Goal: Task Accomplishment & Management: Use online tool/utility

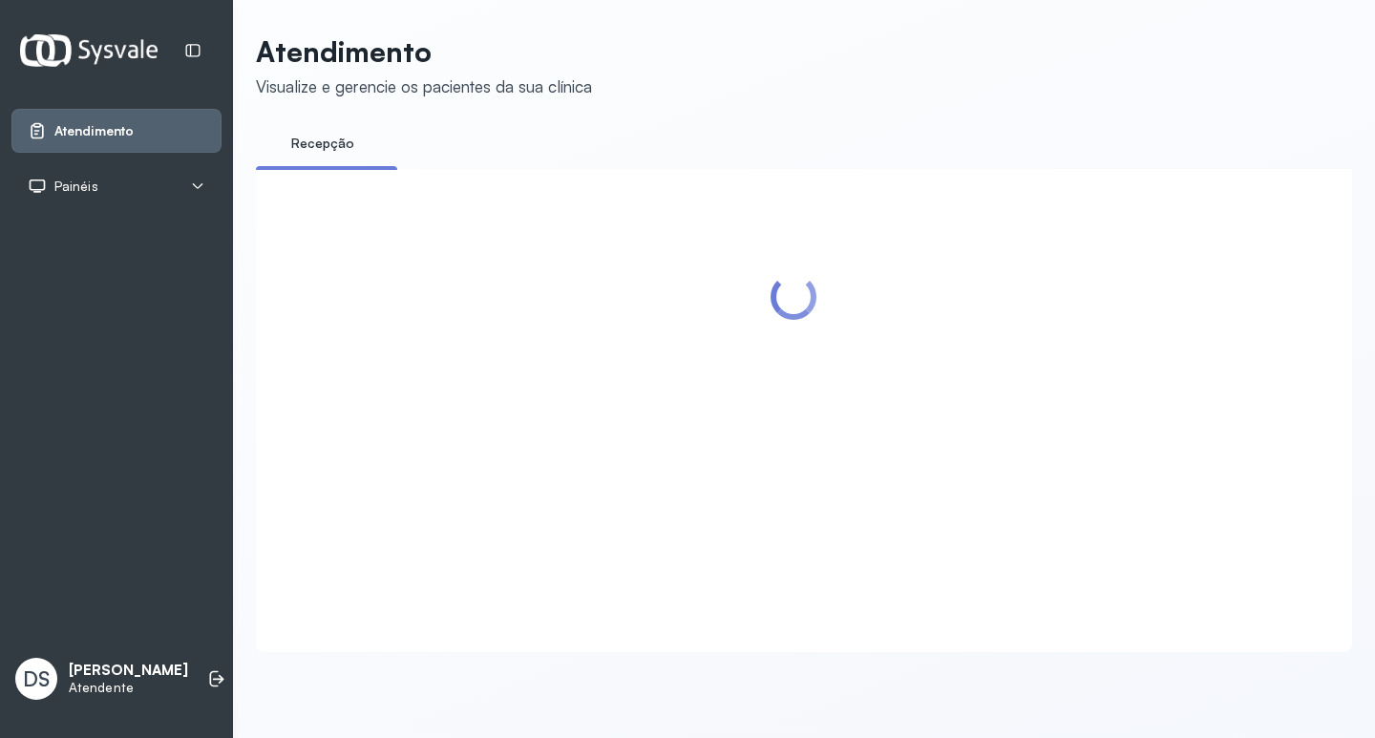
click at [188, 180] on div "Painéis" at bounding box center [117, 186] width 178 height 19
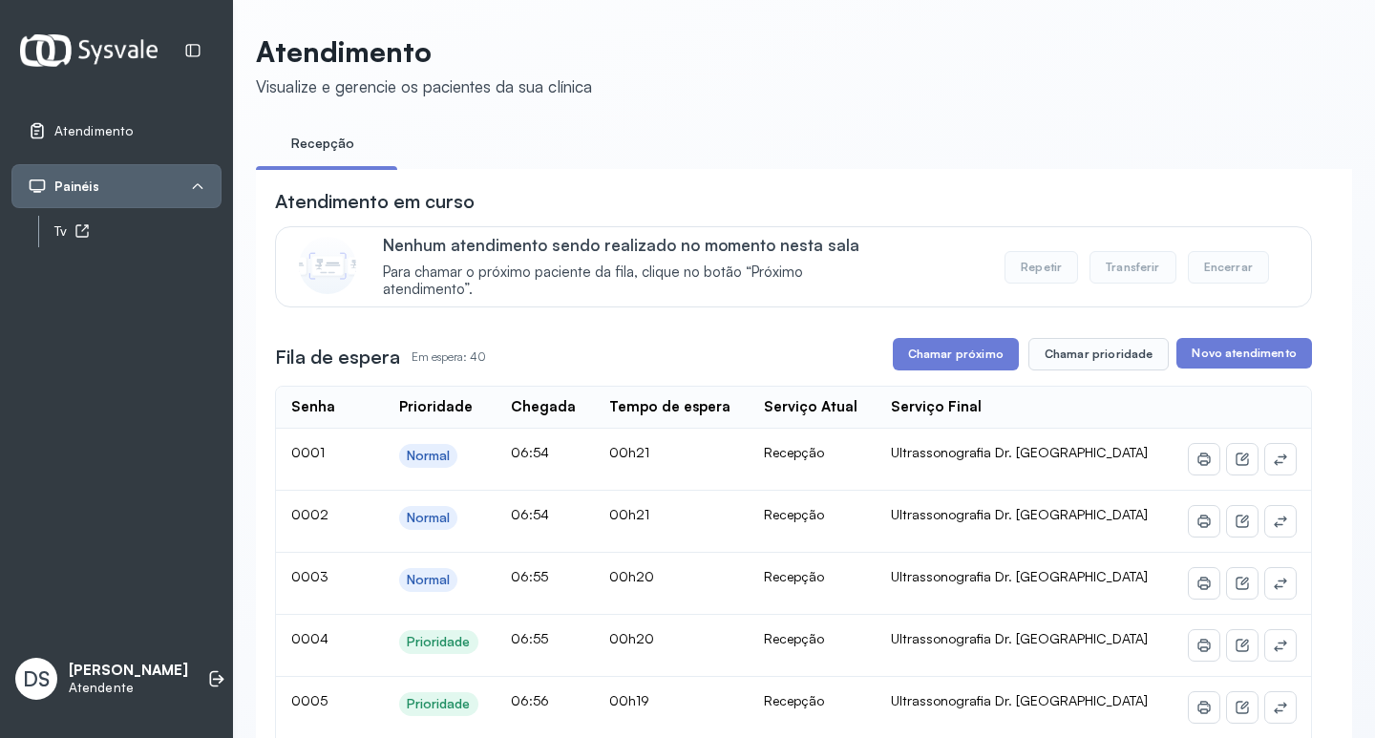
click at [170, 227] on div "Tv" at bounding box center [137, 231] width 167 height 16
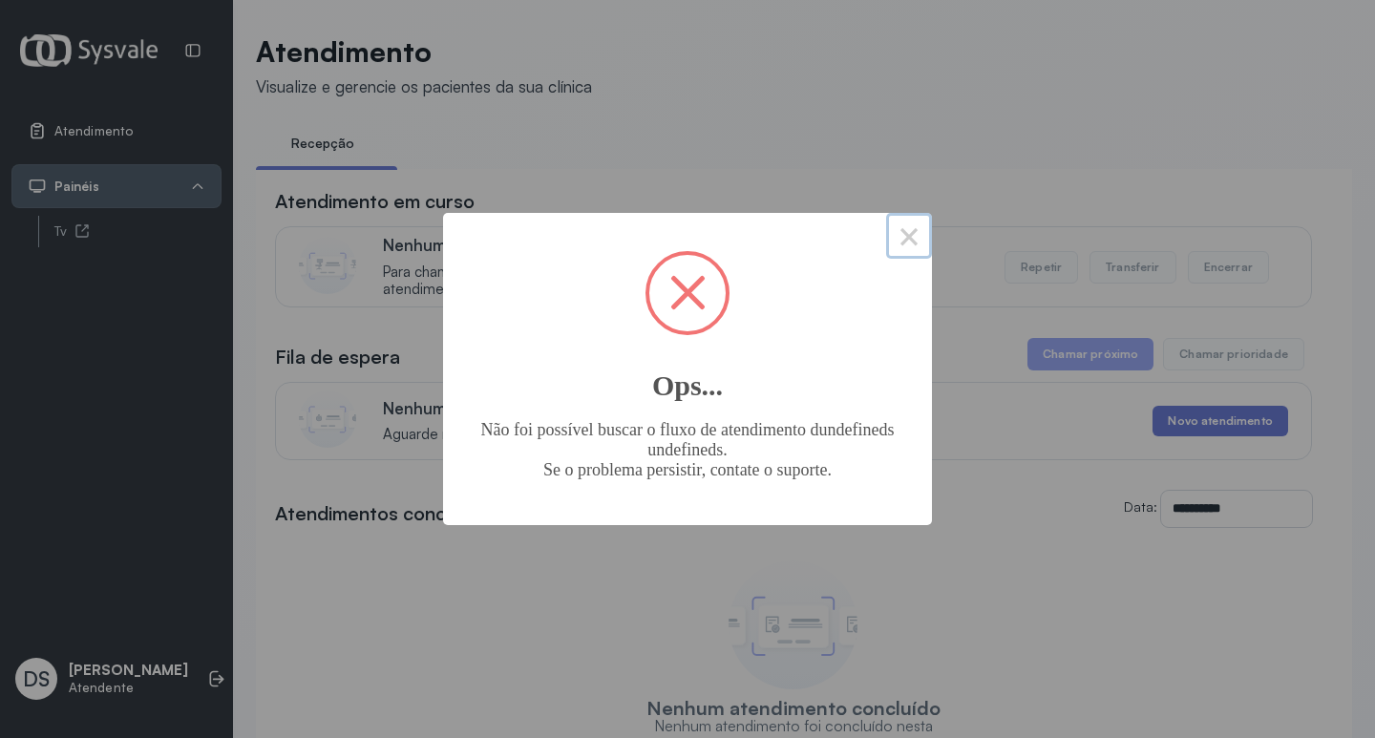
drag, startPoint x: 907, startPoint y: 238, endPoint x: 912, endPoint y: 248, distance: 11.5
click at [907, 238] on button "×" at bounding box center [909, 236] width 46 height 46
click at [918, 233] on button "×" at bounding box center [909, 236] width 46 height 46
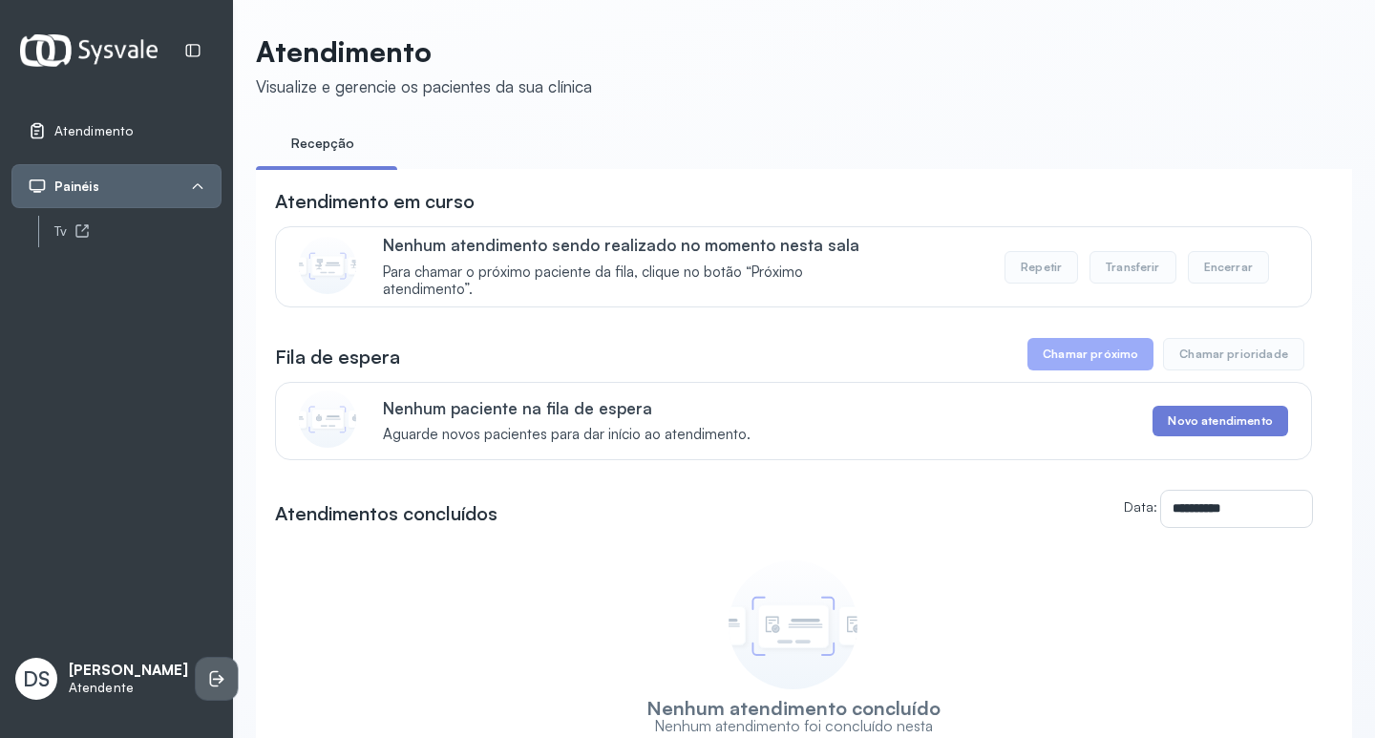
drag, startPoint x: 171, startPoint y: 661, endPoint x: 203, endPoint y: 673, distance: 34.8
click at [177, 663] on div "DS [PERSON_NAME] Curaçá Atendente" at bounding box center [116, 678] width 210 height 57
click at [207, 673] on icon at bounding box center [216, 678] width 19 height 19
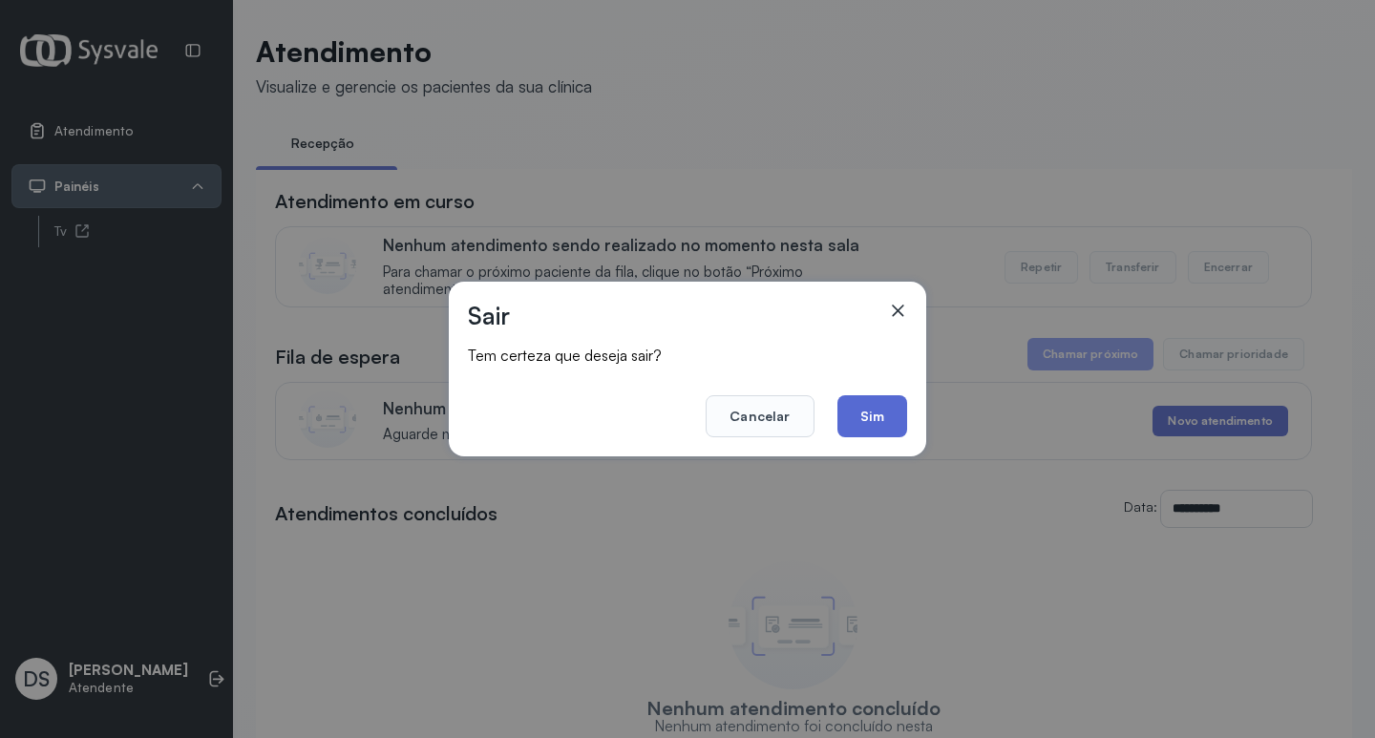
click at [879, 407] on button "Sim" at bounding box center [872, 416] width 70 height 42
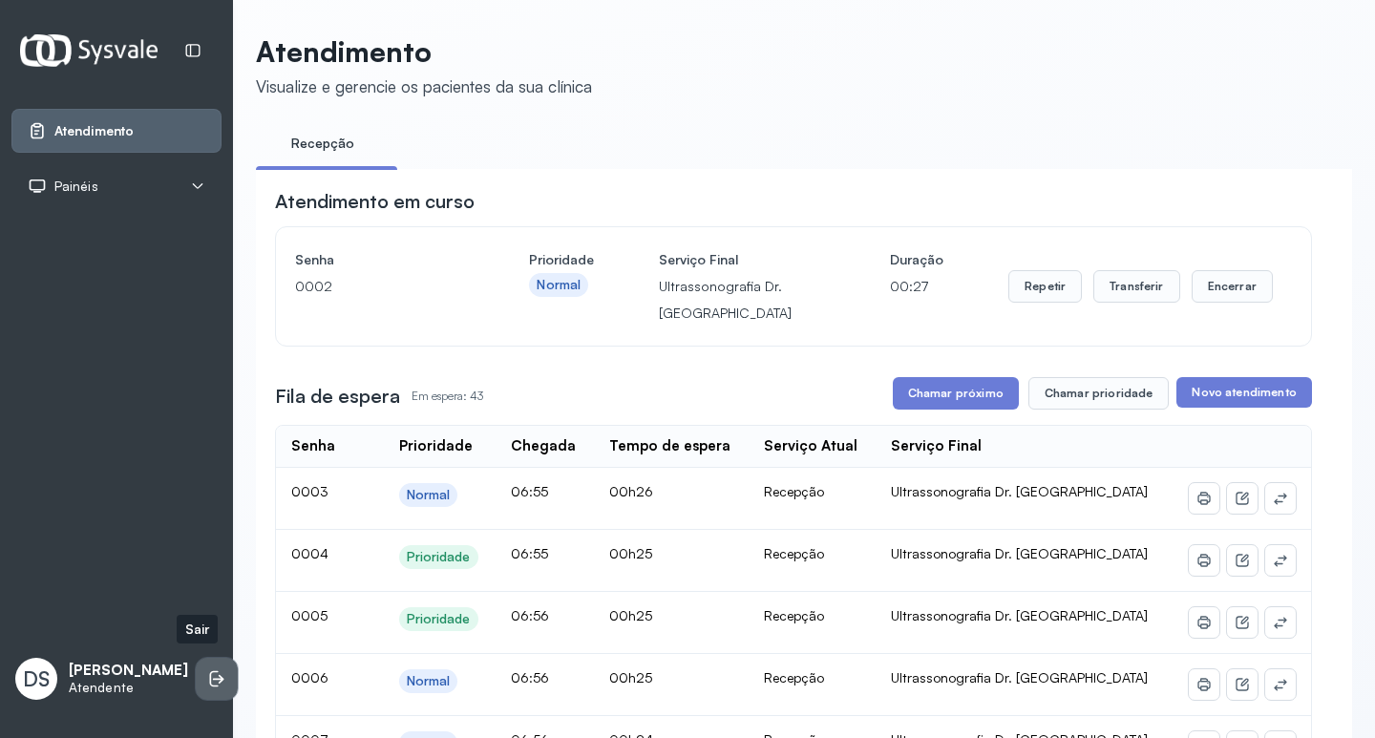
click at [207, 672] on li at bounding box center [217, 679] width 42 height 42
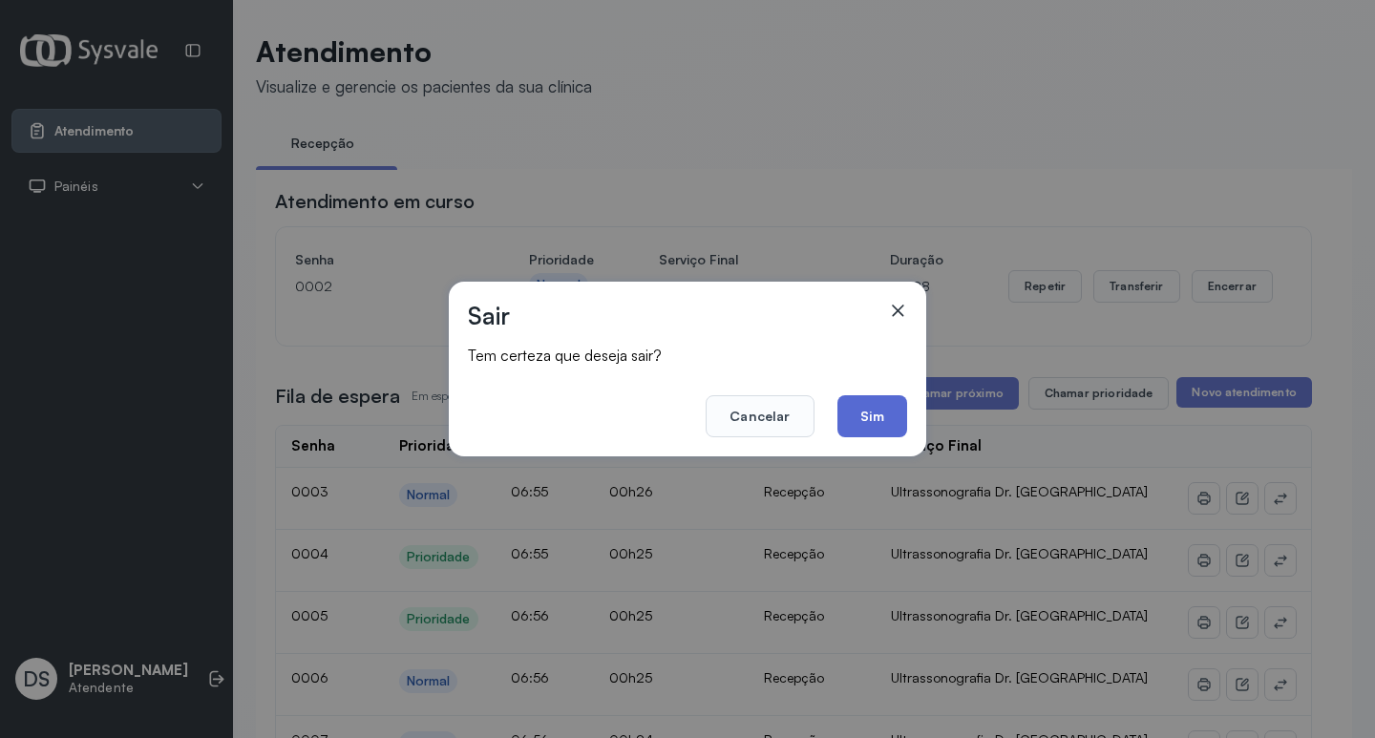
click at [863, 411] on button "Sim" at bounding box center [872, 416] width 70 height 42
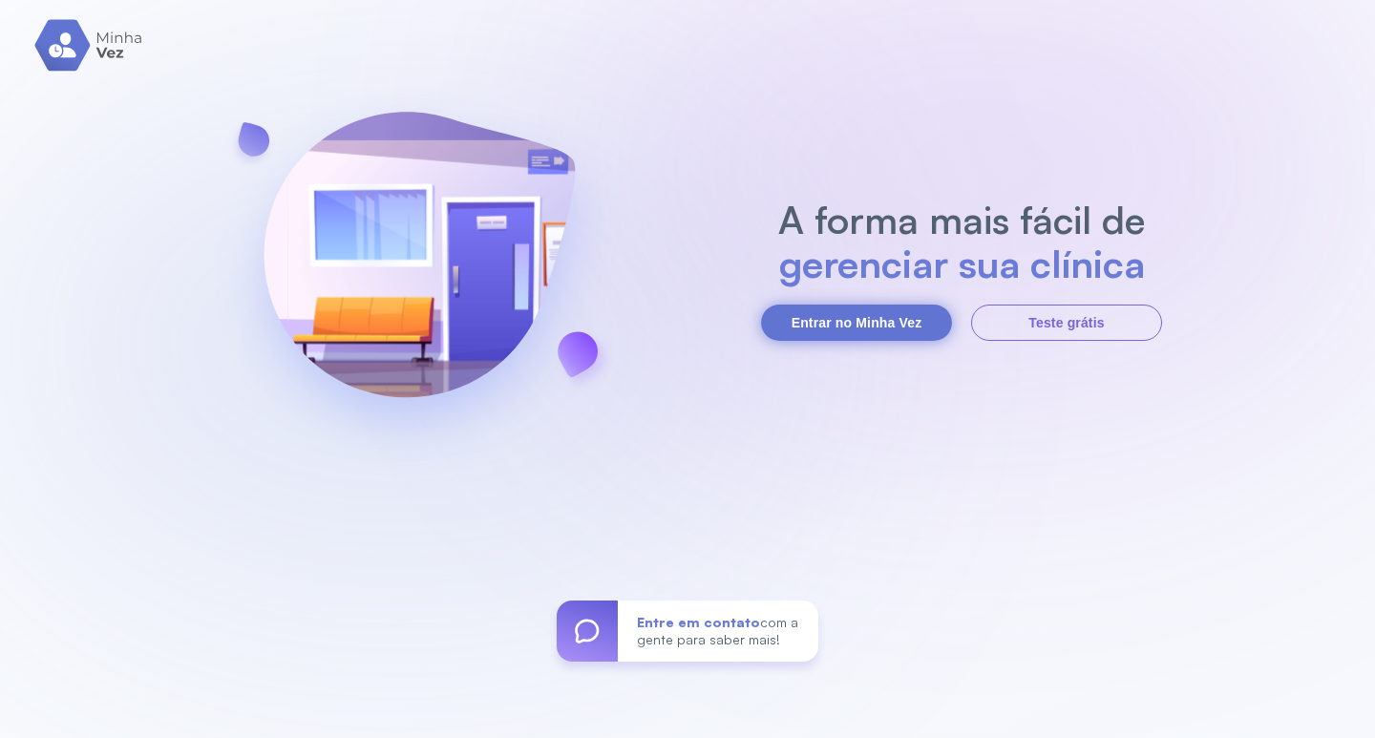
click at [823, 314] on button "Entrar no Minha Vez" at bounding box center [856, 323] width 191 height 36
click at [783, 326] on button "Entrar no Minha Vez" at bounding box center [856, 323] width 191 height 36
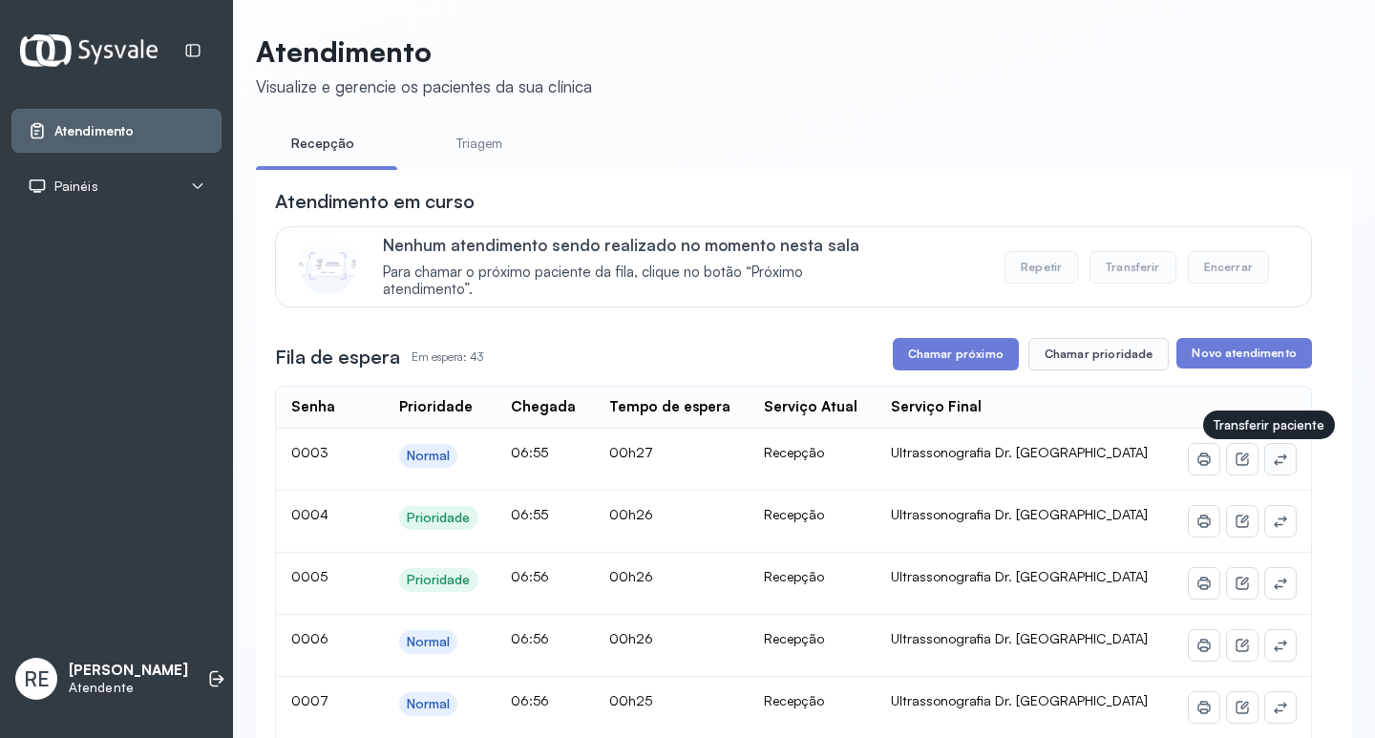
click at [1273, 458] on icon at bounding box center [1280, 459] width 15 height 15
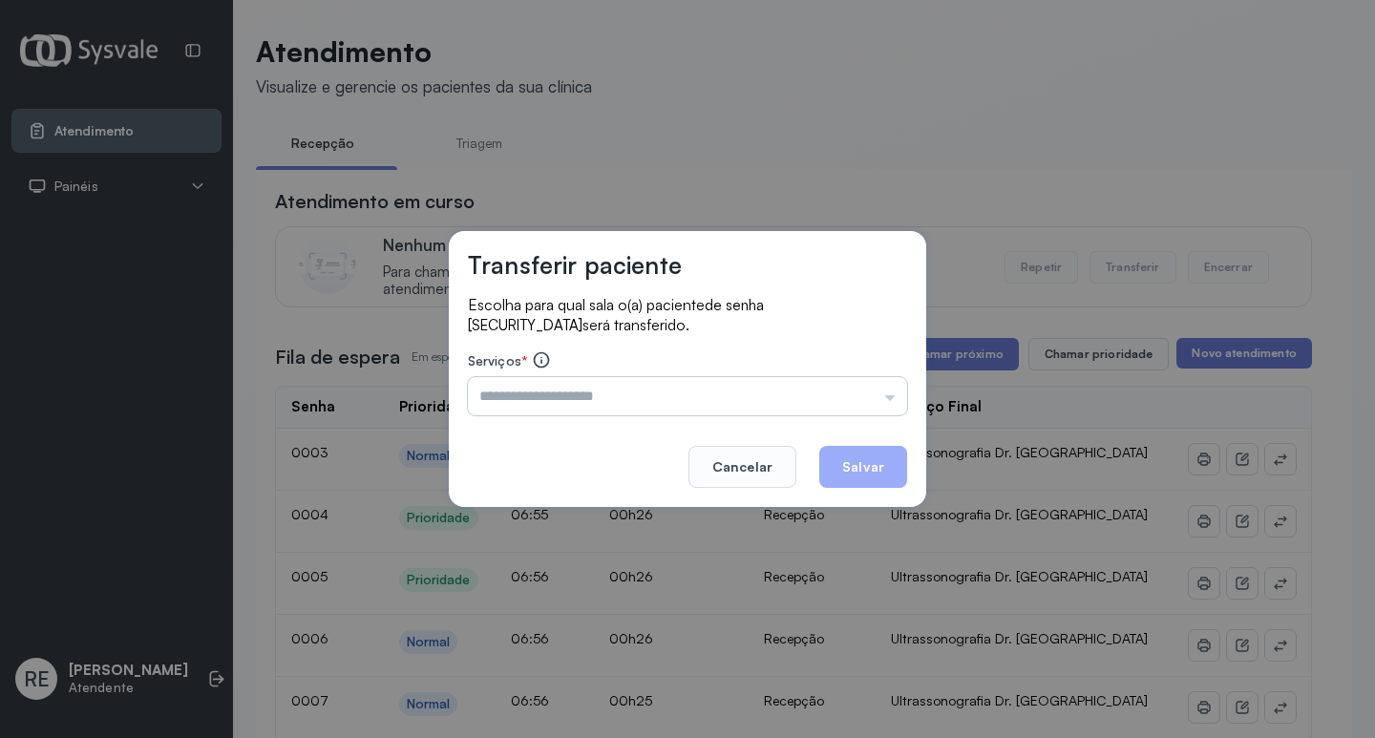
click at [581, 377] on input "text" at bounding box center [687, 396] width 439 height 38
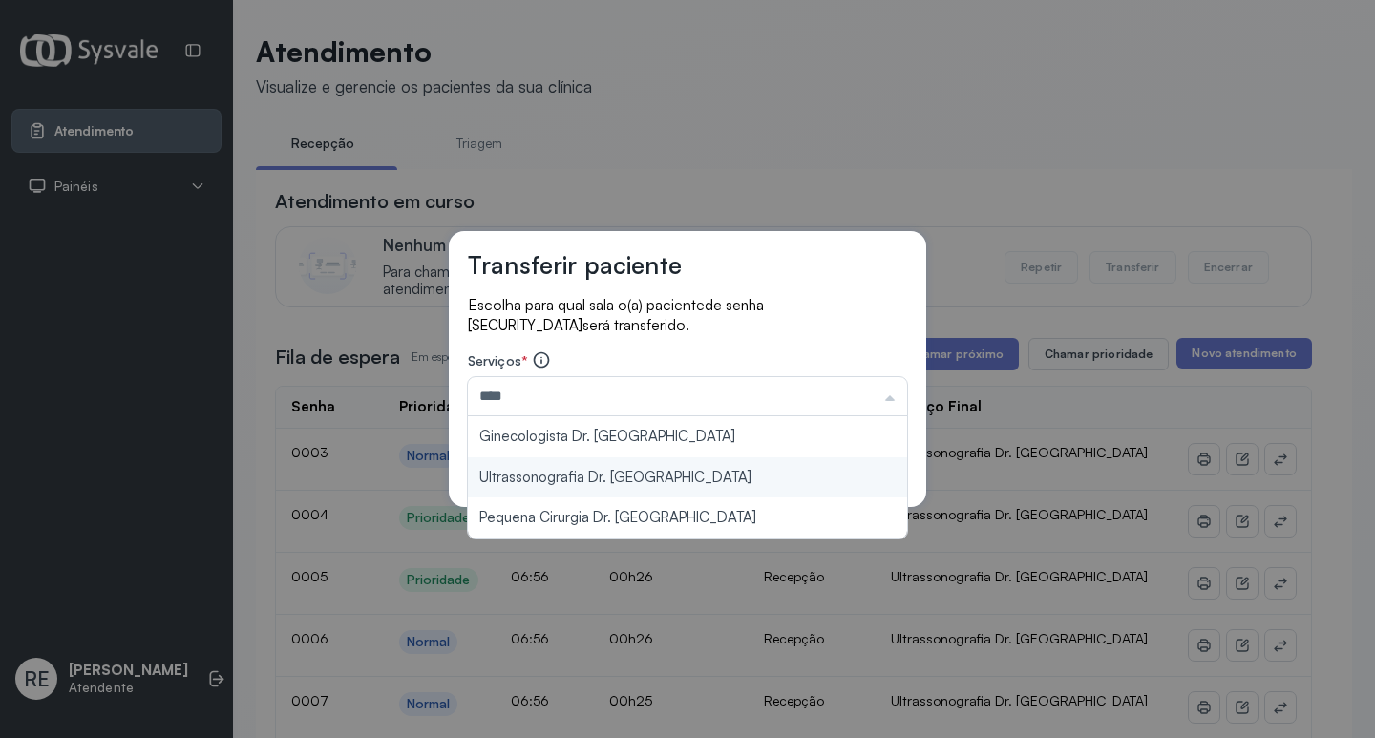
type input "**********"
click at [595, 477] on div "**********" at bounding box center [687, 369] width 477 height 276
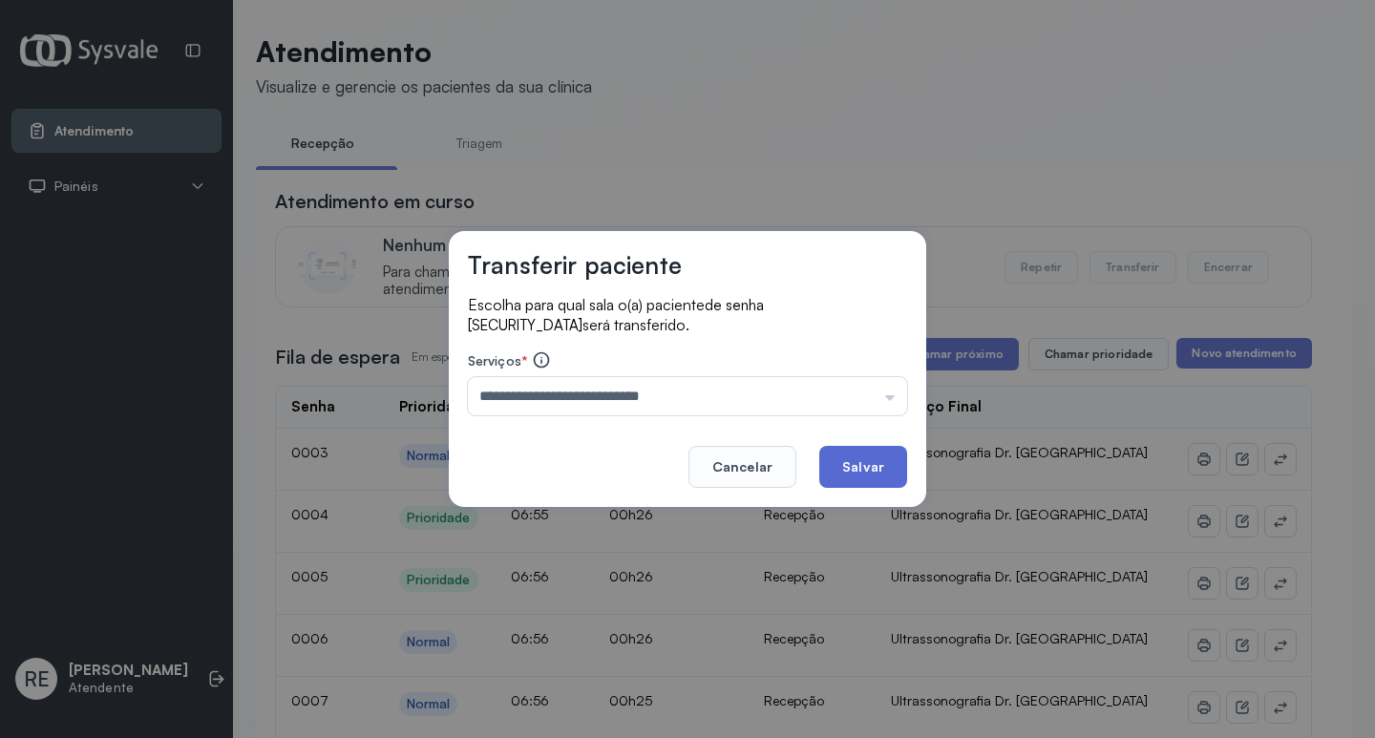
click at [873, 467] on button "Salvar" at bounding box center [863, 467] width 88 height 42
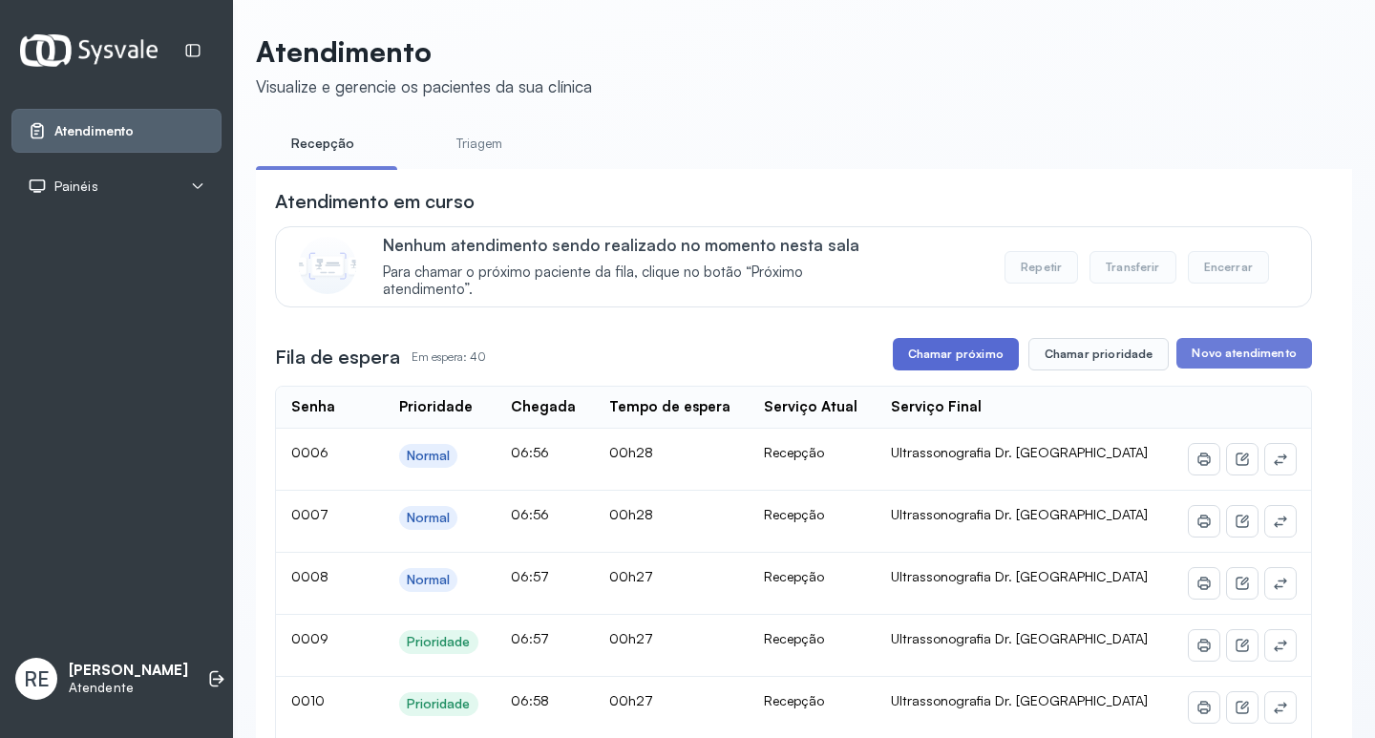
click at [964, 362] on button "Chamar próximo" at bounding box center [956, 354] width 126 height 32
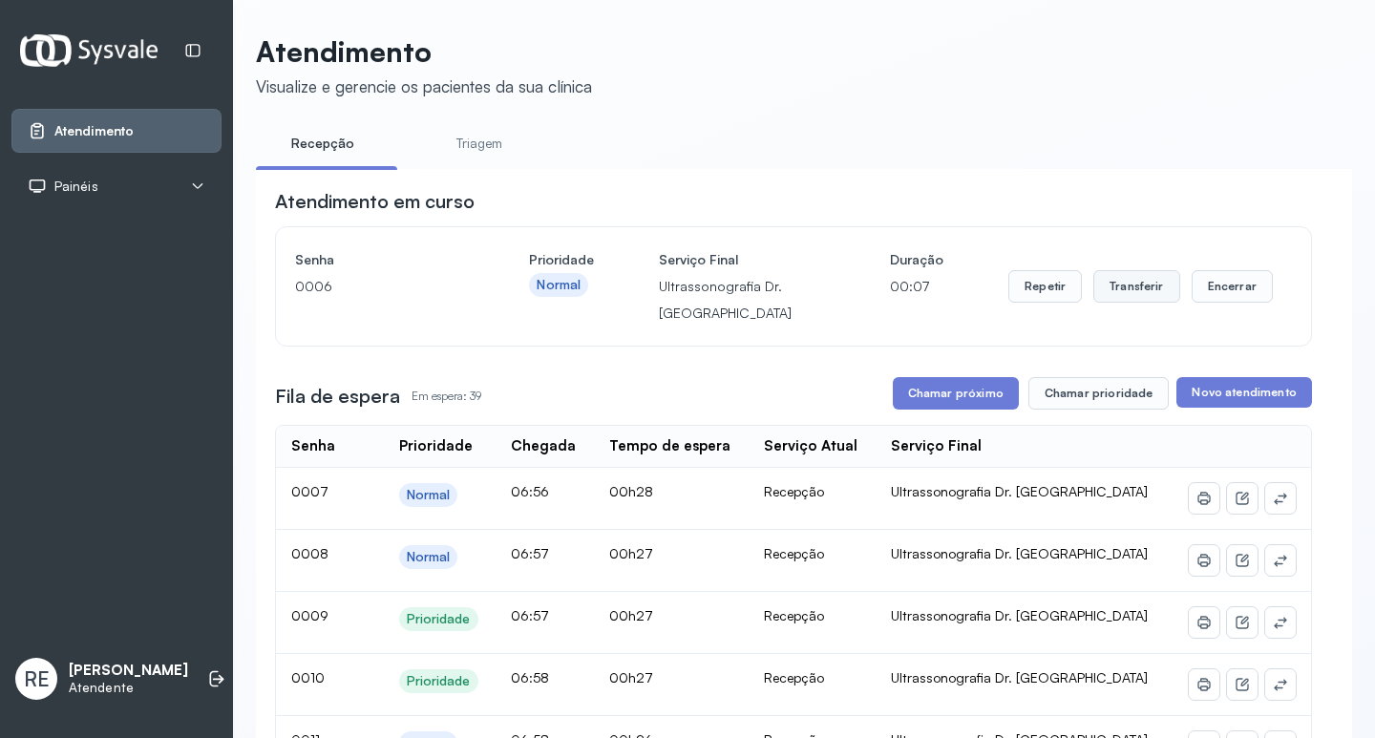
click at [1116, 281] on button "Transferir" at bounding box center [1136, 286] width 87 height 32
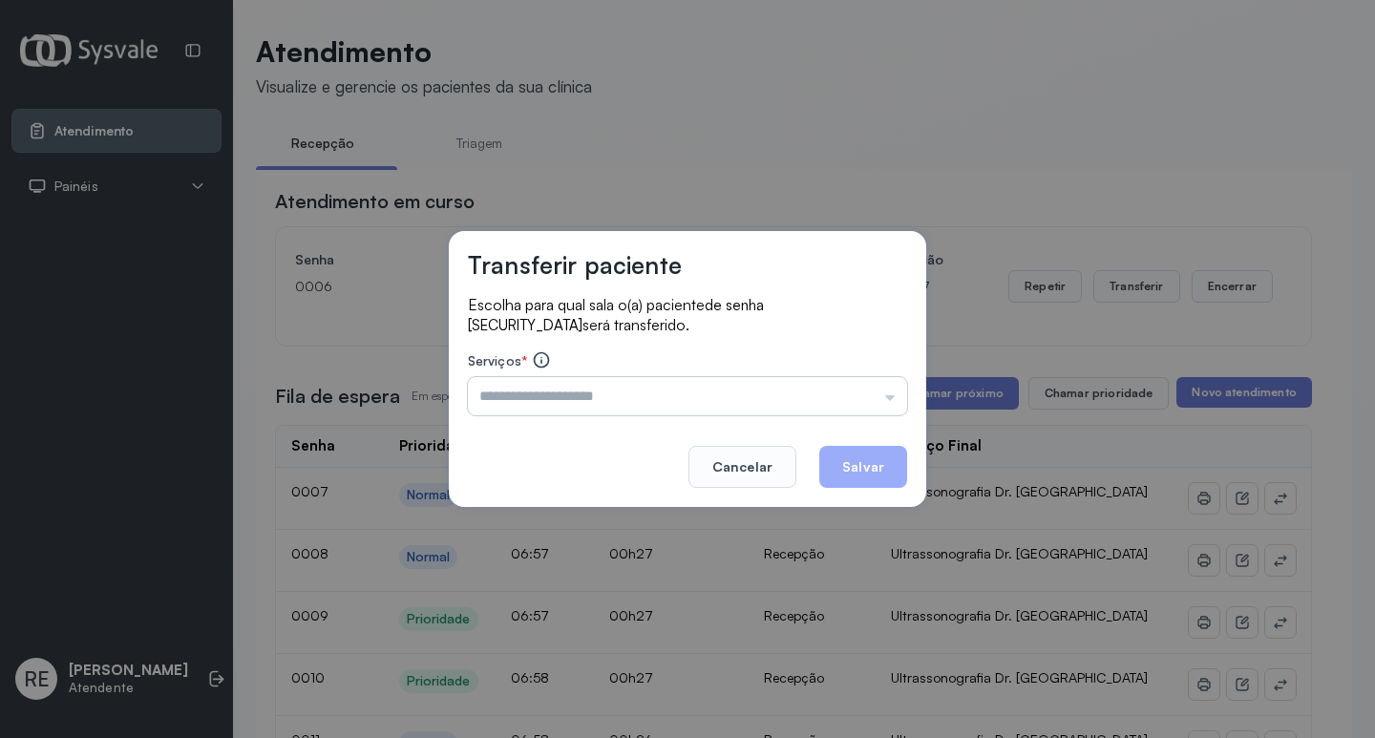
click at [627, 397] on input "text" at bounding box center [687, 396] width 439 height 38
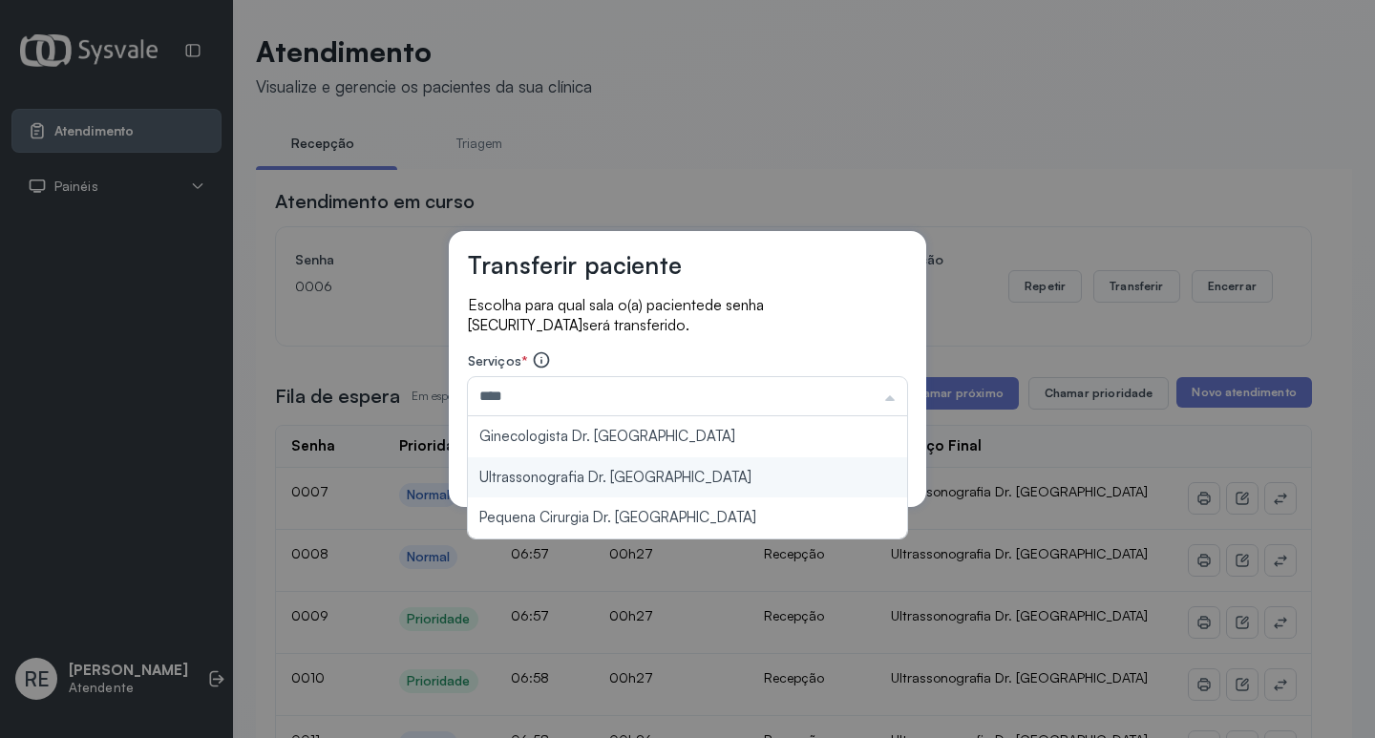
type input "**********"
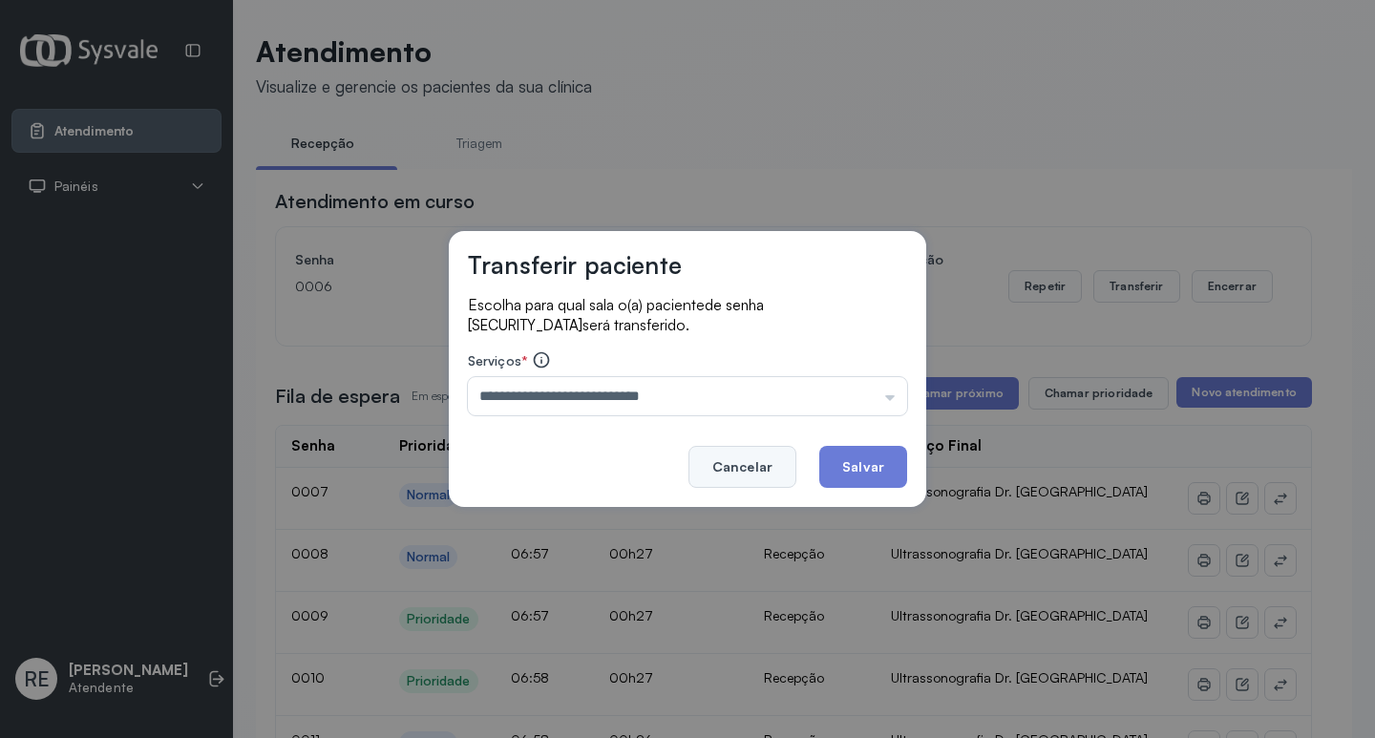
drag, startPoint x: 546, startPoint y: 486, endPoint x: 739, endPoint y: 483, distance: 192.9
click at [549, 484] on div "**********" at bounding box center [687, 369] width 477 height 276
click at [917, 488] on div "**********" at bounding box center [687, 369] width 477 height 276
click at [881, 470] on button "Salvar" at bounding box center [863, 467] width 88 height 42
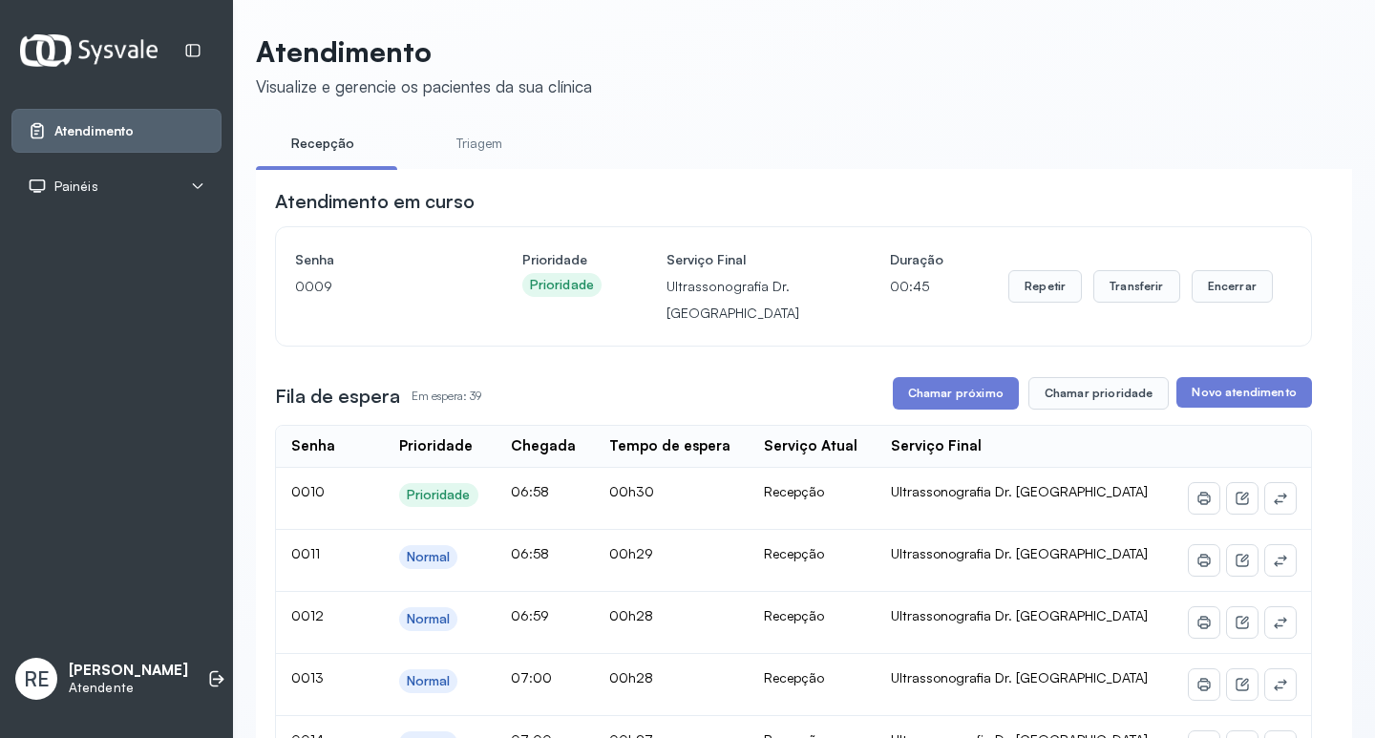
click at [926, 147] on ul "Recepção Triagem" at bounding box center [804, 149] width 1096 height 43
click at [1115, 285] on button "Transferir" at bounding box center [1136, 286] width 87 height 32
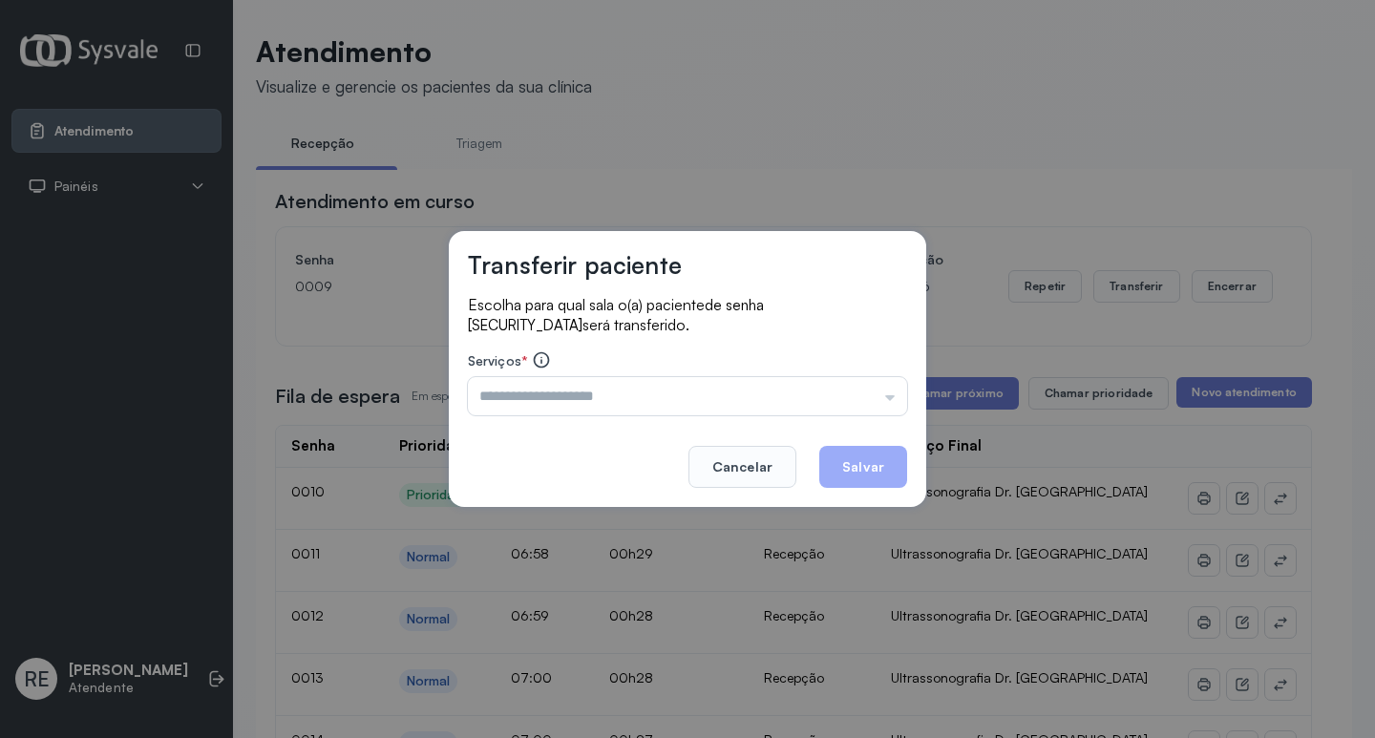
click at [603, 413] on input "text" at bounding box center [687, 396] width 439 height 38
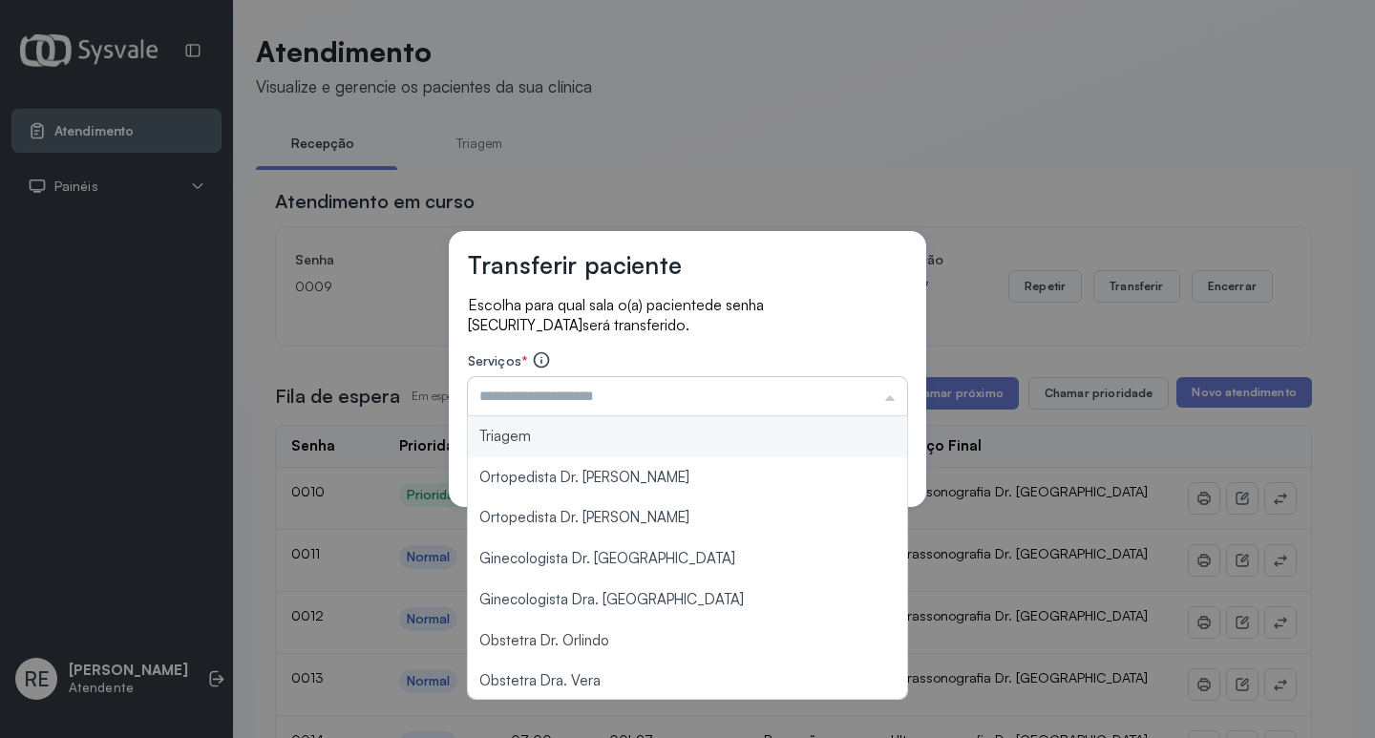
click at [598, 408] on input "text" at bounding box center [687, 396] width 439 height 38
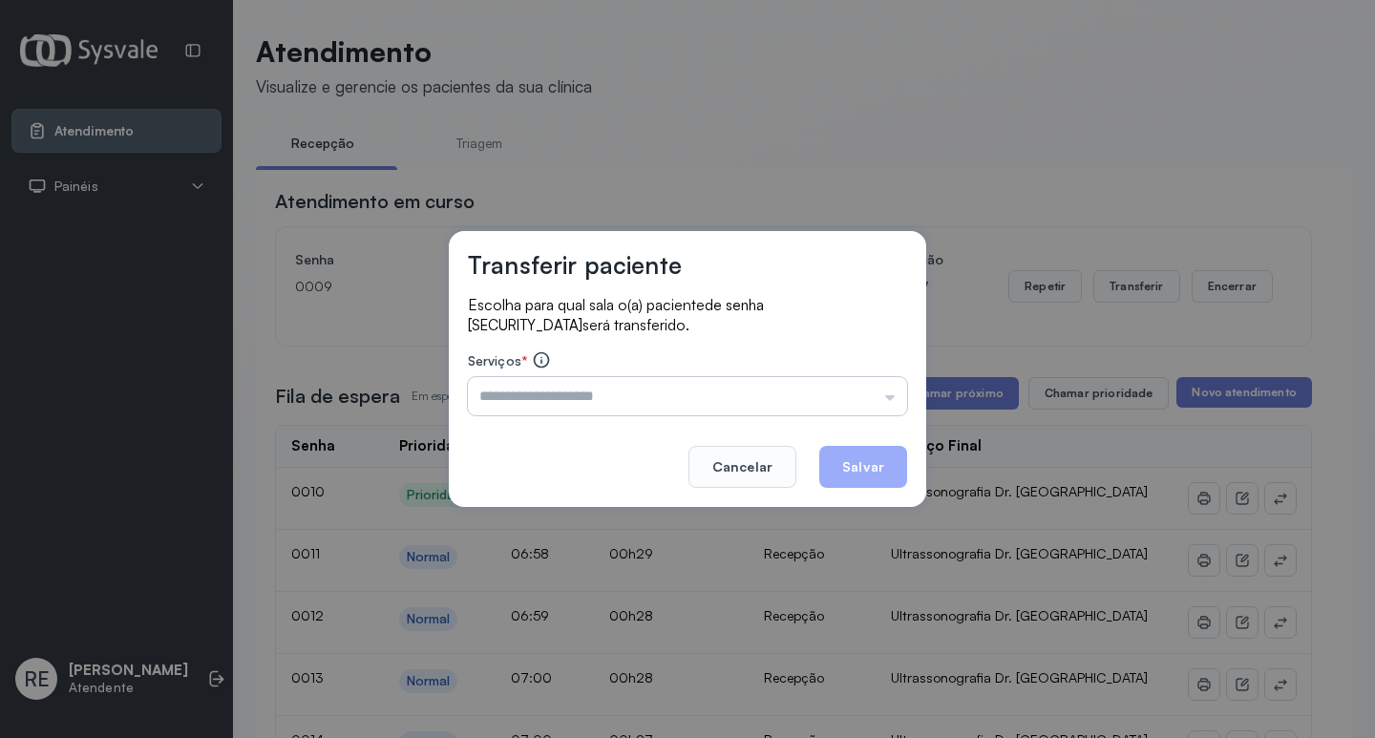
click at [598, 408] on input "text" at bounding box center [687, 396] width 439 height 38
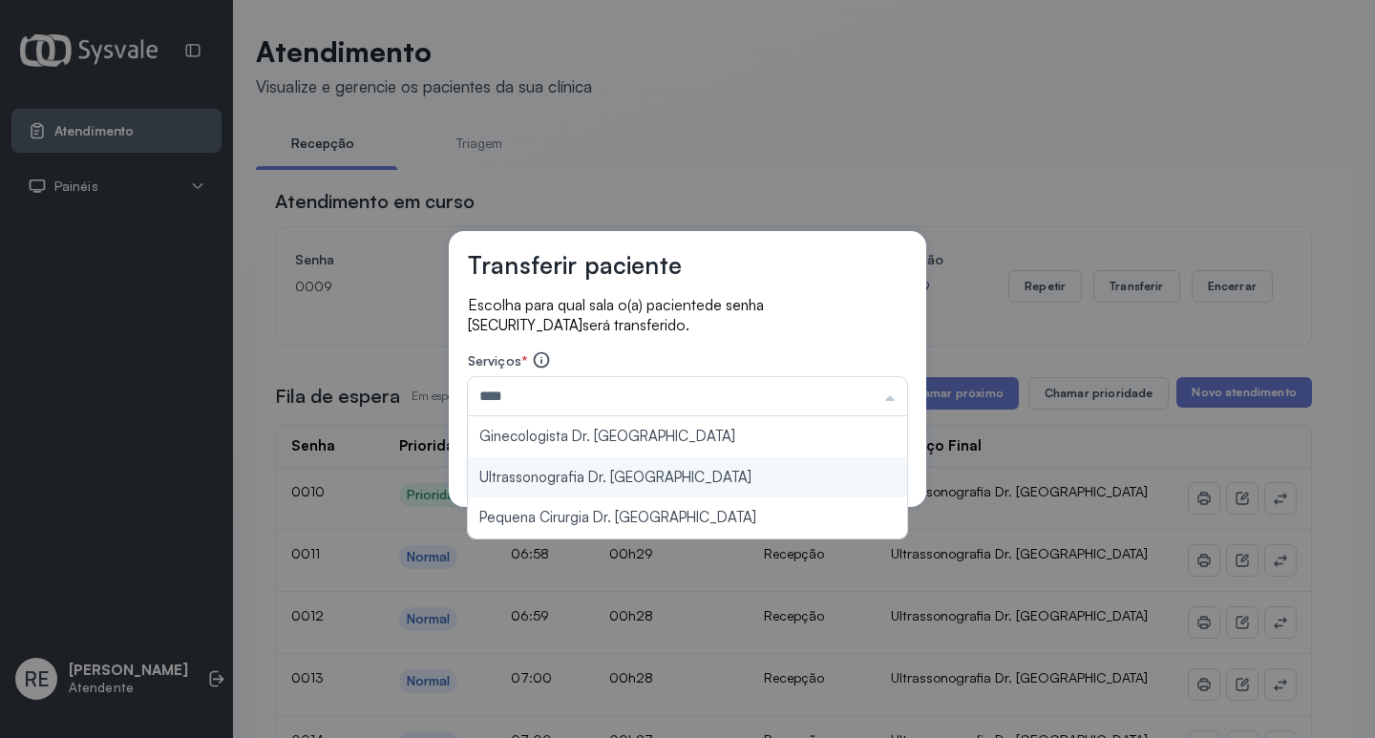
type input "**********"
click at [579, 482] on div "**********" at bounding box center [687, 369] width 477 height 276
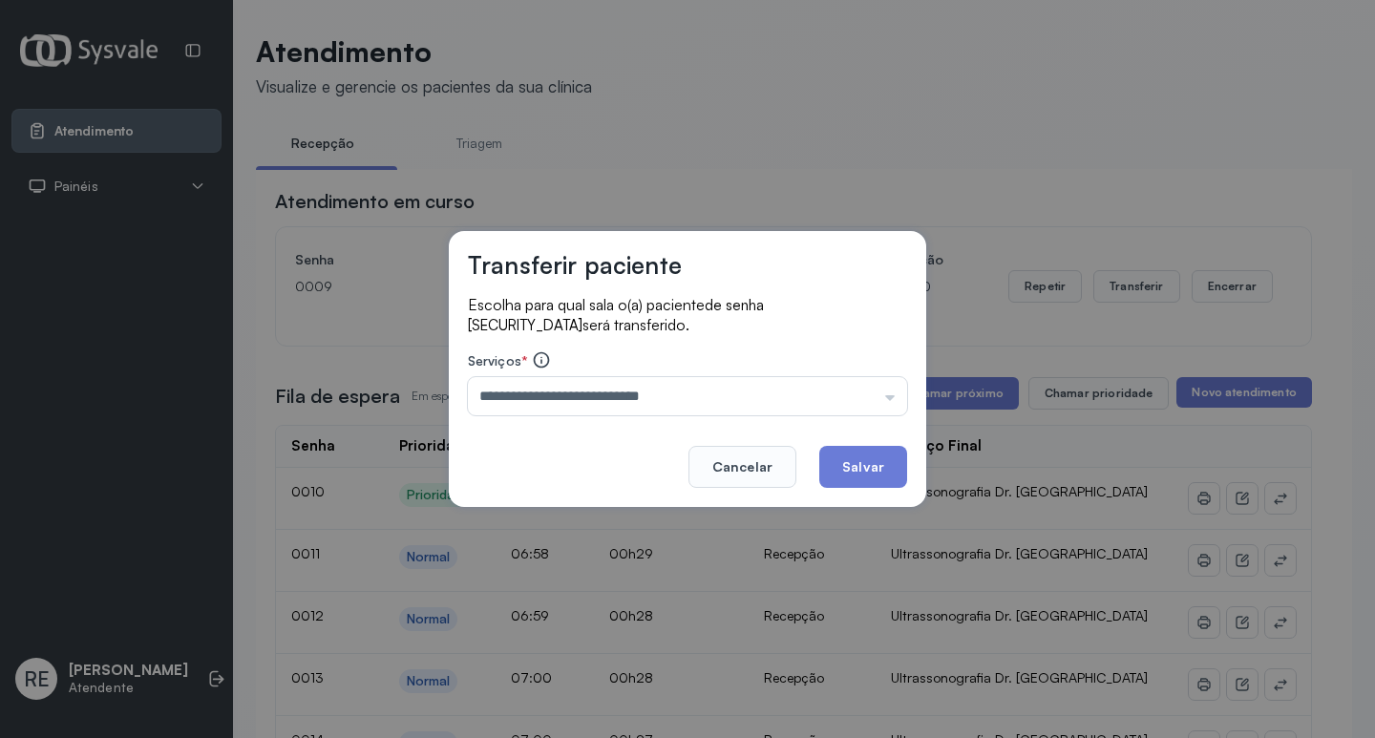
drag, startPoint x: 863, startPoint y: 465, endPoint x: 895, endPoint y: 416, distance: 58.0
click at [863, 456] on button "Salvar" at bounding box center [863, 467] width 88 height 42
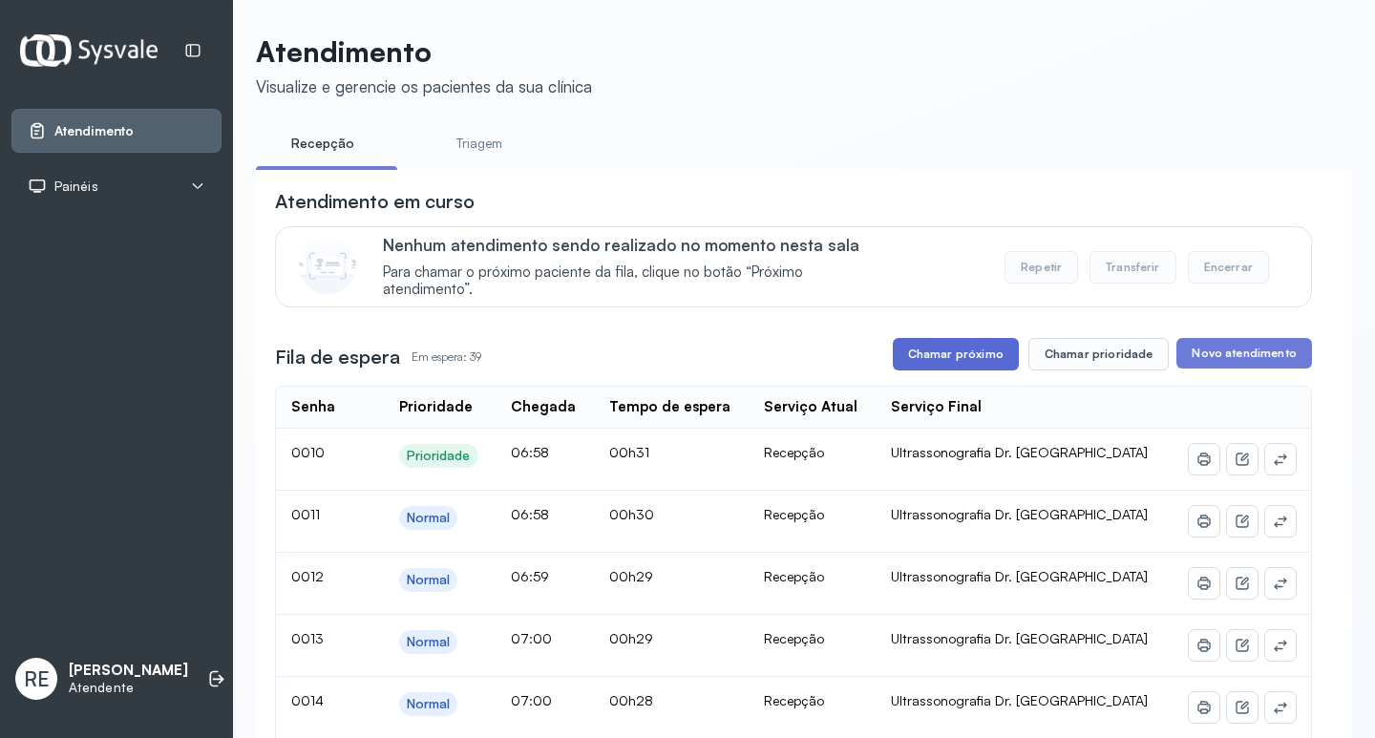
click at [913, 356] on button "Chamar próximo" at bounding box center [956, 354] width 126 height 32
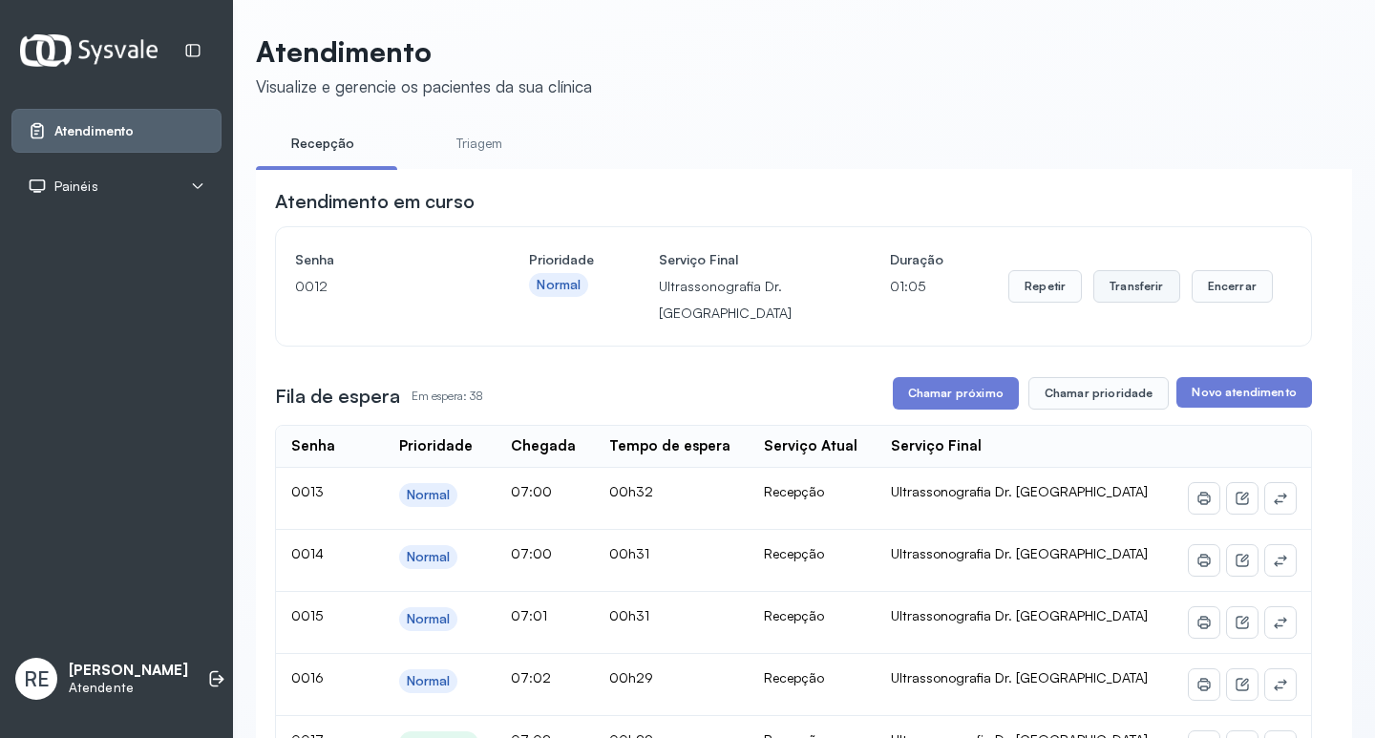
click at [1131, 287] on button "Transferir" at bounding box center [1136, 286] width 87 height 32
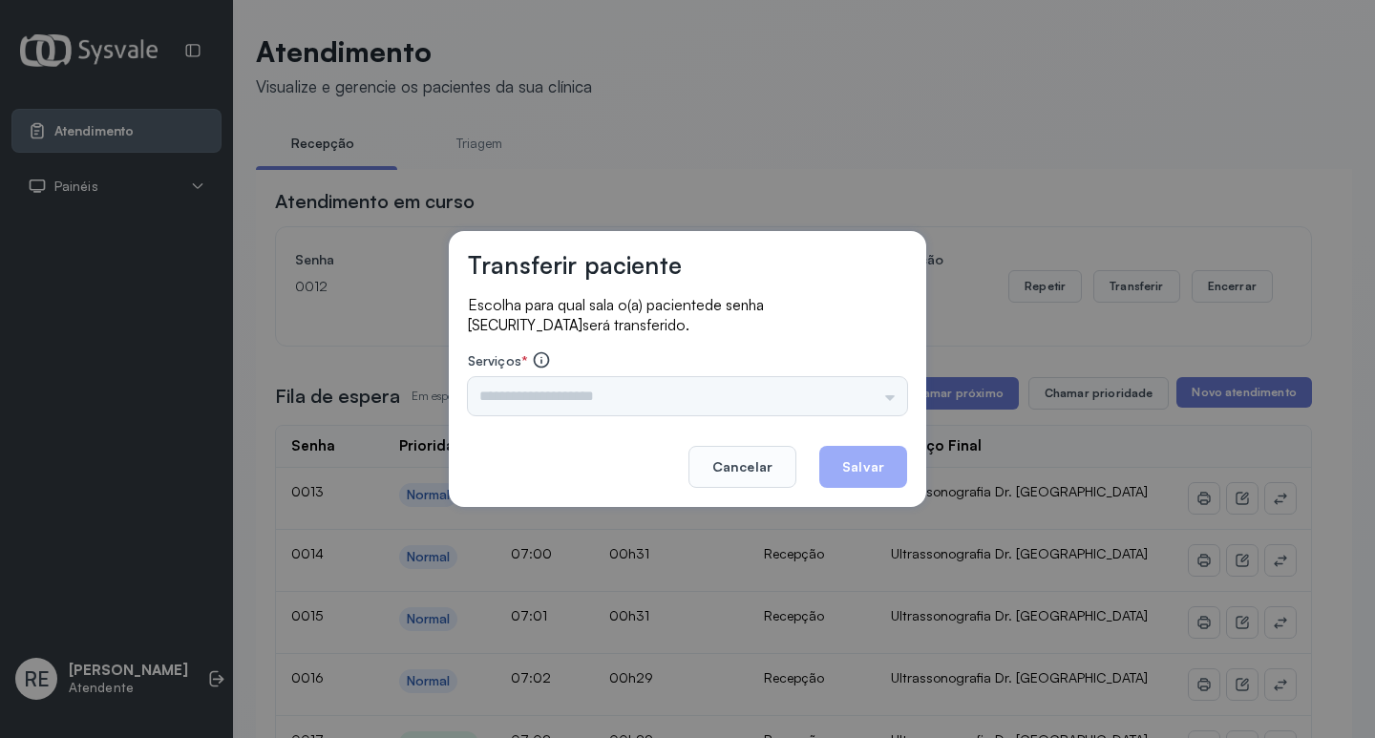
drag, startPoint x: 518, startPoint y: 382, endPoint x: 517, endPoint y: 392, distance: 10.5
click at [517, 392] on div "Triagem Ortopedista Dr. Mauricio Ortopedista Dr. Ramon Ginecologista Dr. Amilto…" at bounding box center [687, 396] width 439 height 38
click at [517, 392] on input "text" at bounding box center [687, 396] width 439 height 38
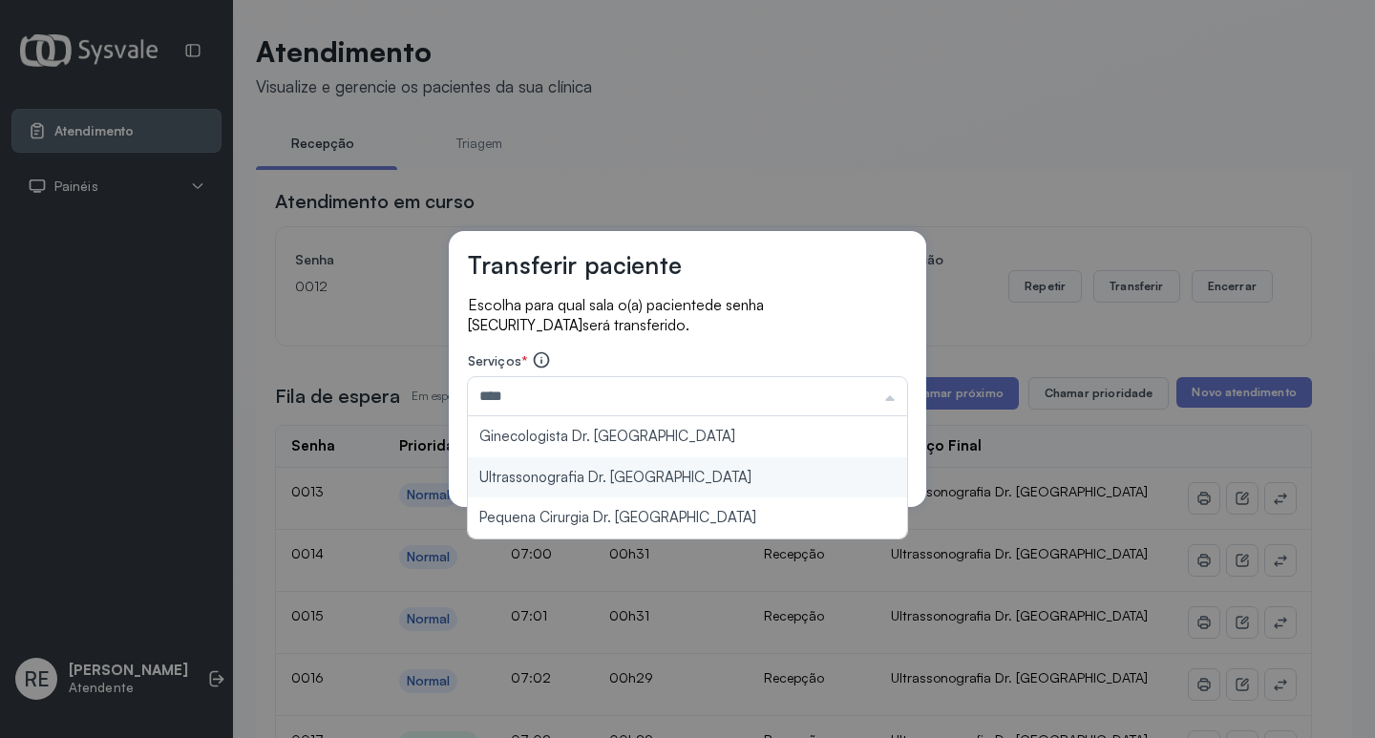
type input "**********"
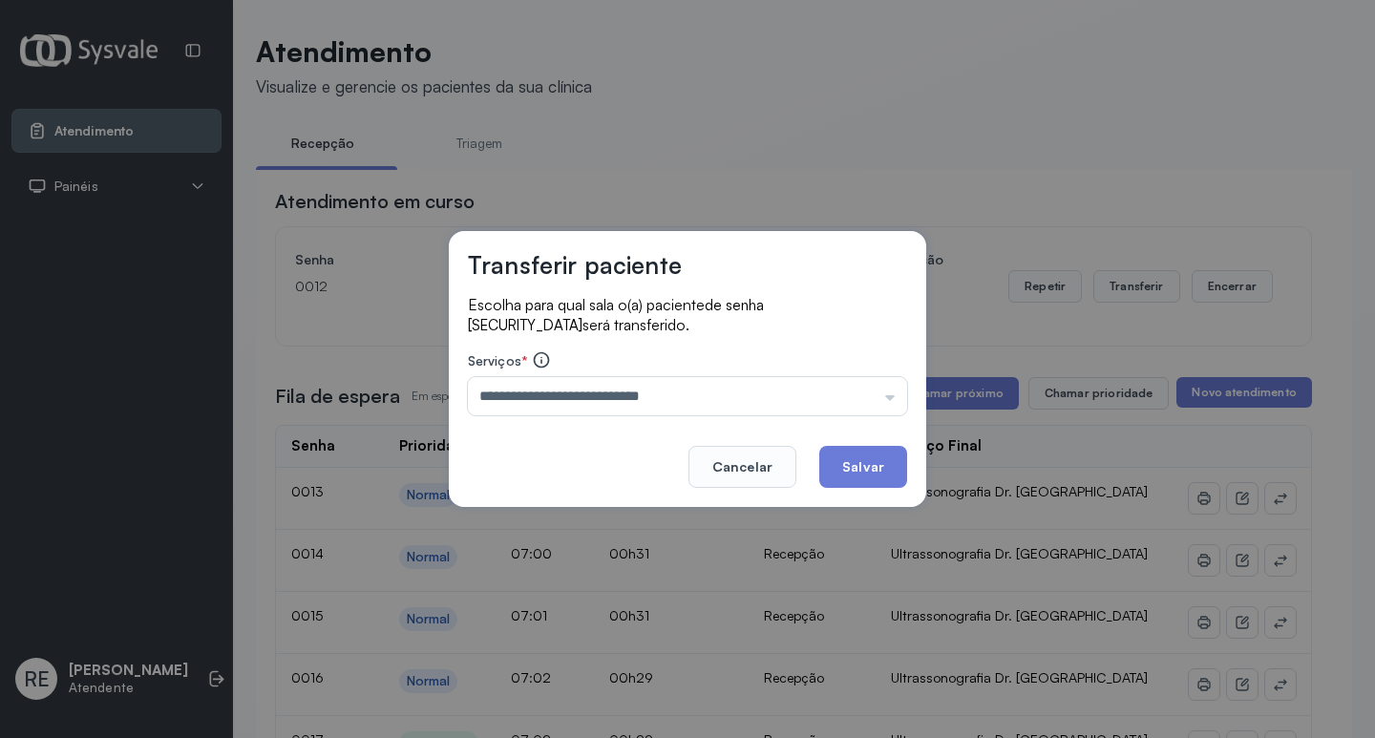
click at [686, 463] on div "**********" at bounding box center [687, 369] width 477 height 276
click at [838, 467] on button "Salvar" at bounding box center [863, 467] width 88 height 42
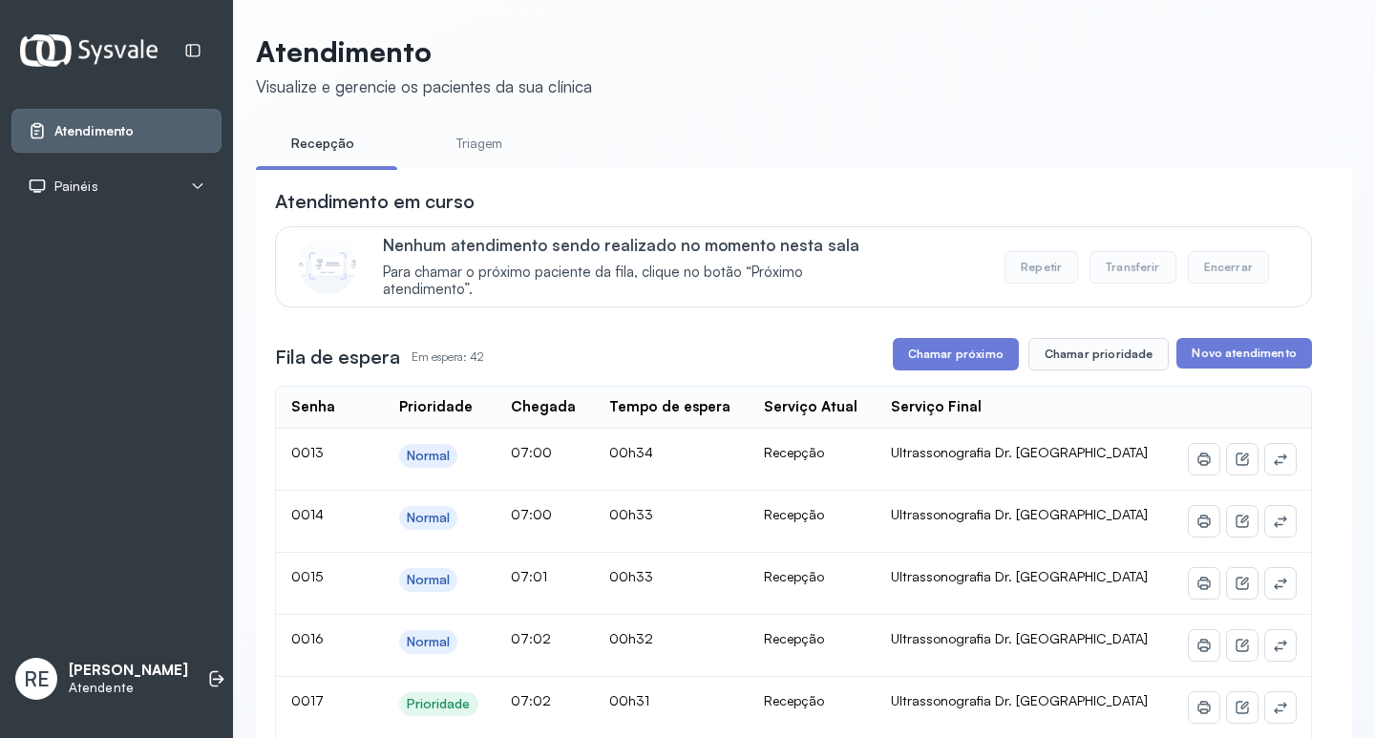
click at [980, 363] on button "Chamar próximo" at bounding box center [956, 354] width 126 height 32
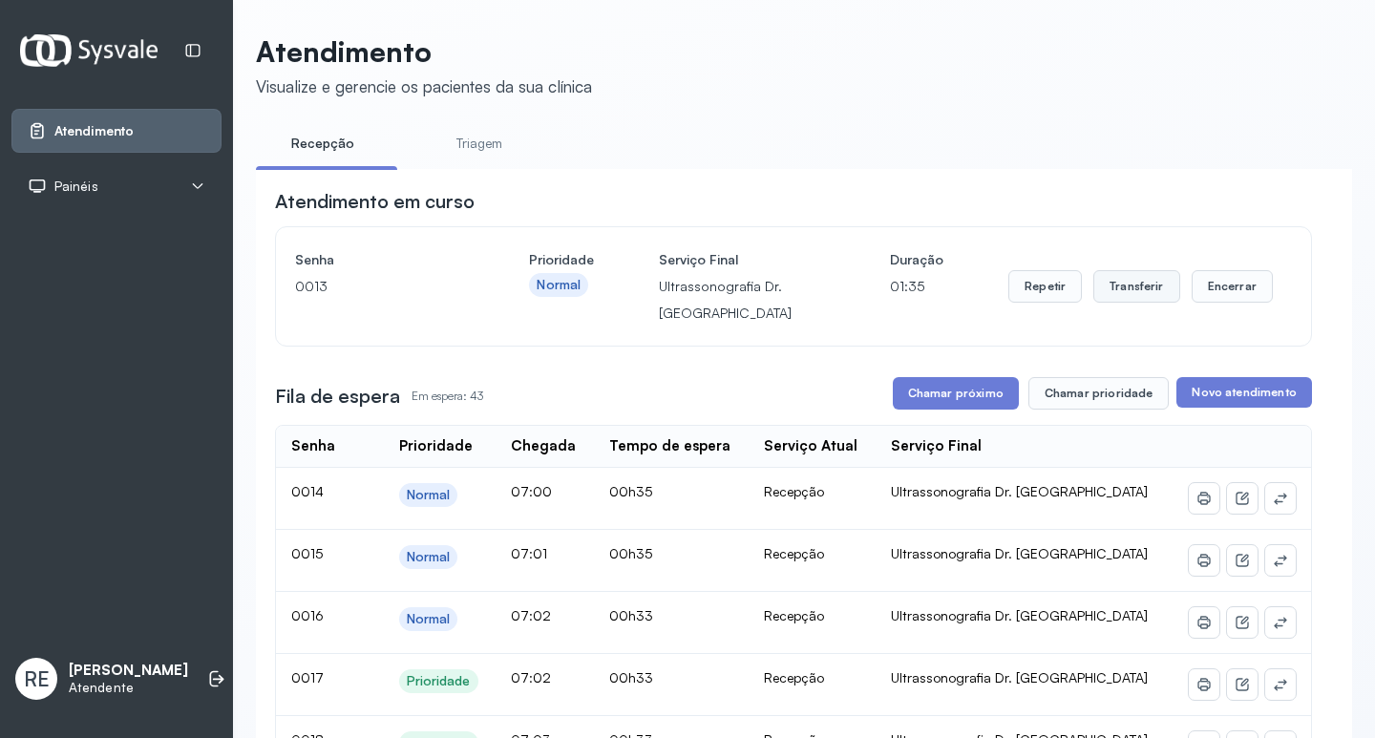
click at [1145, 296] on button "Transferir" at bounding box center [1136, 286] width 87 height 32
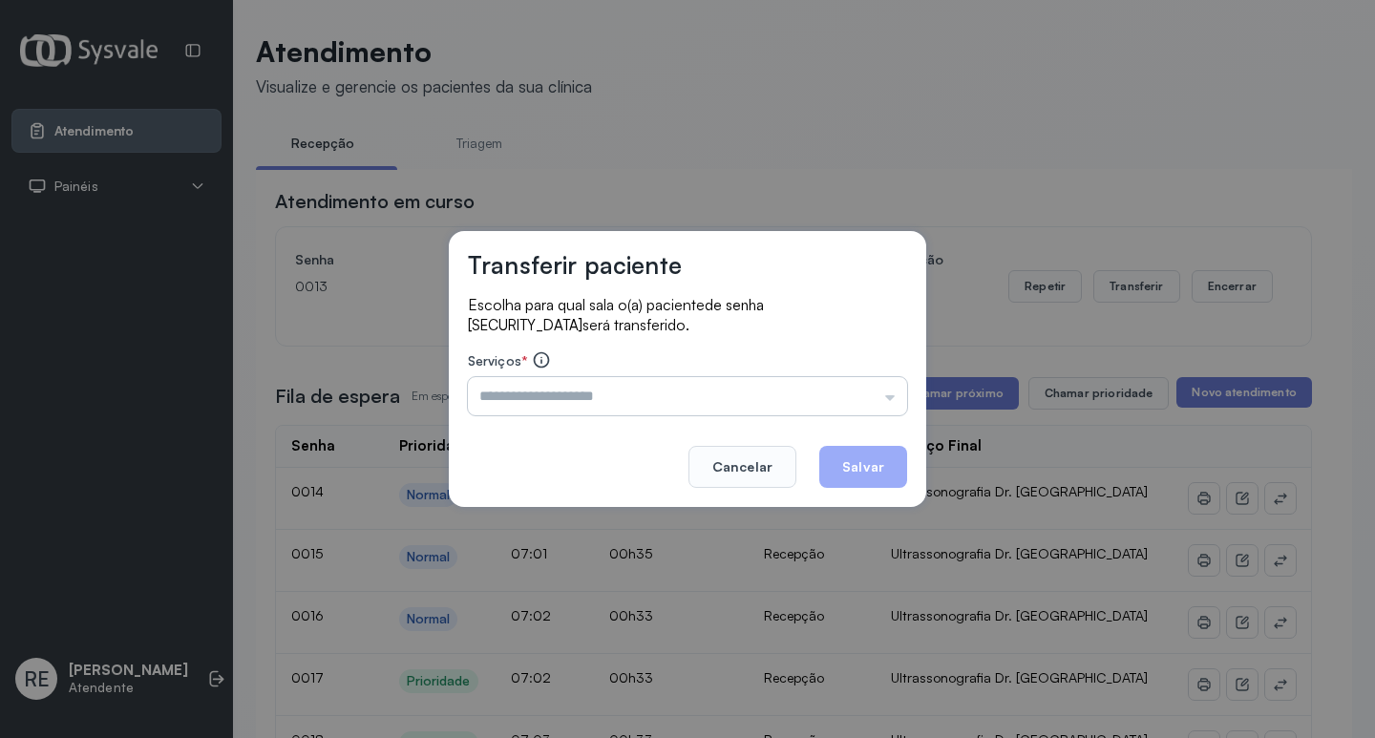
click at [641, 398] on input "text" at bounding box center [687, 396] width 439 height 38
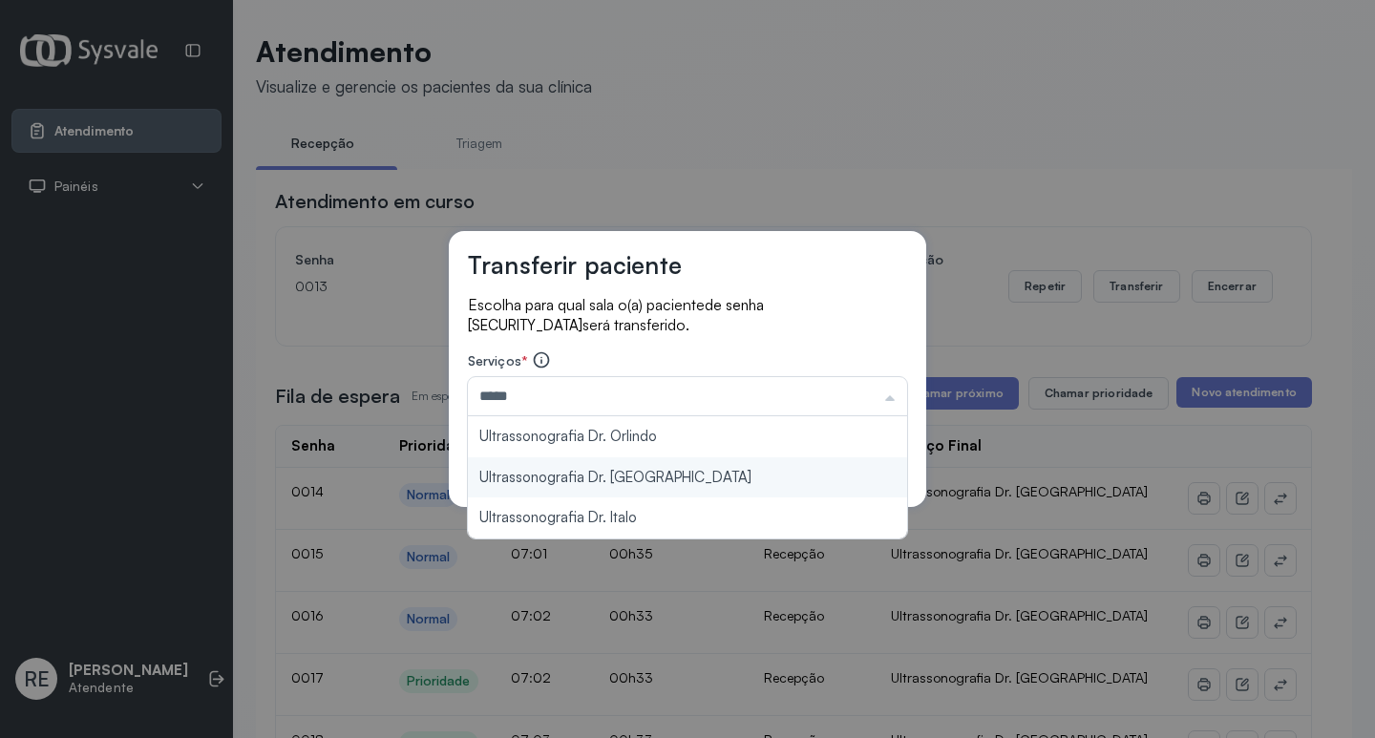
type input "**********"
click at [593, 478] on div "**********" at bounding box center [687, 369] width 477 height 276
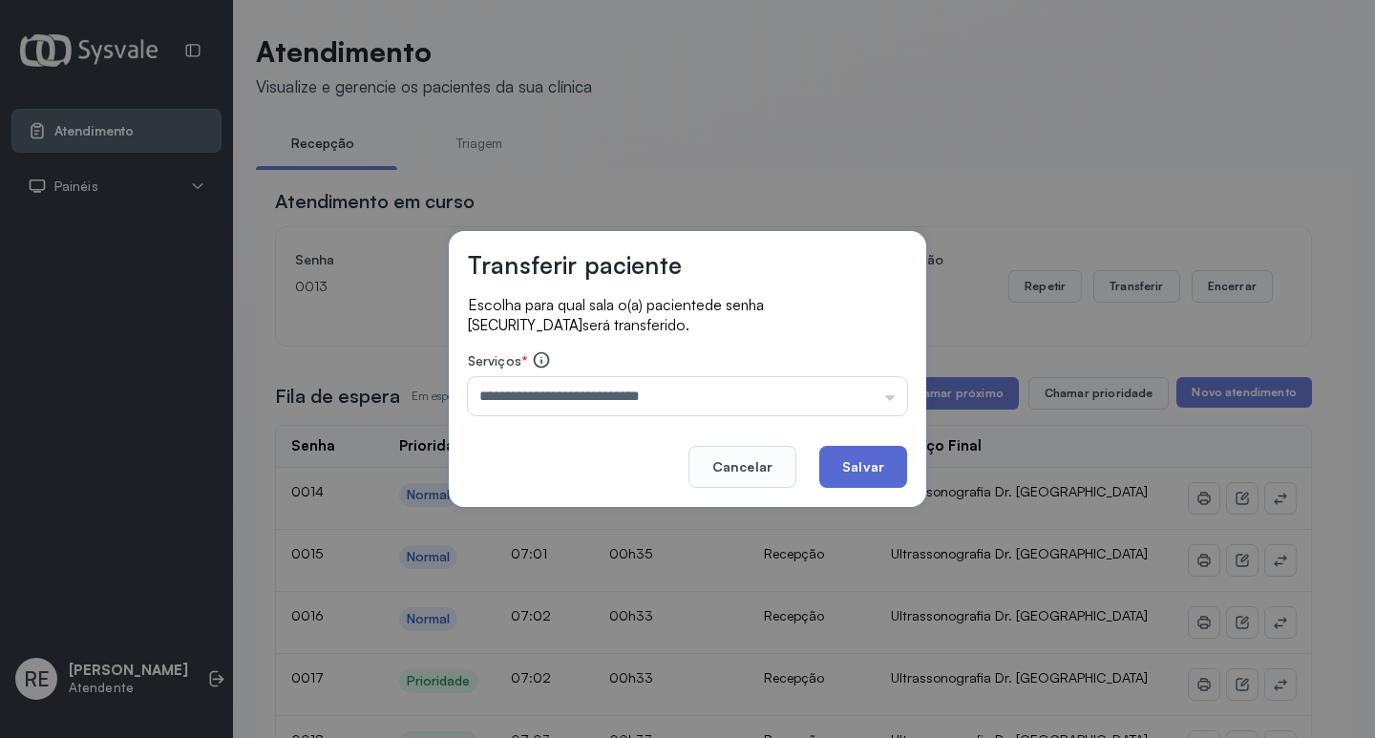
click at [847, 478] on button "Salvar" at bounding box center [863, 467] width 88 height 42
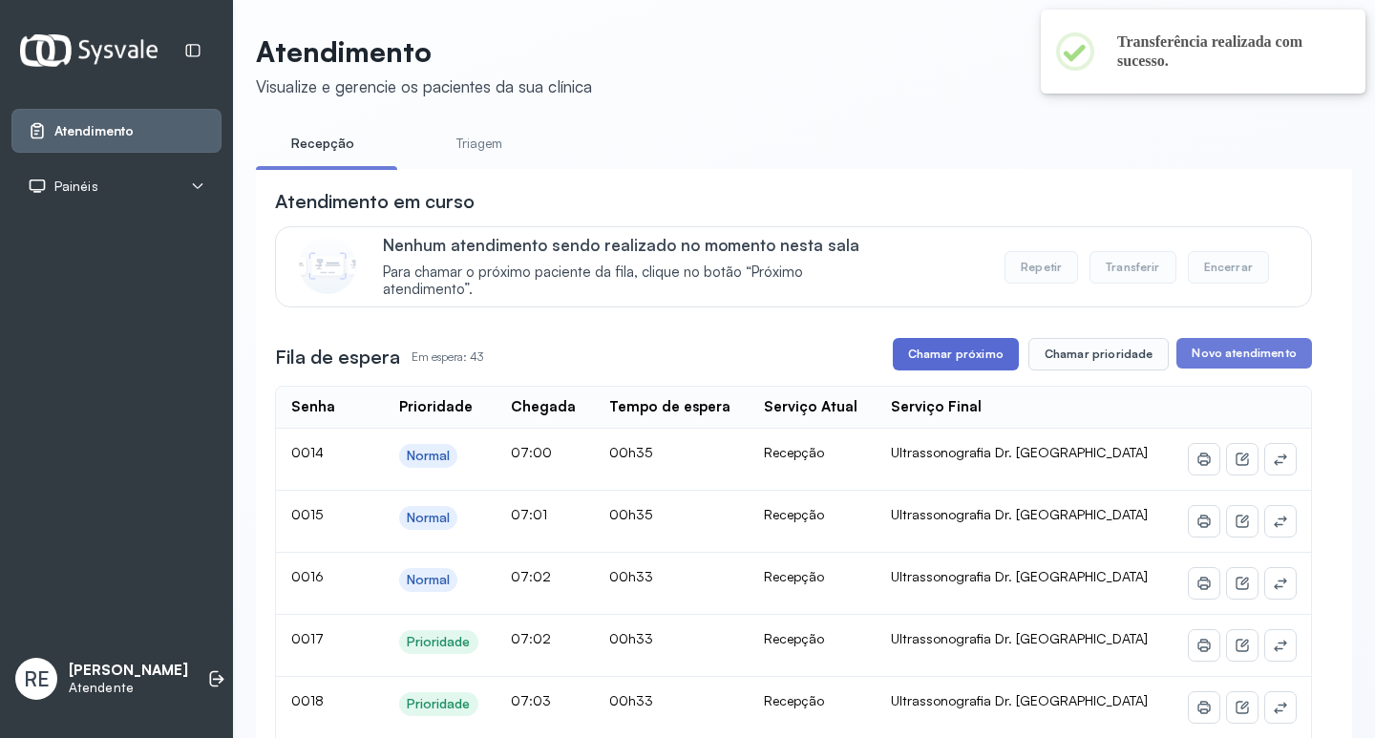
click at [911, 351] on button "Chamar próximo" at bounding box center [956, 354] width 126 height 32
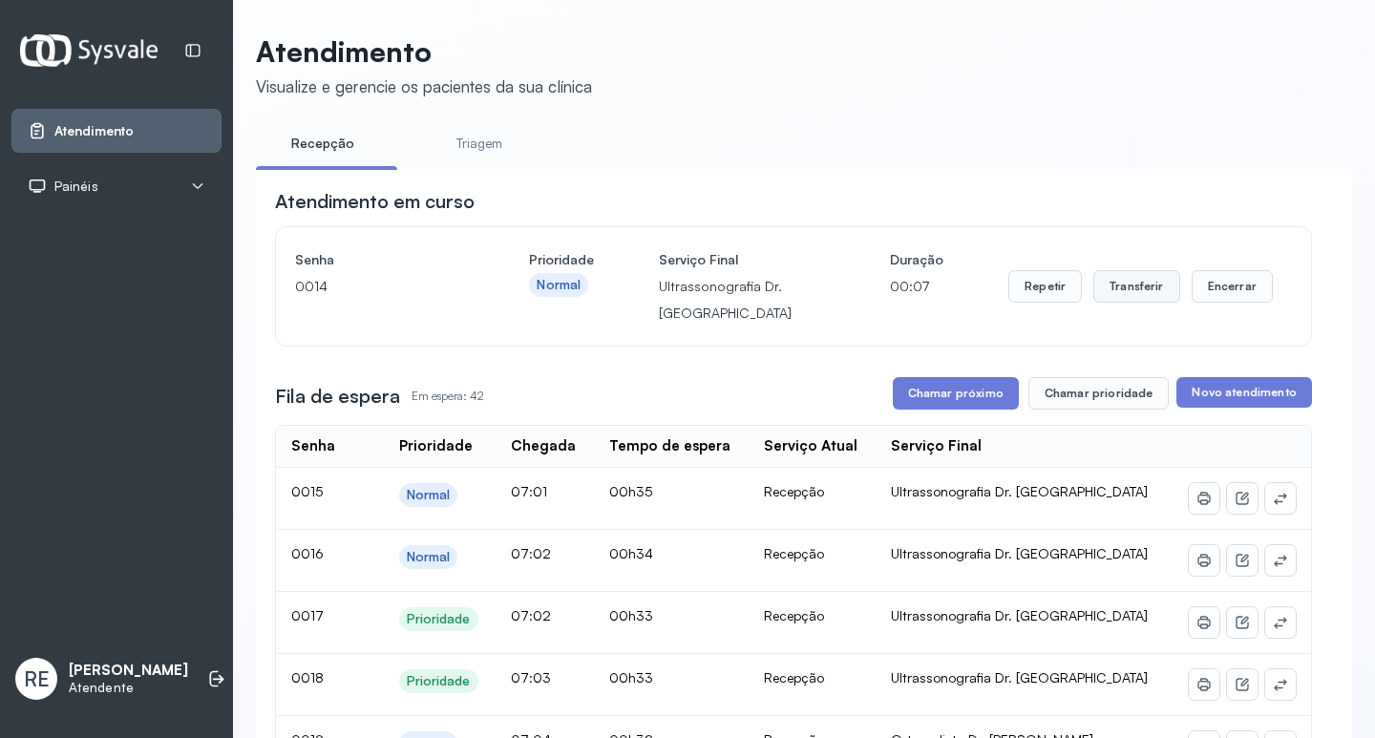
click at [1135, 301] on button "Transferir" at bounding box center [1136, 286] width 87 height 32
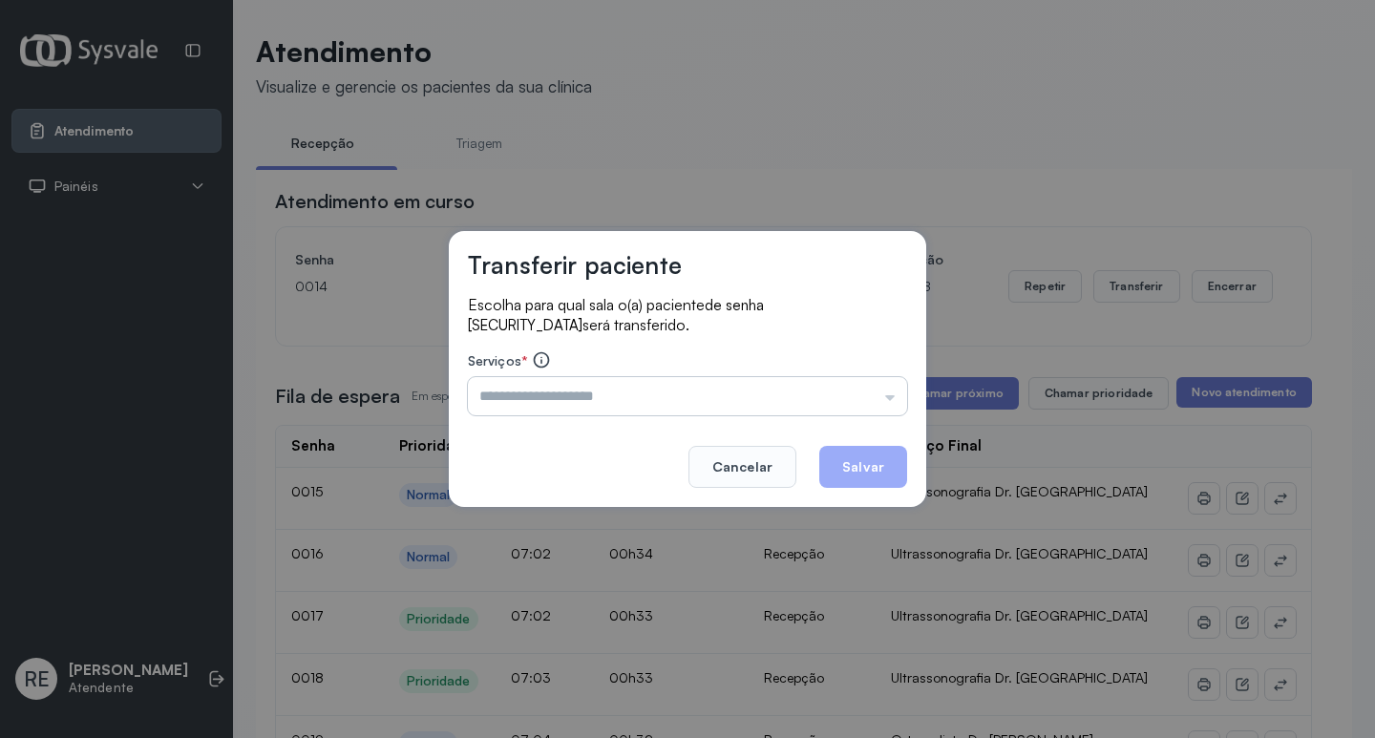
drag, startPoint x: 504, startPoint y: 417, endPoint x: 499, endPoint y: 400, distance: 17.8
click at [500, 403] on div "Escolha para qual sala o(a) paciente de senha 0014 será transferido. Serviços *…" at bounding box center [687, 356] width 439 height 123
click at [499, 400] on input "text" at bounding box center [687, 396] width 439 height 38
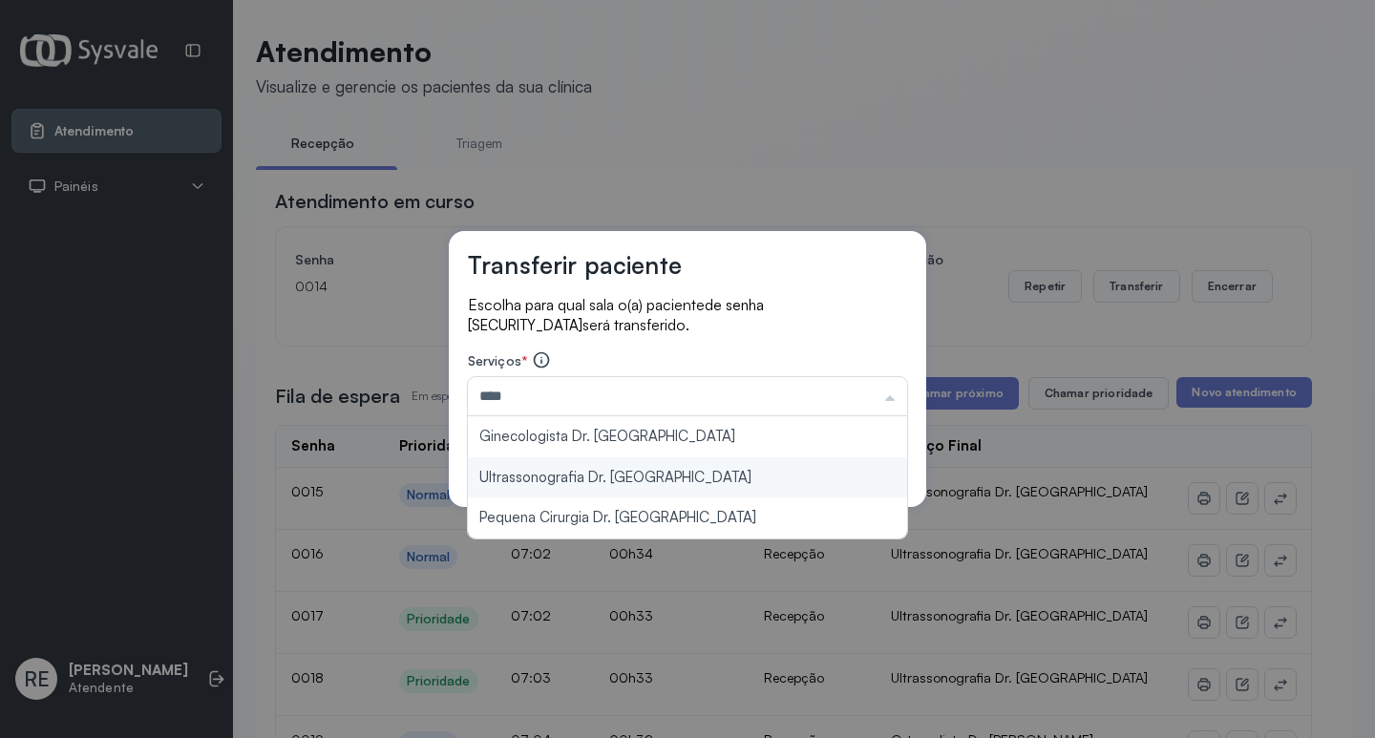
type input "**********"
click at [653, 481] on div "**********" at bounding box center [687, 369] width 477 height 276
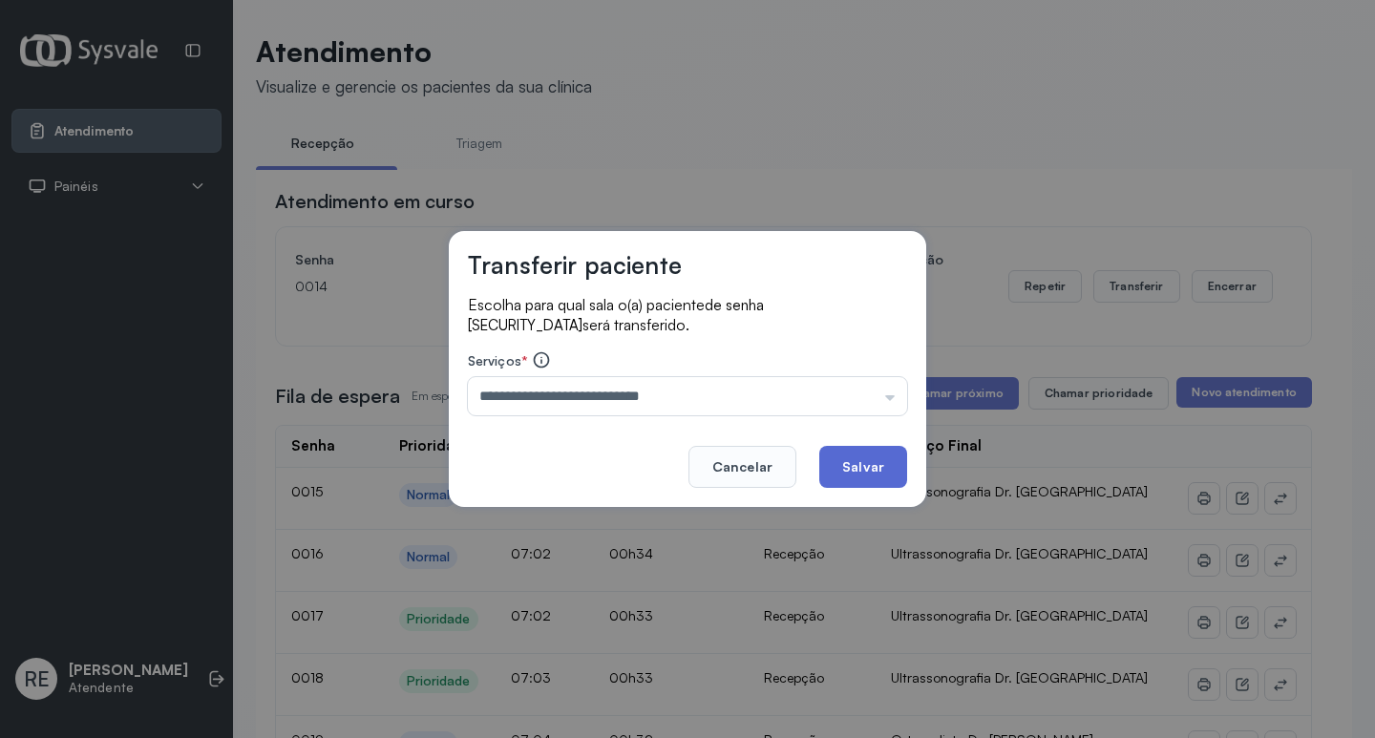
click at [837, 475] on button "Salvar" at bounding box center [863, 467] width 88 height 42
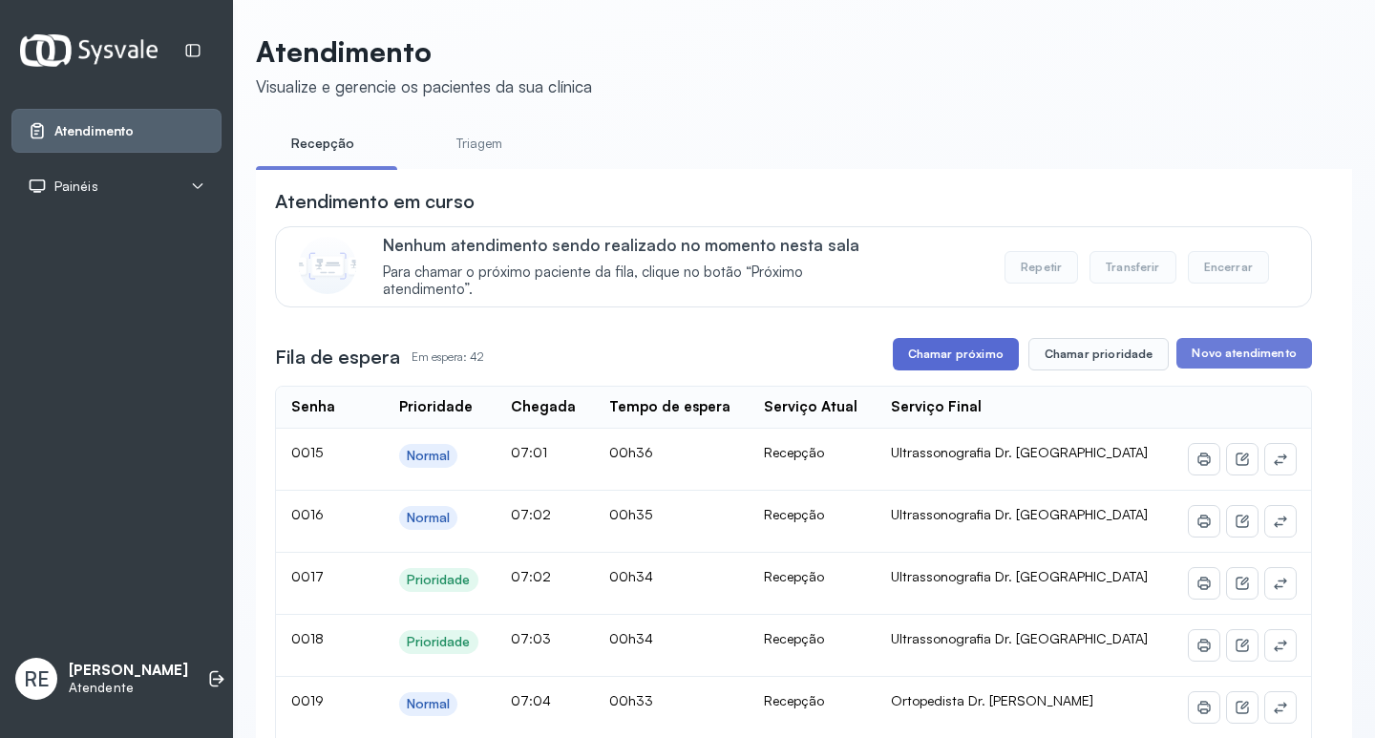
click at [934, 361] on button "Chamar próximo" at bounding box center [956, 354] width 126 height 32
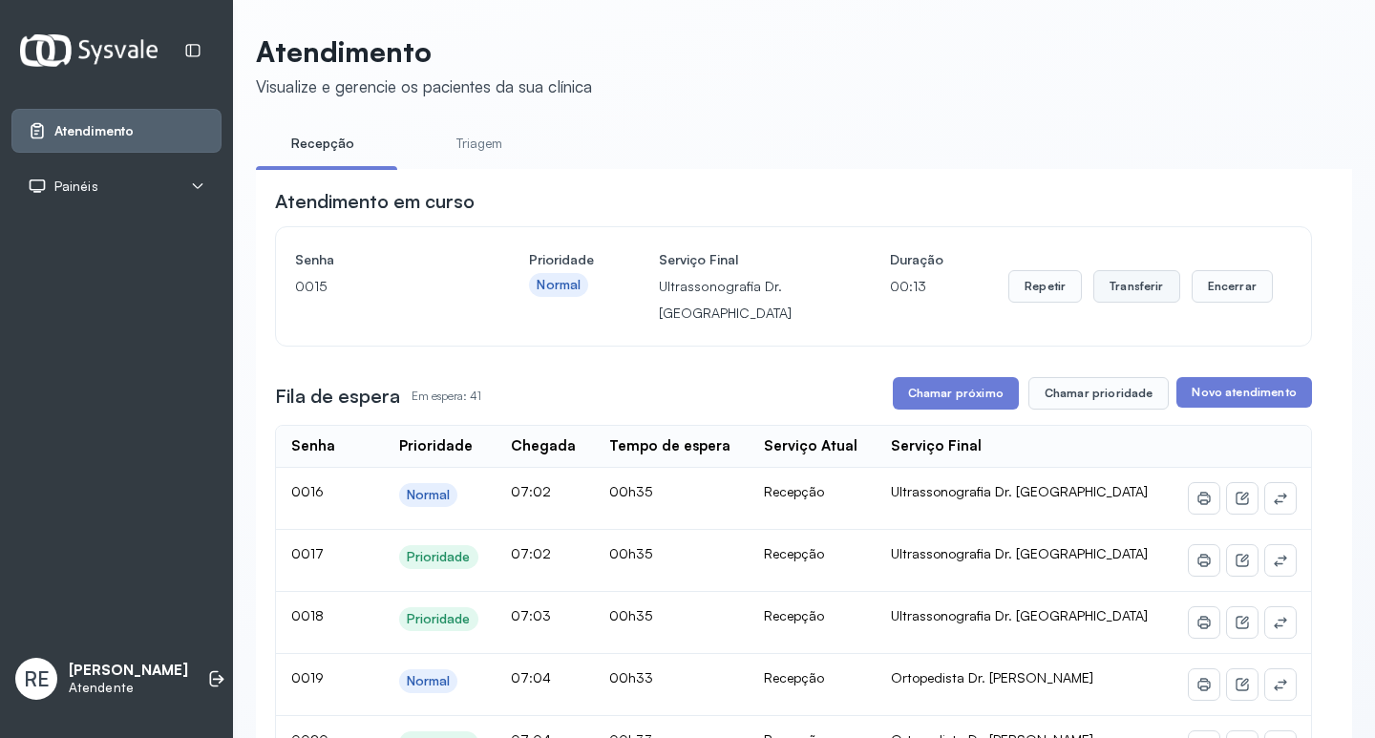
click at [1113, 289] on button "Transferir" at bounding box center [1136, 286] width 87 height 32
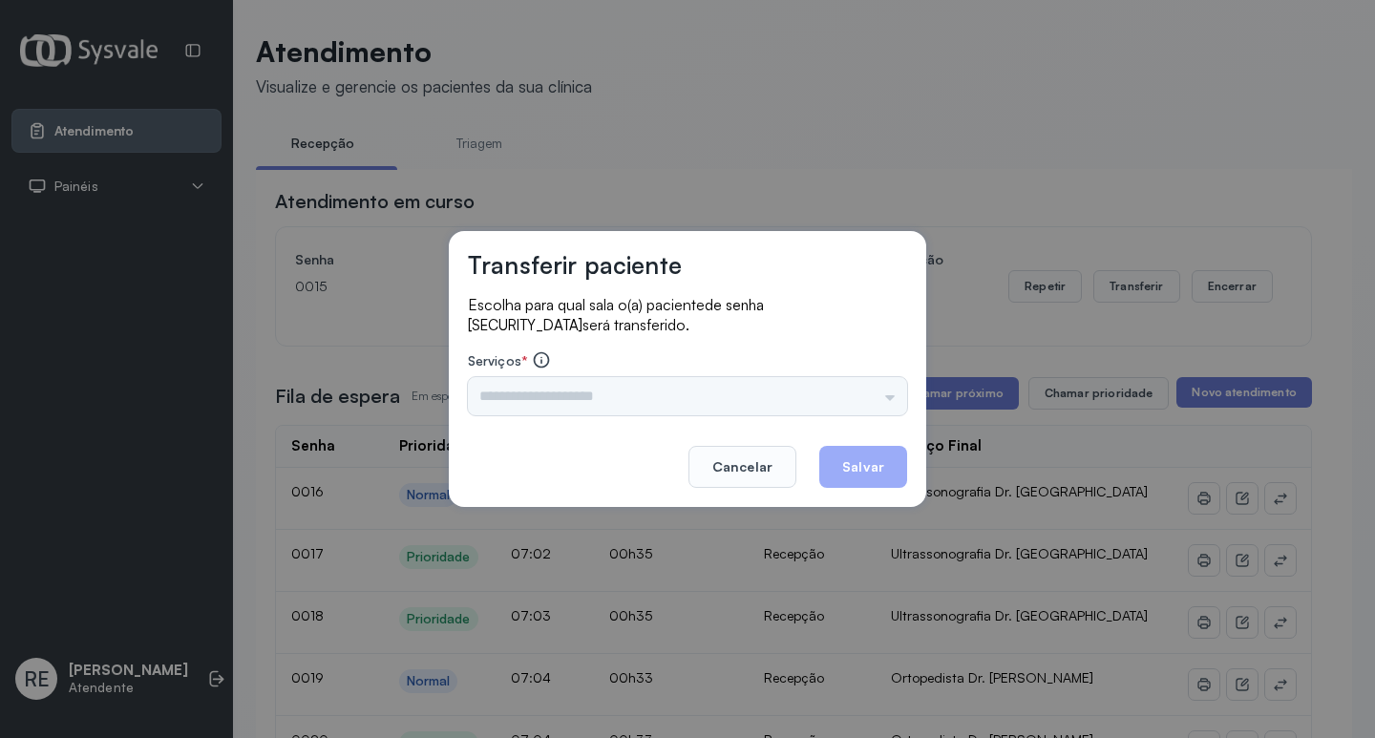
drag, startPoint x: 556, startPoint y: 377, endPoint x: 527, endPoint y: 393, distance: 32.9
click at [548, 382] on input "text" at bounding box center [687, 396] width 439 height 38
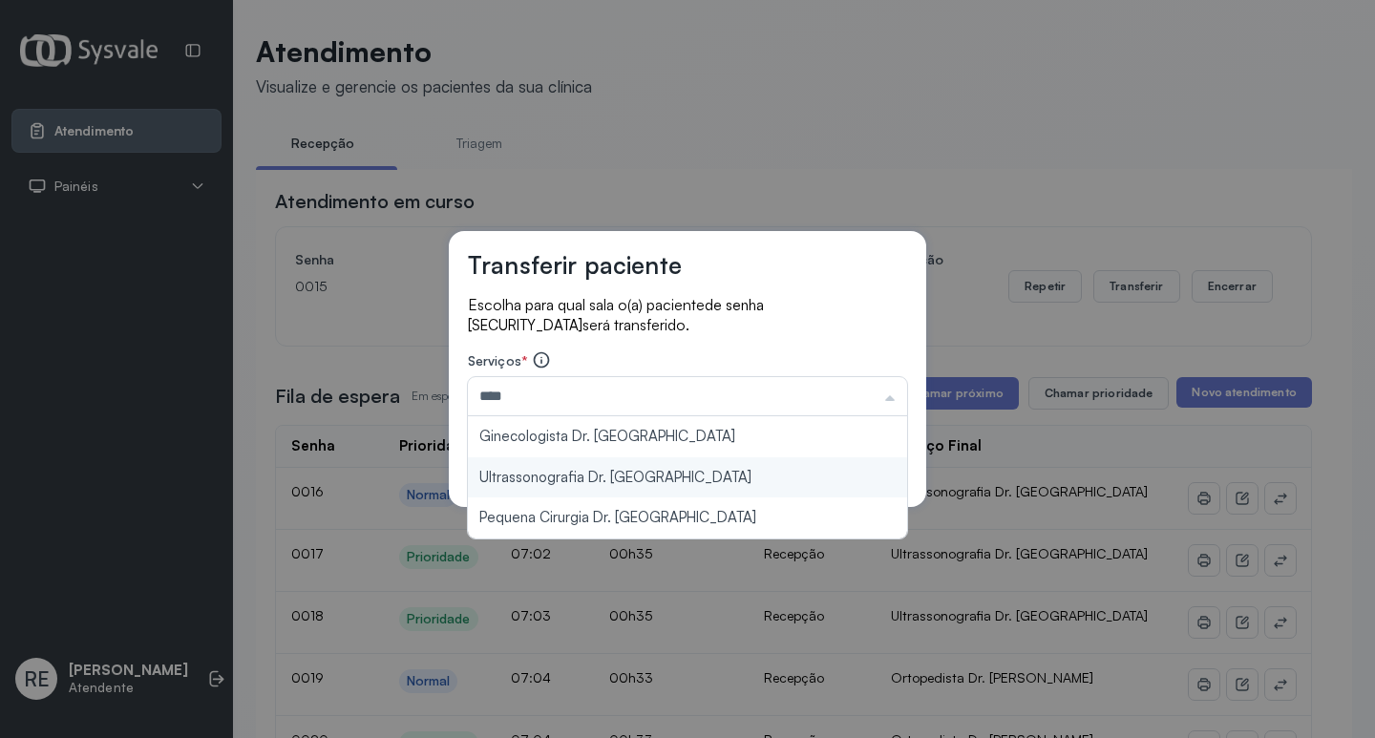
type input "**********"
click at [537, 486] on div "**********" at bounding box center [687, 369] width 477 height 276
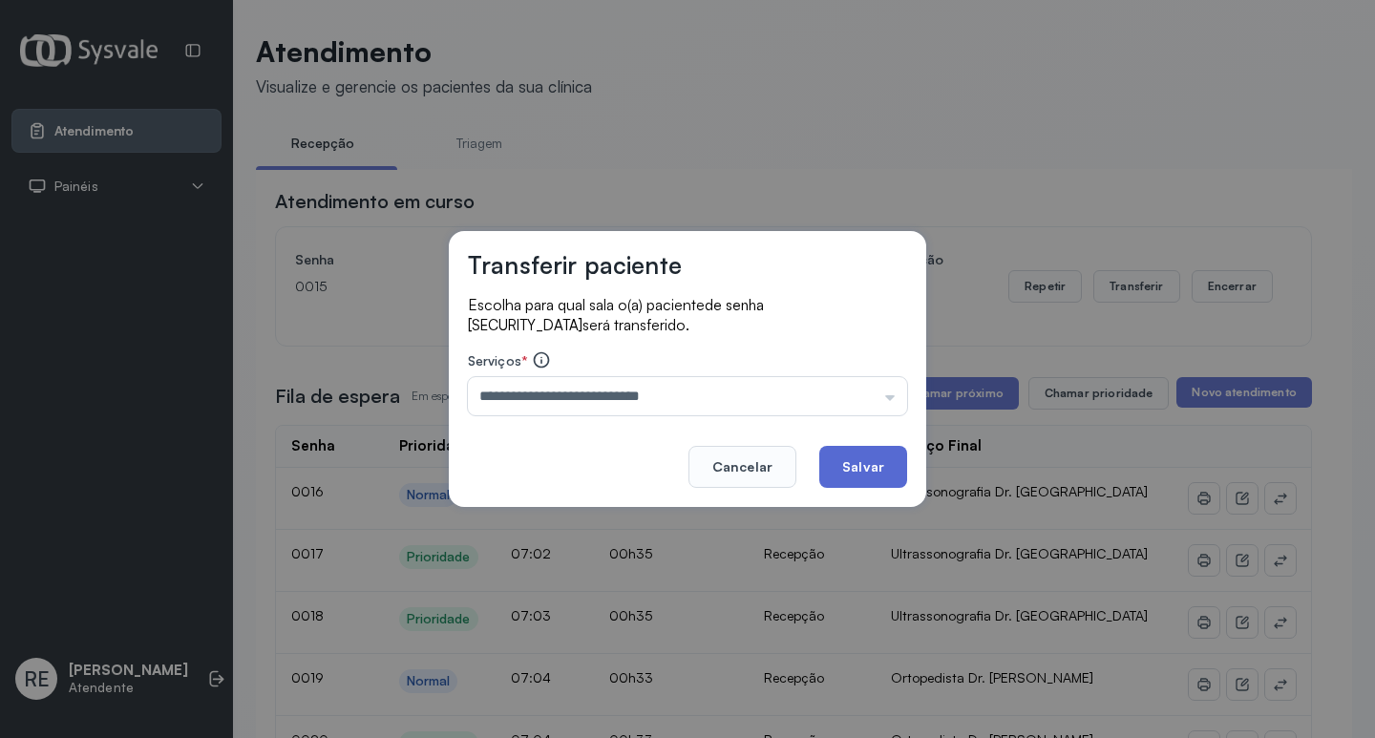
click at [850, 457] on button "Salvar" at bounding box center [863, 467] width 88 height 42
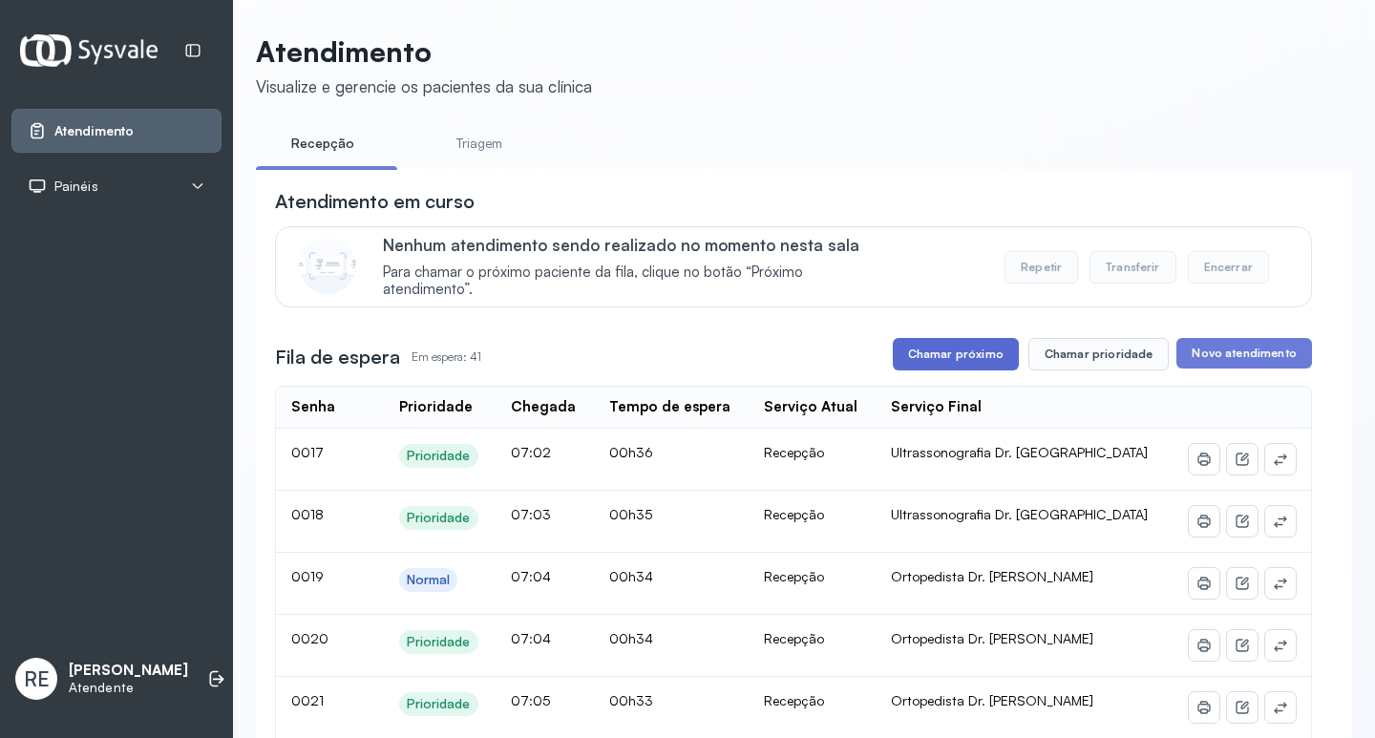
click at [995, 356] on button "Chamar próximo" at bounding box center [956, 354] width 126 height 32
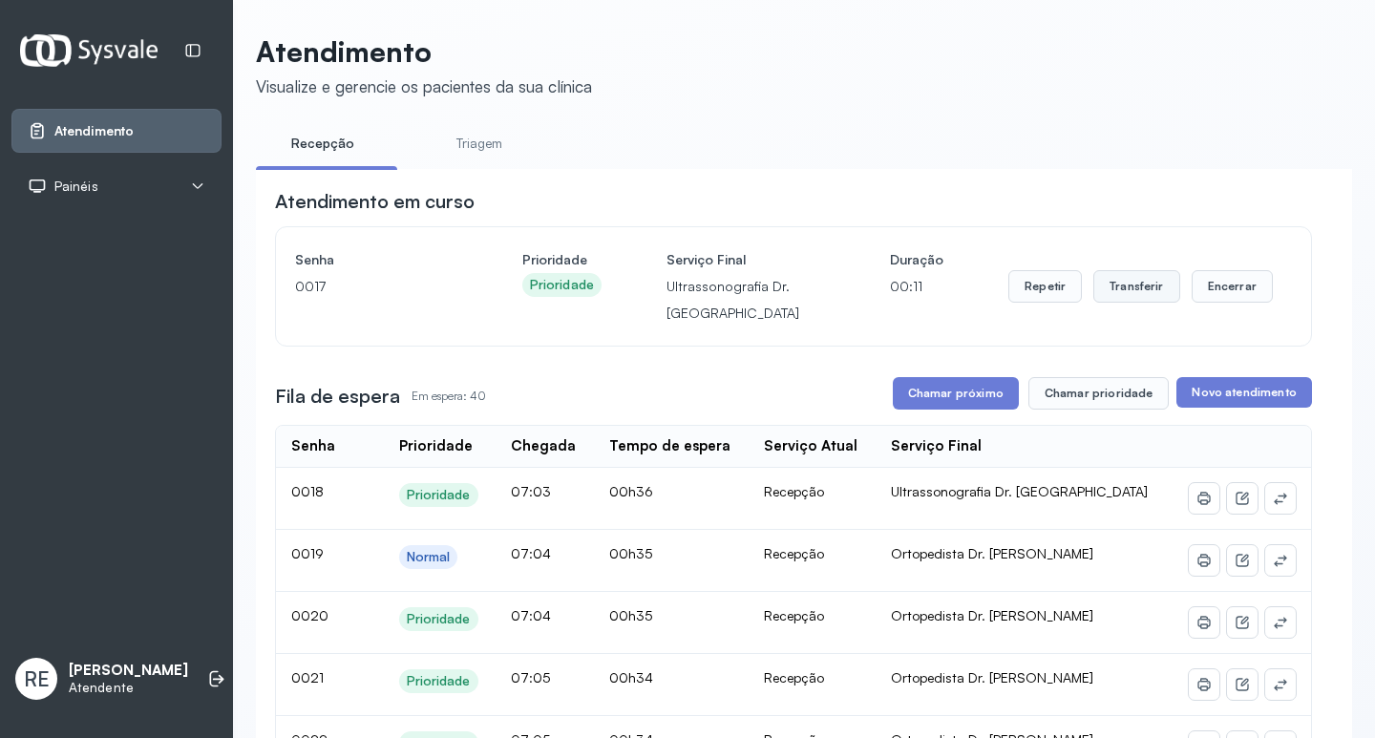
click at [1136, 290] on button "Transferir" at bounding box center [1136, 286] width 87 height 32
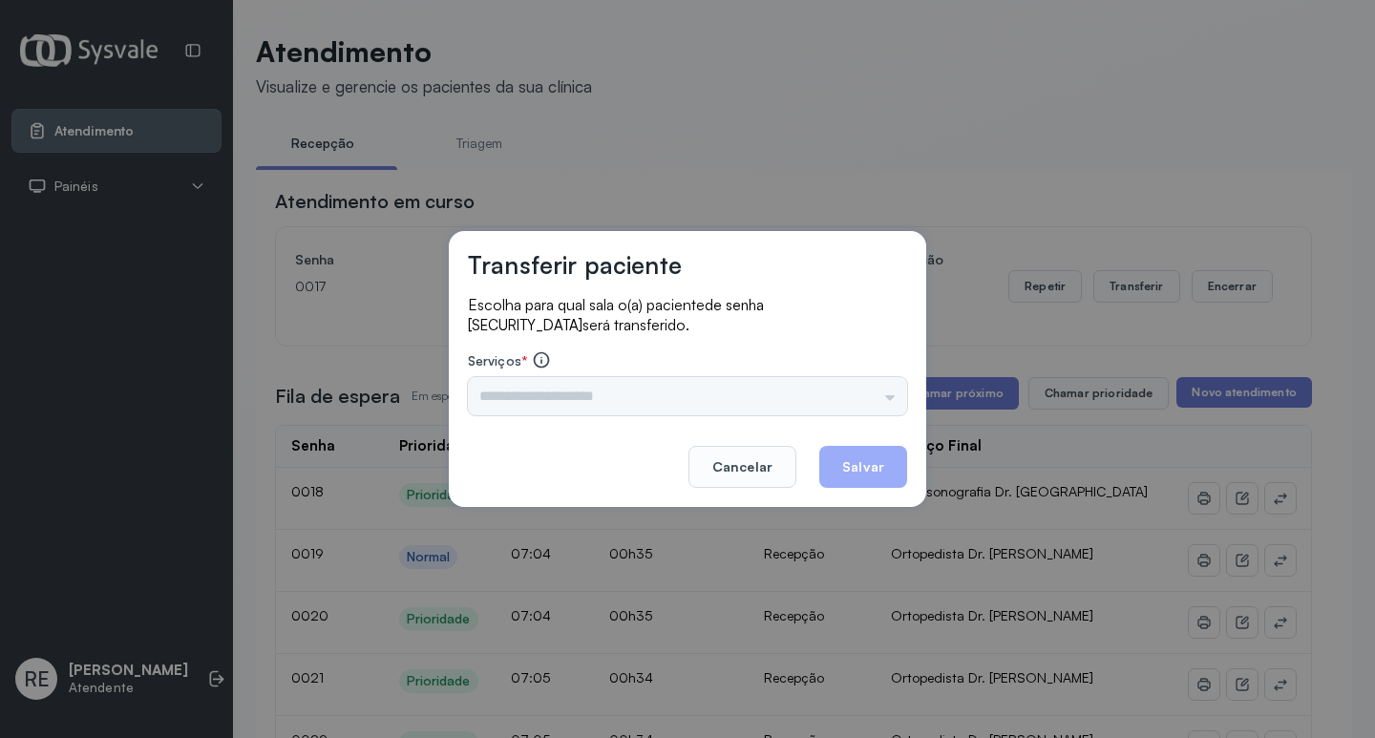
click at [497, 396] on input "text" at bounding box center [687, 396] width 439 height 38
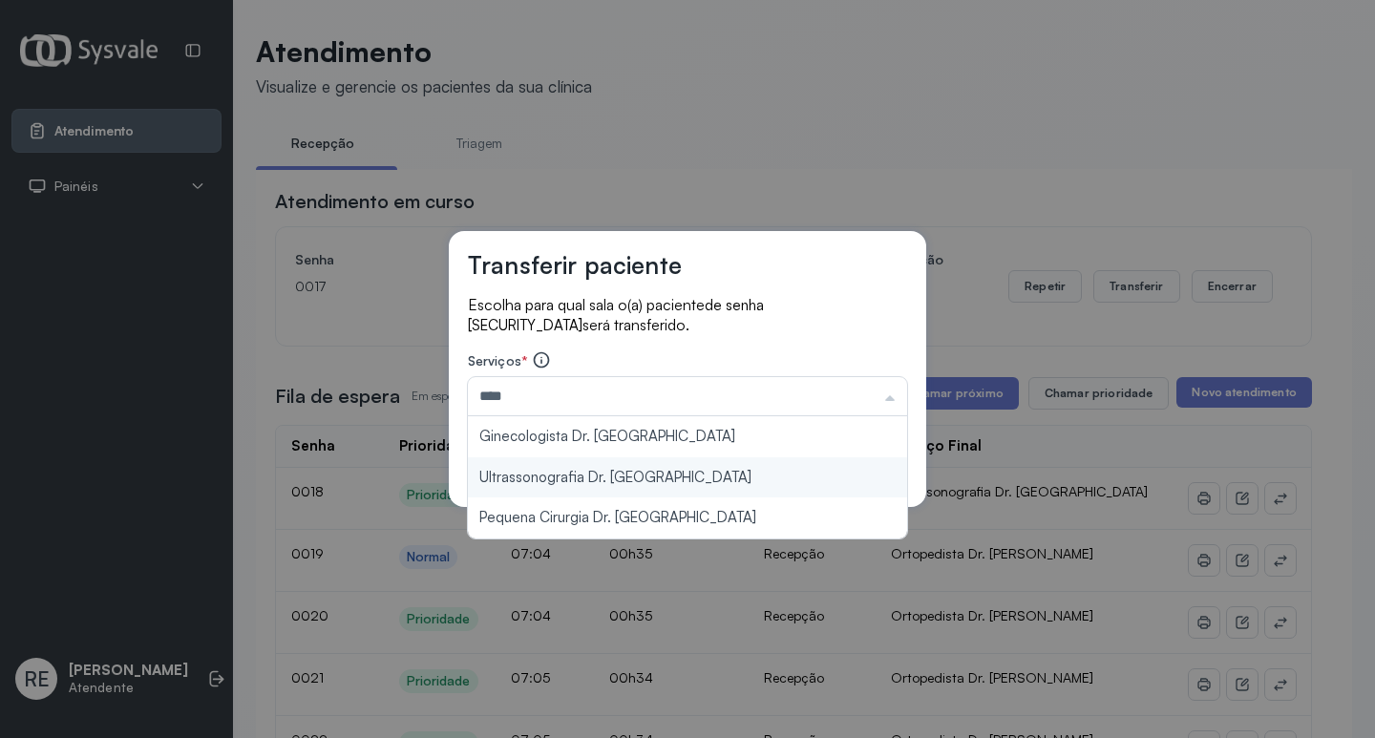
type input "**********"
click at [558, 472] on div "**********" at bounding box center [687, 369] width 477 height 276
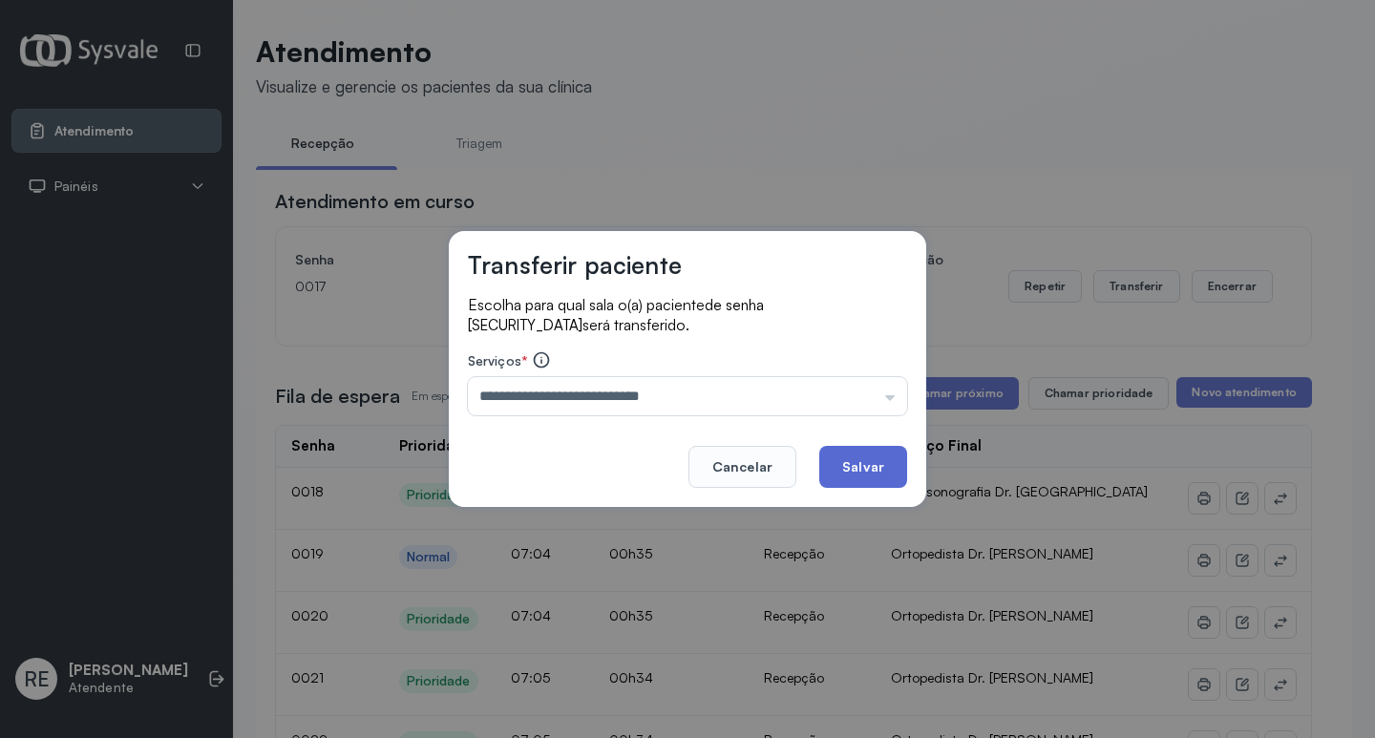
click at [859, 458] on button "Salvar" at bounding box center [863, 467] width 88 height 42
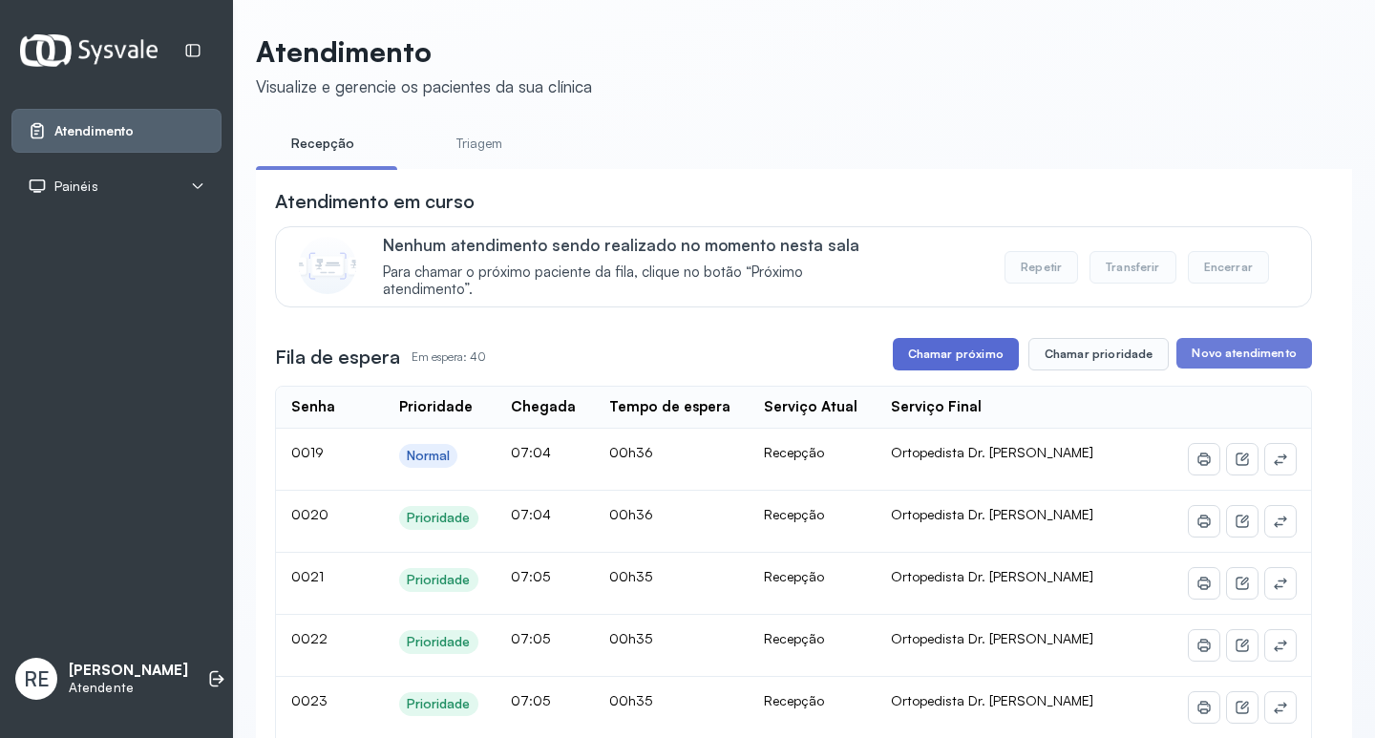
click at [956, 352] on button "Chamar próximo" at bounding box center [956, 354] width 126 height 32
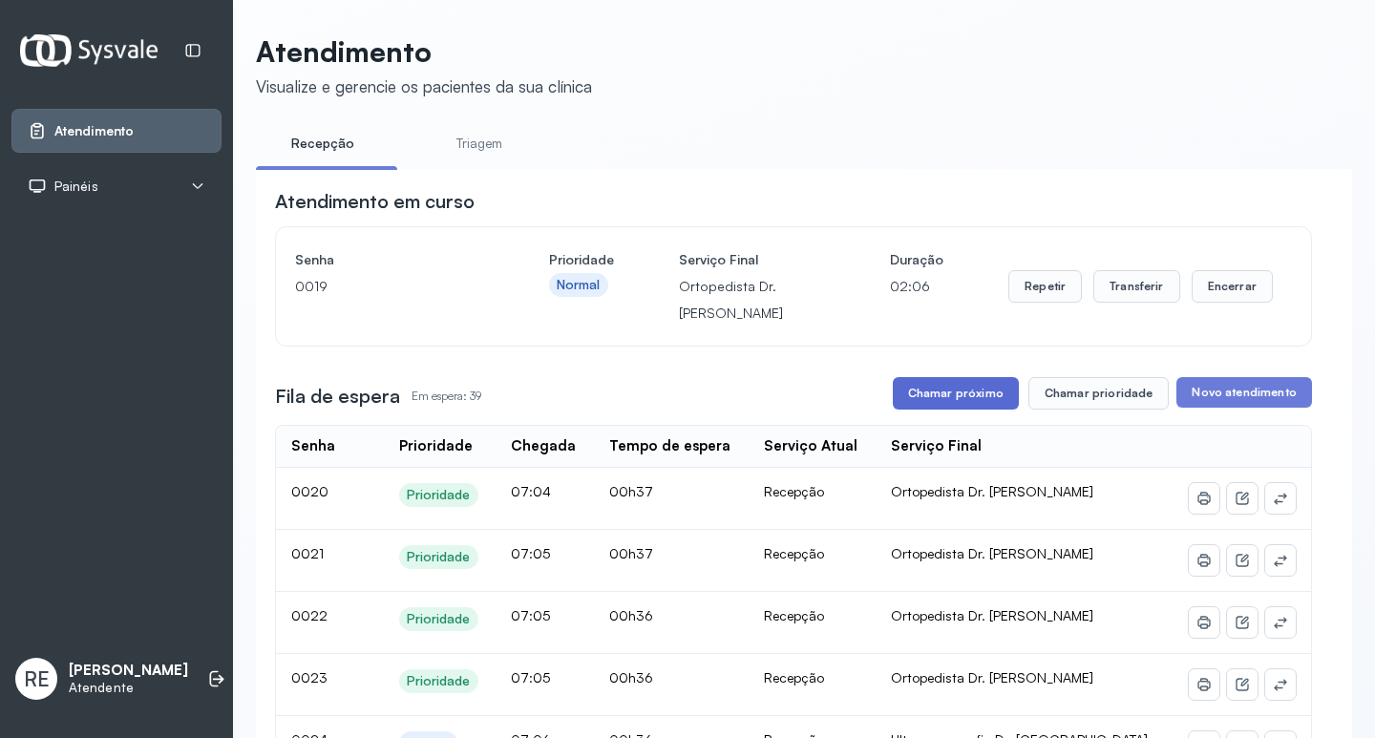
click at [969, 388] on button "Chamar próximo" at bounding box center [956, 393] width 126 height 32
click at [1111, 303] on button "Transferir" at bounding box center [1136, 286] width 87 height 32
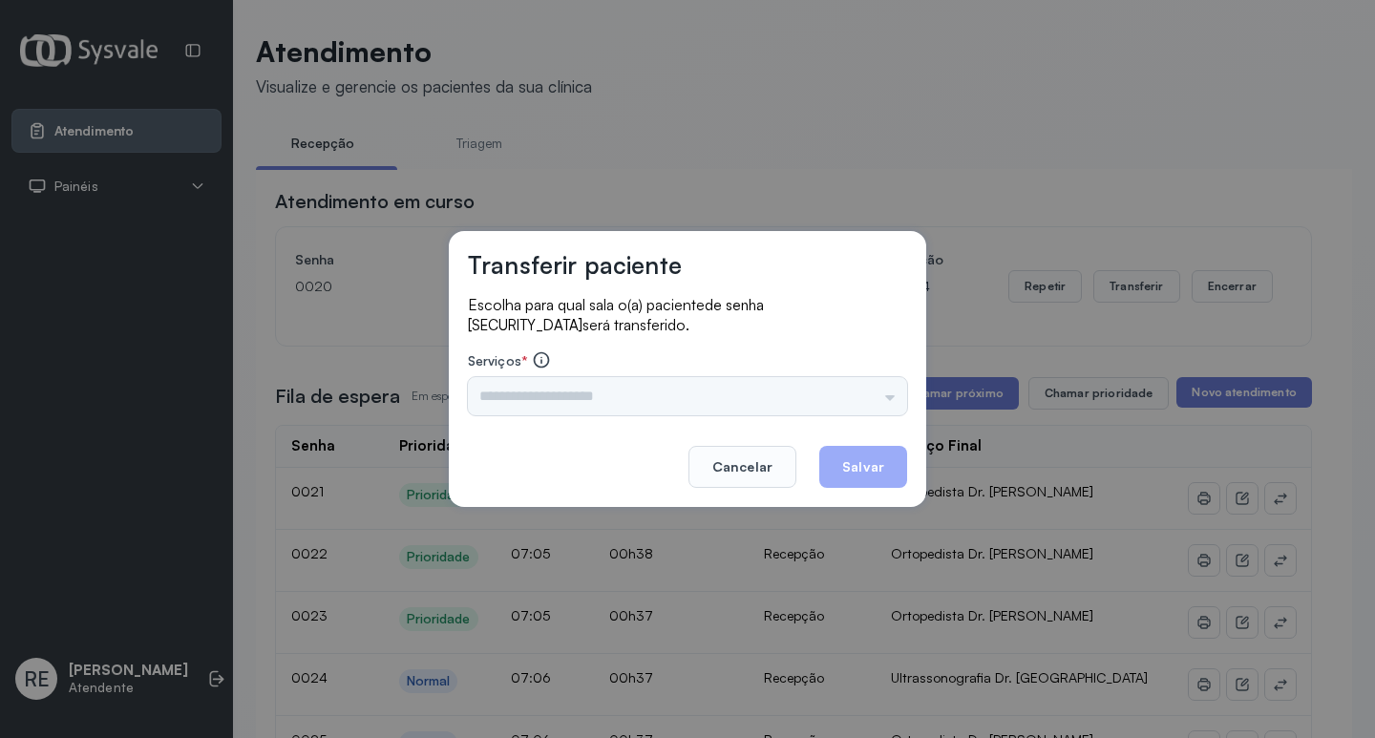
click at [598, 406] on div "Triagem Ortopedista Dr. Mauricio Ortopedista Dr. Ramon Ginecologista Dr. Amilto…" at bounding box center [687, 396] width 439 height 38
click at [598, 406] on input "text" at bounding box center [687, 396] width 439 height 38
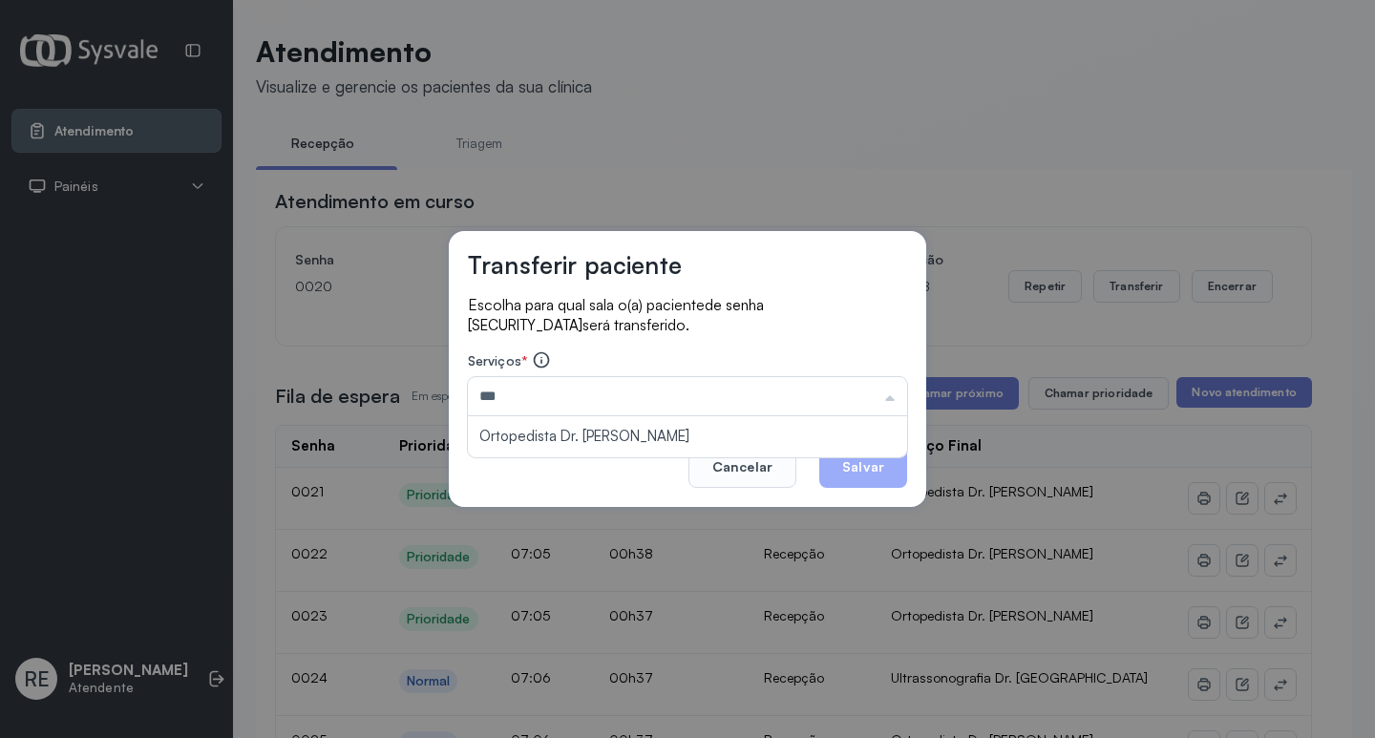
type input "**********"
click at [843, 464] on button "Salvar" at bounding box center [863, 467] width 88 height 42
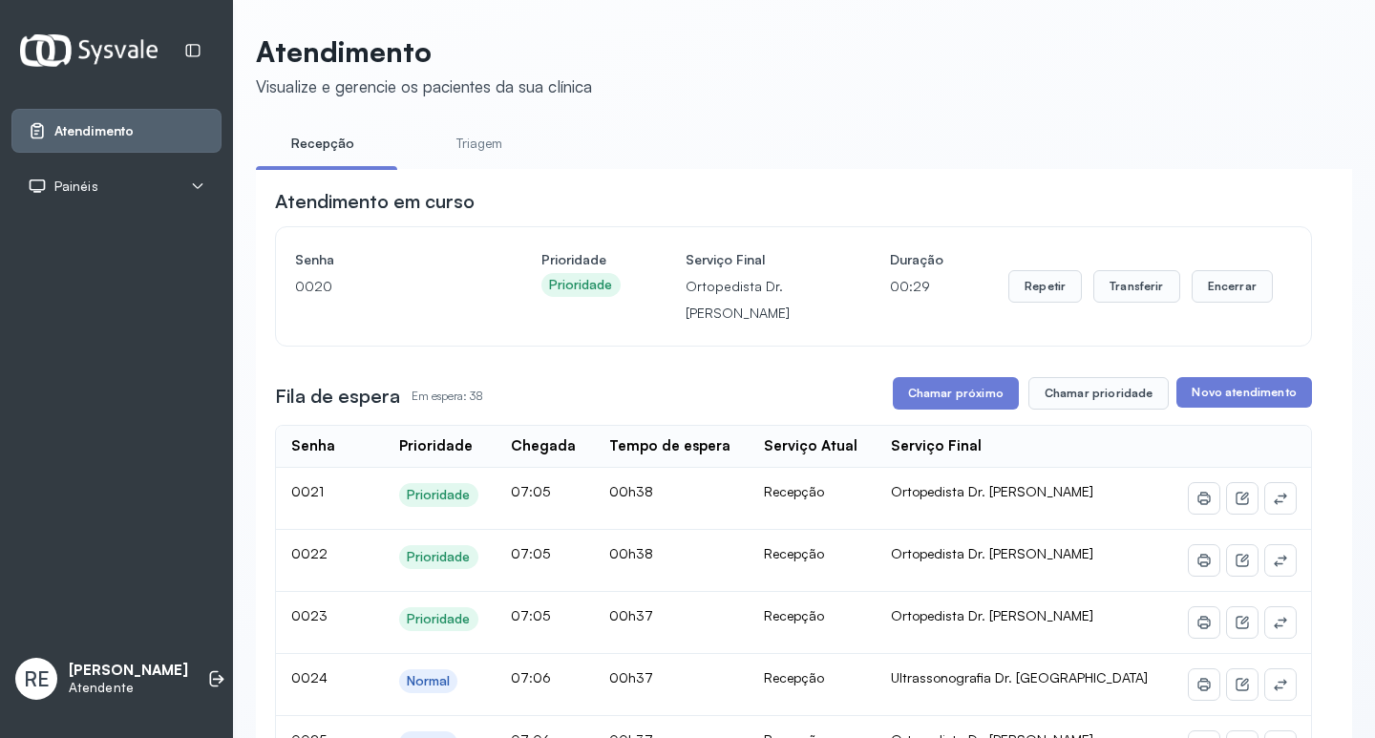
click at [1017, 388] on div "Chamar próximo Chamar prioridade" at bounding box center [1031, 393] width 277 height 32
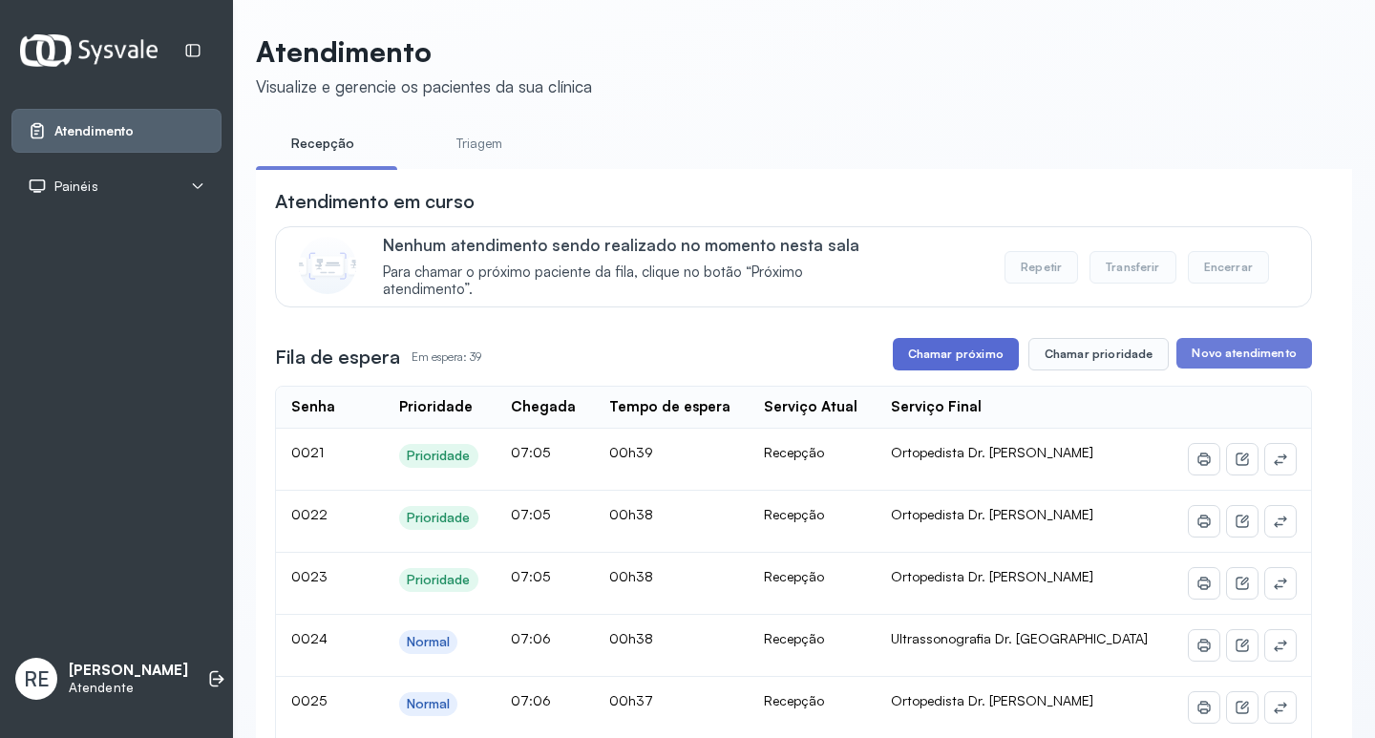
click at [978, 367] on button "Chamar próximo" at bounding box center [956, 354] width 126 height 32
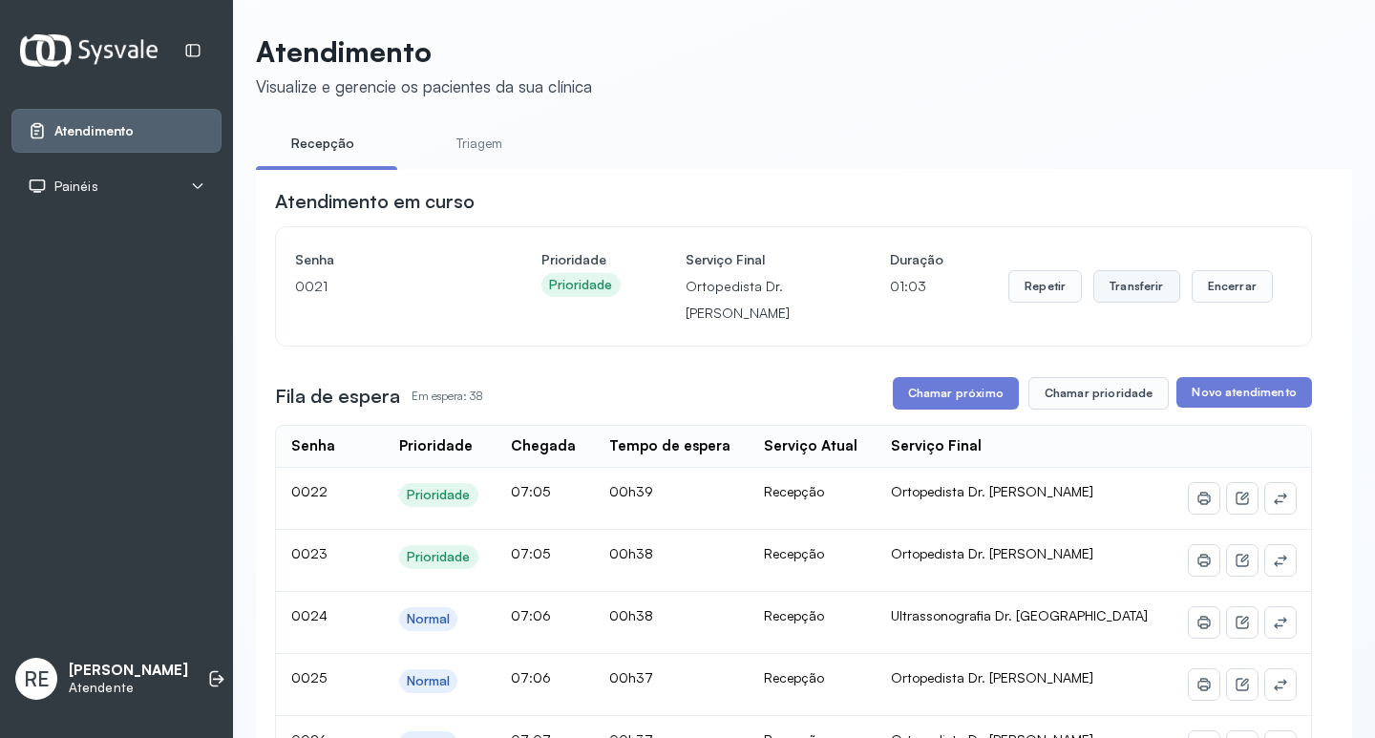
click at [1125, 299] on button "Transferir" at bounding box center [1136, 286] width 87 height 32
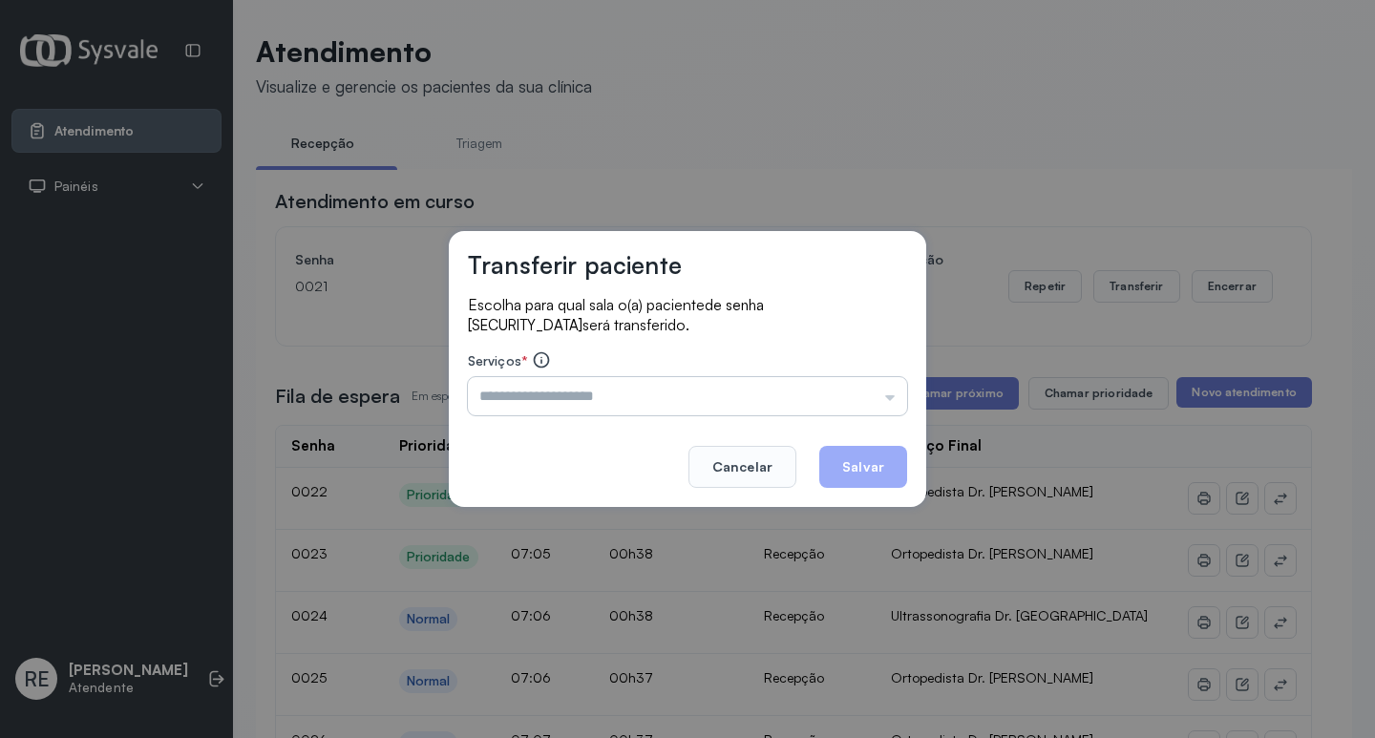
click at [715, 389] on input "text" at bounding box center [687, 396] width 439 height 38
type input "**********"
click at [857, 458] on button "Salvar" at bounding box center [863, 467] width 88 height 42
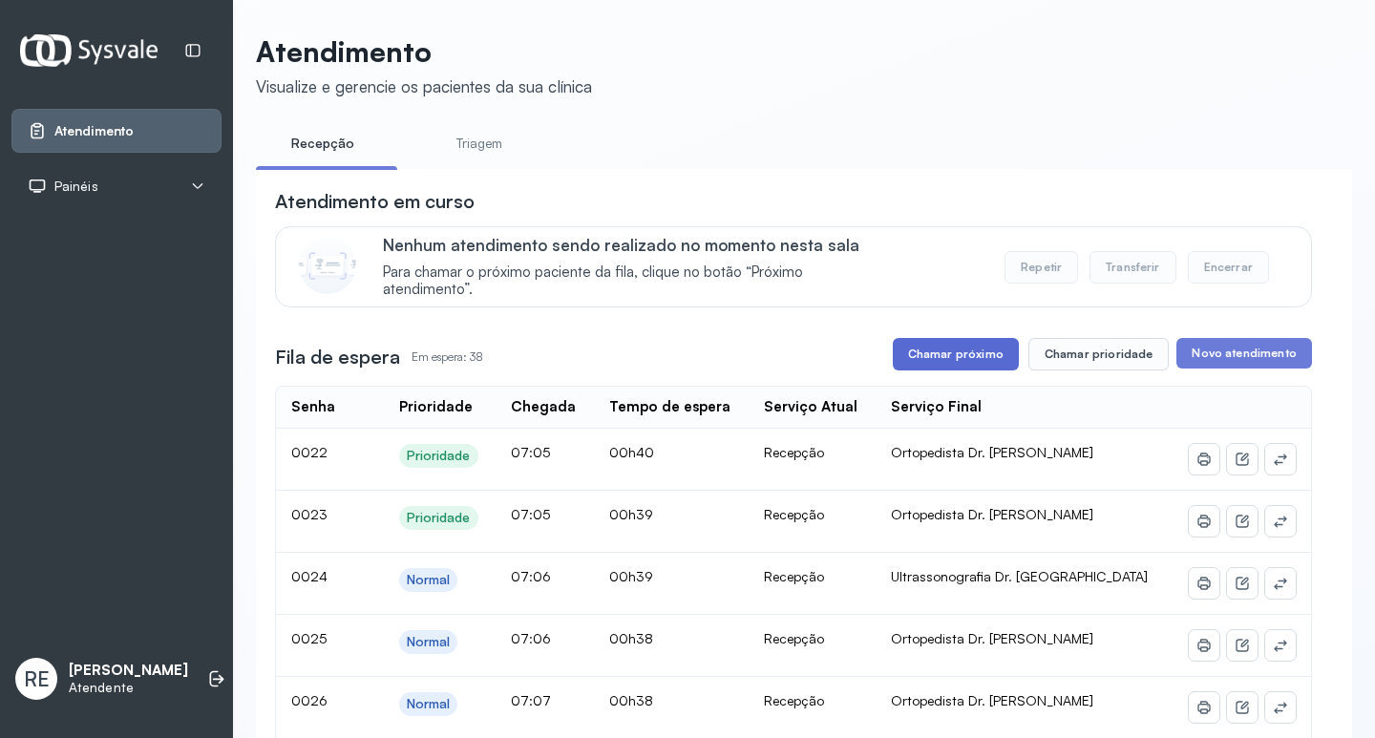
click at [971, 363] on button "Chamar próximo" at bounding box center [956, 354] width 126 height 32
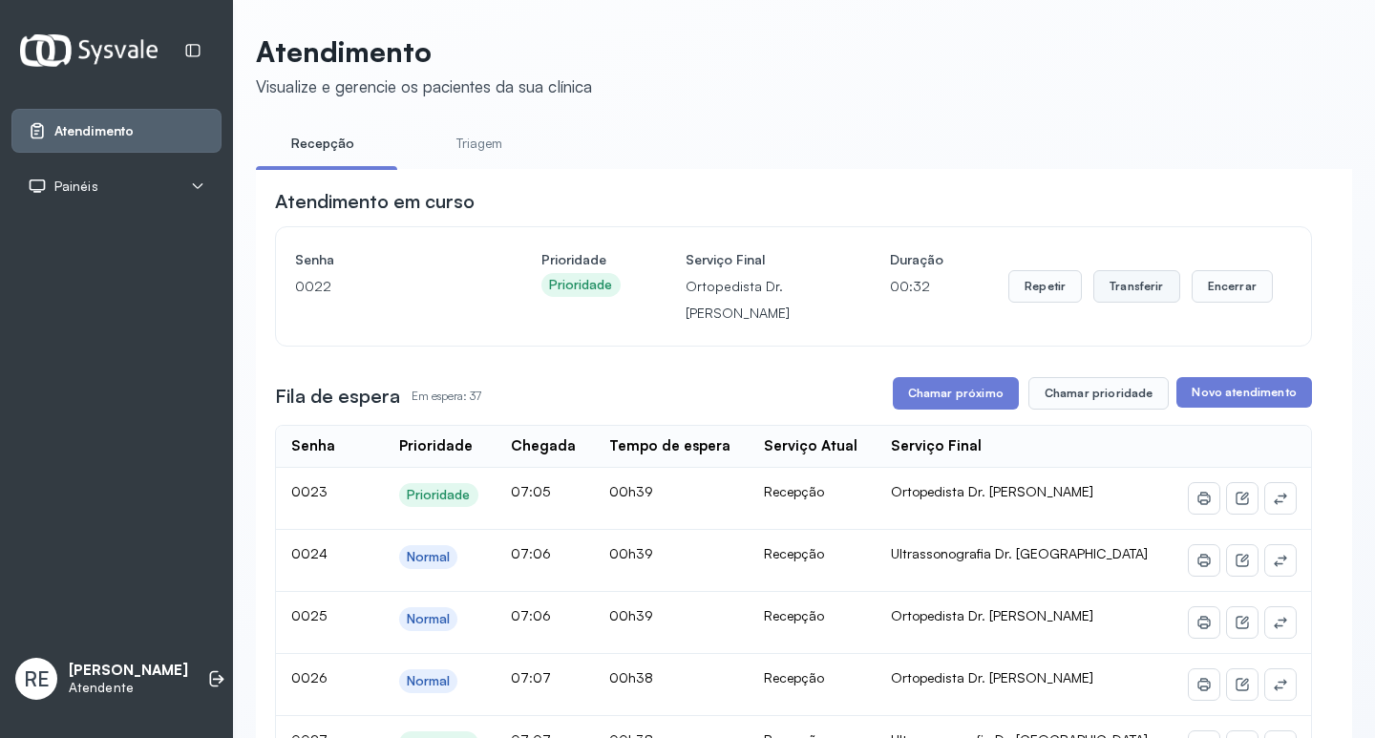
click at [1126, 293] on button "Transferir" at bounding box center [1136, 286] width 87 height 32
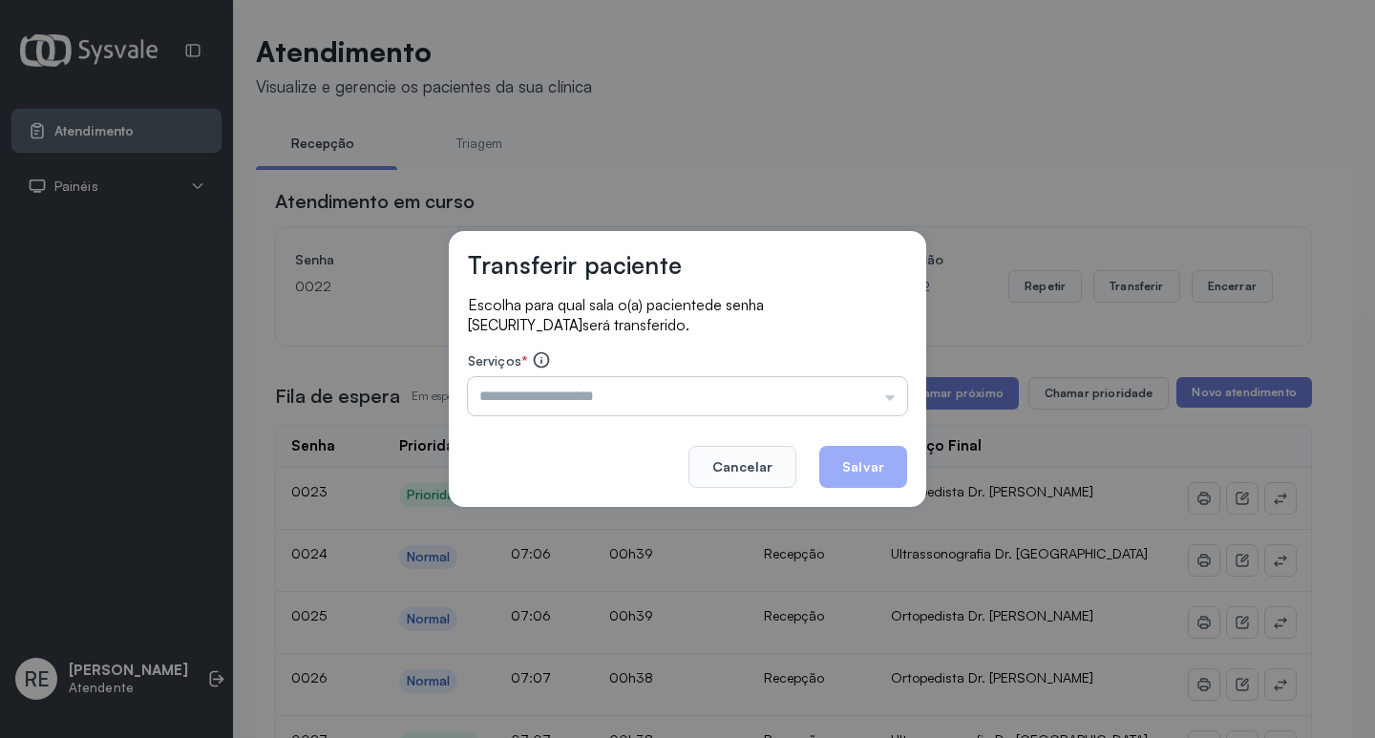
click at [531, 413] on input "text" at bounding box center [687, 396] width 439 height 38
type input "*"
type input "**********"
click at [857, 460] on button "Salvar" at bounding box center [863, 467] width 88 height 42
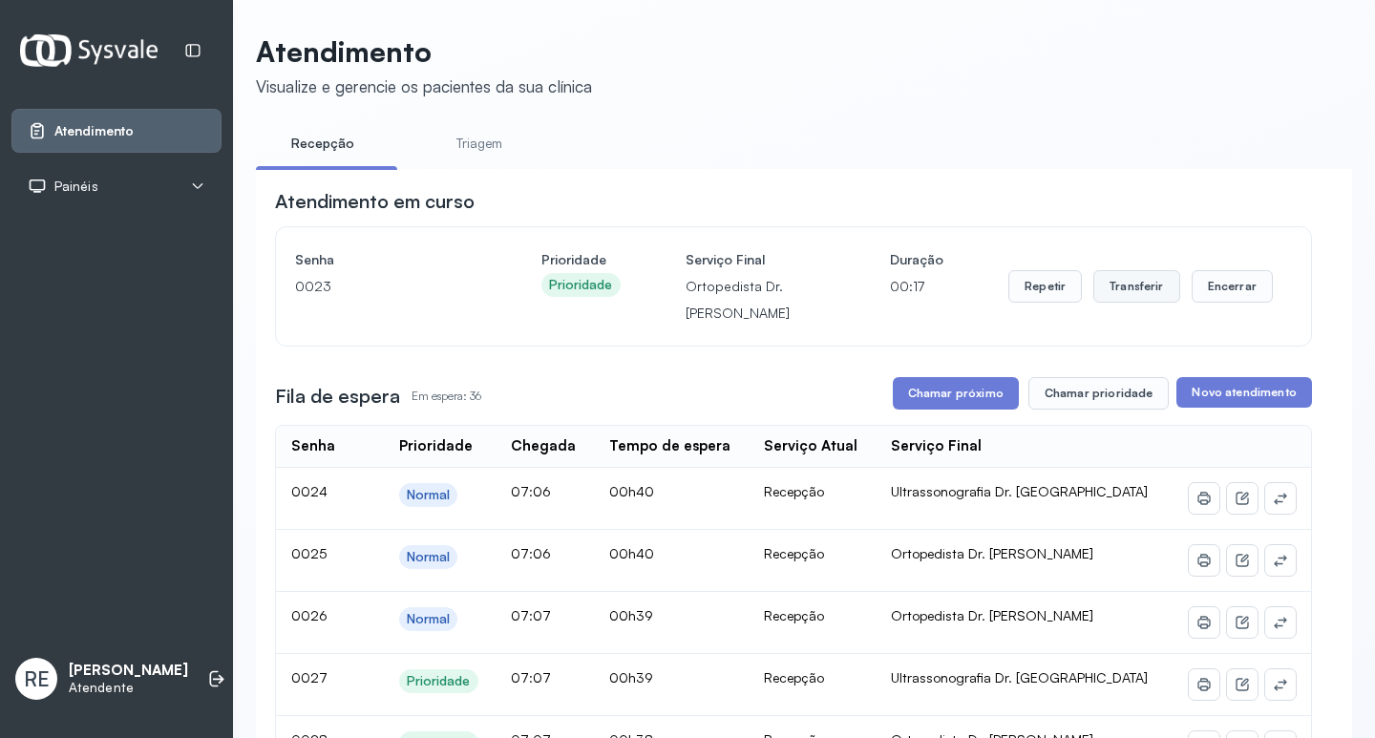
click at [1113, 287] on button "Transferir" at bounding box center [1136, 286] width 87 height 32
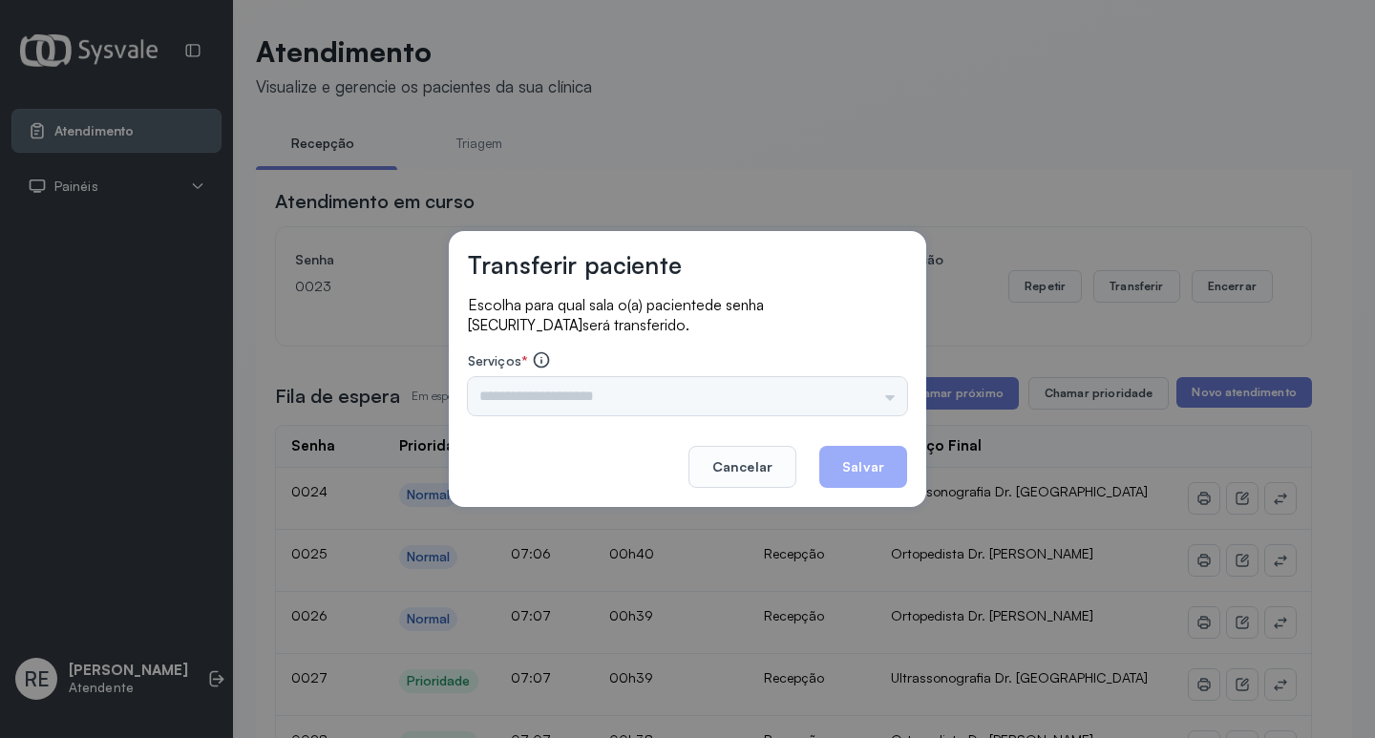
click at [633, 391] on input "text" at bounding box center [687, 396] width 439 height 38
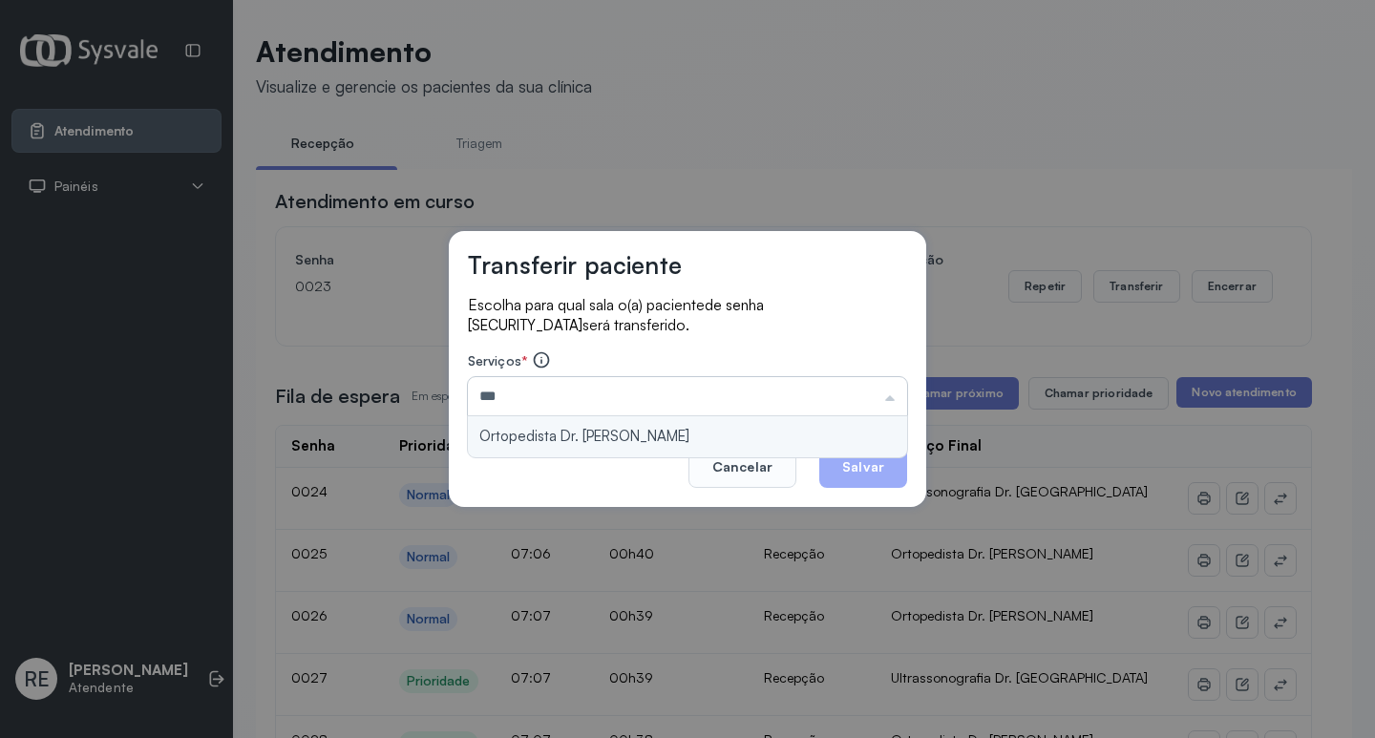
type input "**********"
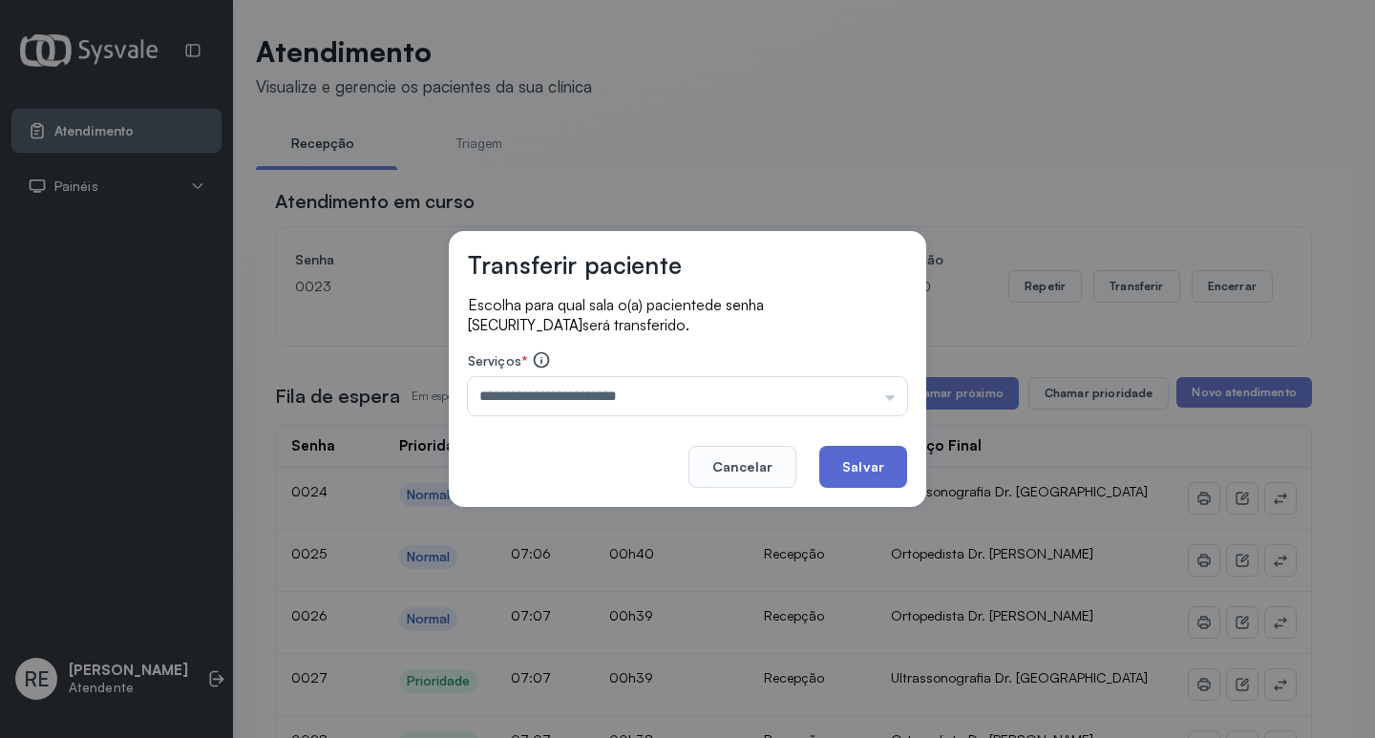
click at [850, 456] on button "Salvar" at bounding box center [863, 467] width 88 height 42
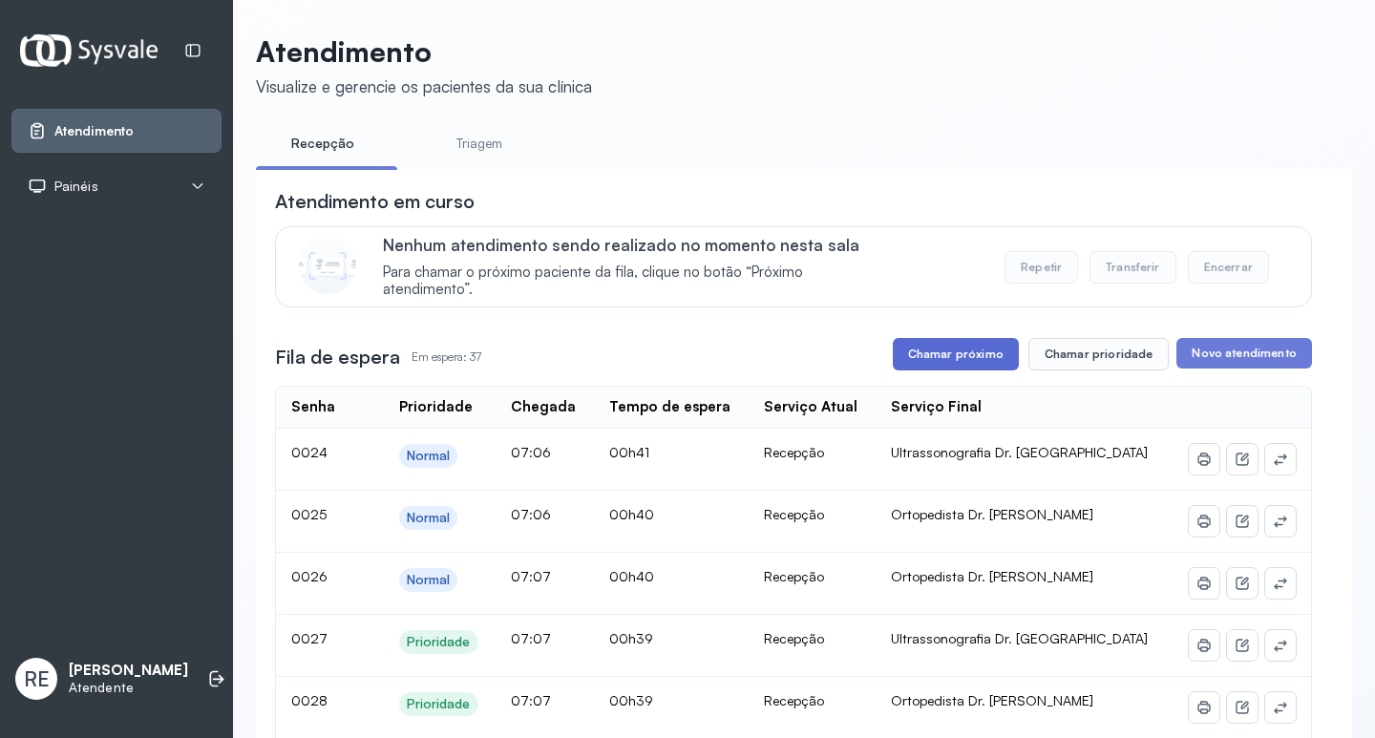
click at [953, 353] on button "Chamar próximo" at bounding box center [956, 354] width 126 height 32
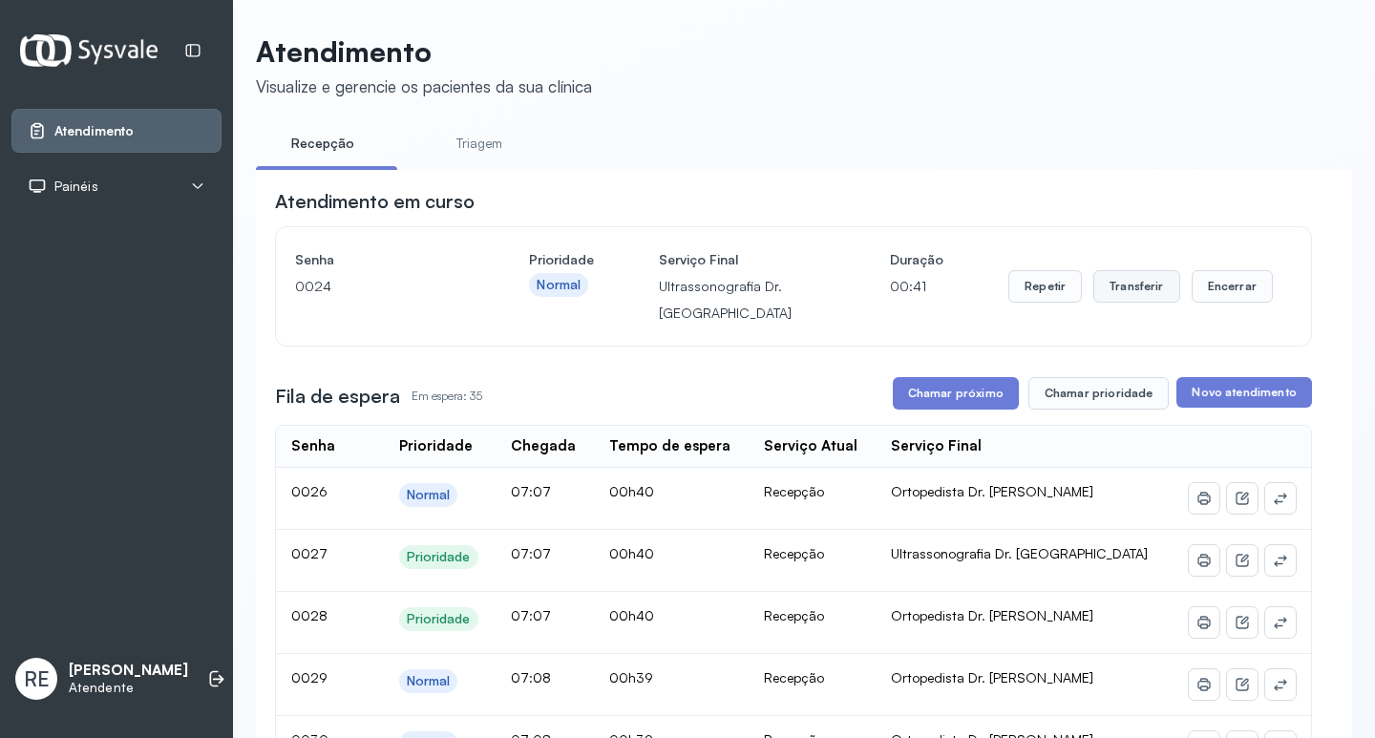
click at [1103, 287] on button "Transferir" at bounding box center [1136, 286] width 87 height 32
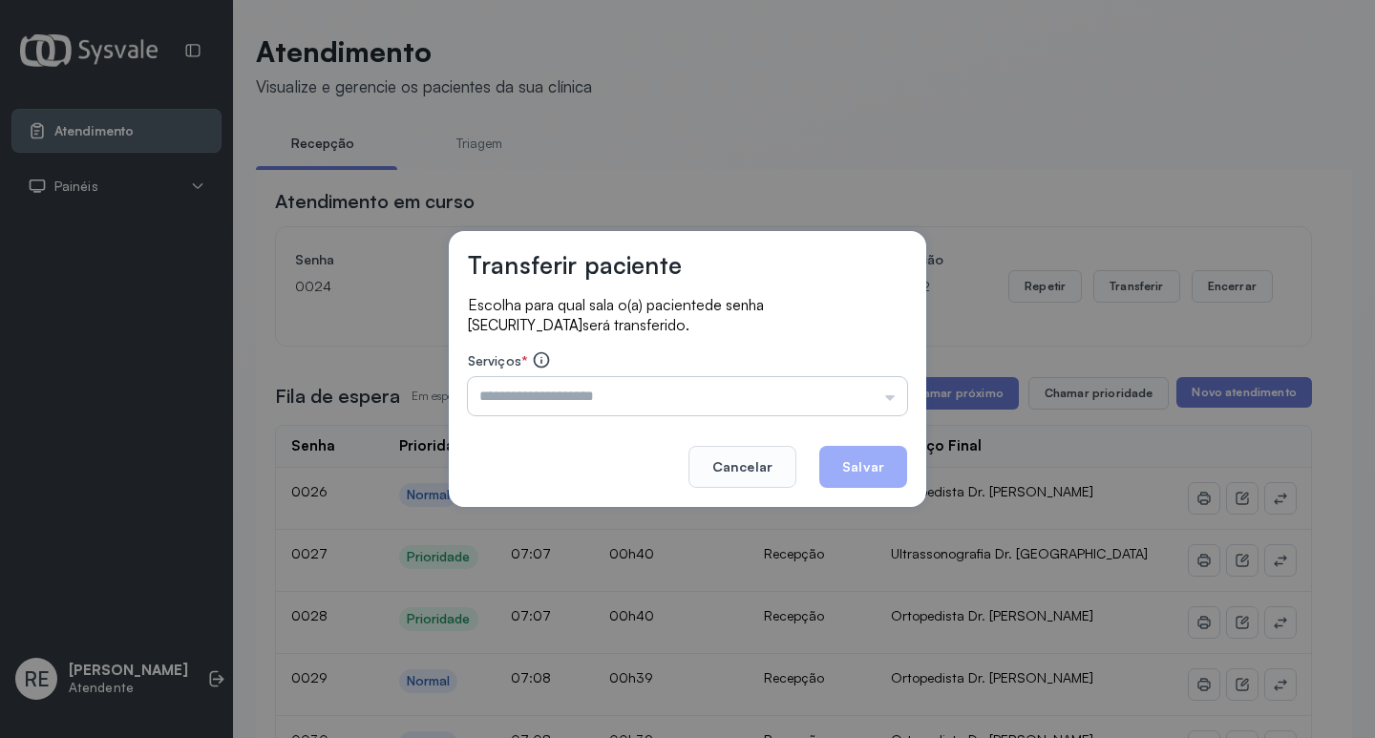
drag, startPoint x: 597, startPoint y: 409, endPoint x: 578, endPoint y: 379, distance: 35.2
click at [595, 404] on input "text" at bounding box center [687, 396] width 439 height 38
click at [580, 379] on input "text" at bounding box center [687, 396] width 439 height 38
click at [581, 410] on input "text" at bounding box center [687, 396] width 439 height 38
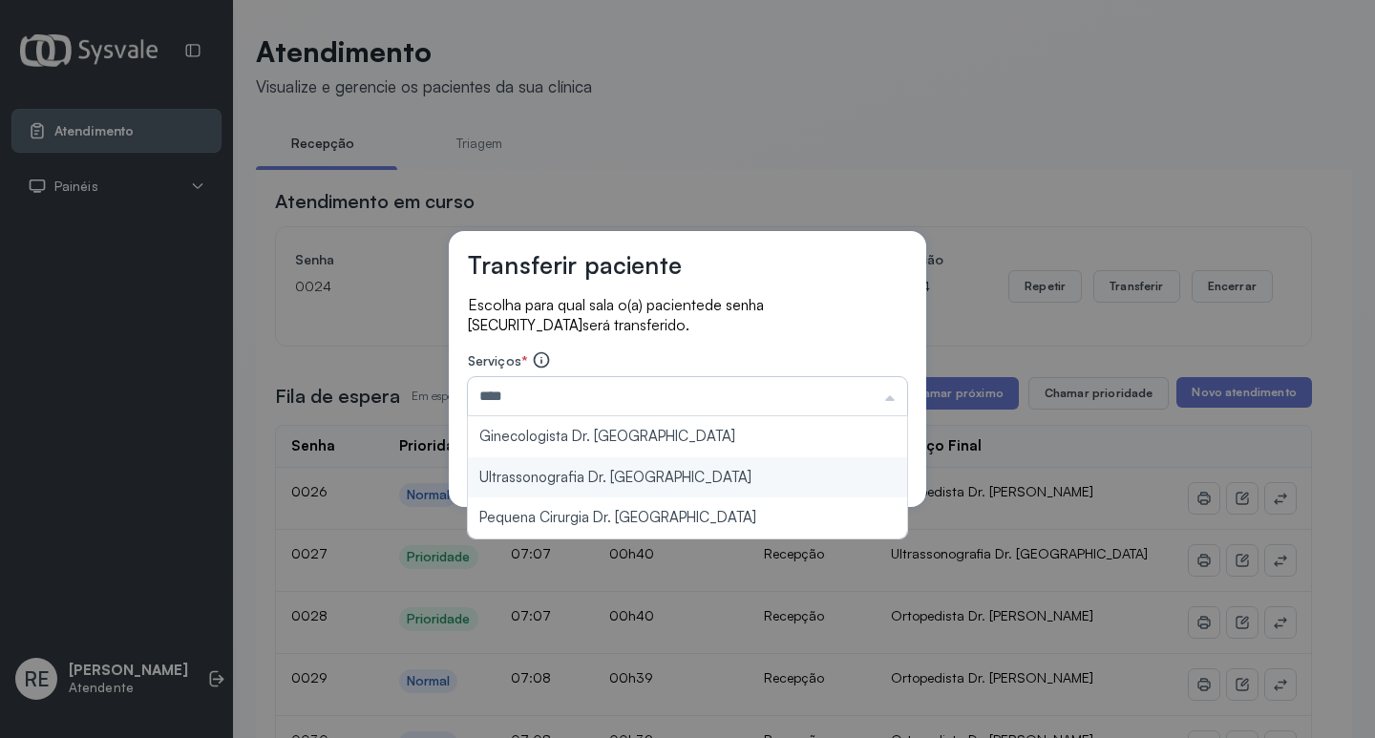
type input "**********"
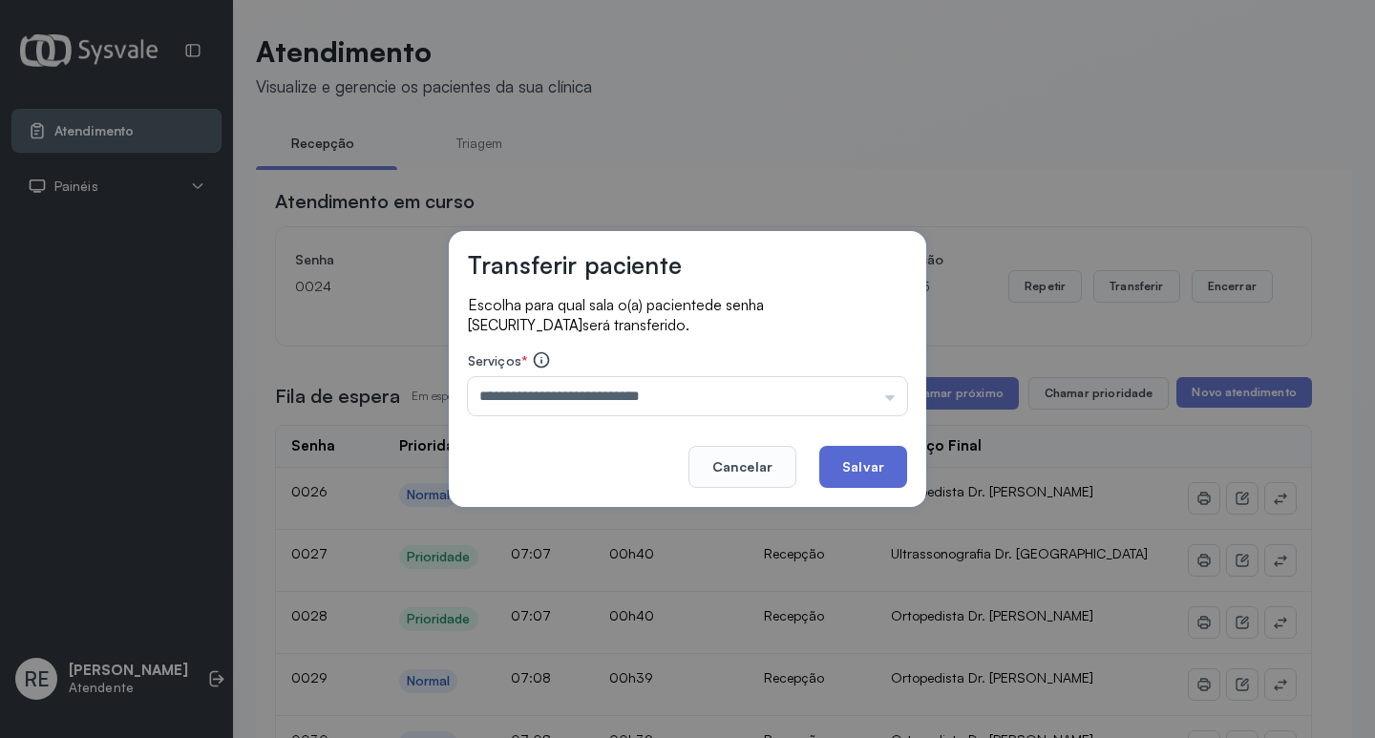
click at [854, 459] on button "Salvar" at bounding box center [863, 467] width 88 height 42
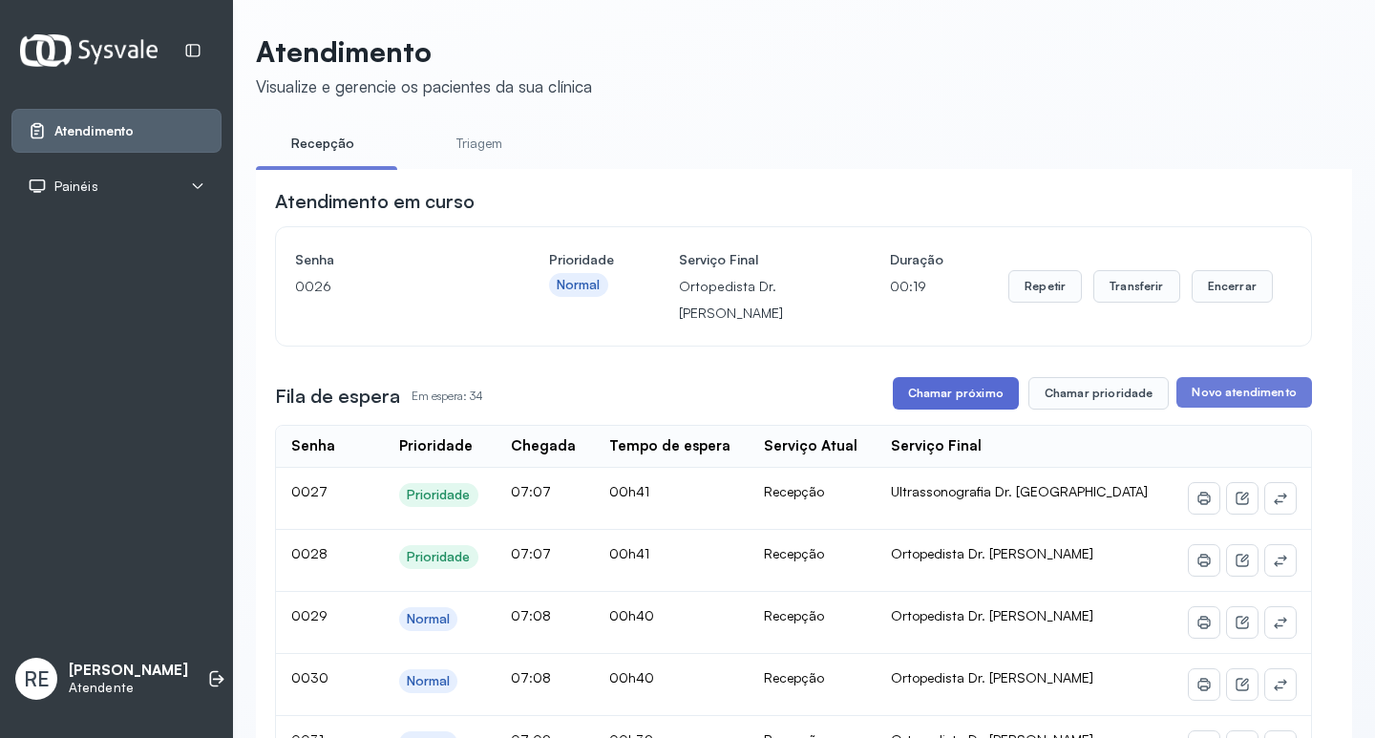
click at [901, 403] on button "Chamar próximo" at bounding box center [956, 393] width 126 height 32
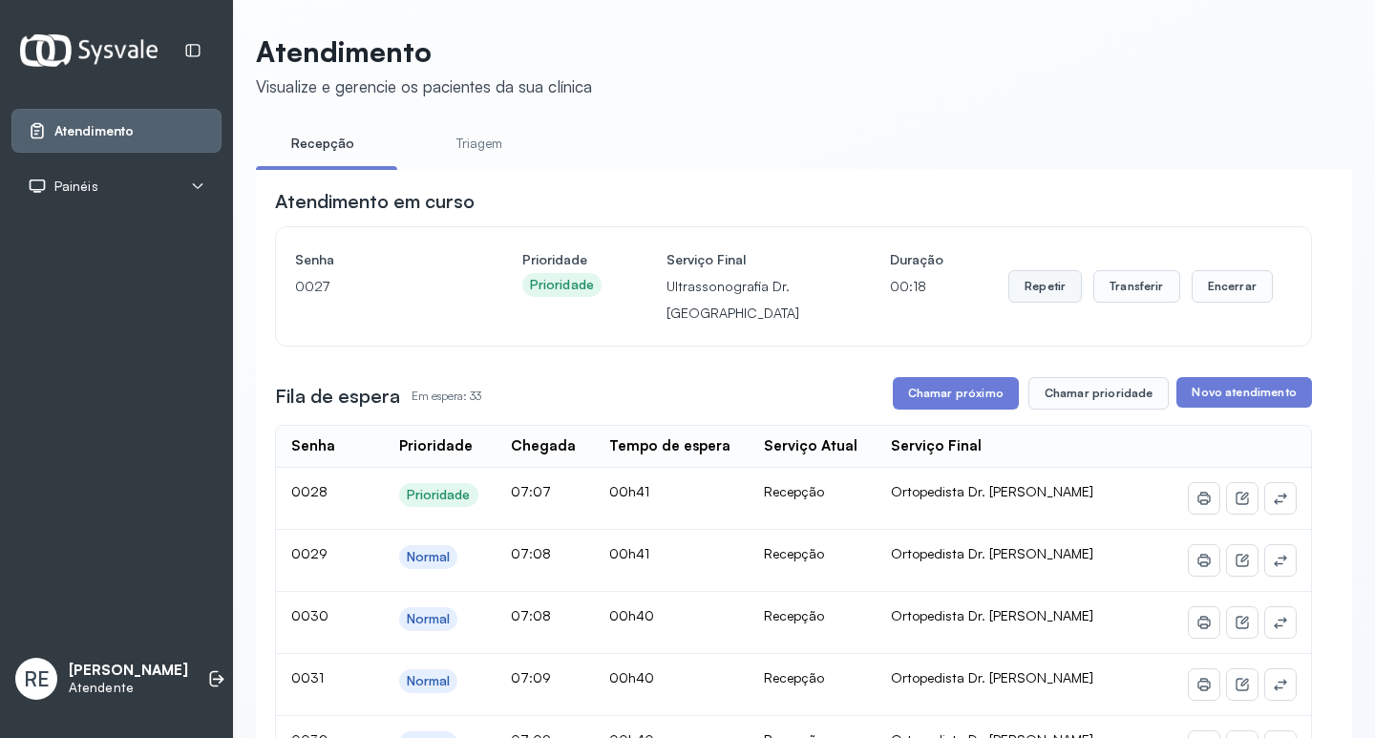
click at [1051, 290] on button "Repetir" at bounding box center [1045, 286] width 74 height 32
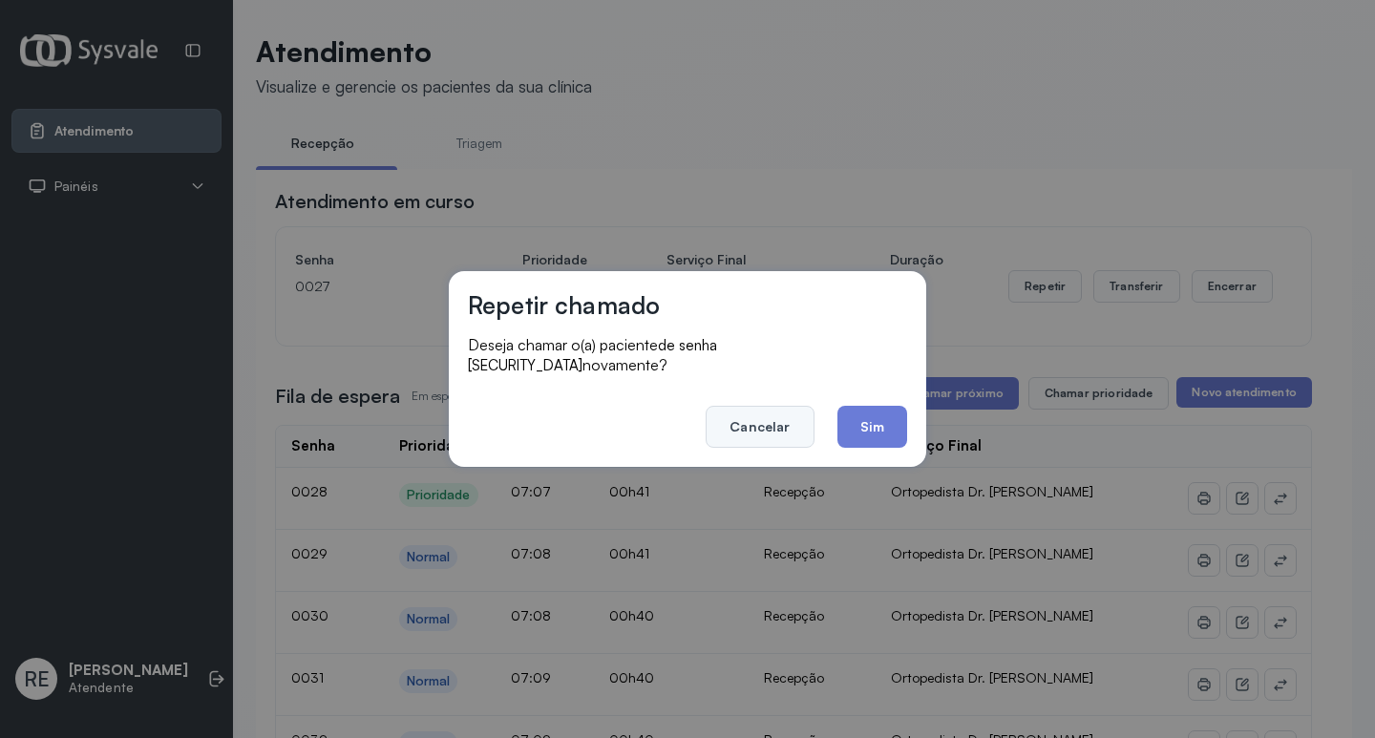
click at [803, 416] on button "Cancelar" at bounding box center [760, 427] width 108 height 42
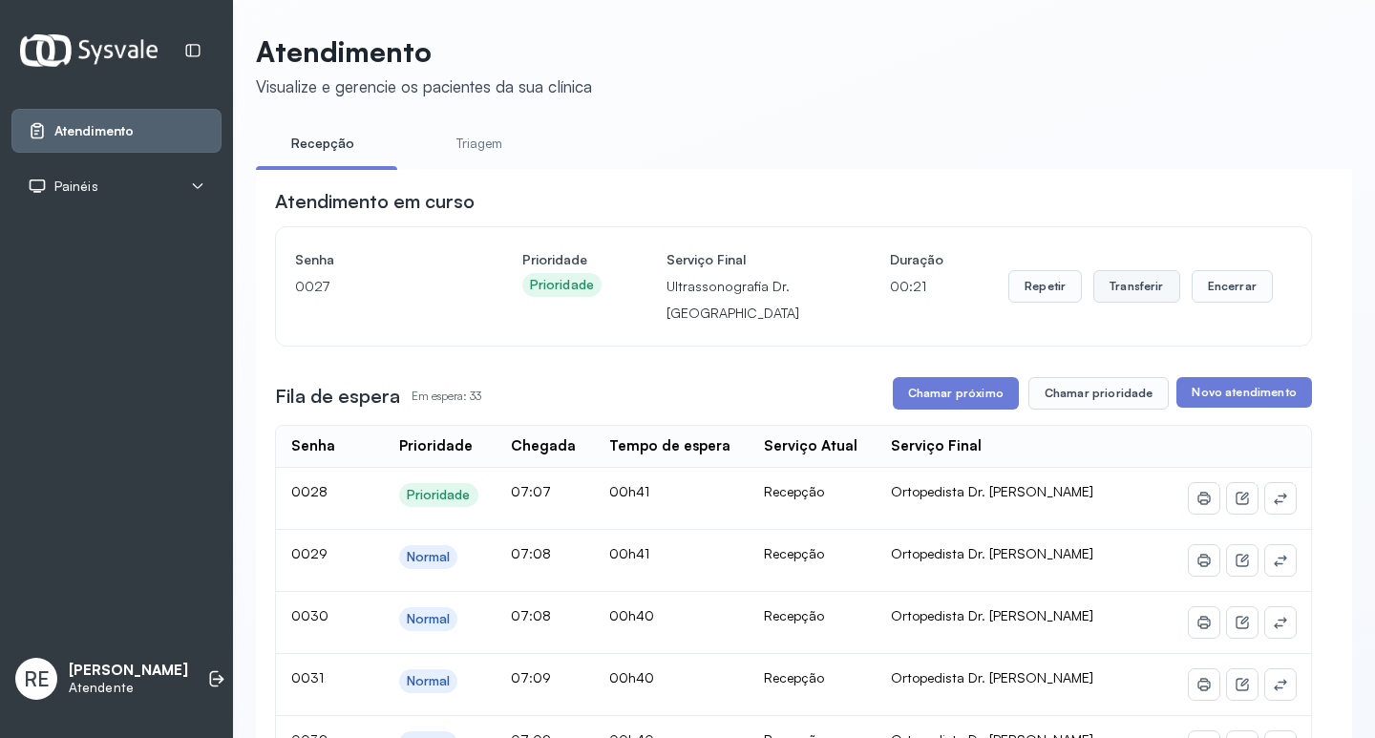
drag, startPoint x: 1162, startPoint y: 271, endPoint x: 1137, endPoint y: 287, distance: 29.7
click at [1158, 273] on div "Repetir Transferir Encerrar" at bounding box center [1140, 286] width 264 height 80
click at [1133, 291] on button "Transferir" at bounding box center [1136, 286] width 87 height 32
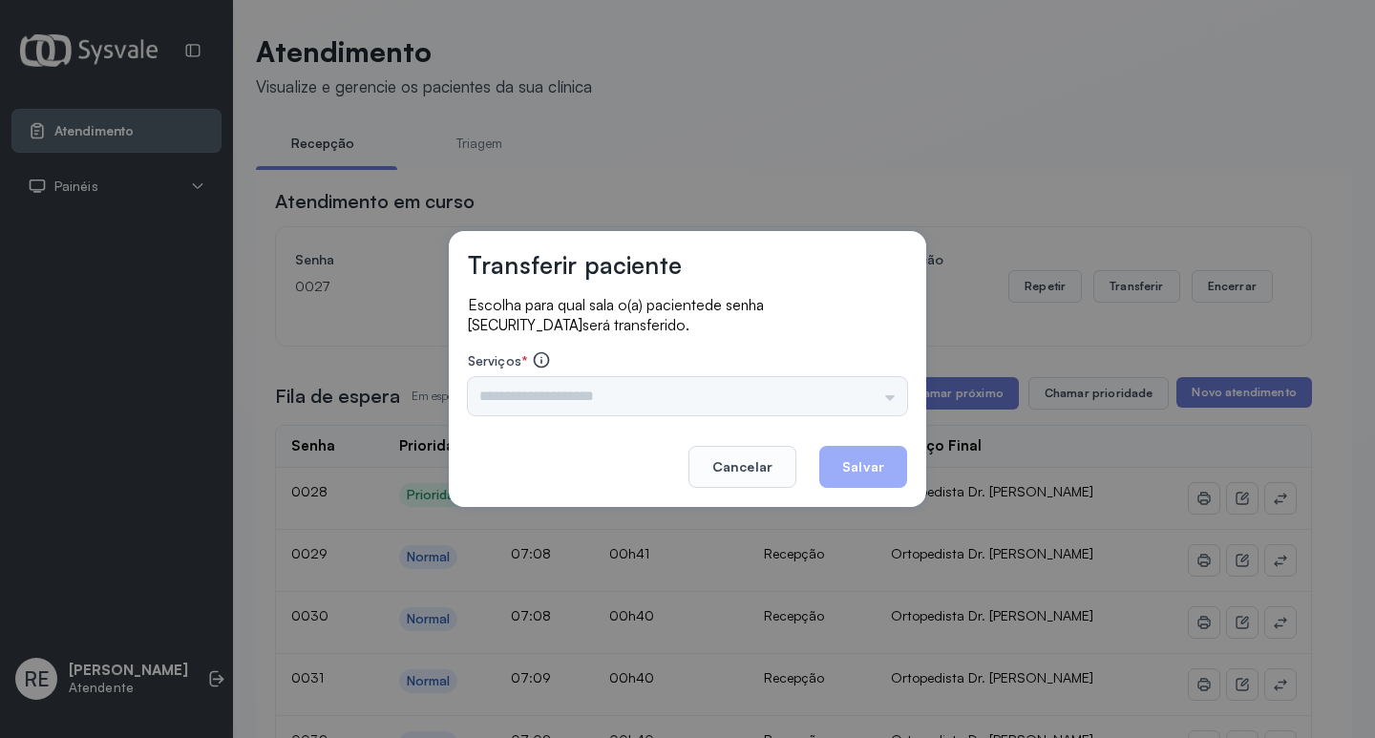
click at [579, 394] on div "Triagem Ortopedista Dr. Mauricio Ortopedista Dr. Ramon Ginecologista Dr. Amilto…" at bounding box center [687, 396] width 439 height 38
drag, startPoint x: 538, startPoint y: 393, endPoint x: 521, endPoint y: 388, distance: 18.1
click at [531, 391] on div "Triagem Ortopedista Dr. Mauricio Ortopedista Dr. Ramon Ginecologista Dr. Amilto…" at bounding box center [687, 396] width 439 height 38
click at [521, 388] on input "text" at bounding box center [687, 396] width 439 height 38
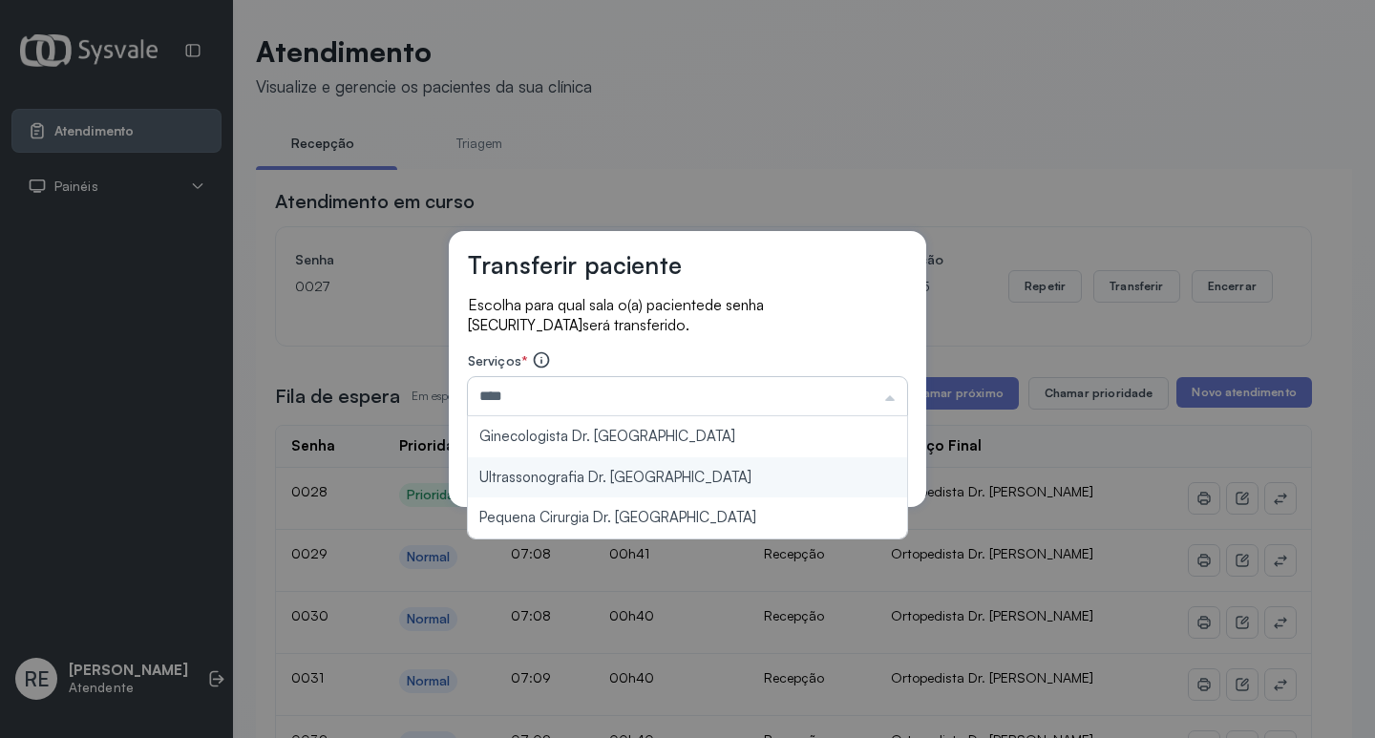
type input "**********"
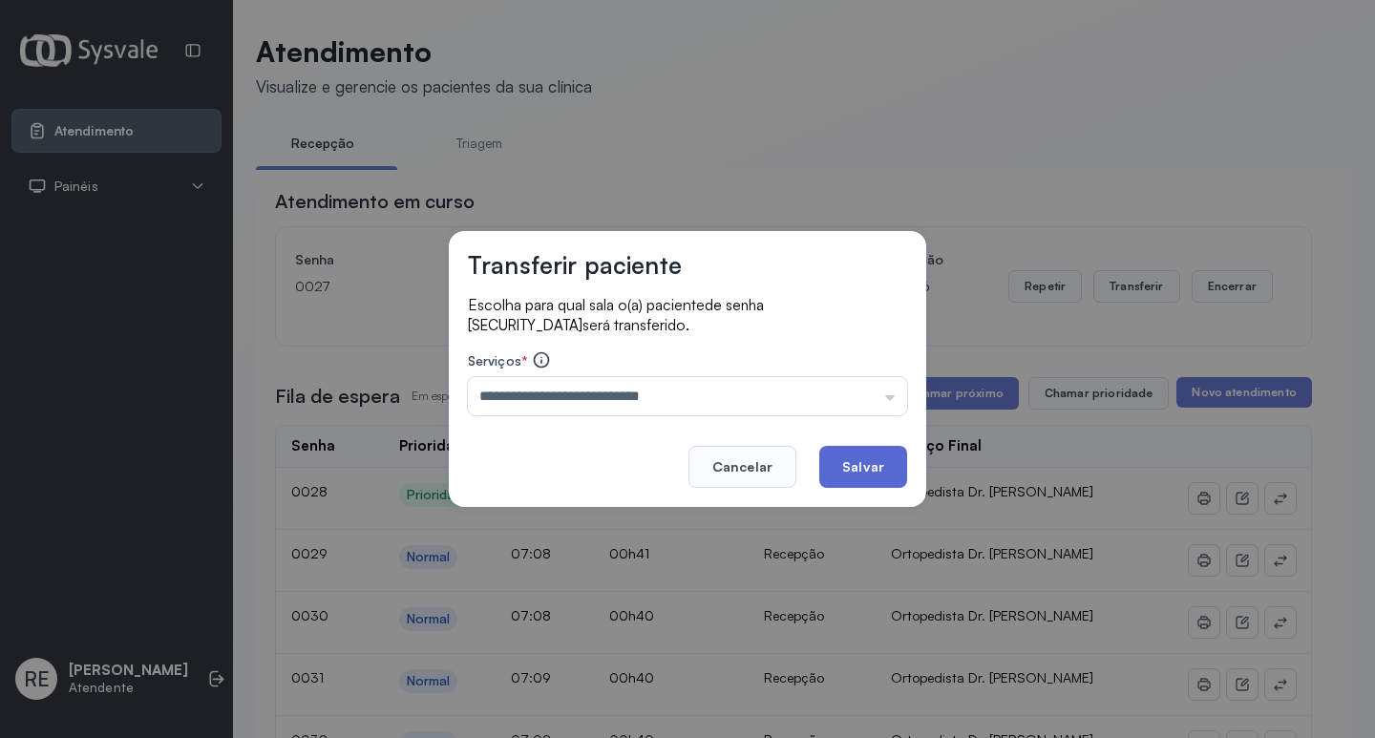
click at [883, 465] on button "Salvar" at bounding box center [863, 467] width 88 height 42
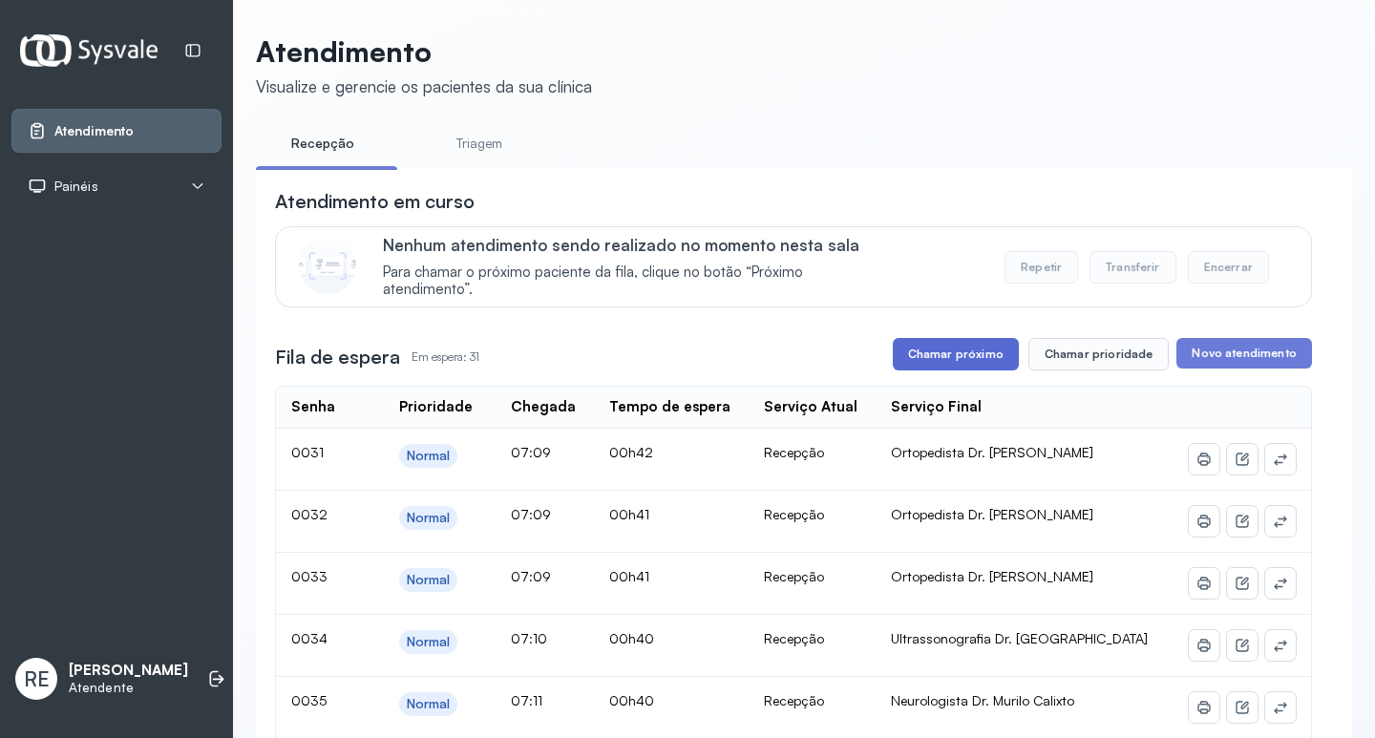
click at [900, 357] on button "Chamar próximo" at bounding box center [956, 354] width 126 height 32
click at [913, 348] on button "Chamar próximo" at bounding box center [956, 354] width 126 height 32
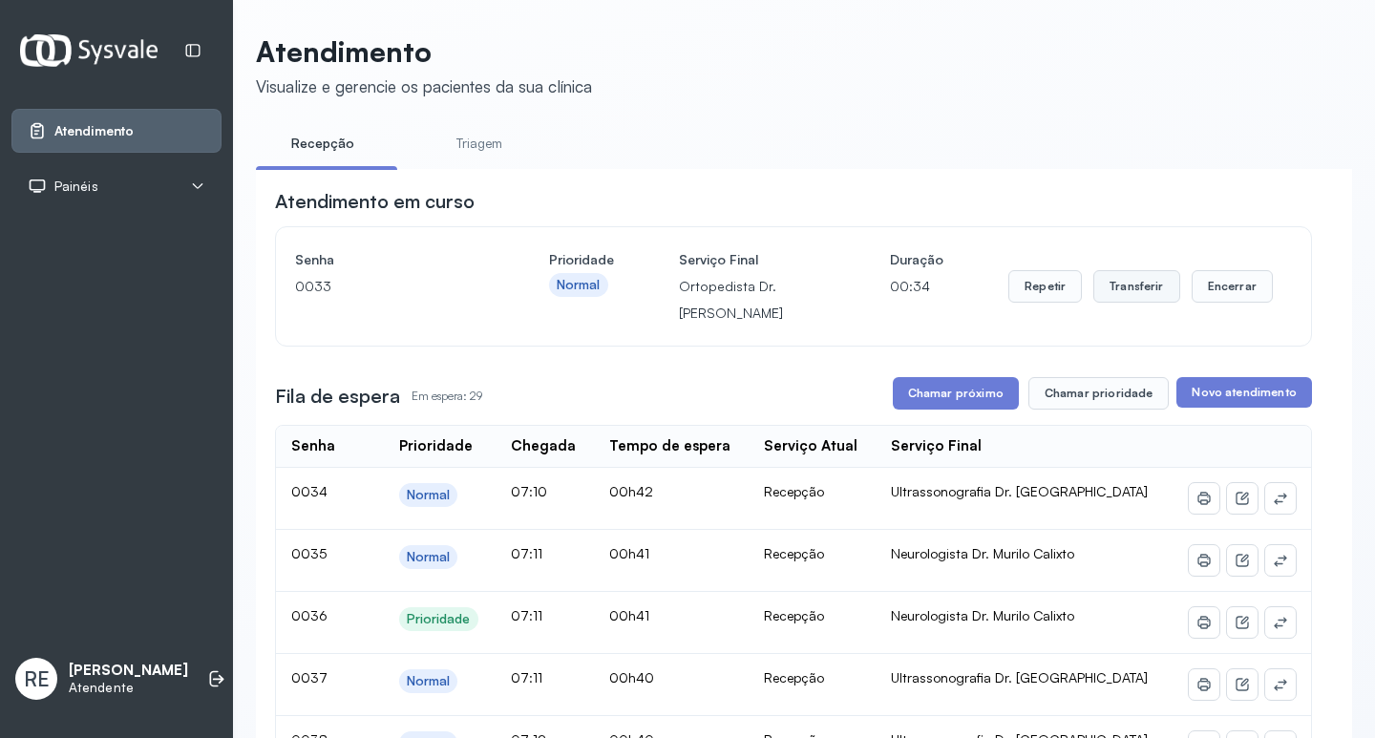
click at [1113, 294] on button "Transferir" at bounding box center [1136, 286] width 87 height 32
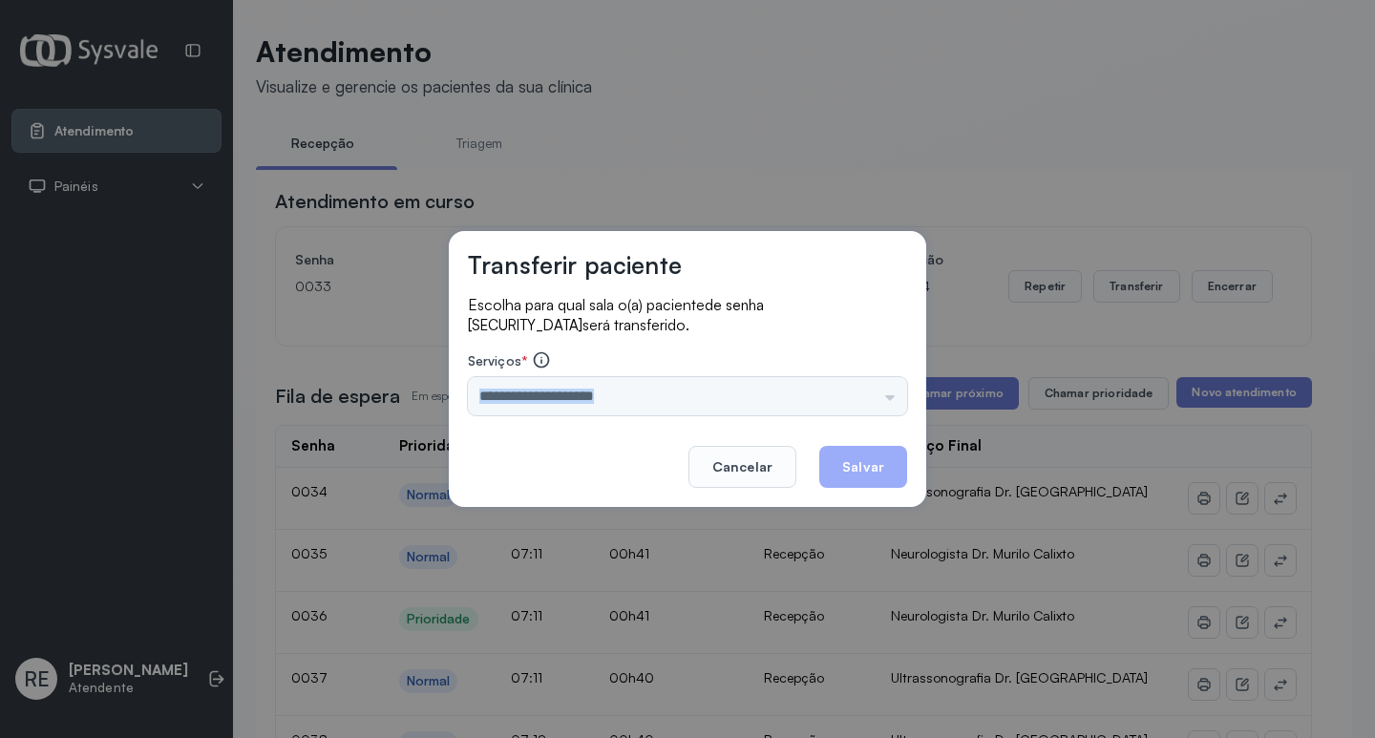
click at [549, 408] on div "Transferir paciente Escolha para qual sala o(a) paciente de senha 0033 será tra…" at bounding box center [687, 369] width 477 height 276
click at [545, 405] on input "text" at bounding box center [687, 396] width 439 height 38
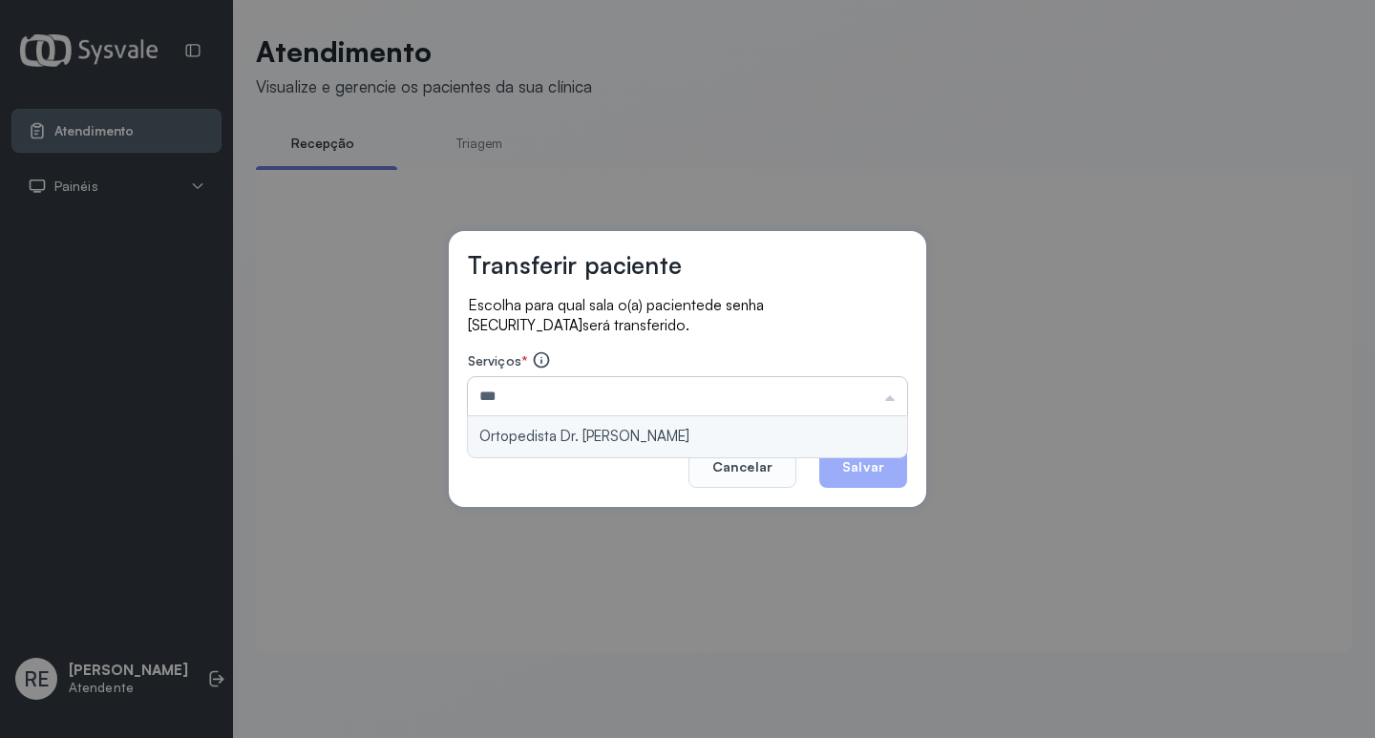
type input "**********"
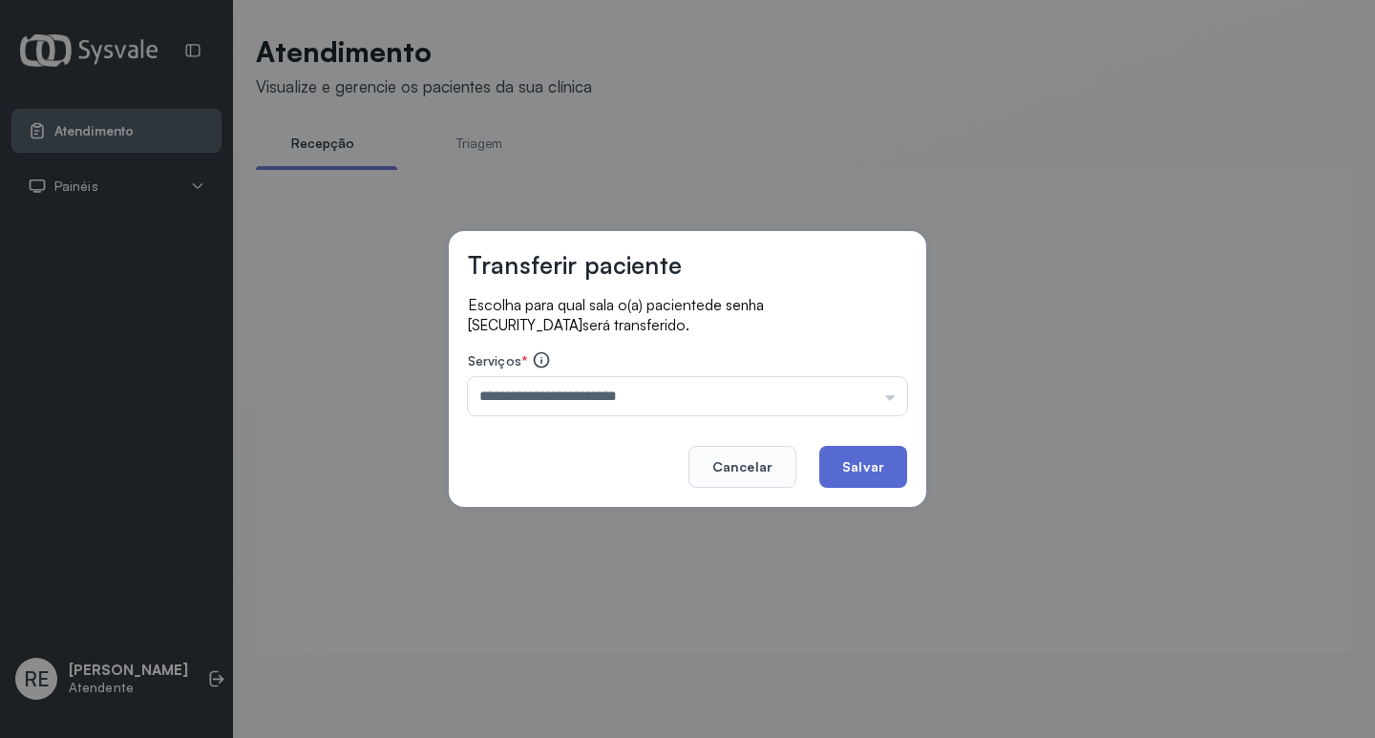
click at [886, 472] on button "Salvar" at bounding box center [863, 467] width 88 height 42
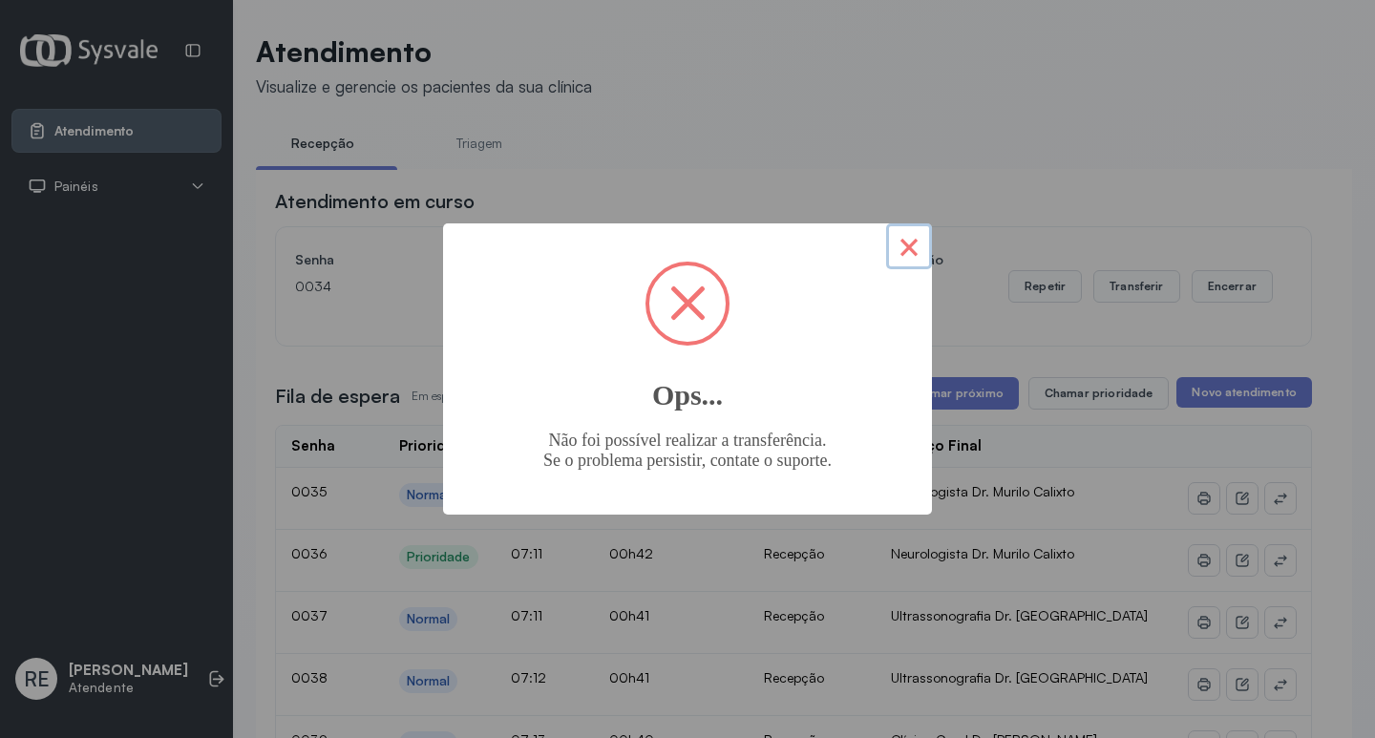
click at [917, 232] on button "×" at bounding box center [909, 246] width 46 height 46
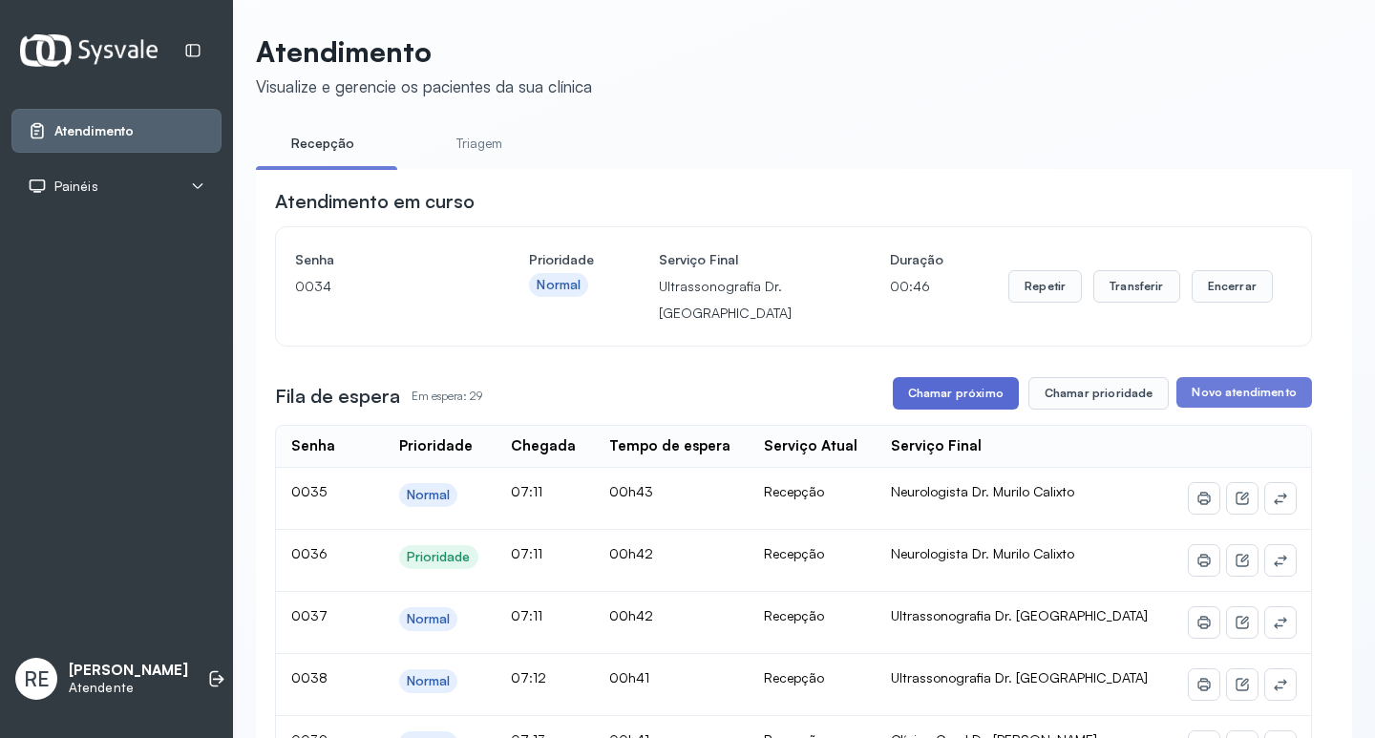
click at [950, 397] on button "Chamar próximo" at bounding box center [956, 393] width 126 height 32
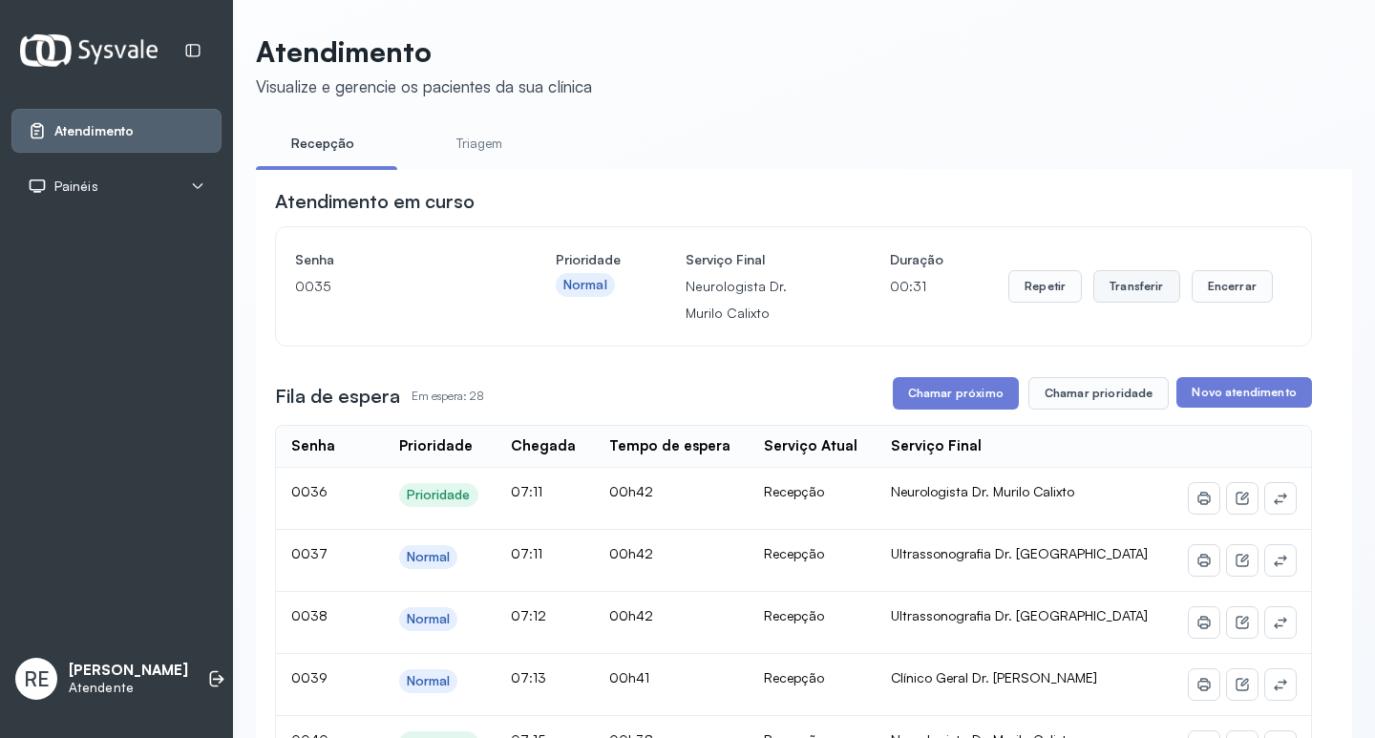
click at [1105, 285] on button "Transferir" at bounding box center [1136, 286] width 87 height 32
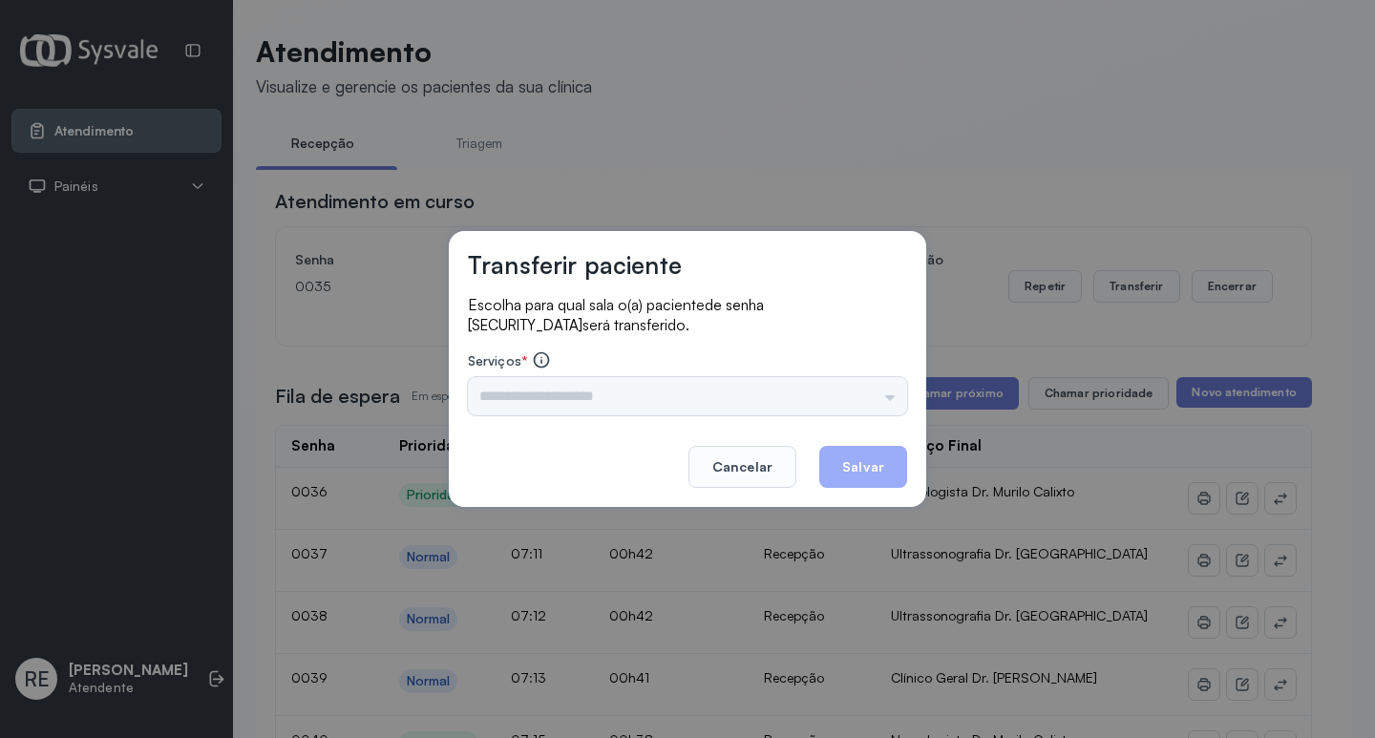
click at [556, 397] on div "Triagem Ortopedista Dr. Mauricio Ortopedista Dr. Ramon Ginecologista Dr. Amilto…" at bounding box center [687, 396] width 439 height 38
click at [556, 396] on input "text" at bounding box center [687, 396] width 439 height 38
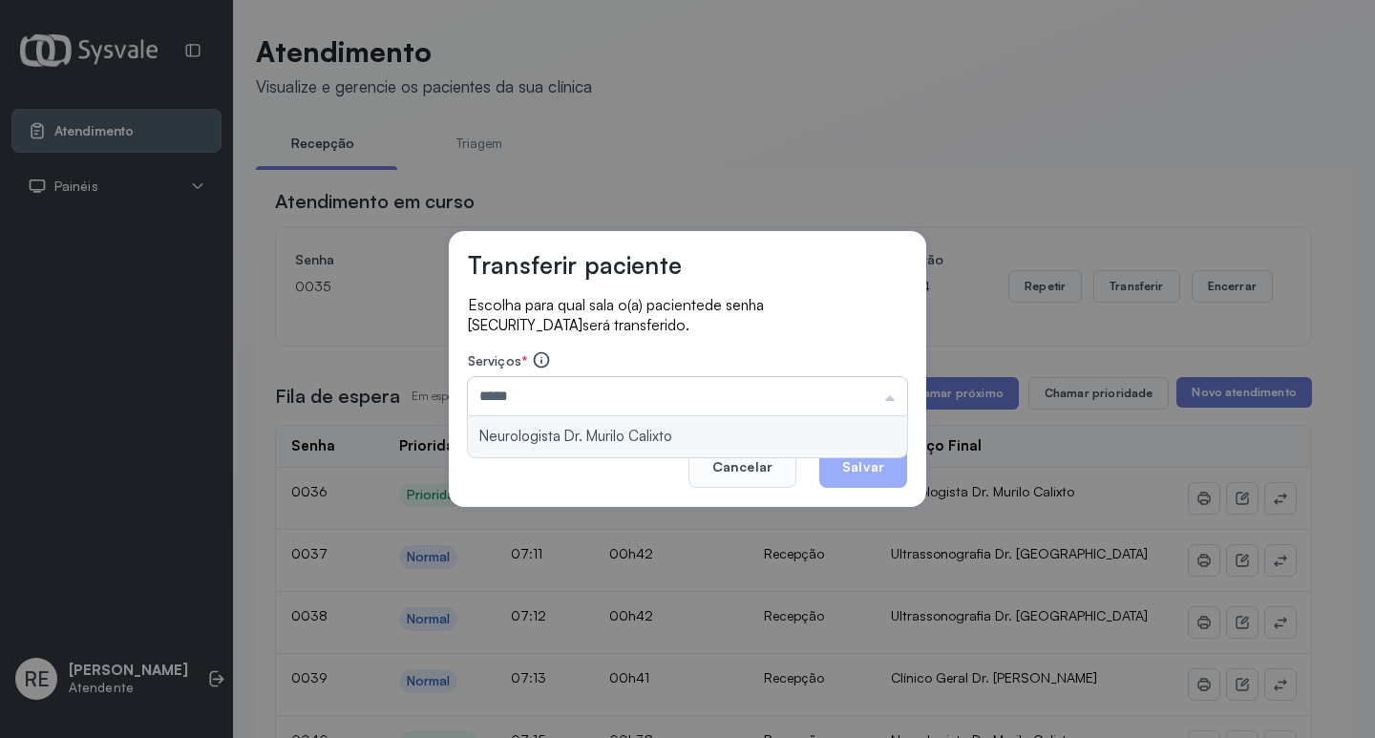
type input "**********"
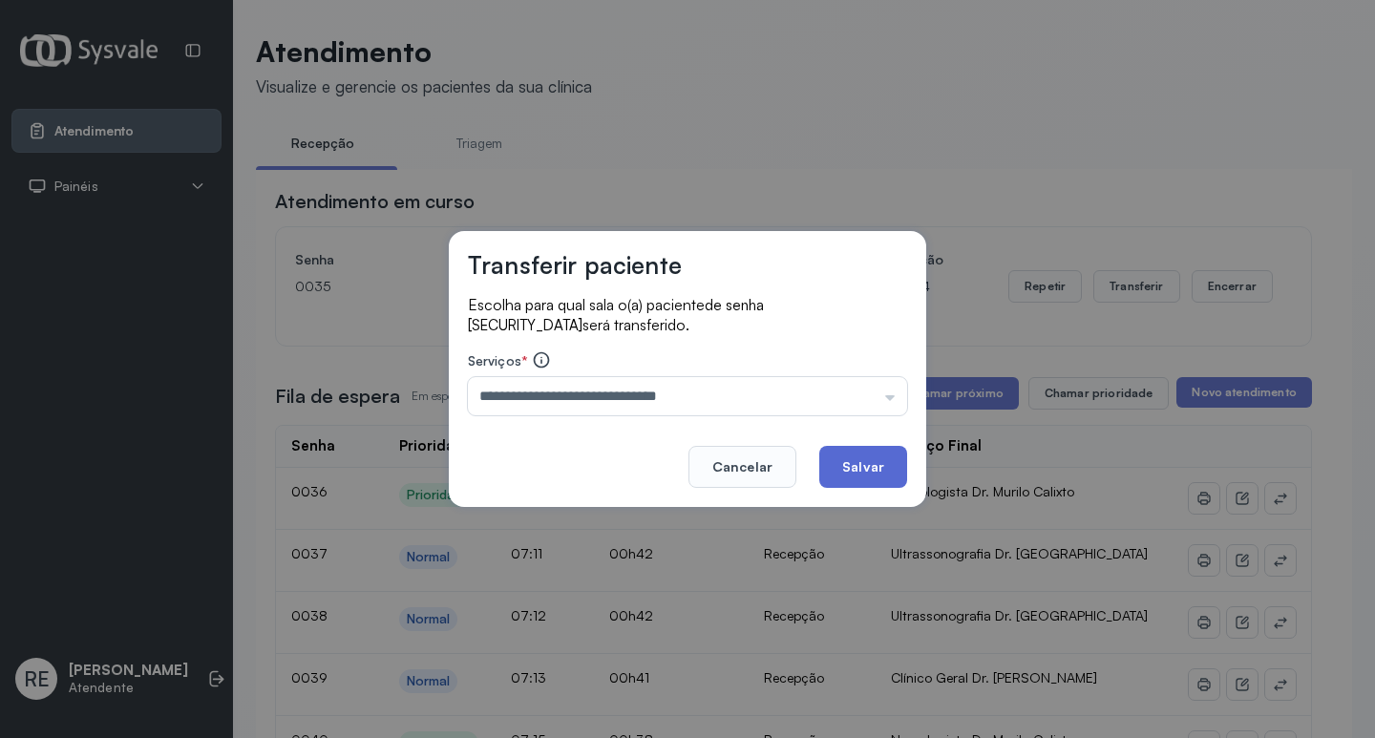
click at [862, 478] on button "Salvar" at bounding box center [863, 467] width 88 height 42
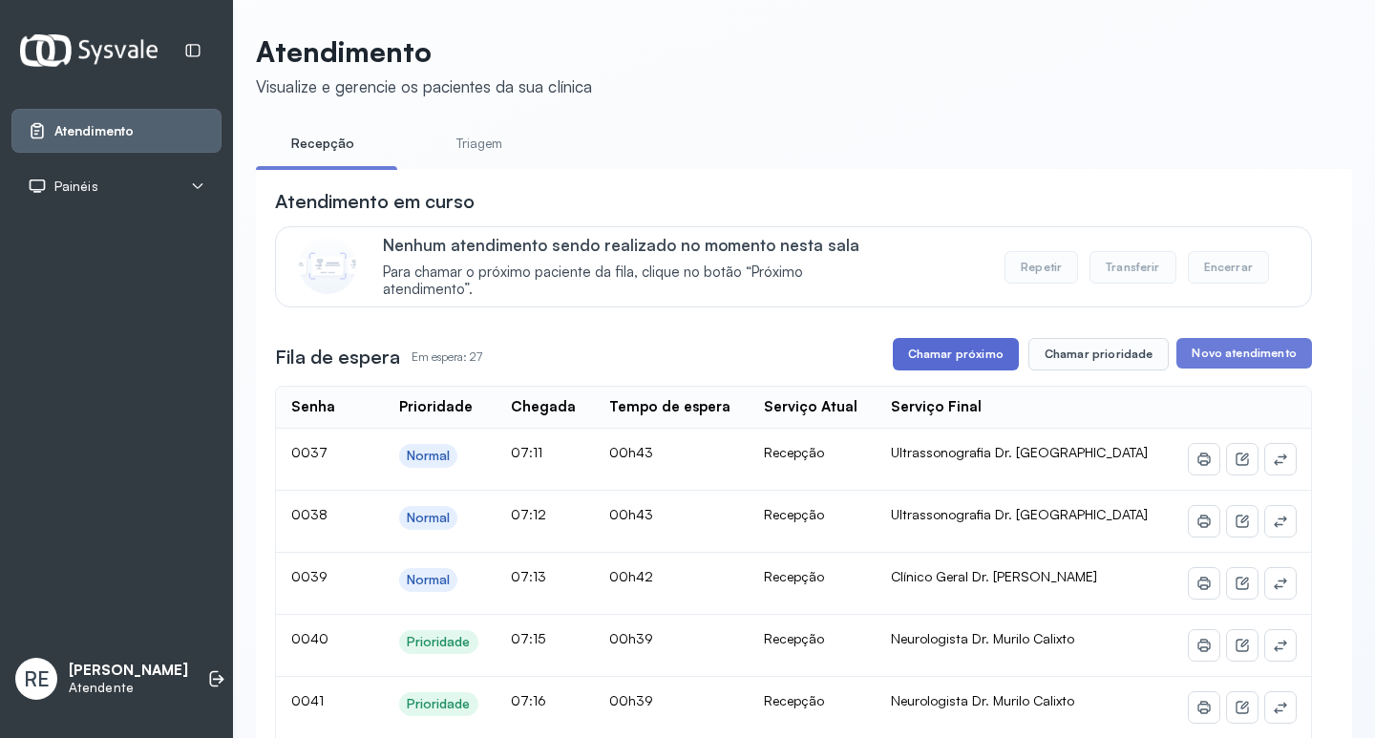
click at [918, 360] on button "Chamar próximo" at bounding box center [956, 354] width 126 height 32
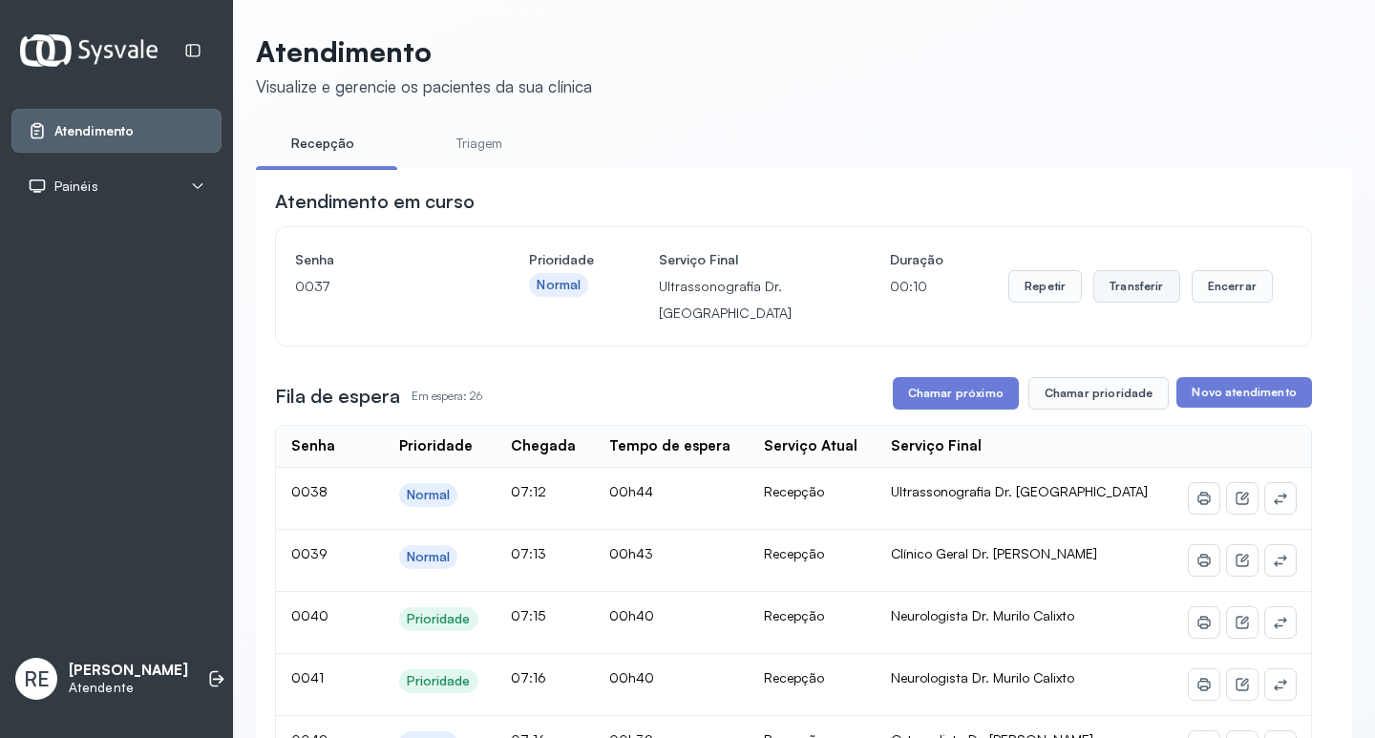
click at [1094, 286] on button "Transferir" at bounding box center [1136, 286] width 87 height 32
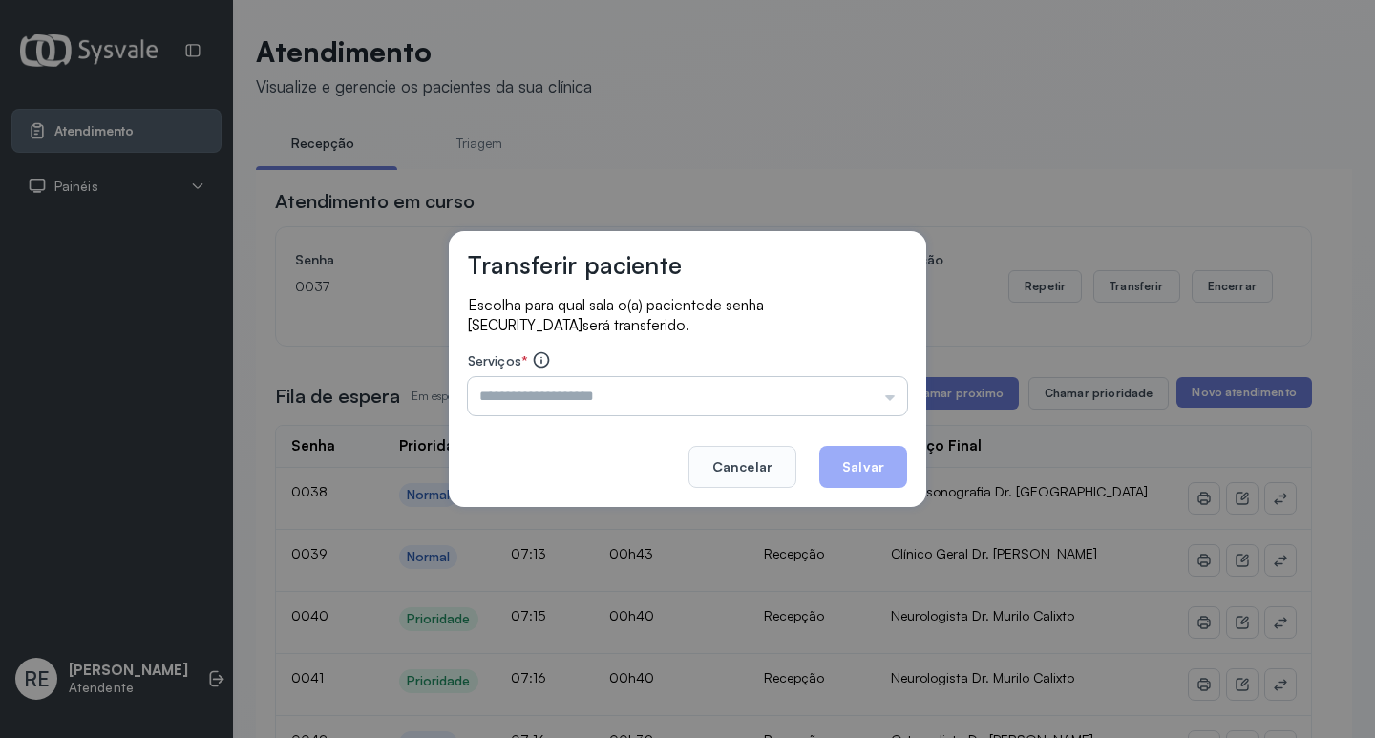
click at [626, 407] on input "text" at bounding box center [687, 396] width 439 height 38
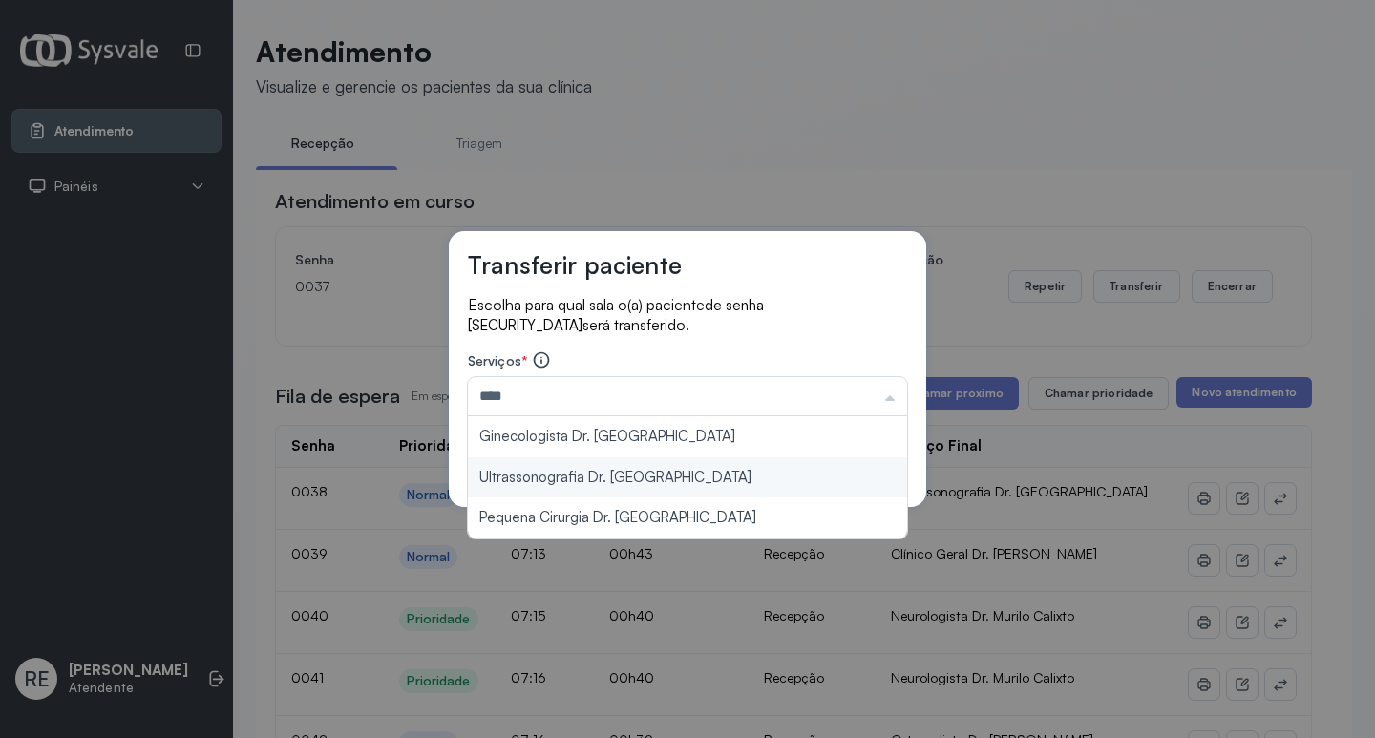
type input "**********"
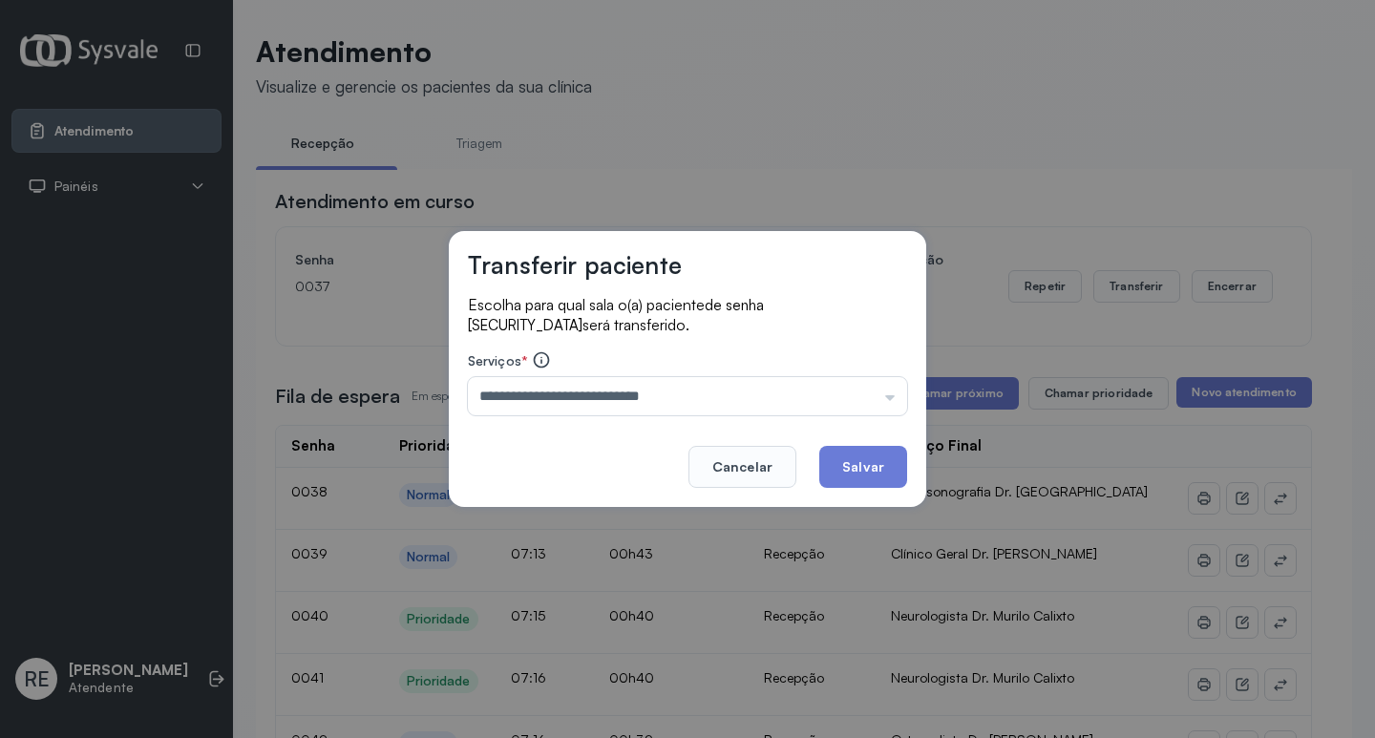
click at [536, 481] on div "**********" at bounding box center [687, 369] width 477 height 276
click at [853, 466] on button "Salvar" at bounding box center [863, 467] width 88 height 42
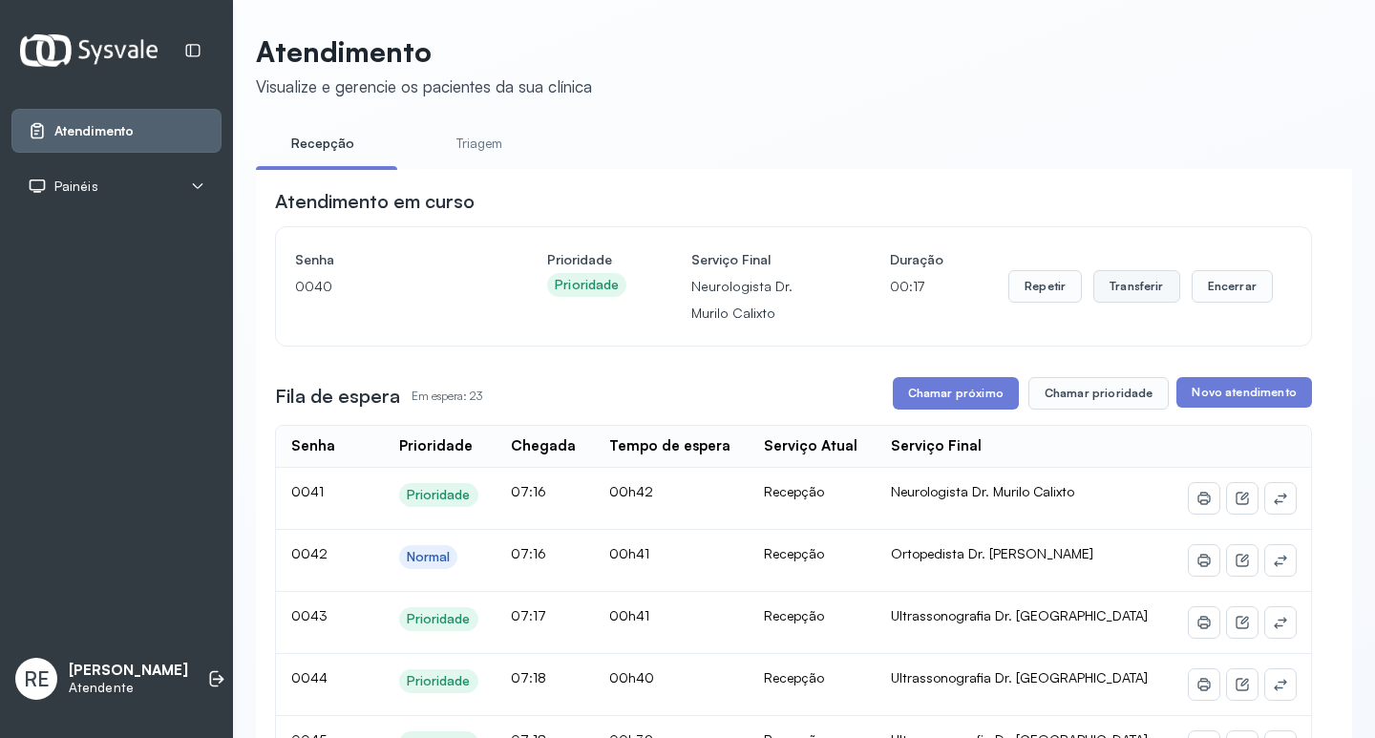
click at [1104, 296] on button "Transferir" at bounding box center [1136, 286] width 87 height 32
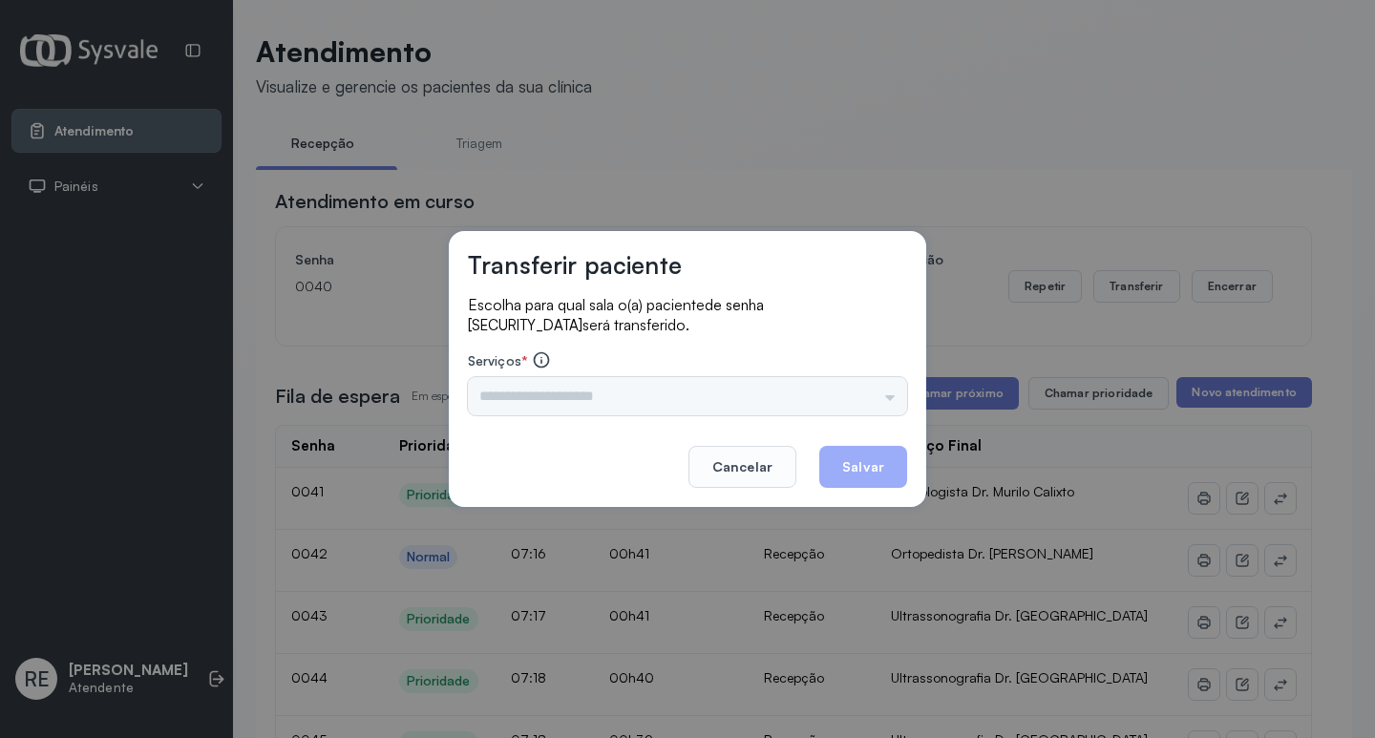
click at [685, 390] on input "text" at bounding box center [687, 396] width 439 height 38
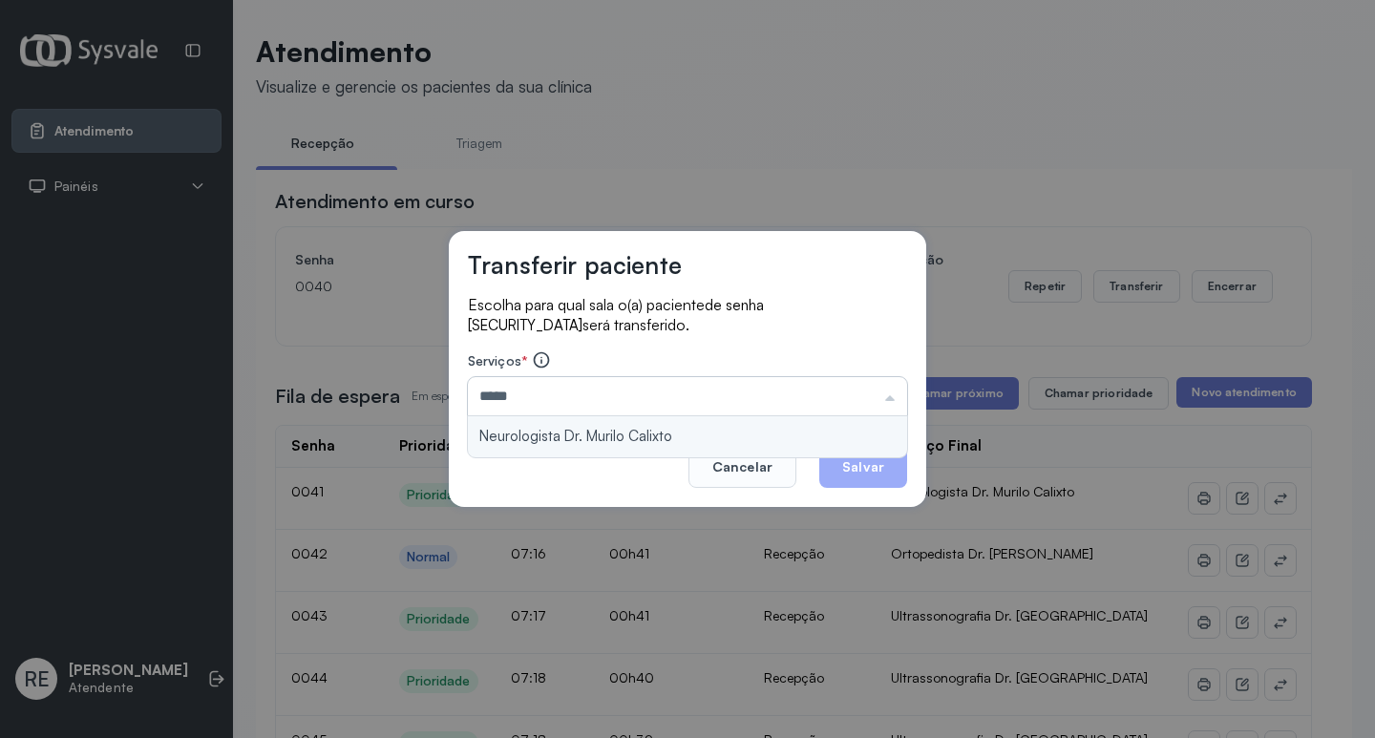
type input "**********"
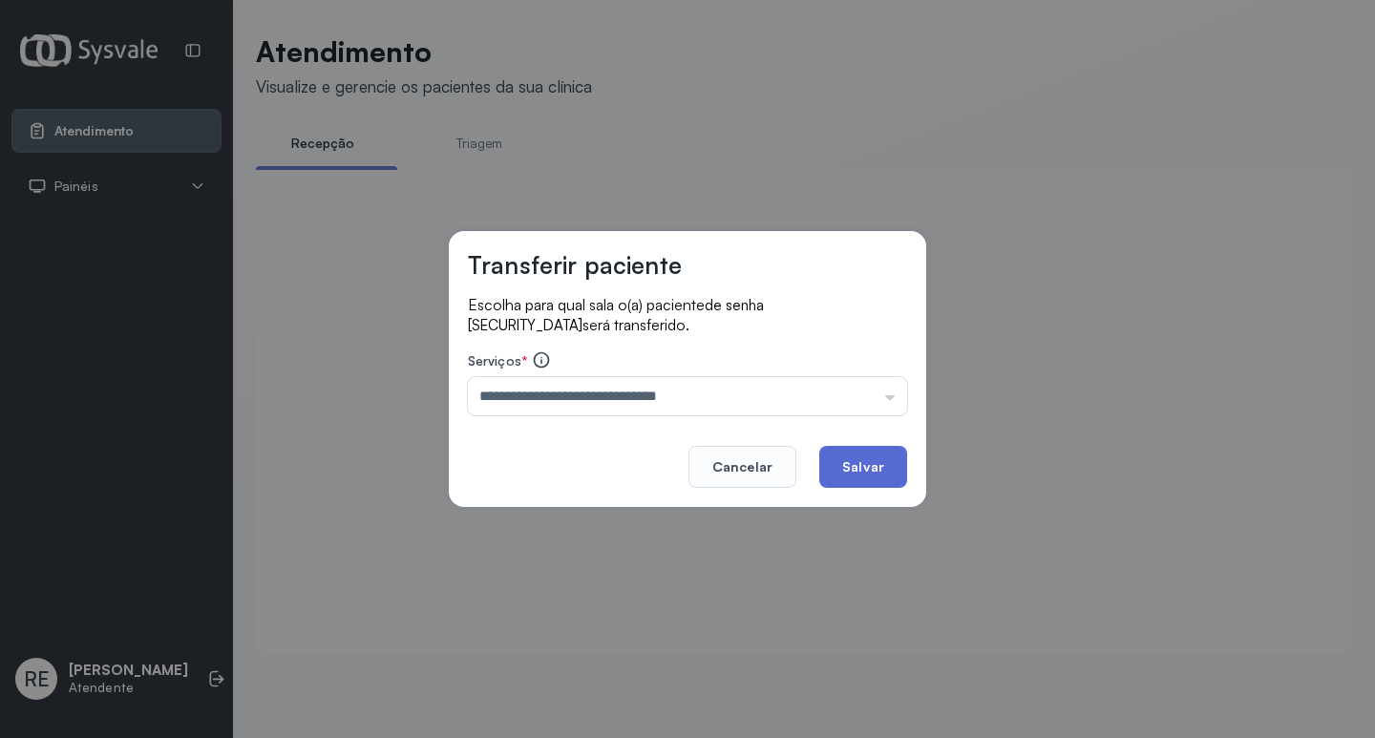
click at [855, 469] on button "Salvar" at bounding box center [863, 467] width 88 height 42
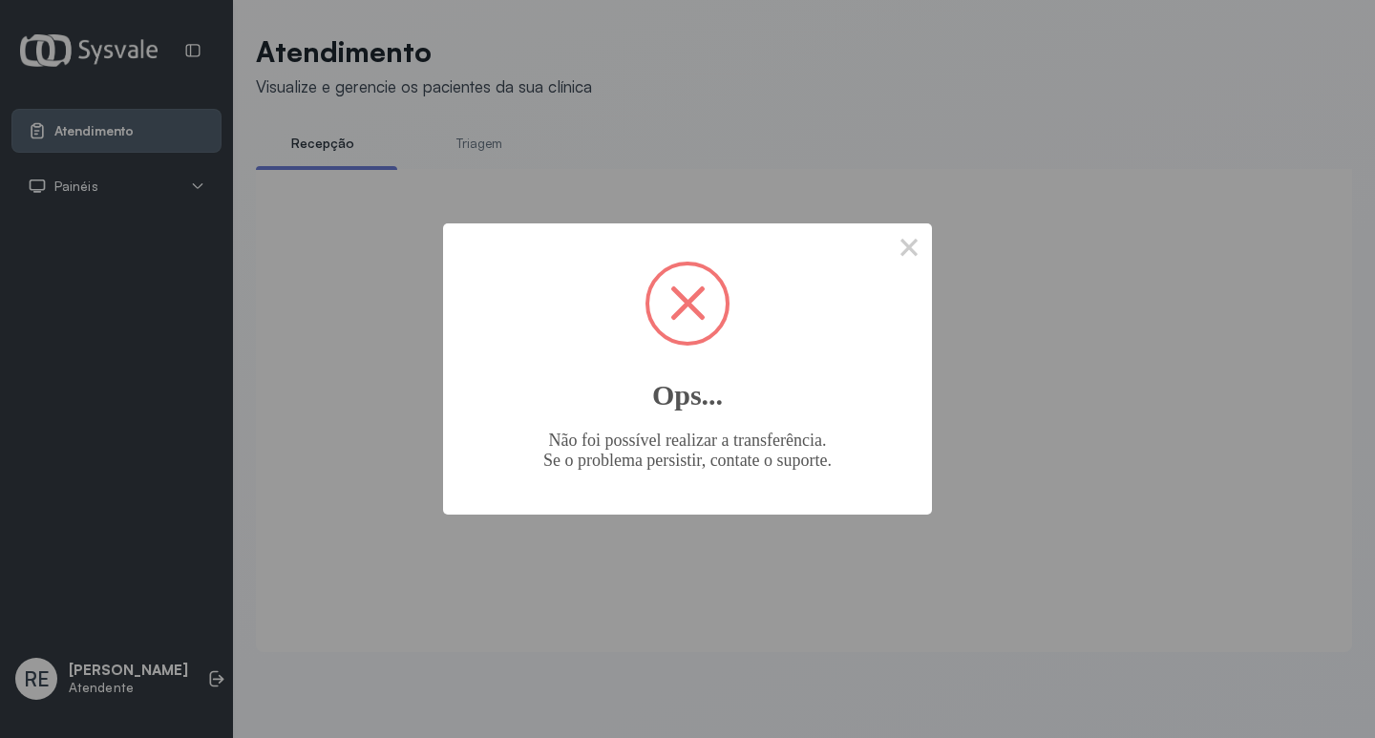
click at [895, 246] on button "×" at bounding box center [909, 246] width 46 height 46
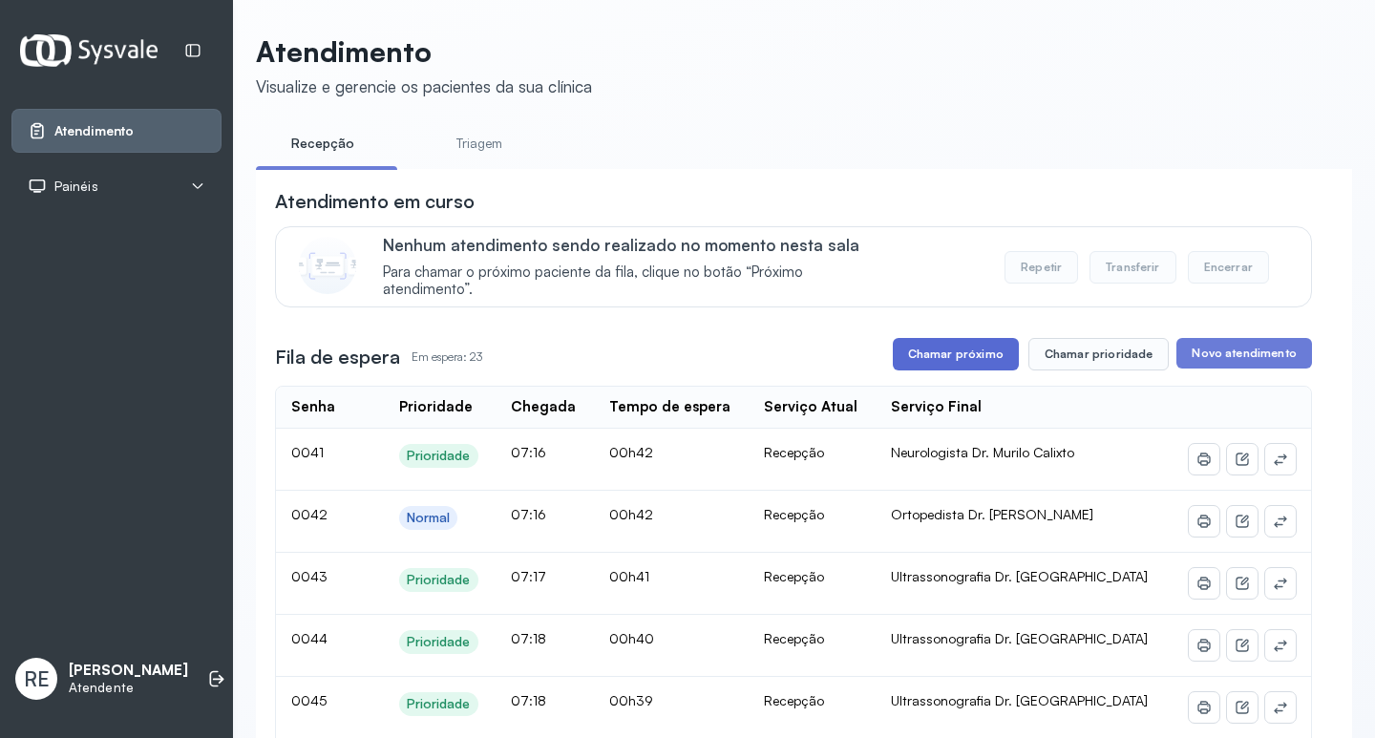
click at [976, 366] on button "Chamar próximo" at bounding box center [956, 354] width 126 height 32
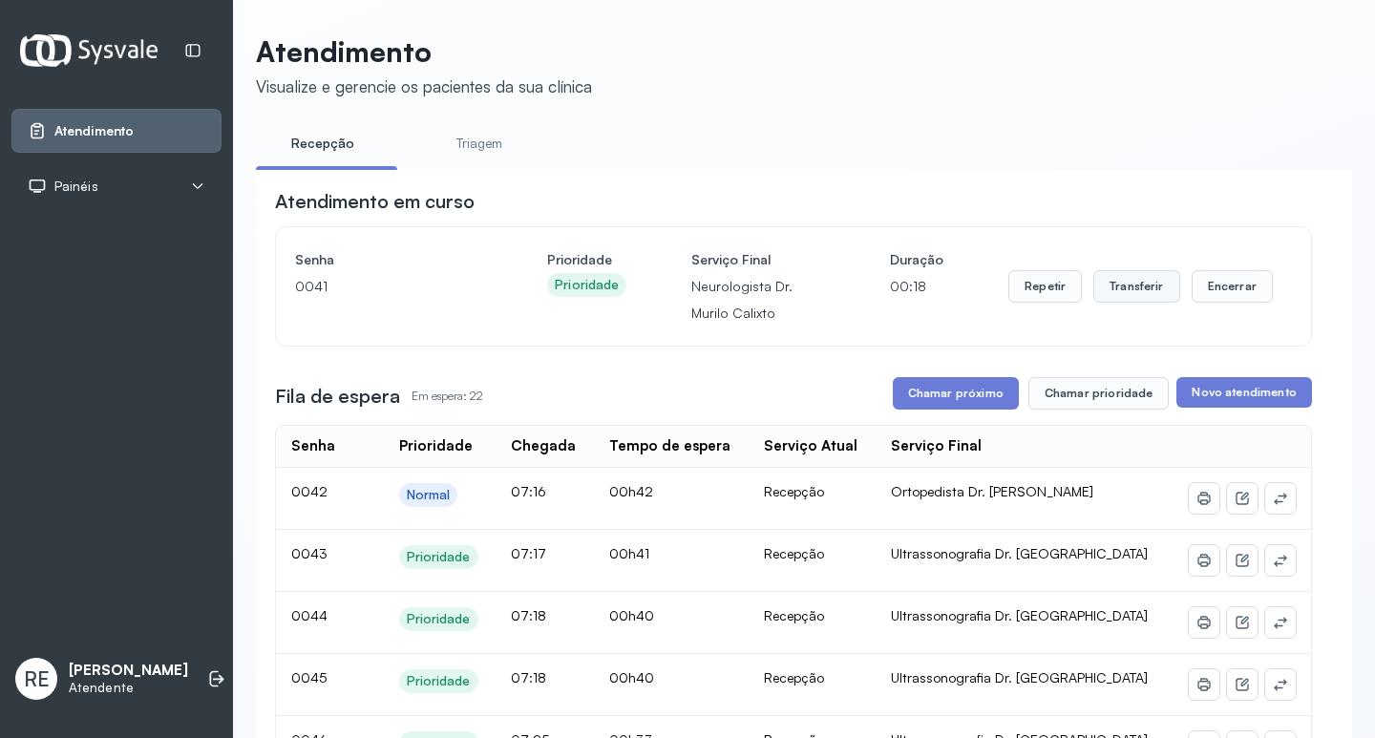
click at [1111, 288] on button "Transferir" at bounding box center [1136, 286] width 87 height 32
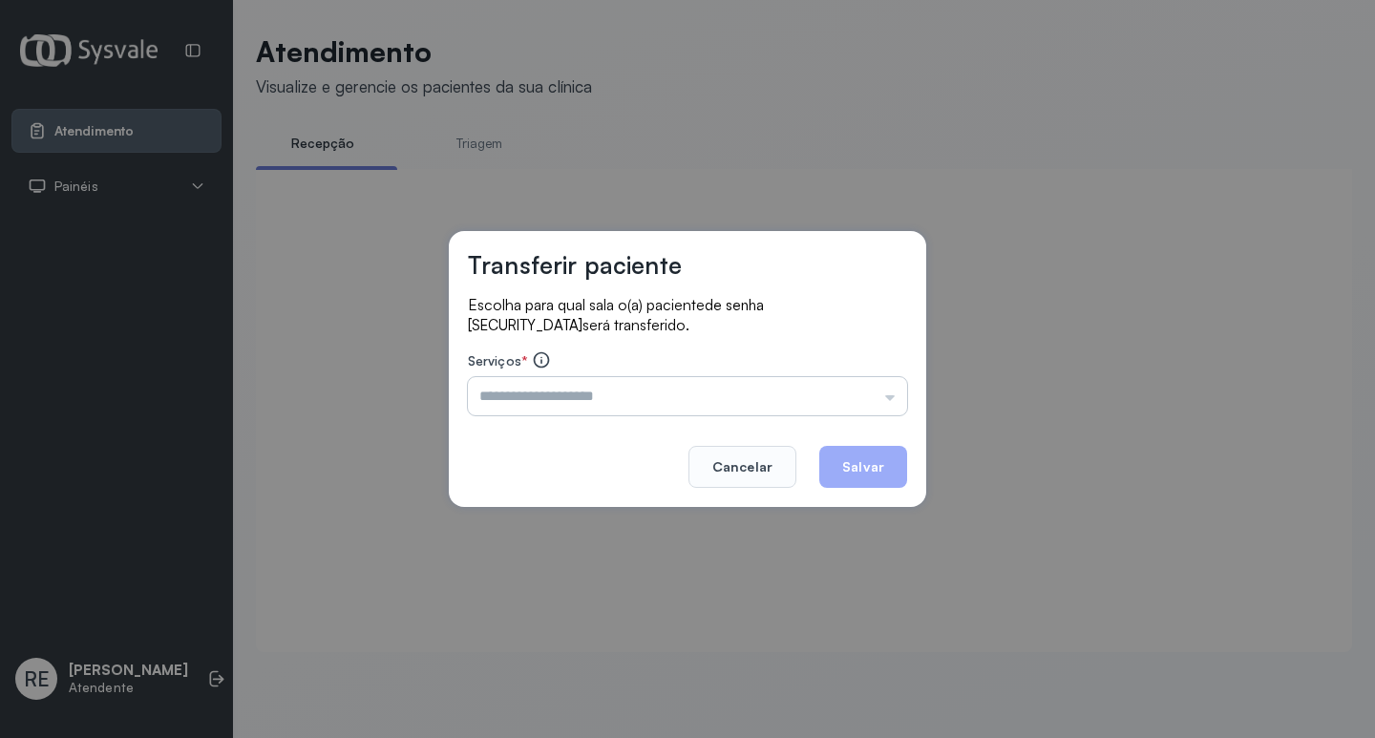
click at [522, 387] on input "text" at bounding box center [687, 396] width 439 height 38
type input "**********"
click at [914, 475] on div "**********" at bounding box center [687, 369] width 477 height 276
click at [876, 465] on button "Salvar" at bounding box center [863, 467] width 88 height 42
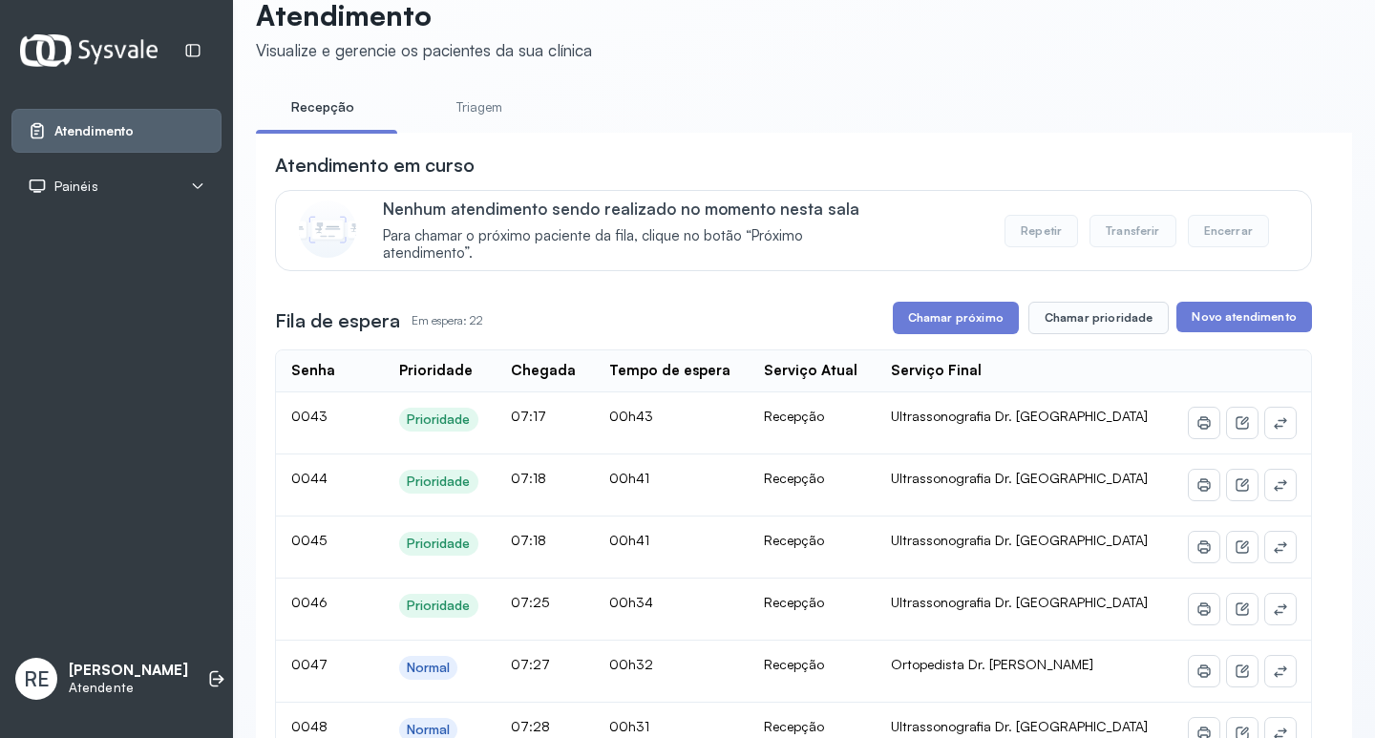
scroll to position [17, 0]
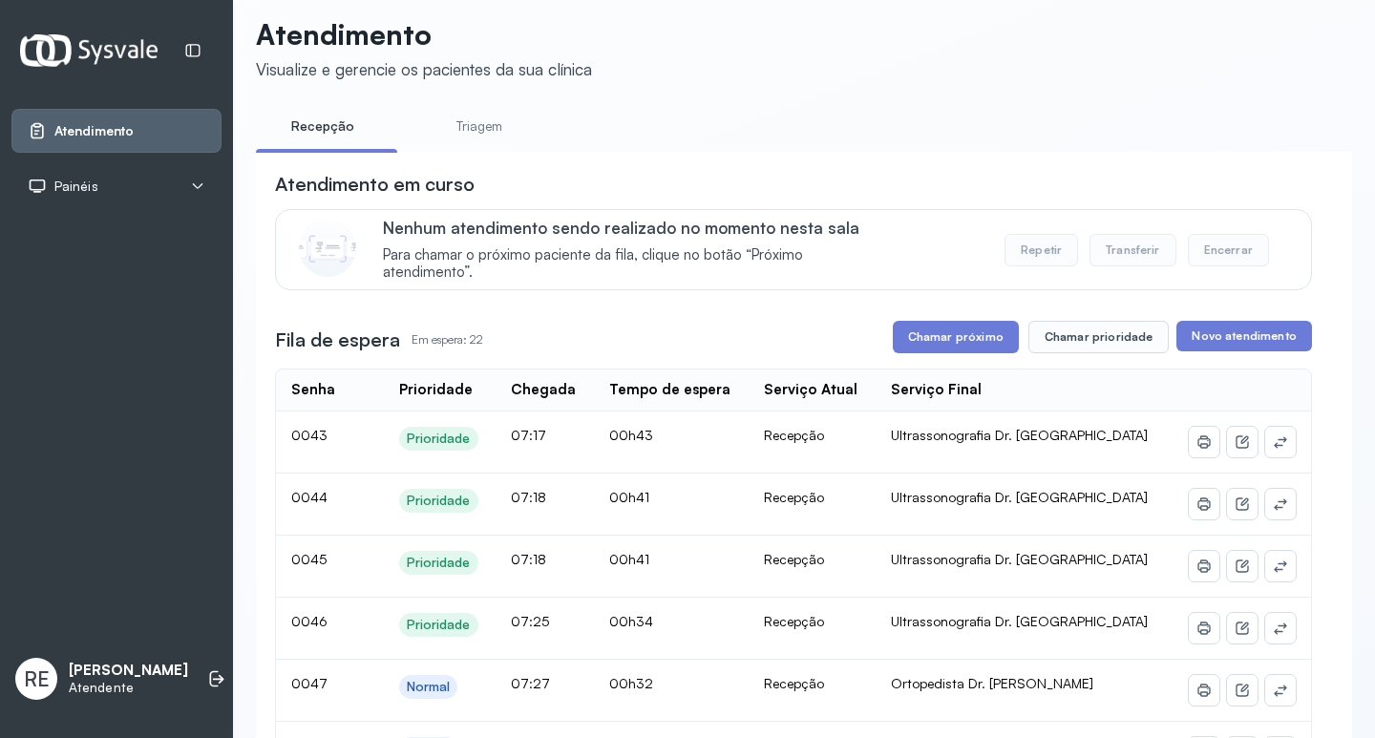
click at [944, 348] on button "Chamar próximo" at bounding box center [956, 337] width 126 height 32
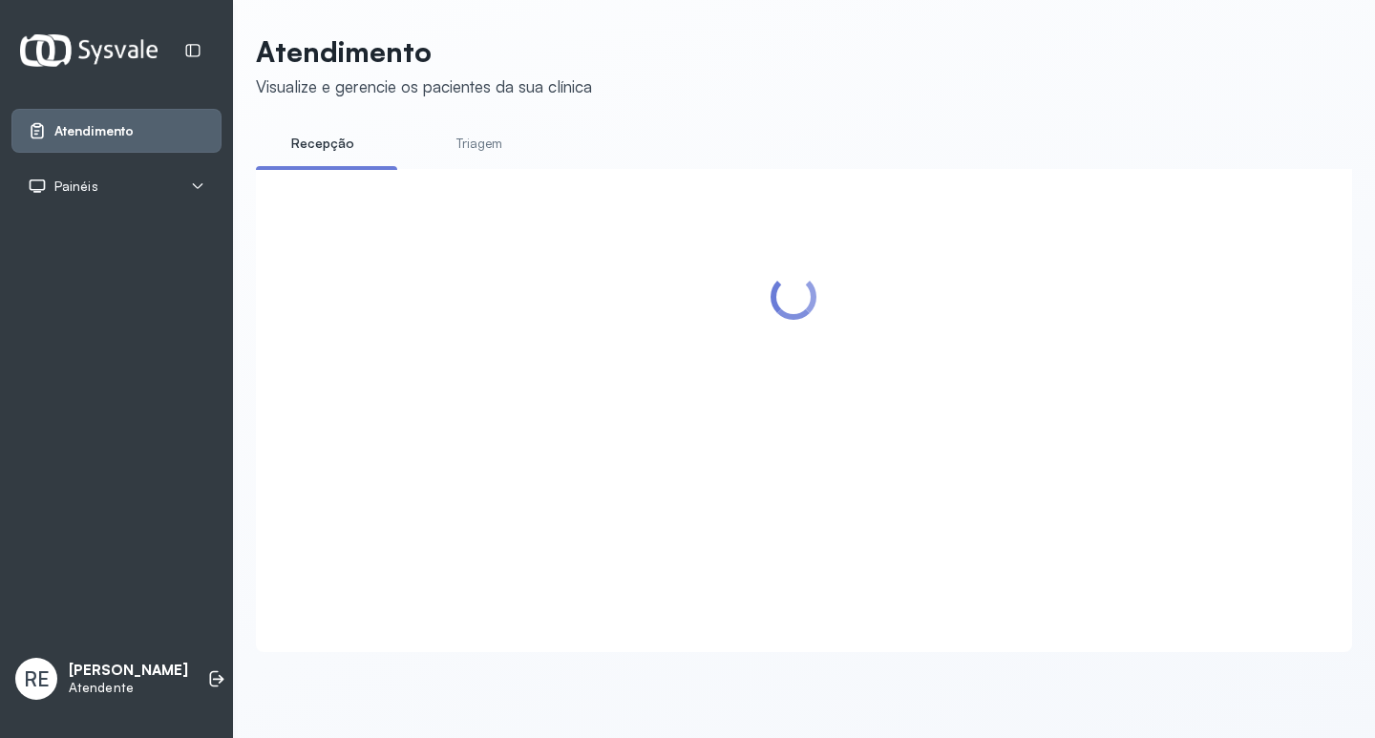
scroll to position [0, 0]
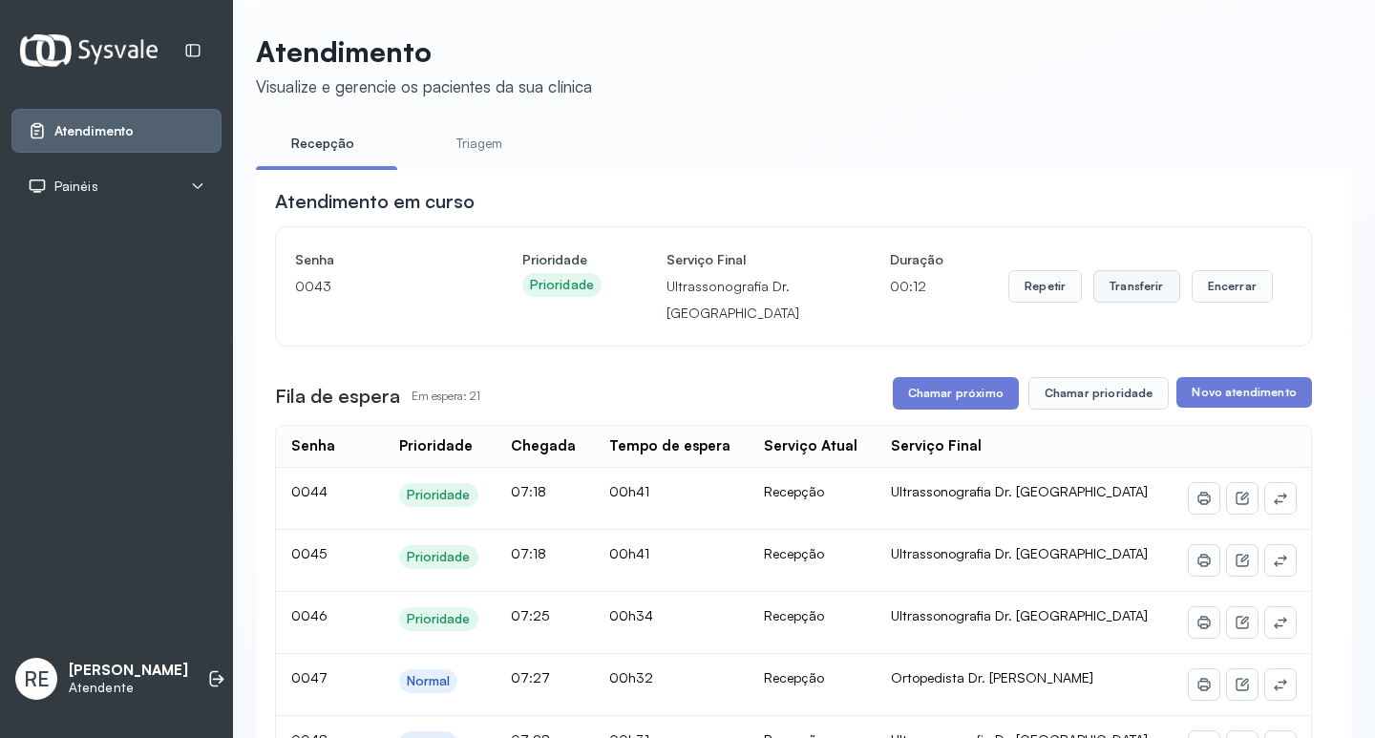
click at [1104, 290] on button "Transferir" at bounding box center [1136, 286] width 87 height 32
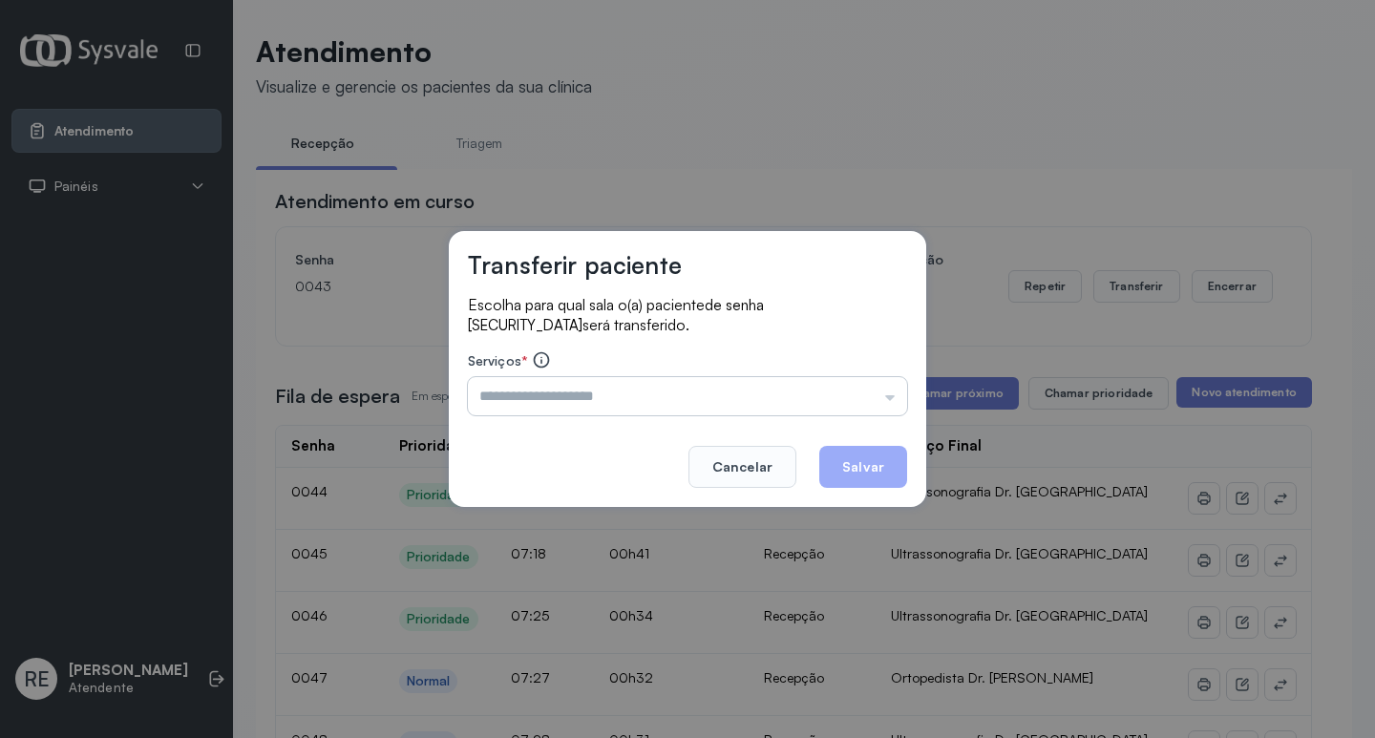
click at [585, 386] on input "text" at bounding box center [687, 396] width 439 height 38
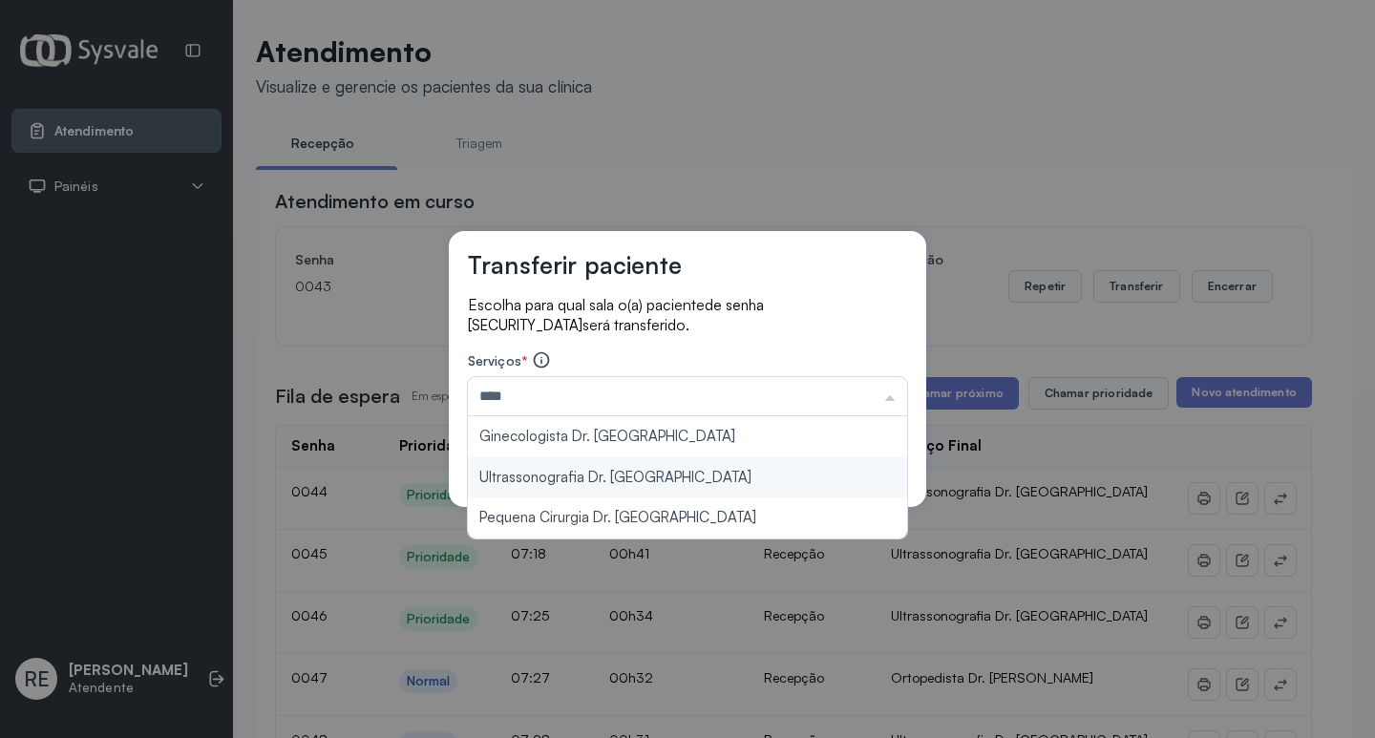
type input "**********"
drag, startPoint x: 613, startPoint y: 475, endPoint x: 674, endPoint y: 454, distance: 64.9
click at [633, 468] on div "**********" at bounding box center [687, 369] width 477 height 276
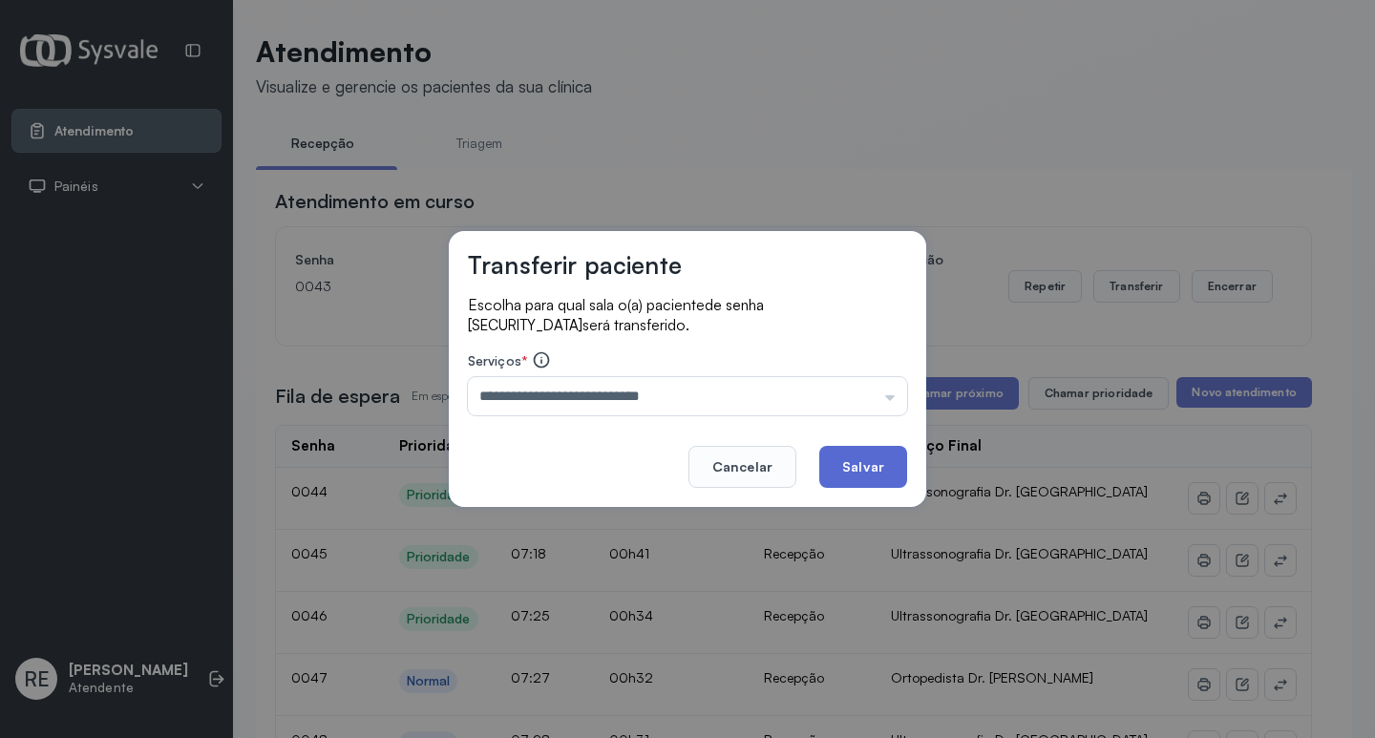
click at [857, 470] on button "Salvar" at bounding box center [863, 467] width 88 height 42
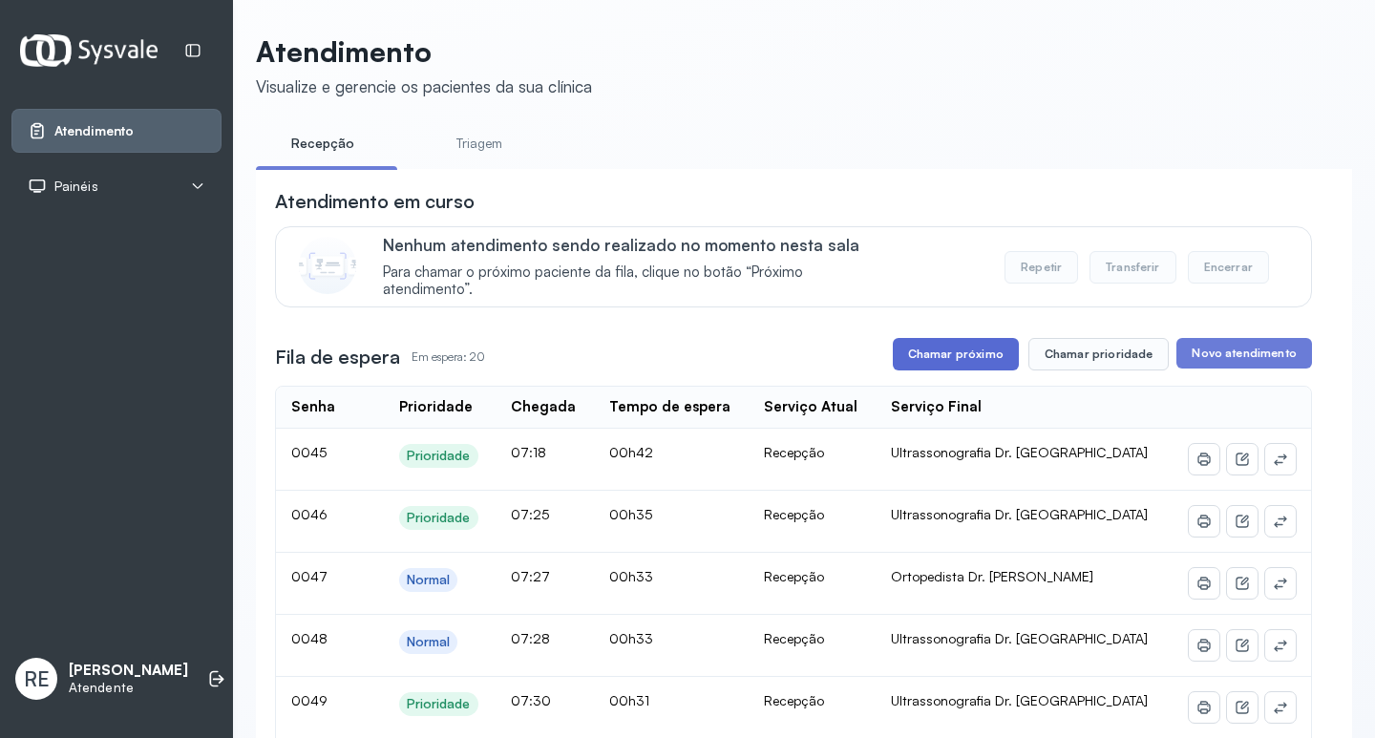
click at [941, 370] on button "Chamar próximo" at bounding box center [956, 354] width 126 height 32
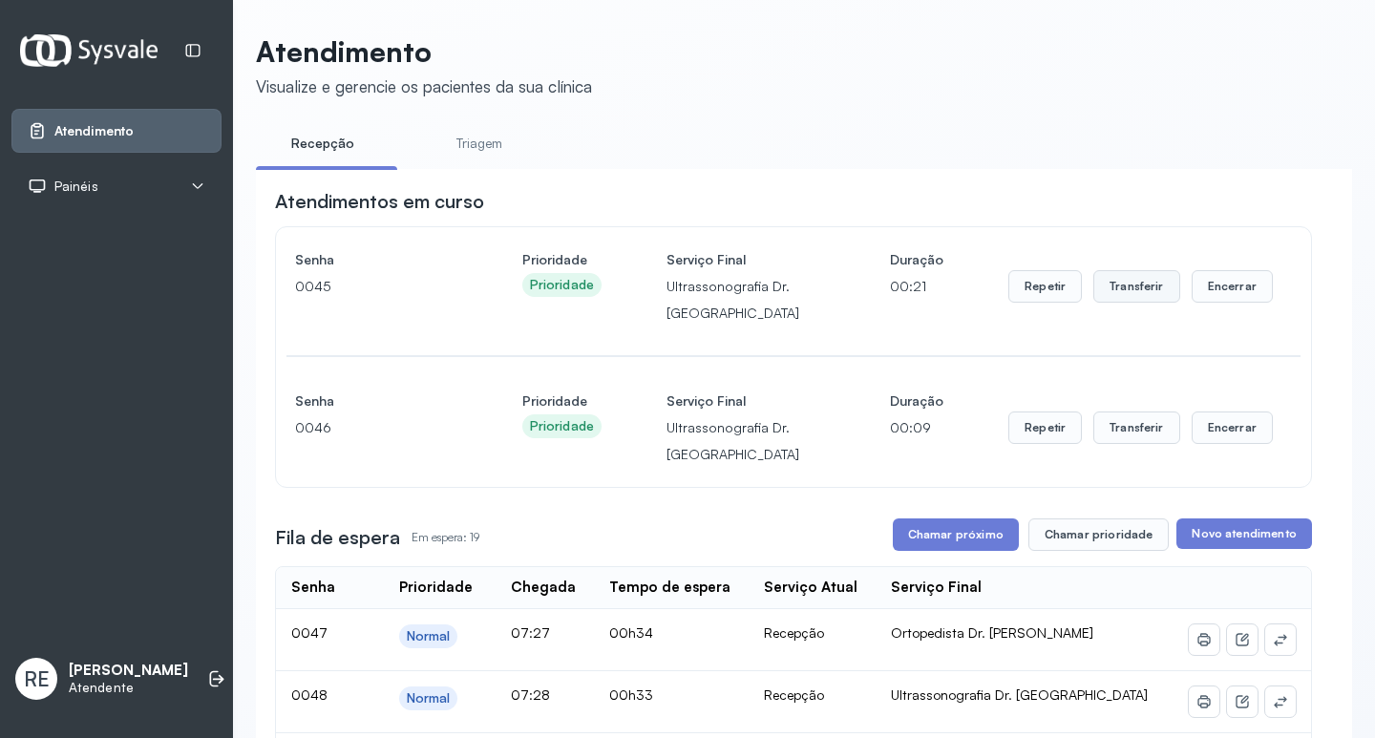
click at [1093, 283] on button "Transferir" at bounding box center [1136, 286] width 87 height 32
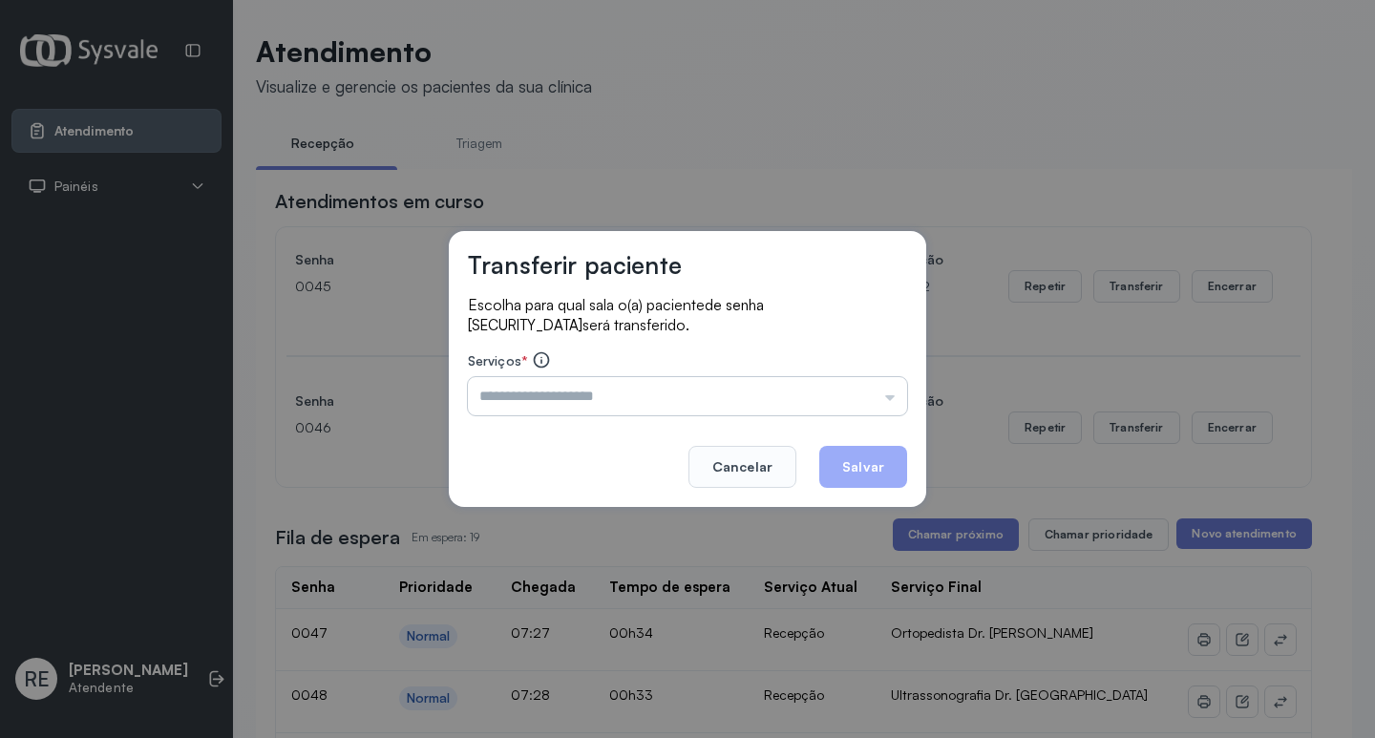
click at [665, 400] on input "text" at bounding box center [687, 396] width 439 height 38
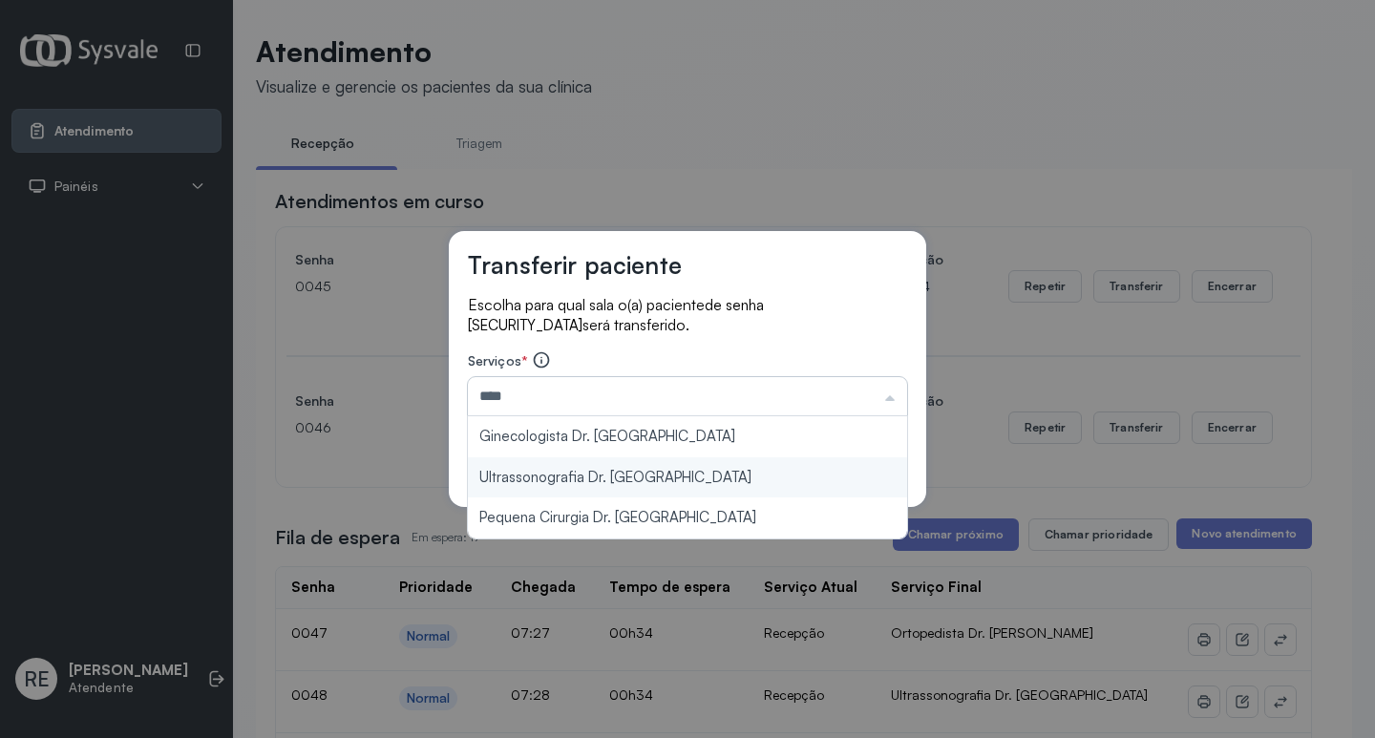
type input "**********"
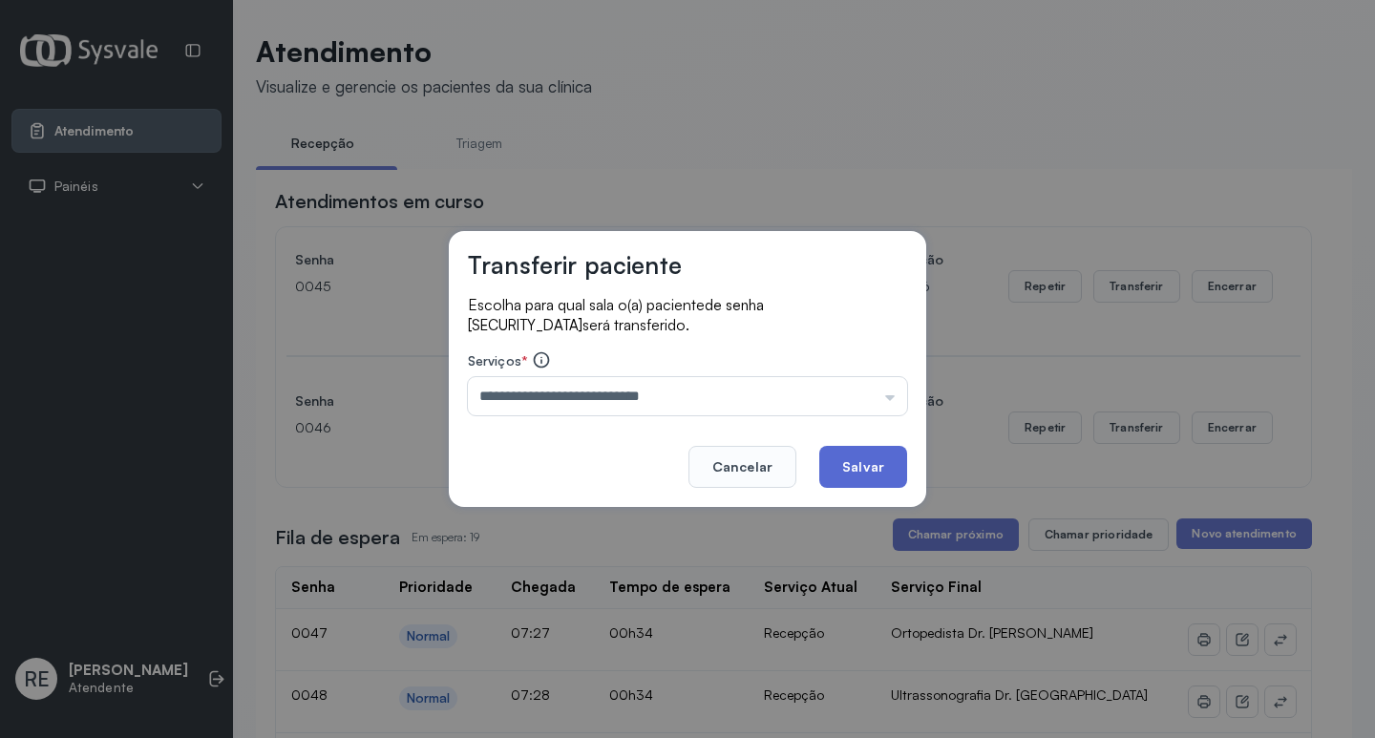
click at [845, 465] on button "Salvar" at bounding box center [863, 467] width 88 height 42
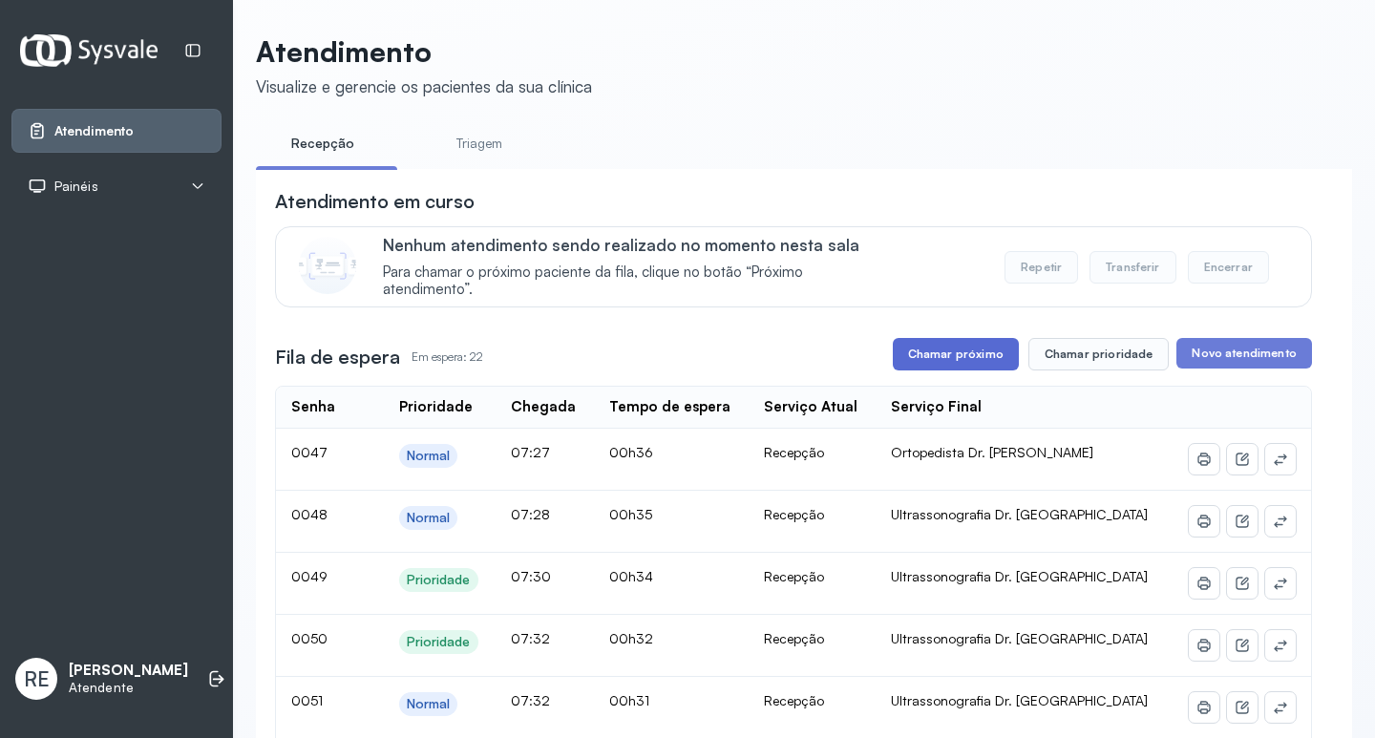
click at [973, 354] on button "Chamar próximo" at bounding box center [956, 354] width 126 height 32
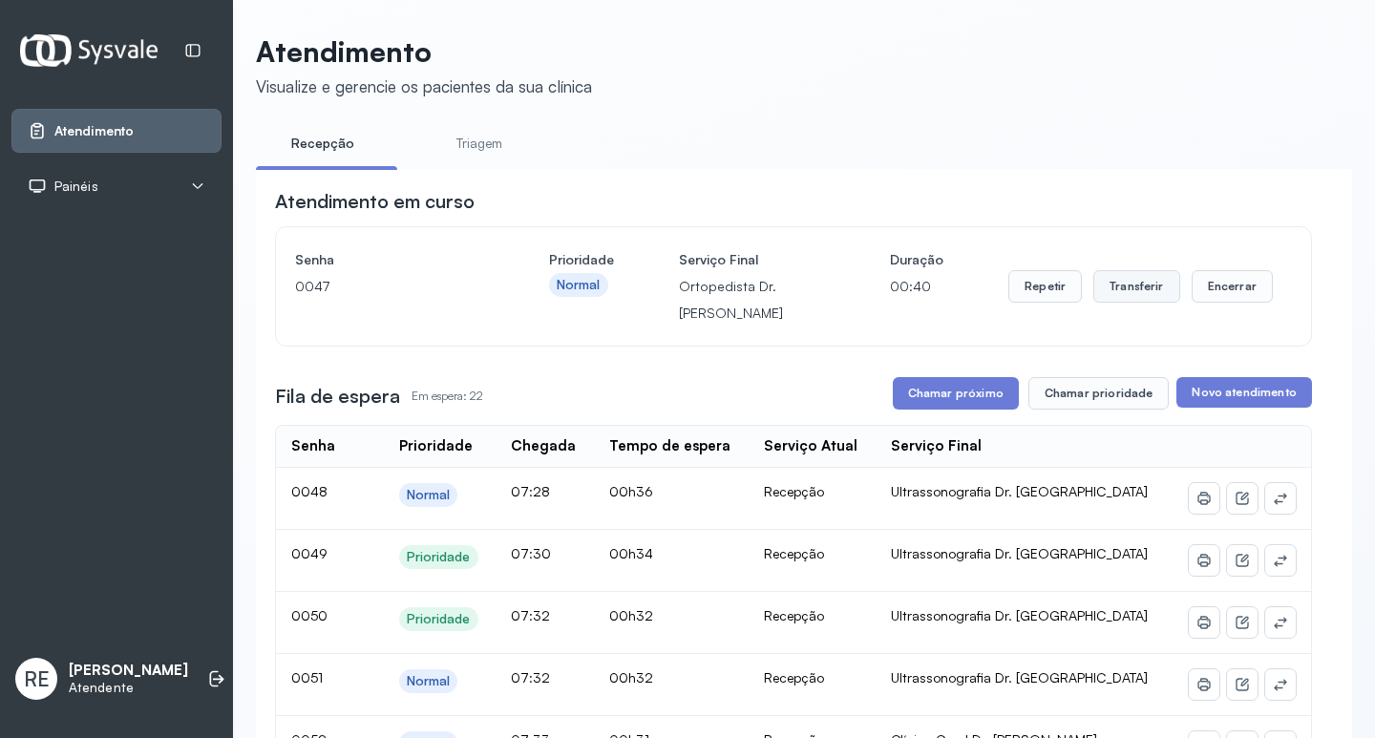
click at [1120, 293] on button "Transferir" at bounding box center [1136, 286] width 87 height 32
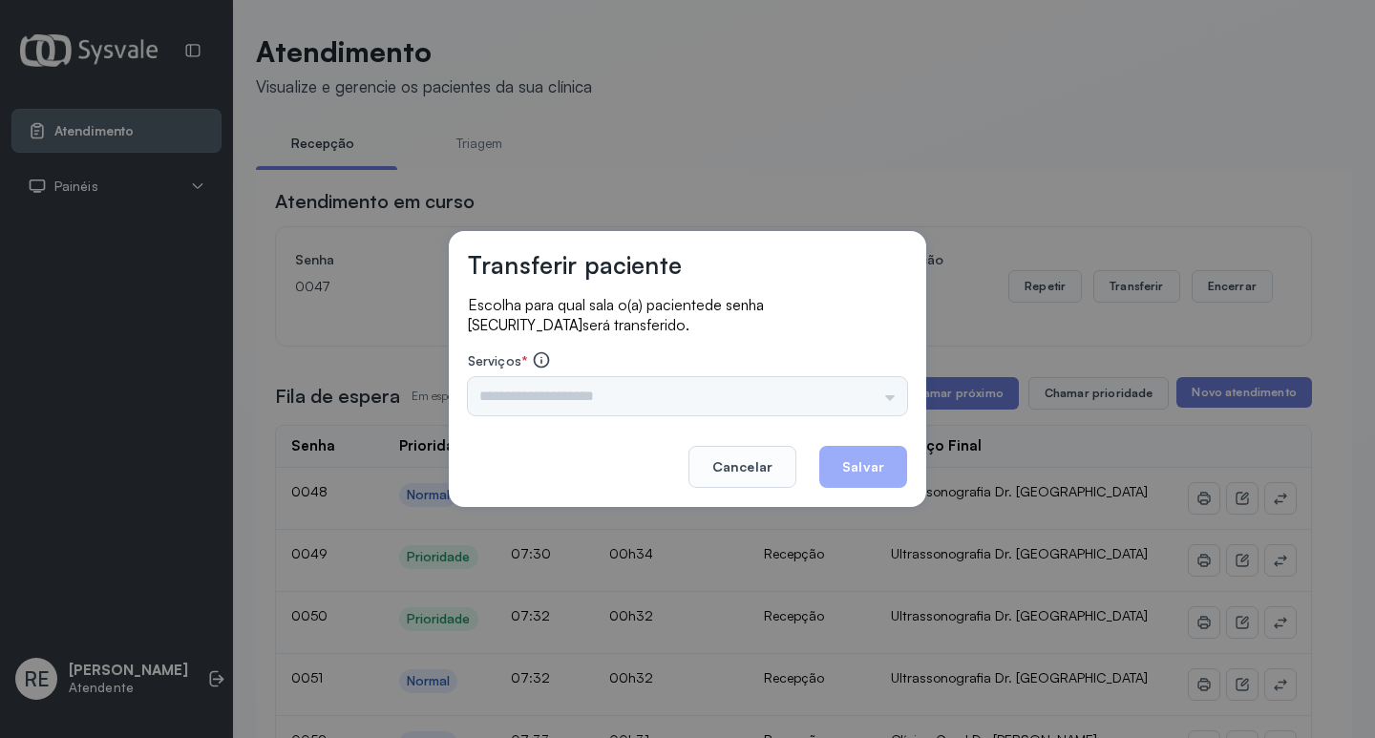
click at [593, 387] on div "Triagem Ortopedista Dr. Mauricio Ortopedista Dr. Ramon Ginecologista Dr. Amilto…" at bounding box center [687, 396] width 439 height 38
click at [592, 389] on div "Triagem Ortopedista Dr. Mauricio Ortopedista Dr. Ramon Ginecologista Dr. Amilto…" at bounding box center [687, 396] width 439 height 38
click at [523, 406] on div "Triagem Ortopedista Dr. Mauricio Ortopedista Dr. Ramon Ginecologista Dr. Amilto…" at bounding box center [687, 396] width 439 height 38
click at [535, 404] on input "text" at bounding box center [687, 396] width 439 height 38
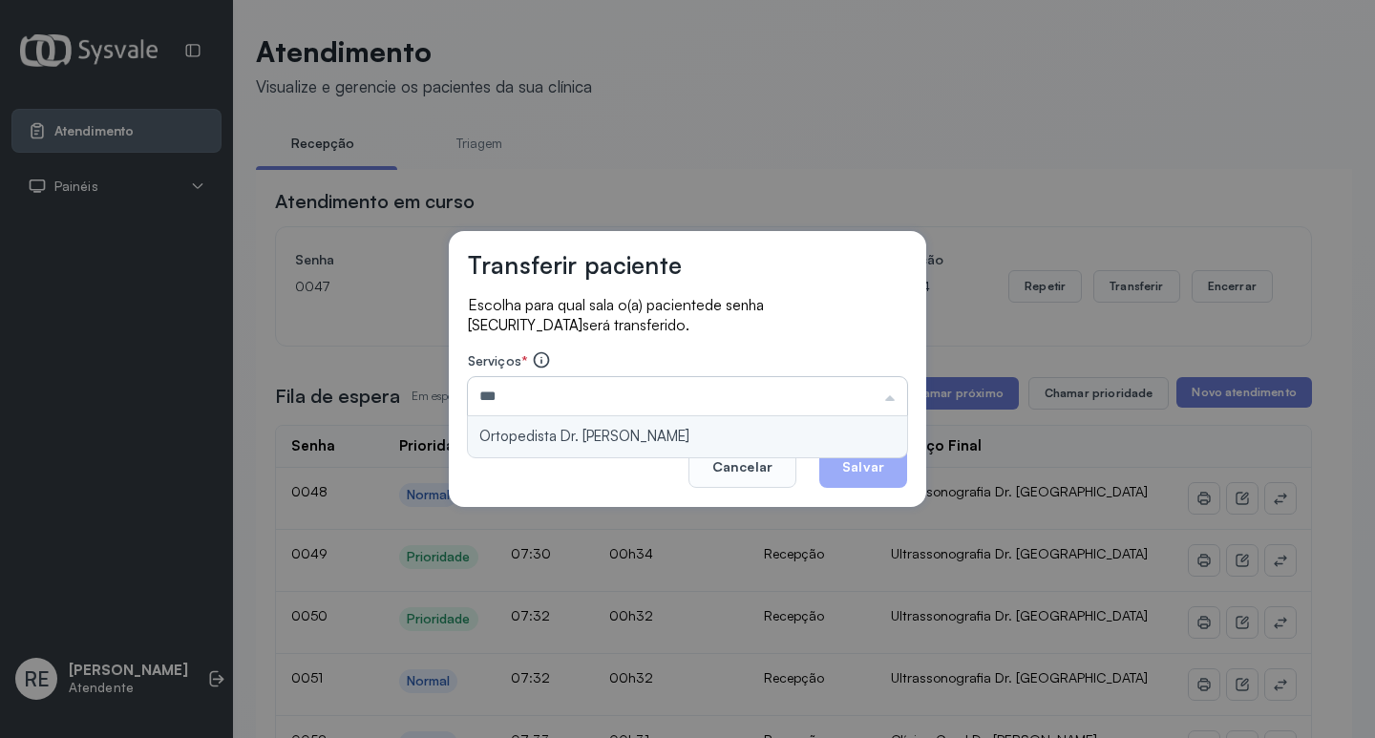
type input "**********"
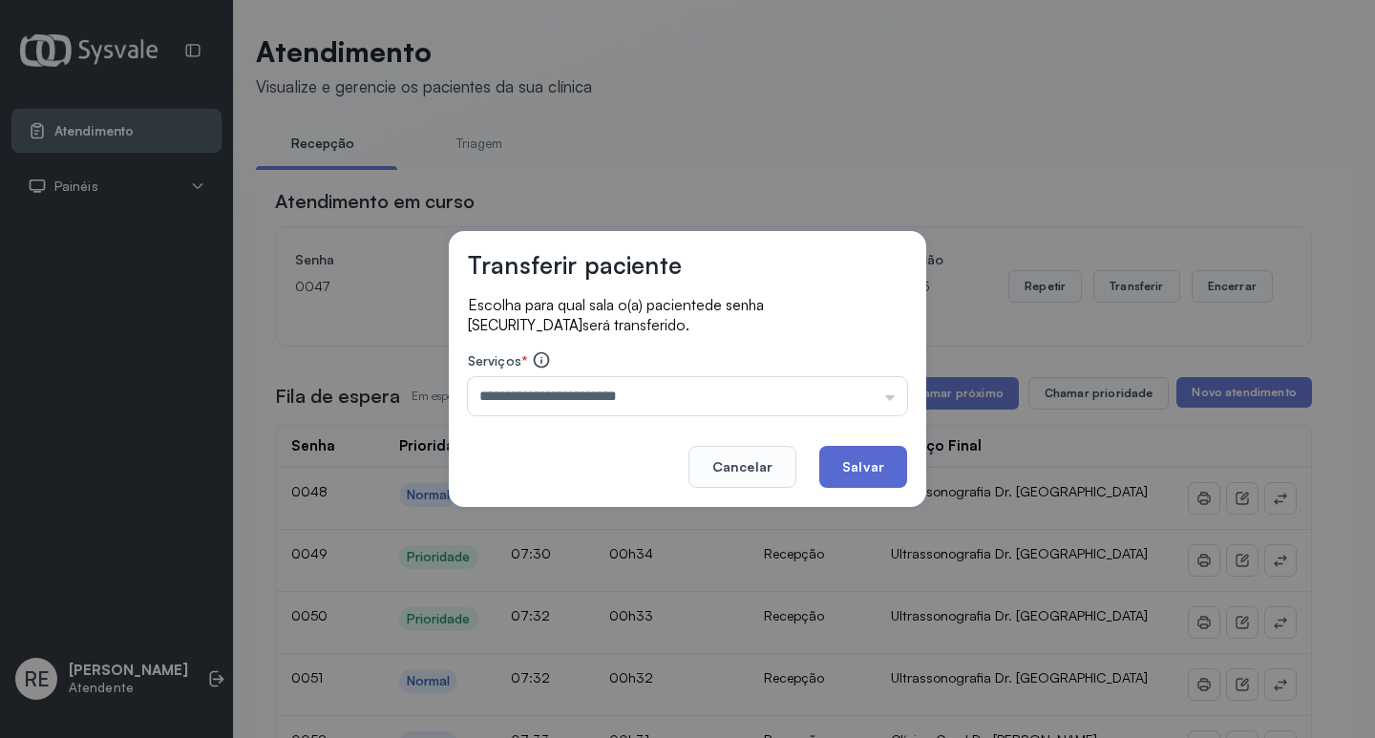
click at [879, 465] on button "Salvar" at bounding box center [863, 467] width 88 height 42
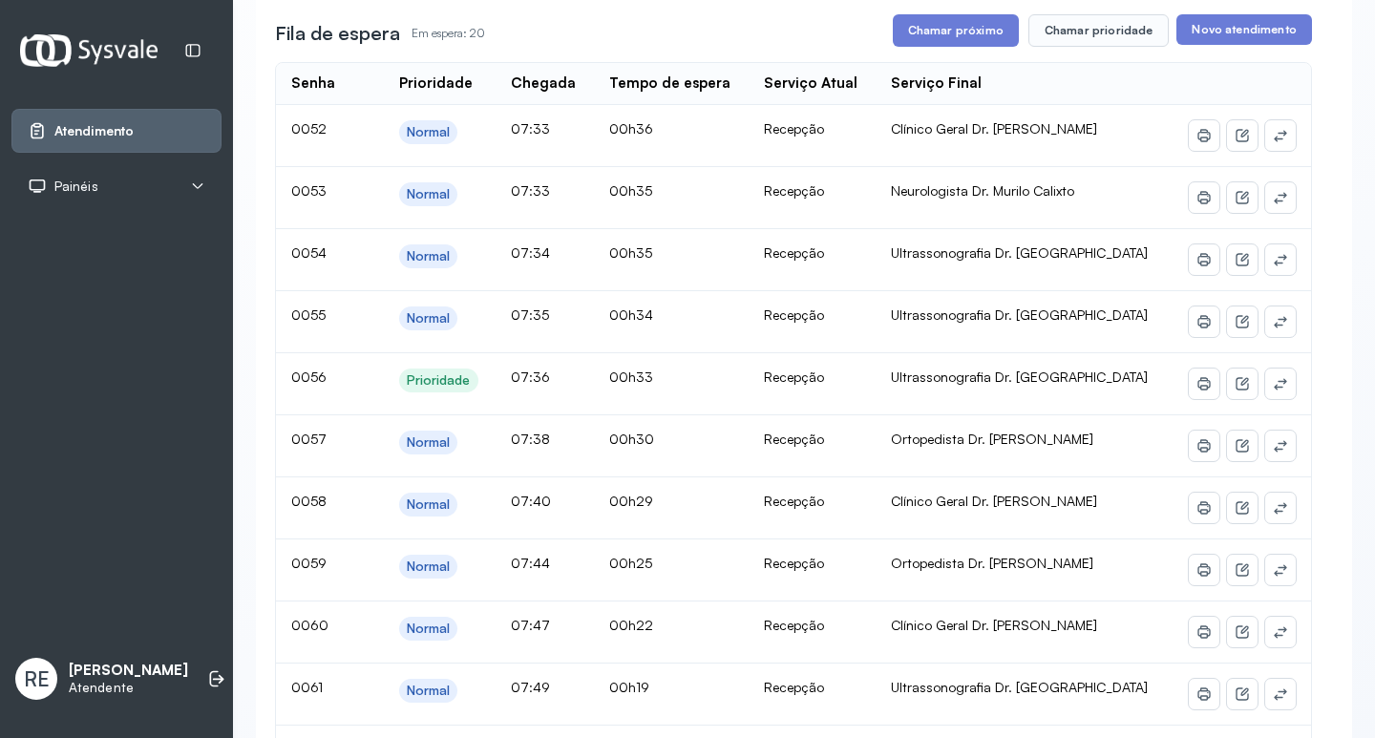
scroll to position [275, 0]
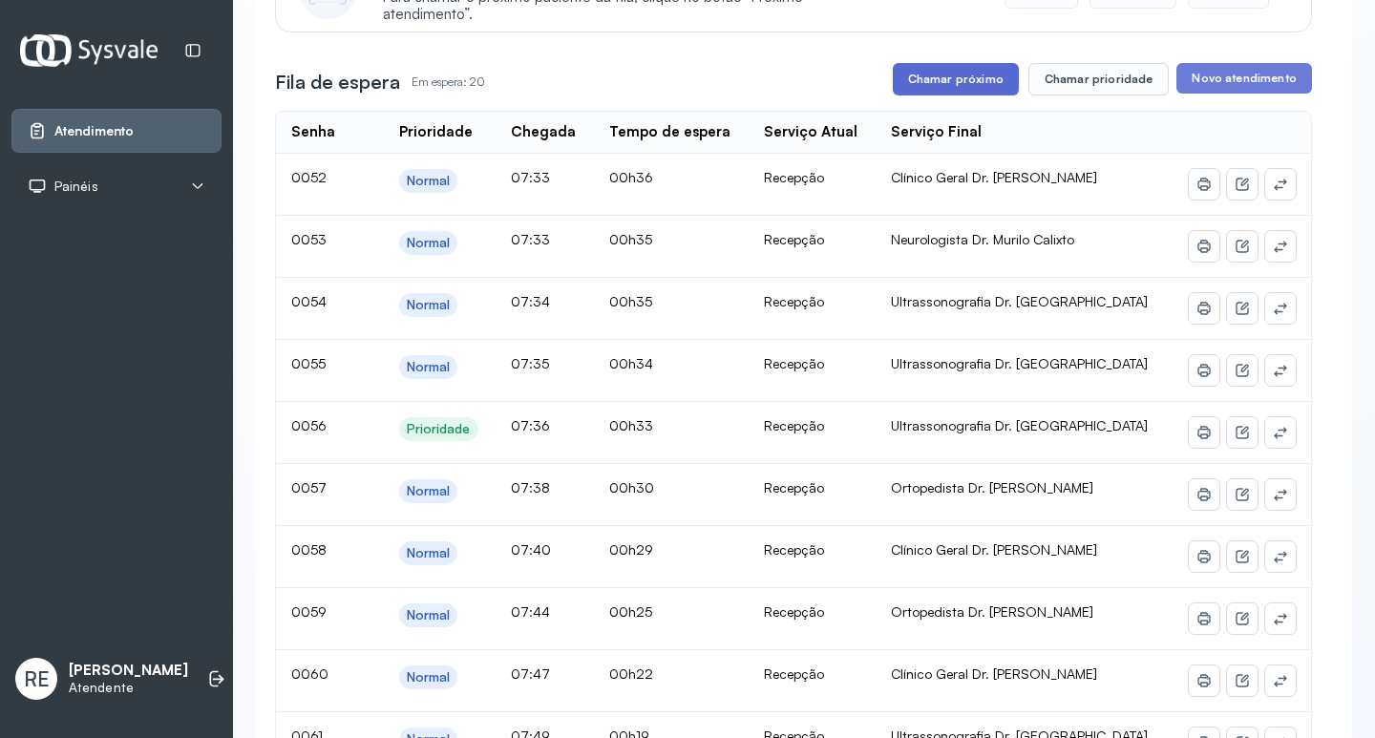
click at [960, 95] on button "Chamar próximo" at bounding box center [956, 79] width 126 height 32
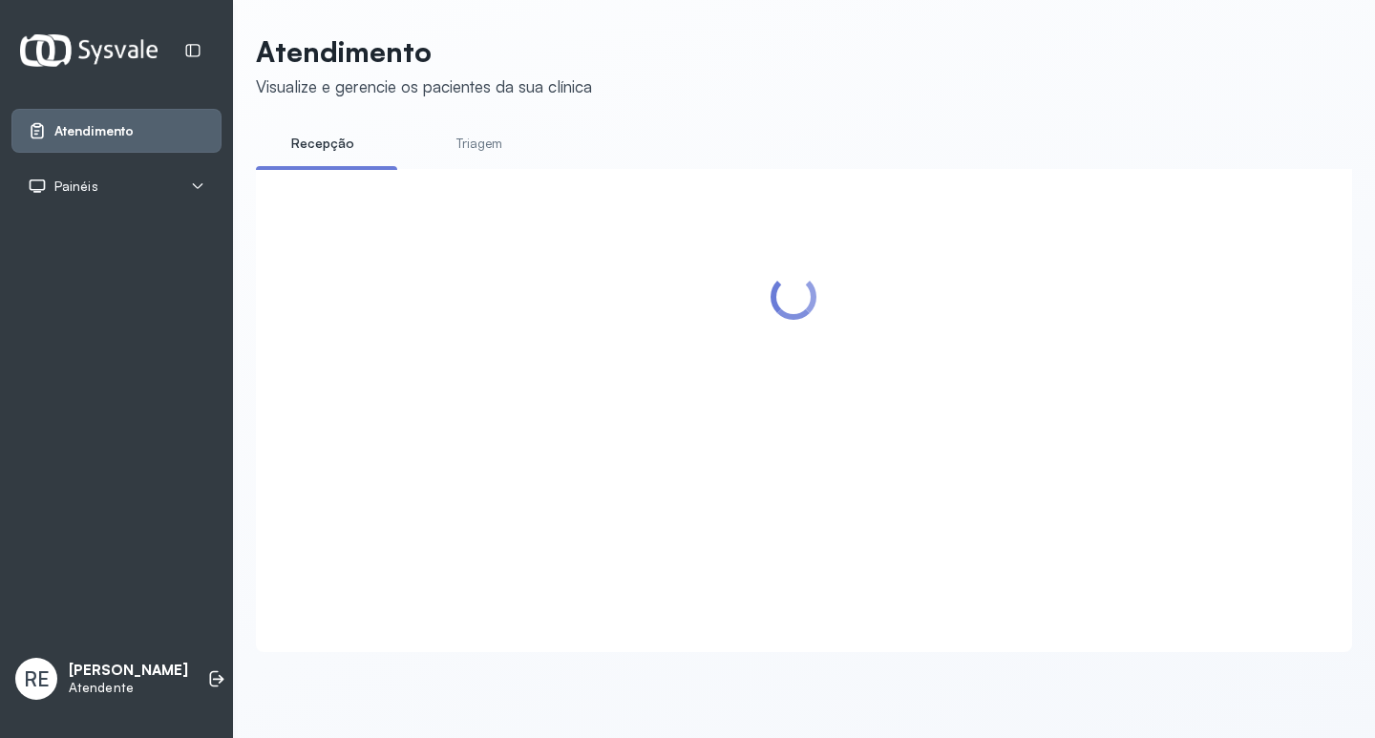
scroll to position [0, 0]
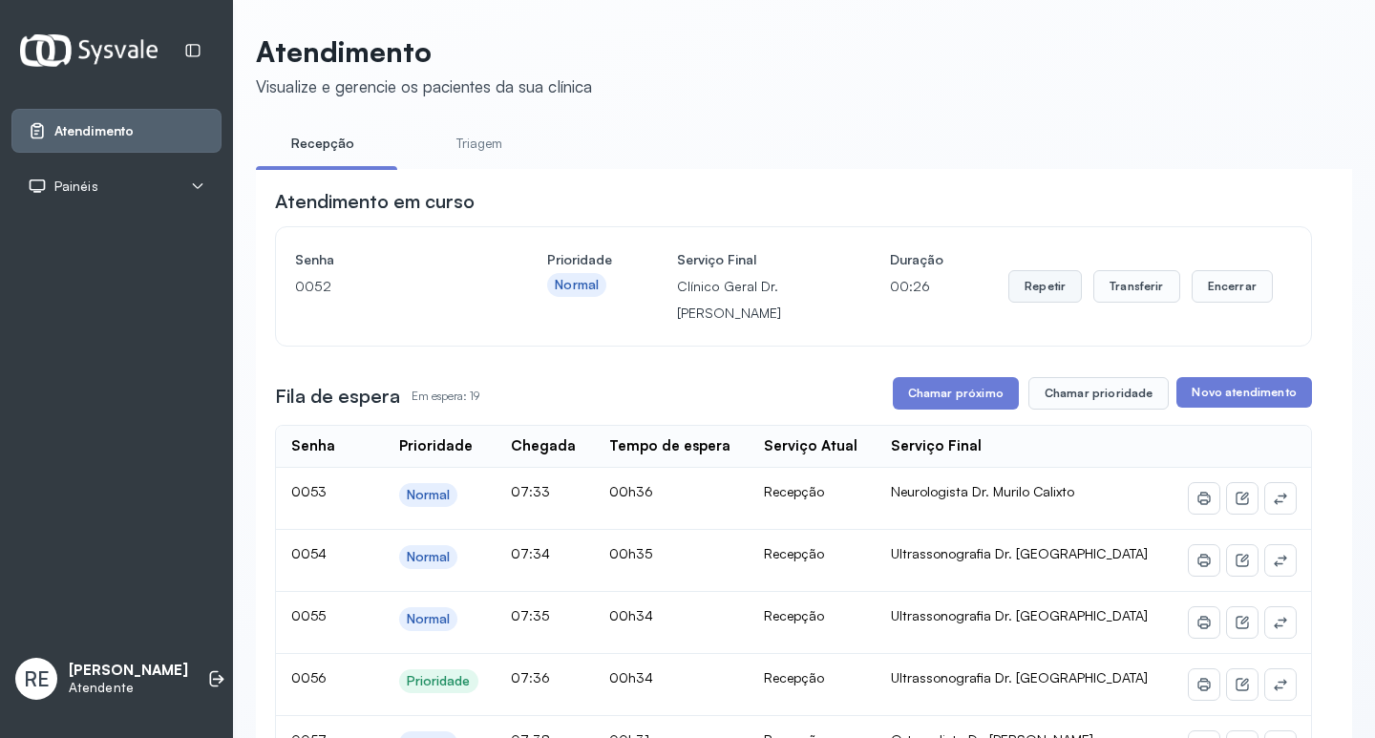
click at [1009, 291] on button "Repetir" at bounding box center [1045, 286] width 74 height 32
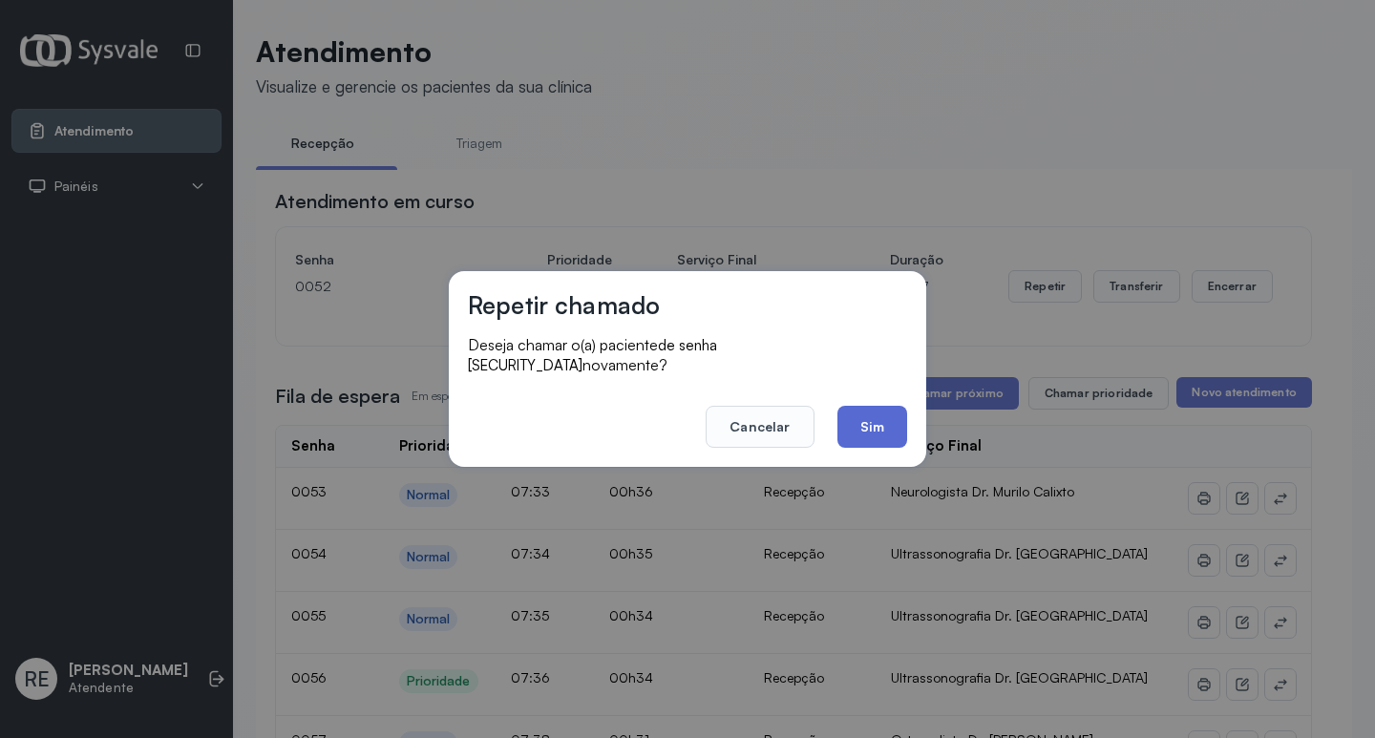
click at [879, 412] on button "Sim" at bounding box center [872, 427] width 70 height 42
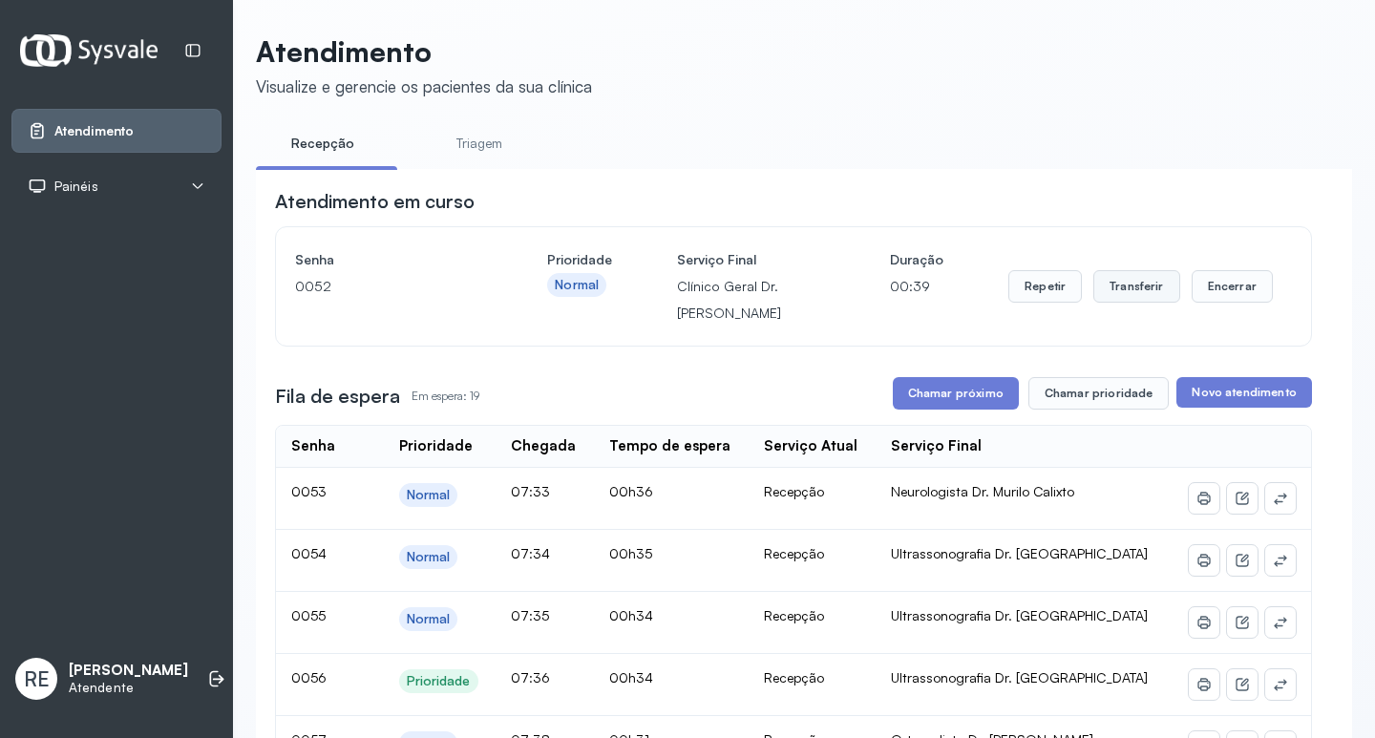
click at [1120, 283] on button "Transferir" at bounding box center [1136, 286] width 87 height 32
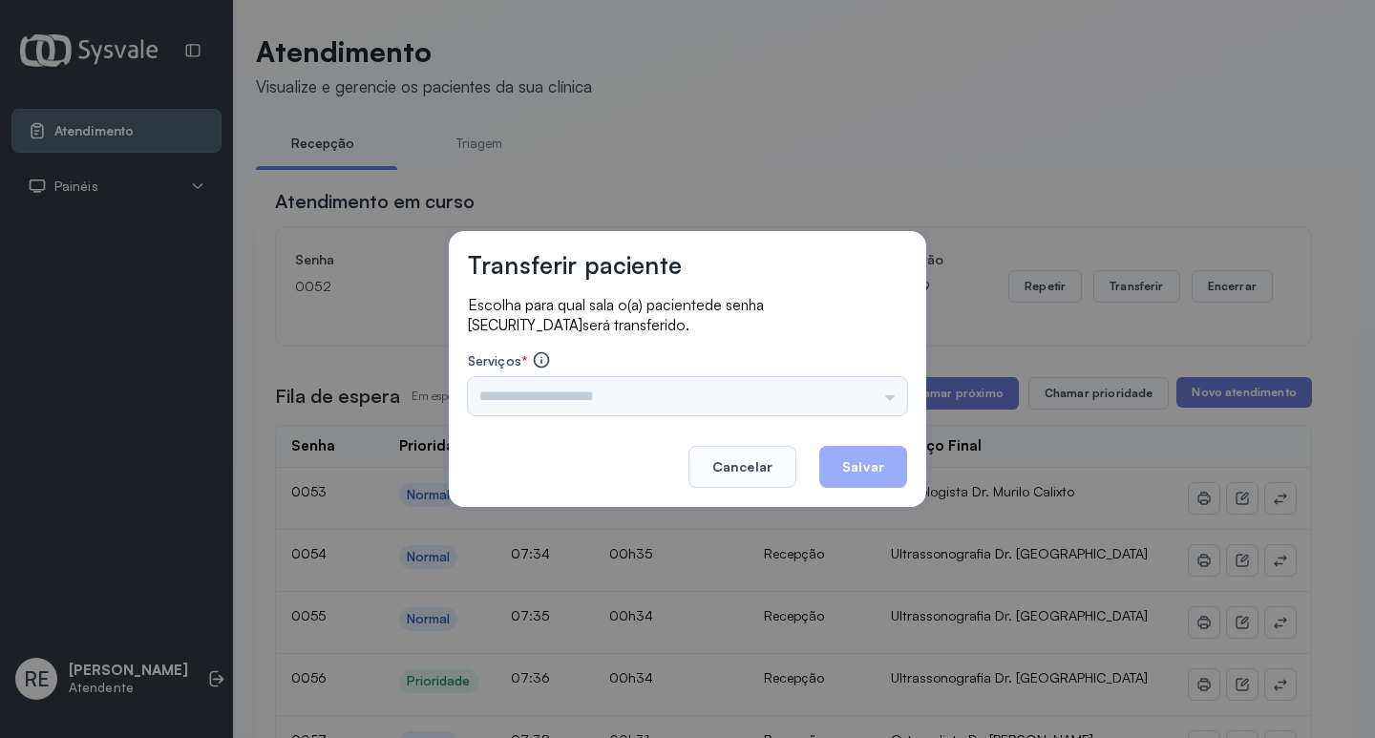
drag, startPoint x: 612, startPoint y: 383, endPoint x: 592, endPoint y: 390, distance: 21.1
click at [601, 387] on input "text" at bounding box center [687, 396] width 439 height 38
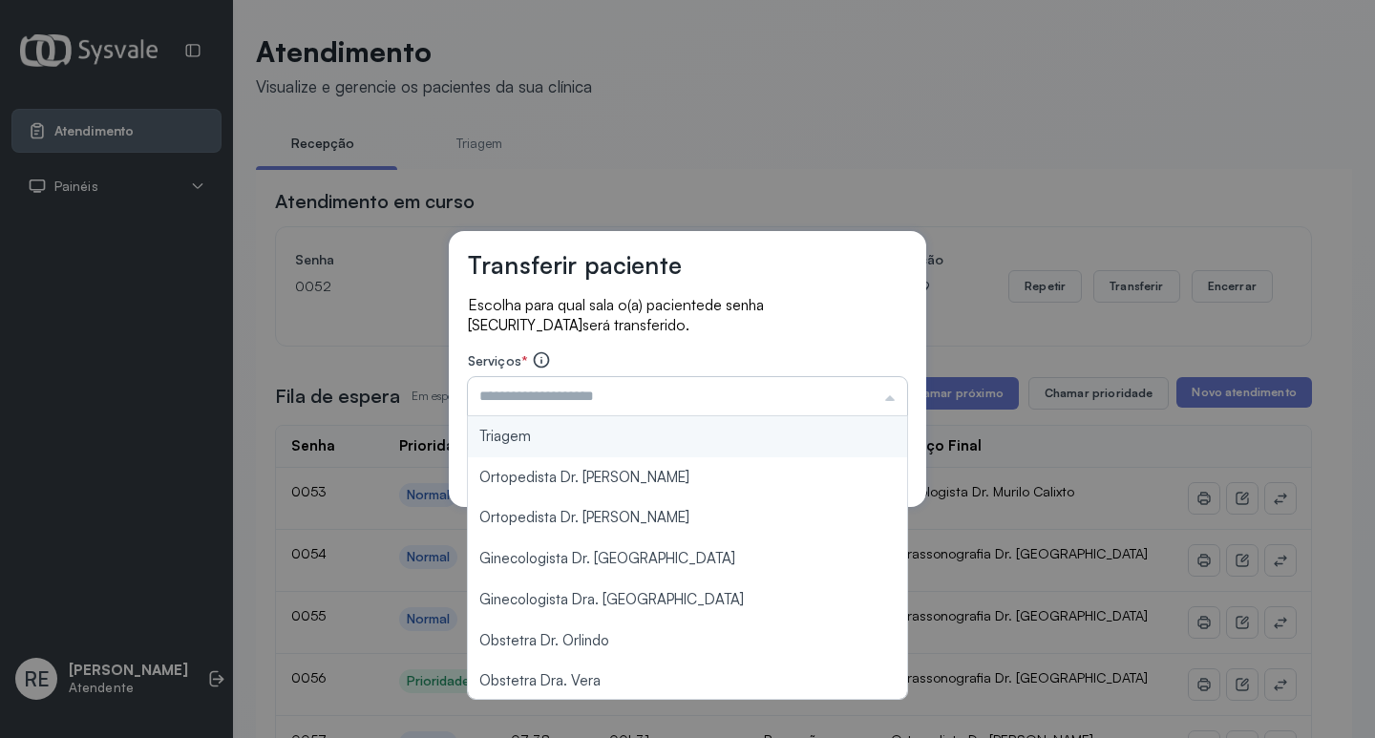
click at [592, 390] on input "text" at bounding box center [687, 396] width 439 height 38
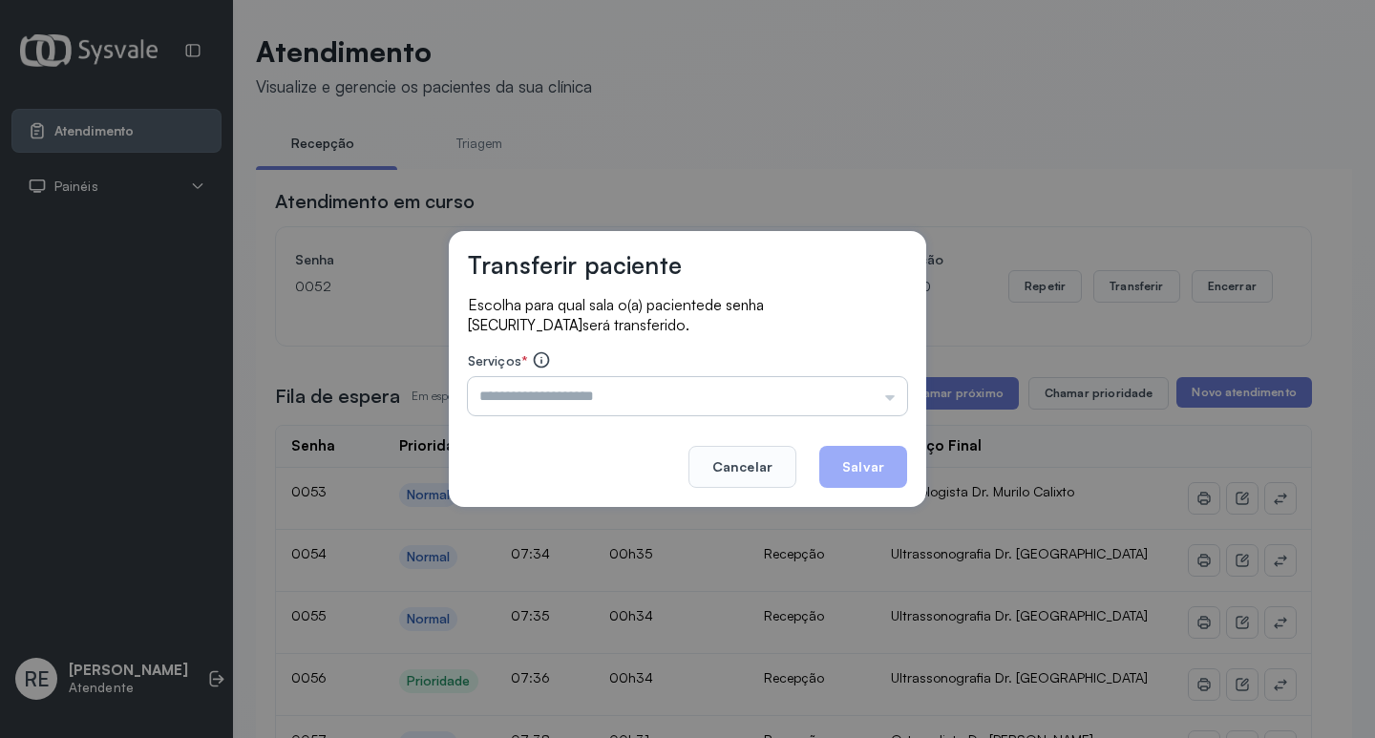
click at [592, 390] on input "text" at bounding box center [687, 396] width 439 height 38
type input "**********"
click at [847, 452] on button "Salvar" at bounding box center [863, 467] width 88 height 42
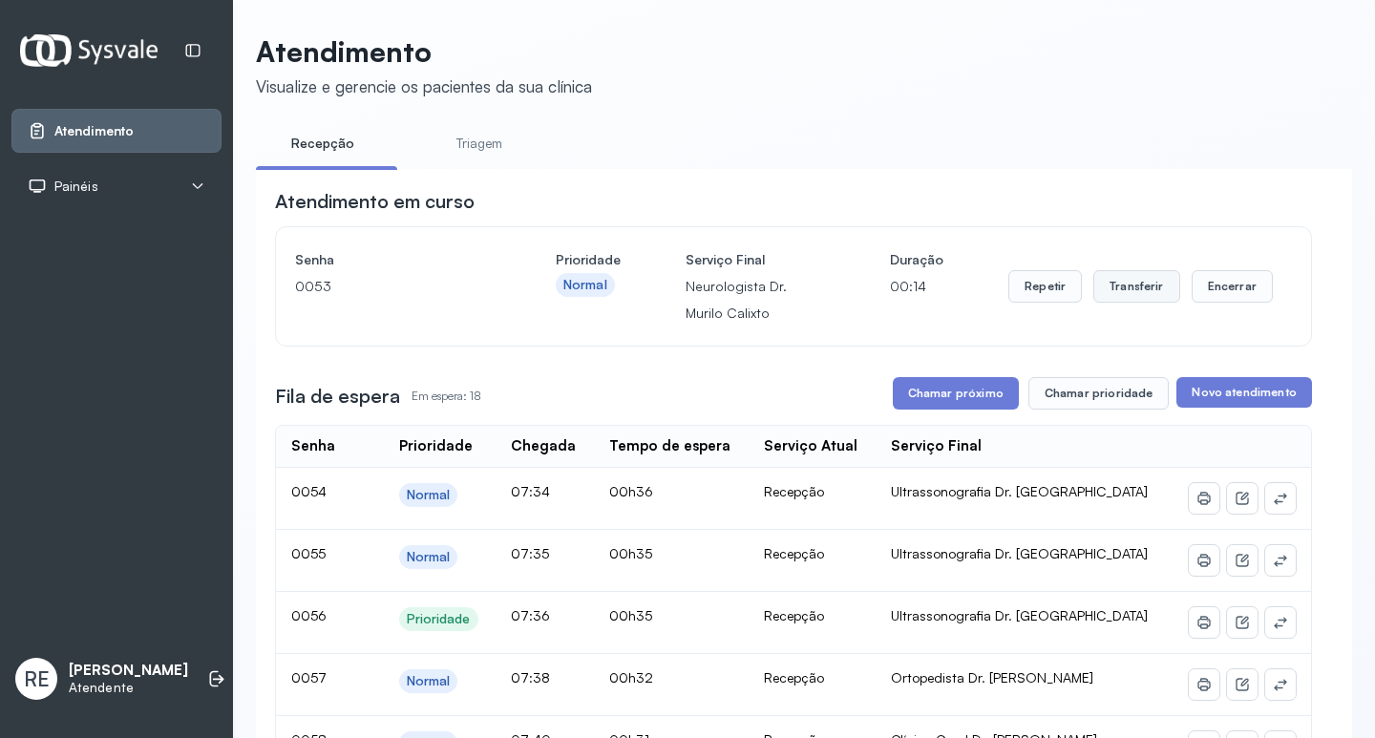
click at [1129, 290] on button "Transferir" at bounding box center [1136, 286] width 87 height 32
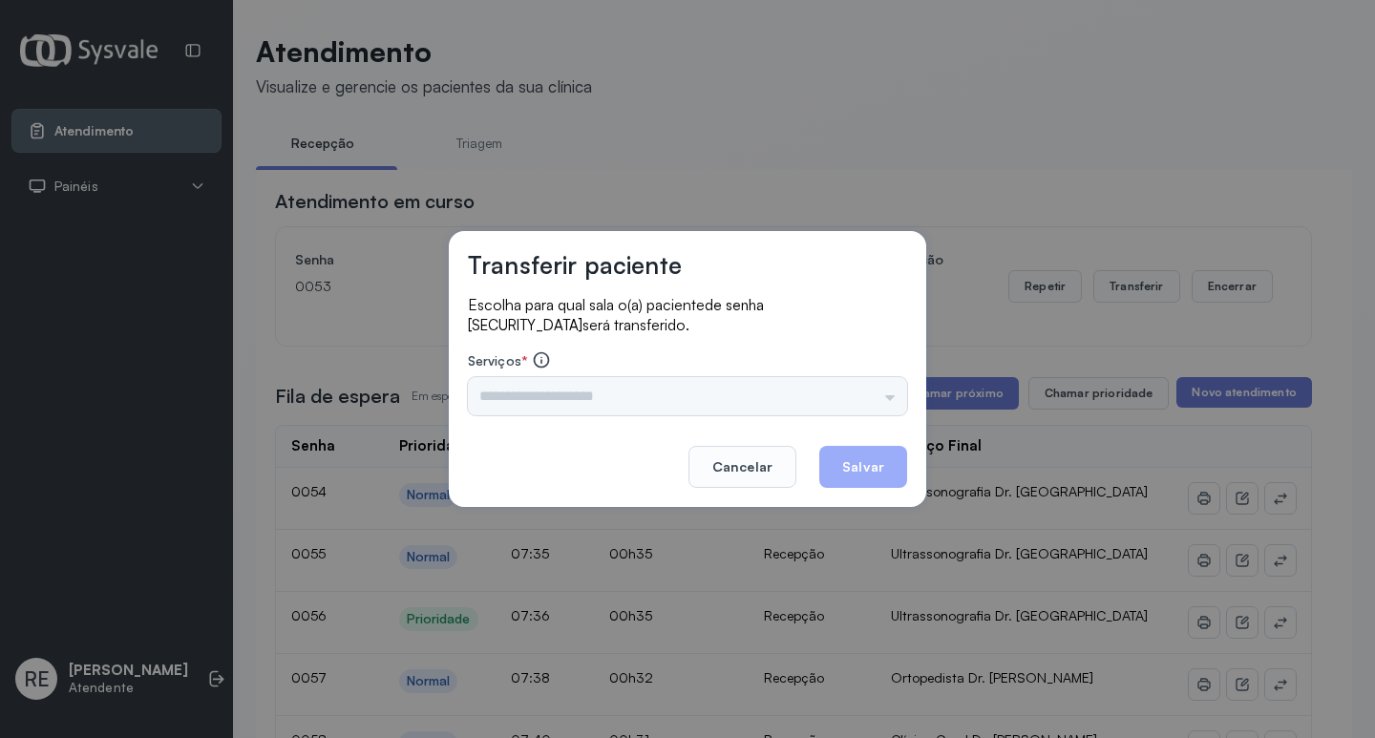
click at [562, 399] on input "text" at bounding box center [687, 396] width 439 height 38
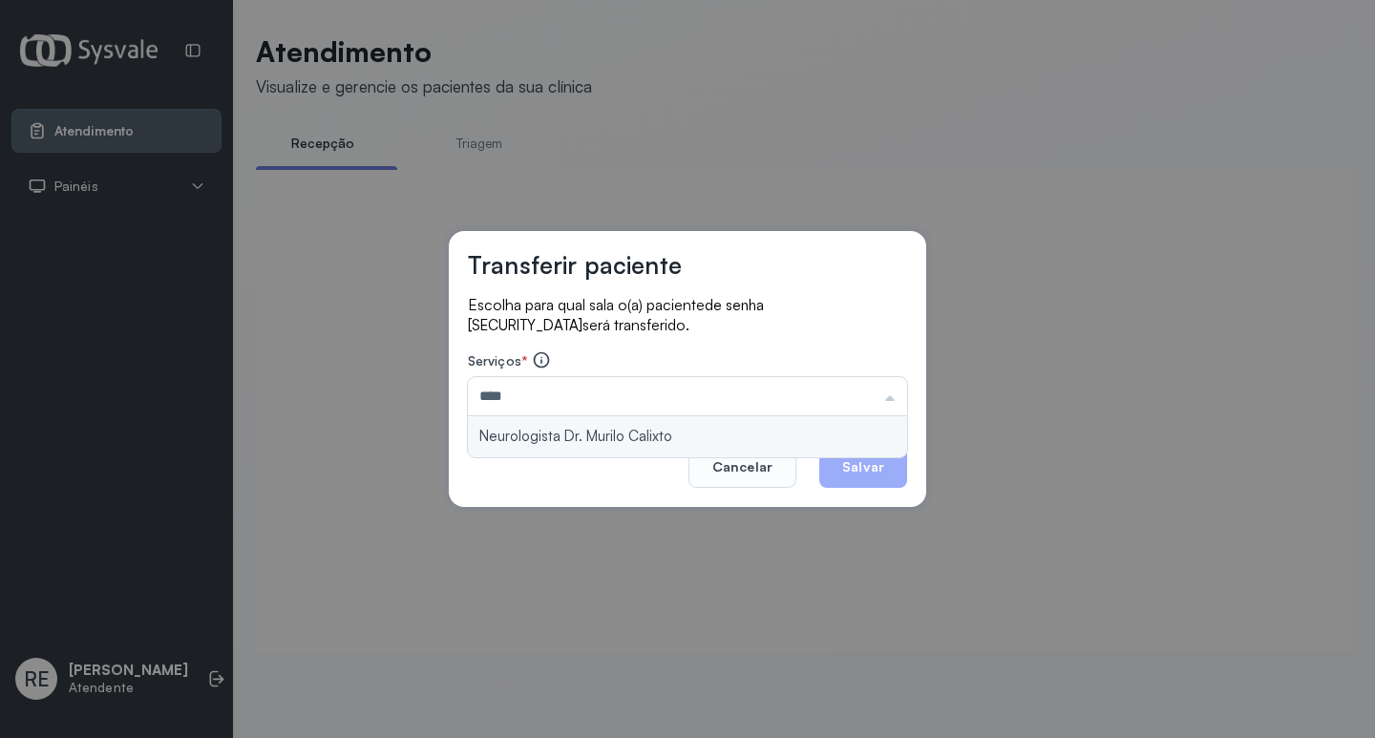
type input "**********"
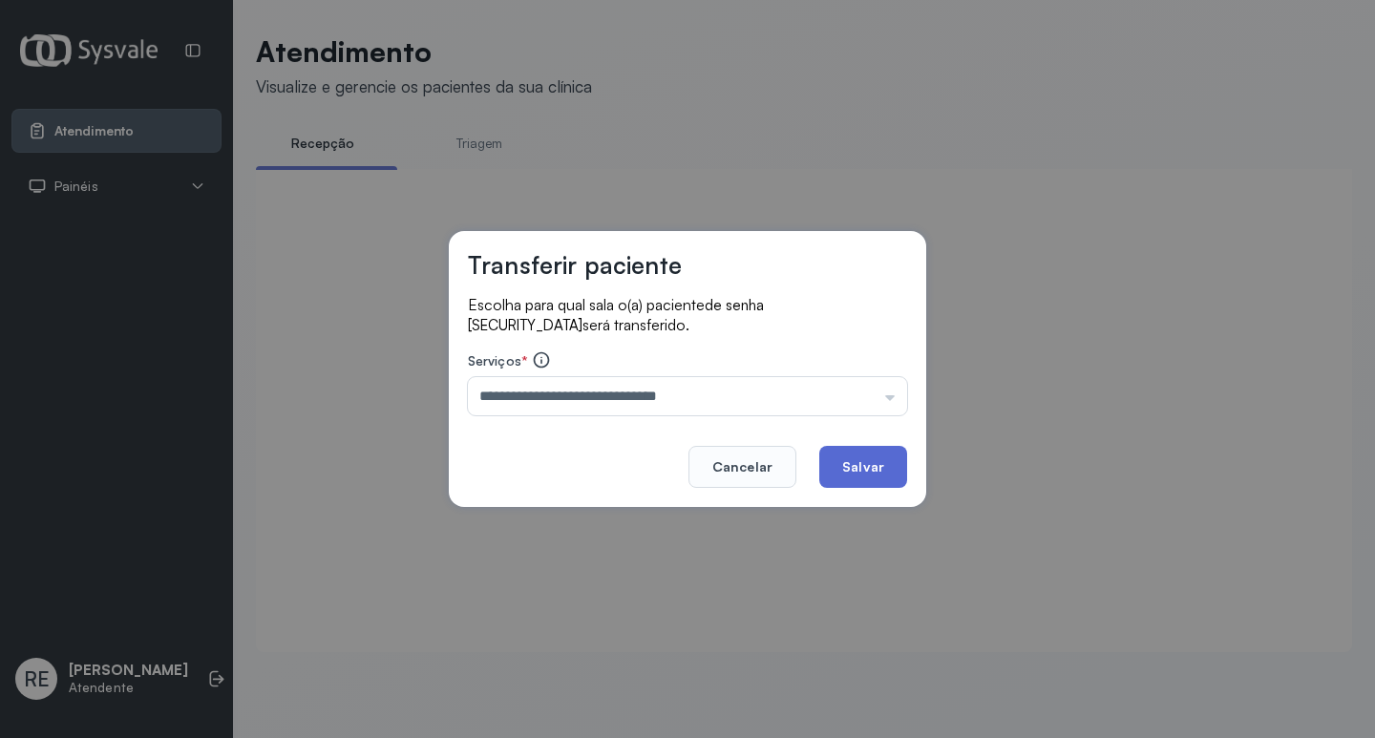
click at [866, 460] on button "Salvar" at bounding box center [863, 467] width 88 height 42
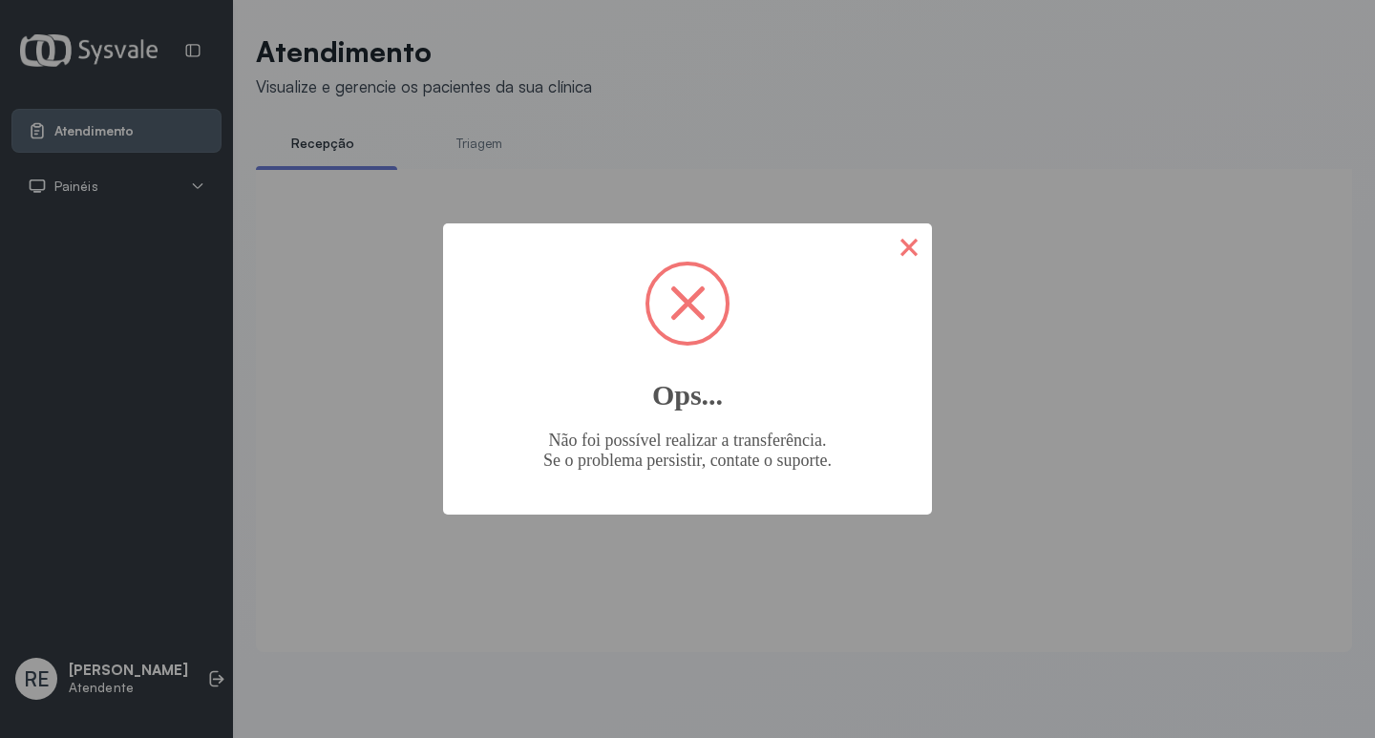
click at [901, 247] on button "×" at bounding box center [909, 246] width 46 height 46
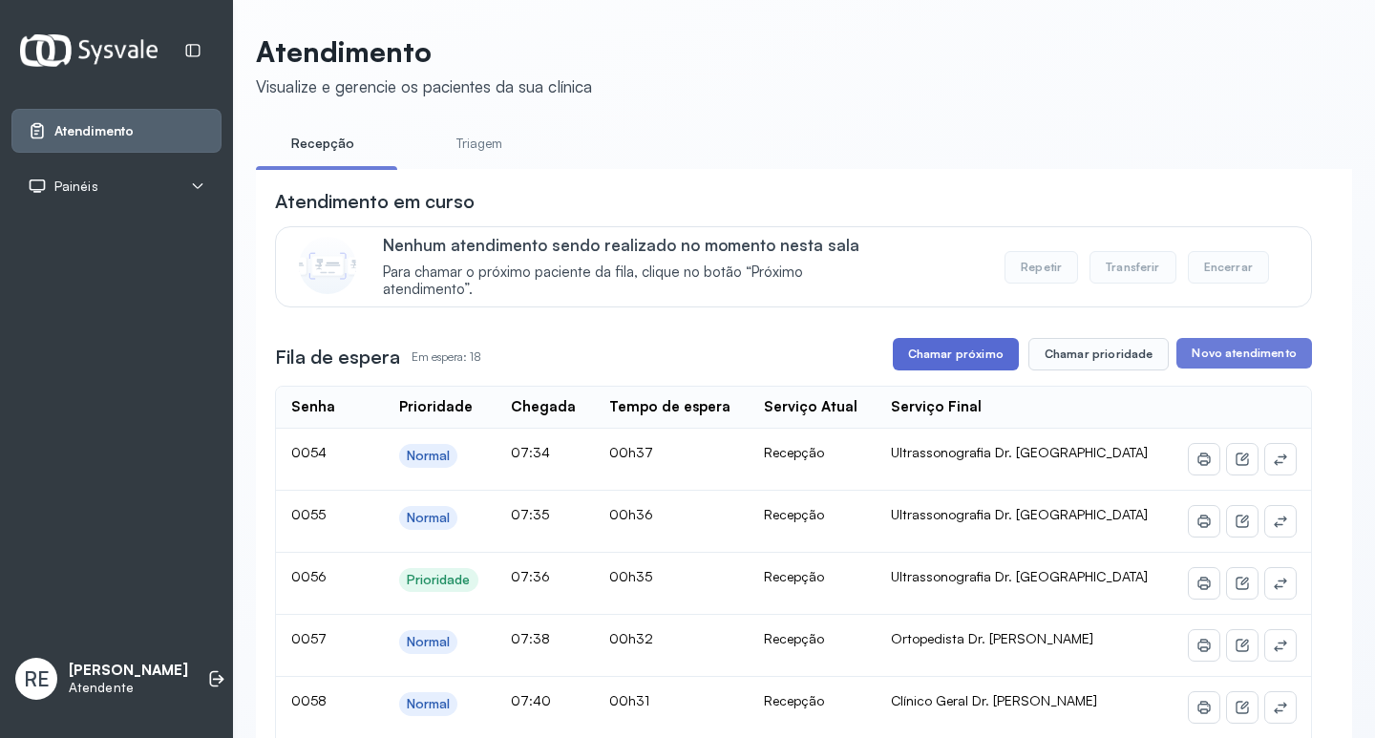
click at [966, 360] on button "Chamar próximo" at bounding box center [956, 354] width 126 height 32
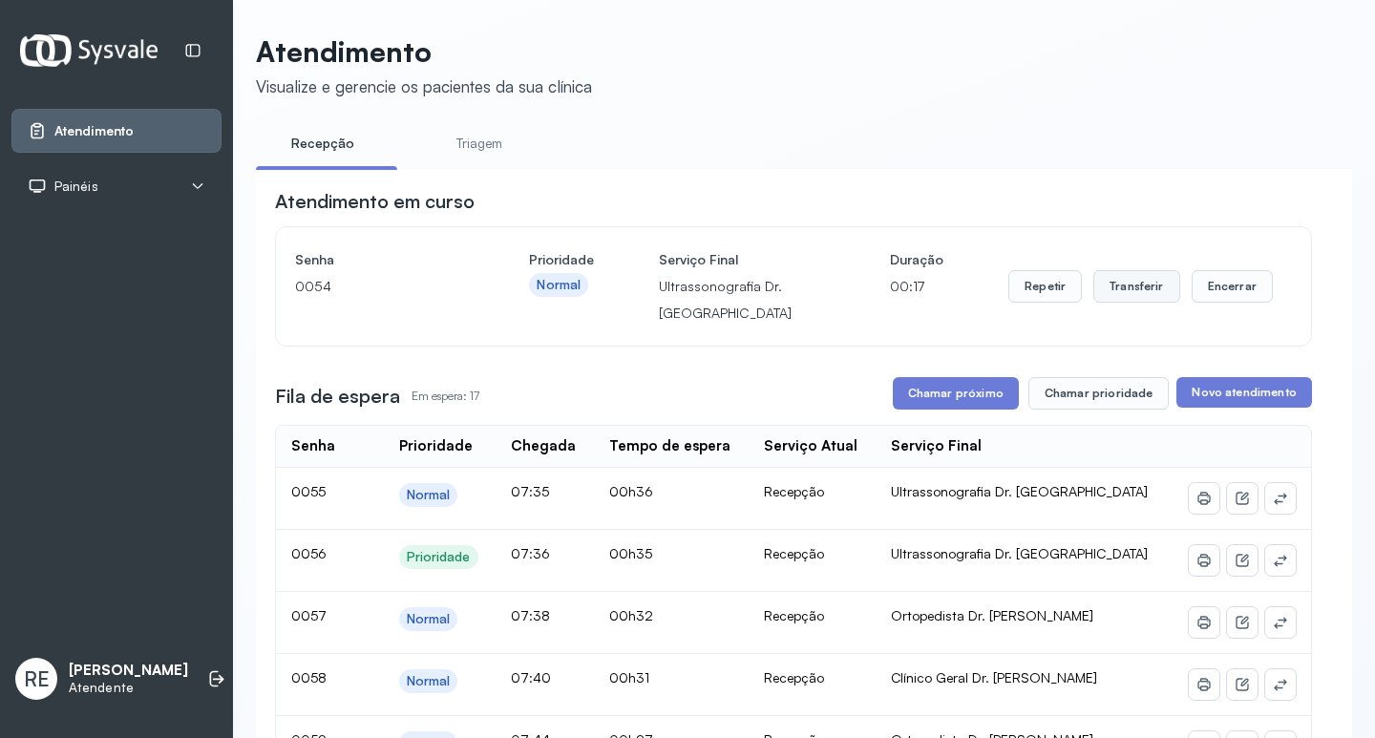
click at [1125, 299] on button "Transferir" at bounding box center [1136, 286] width 87 height 32
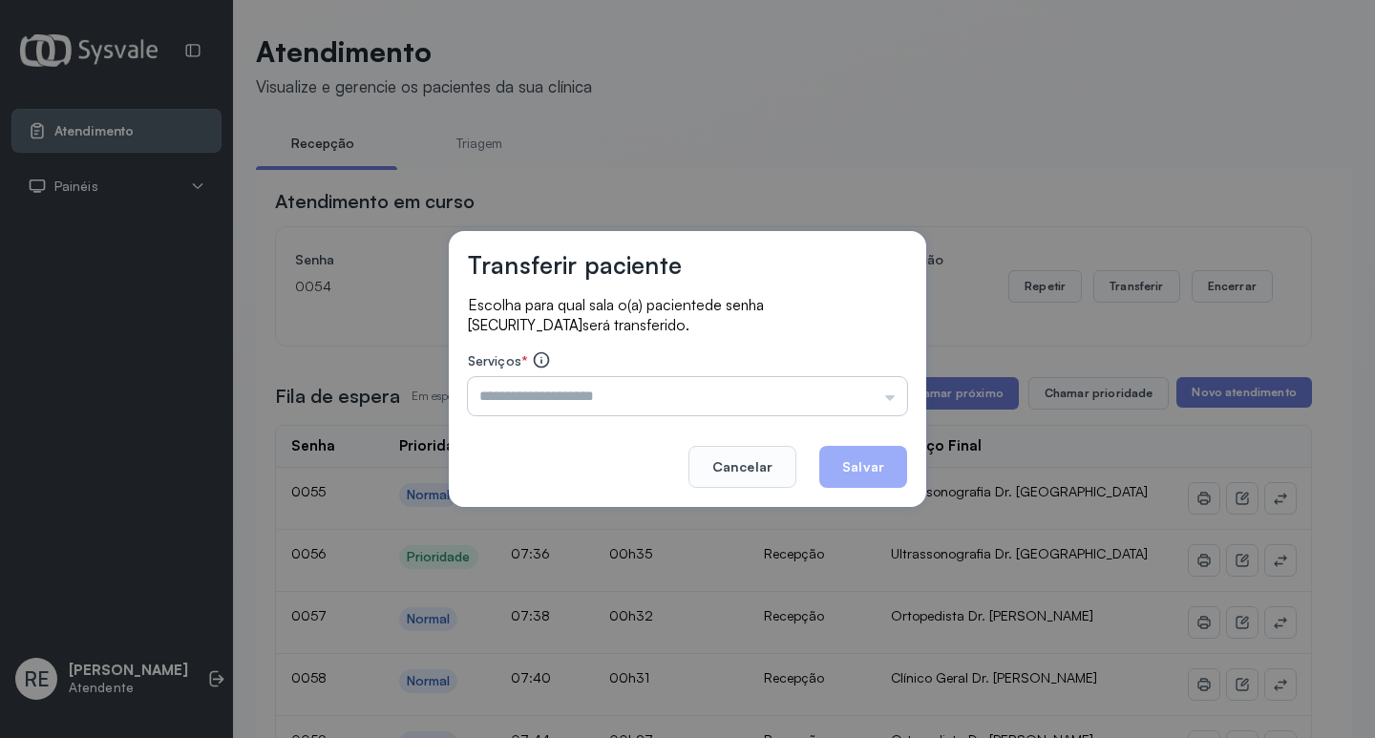
click at [514, 402] on input "text" at bounding box center [687, 396] width 439 height 38
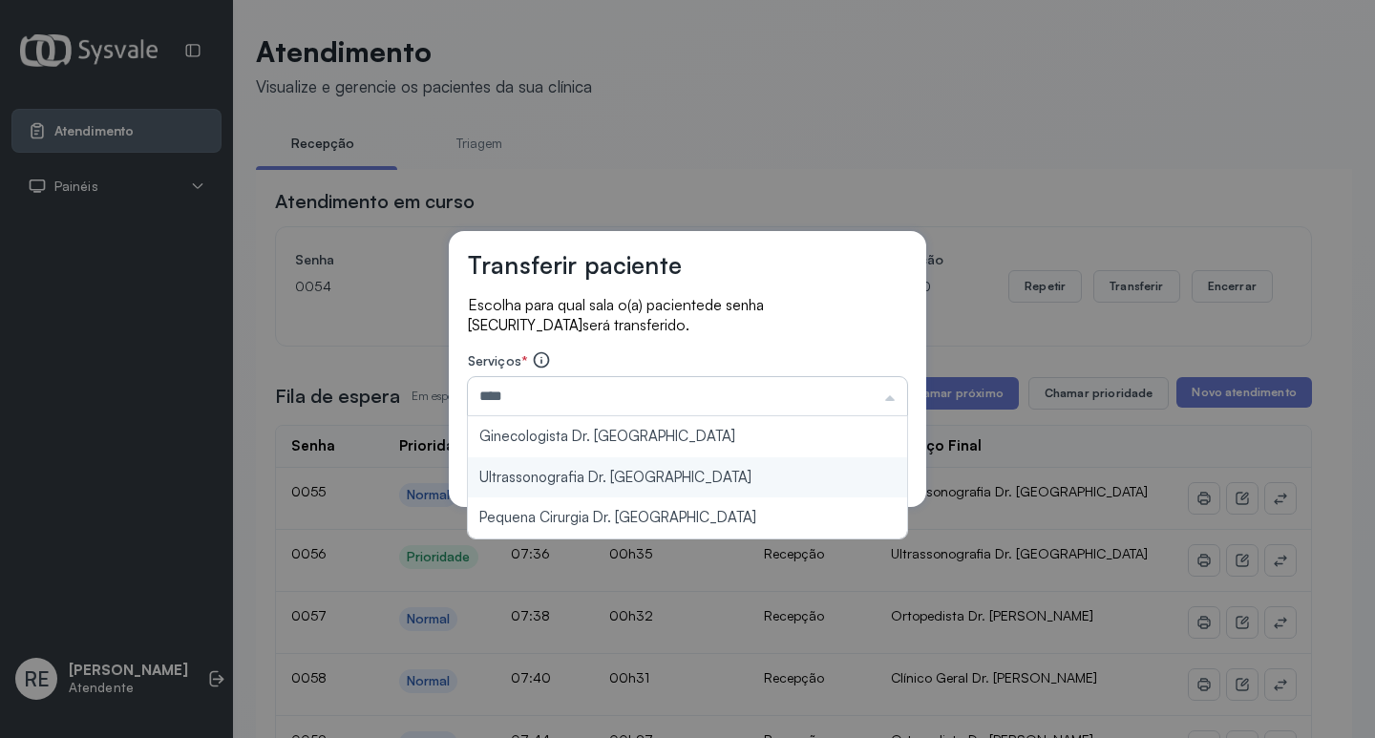
type input "**********"
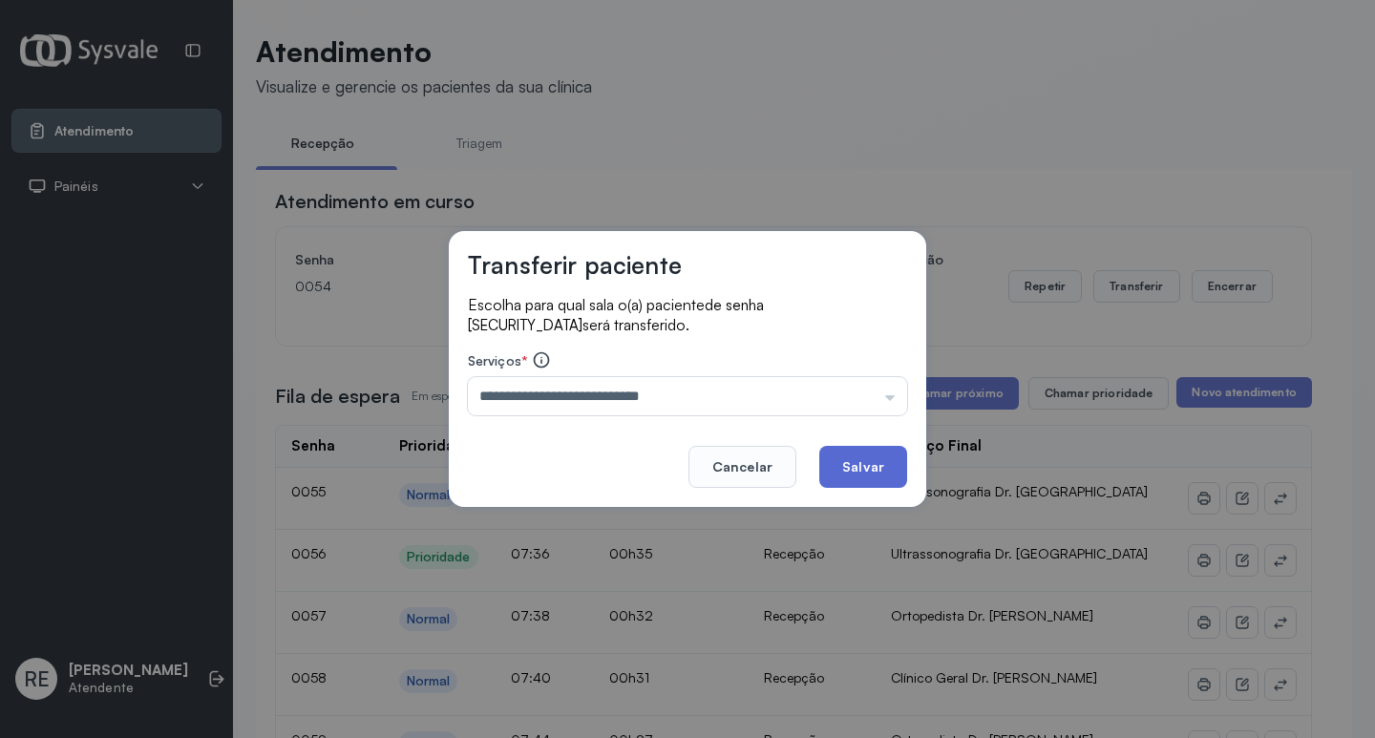
click at [820, 466] on footer "Cancelar Salvar" at bounding box center [687, 453] width 439 height 69
click at [842, 466] on button "Salvar" at bounding box center [863, 467] width 88 height 42
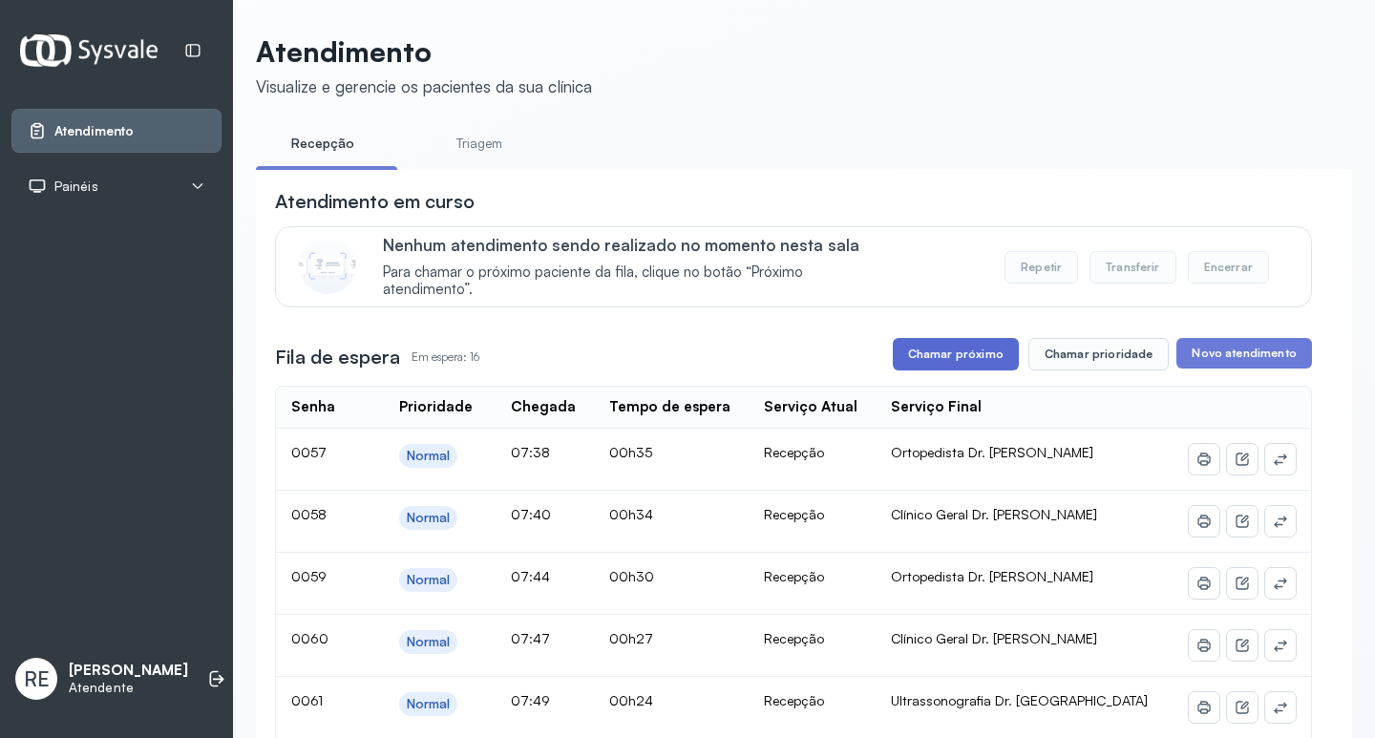
click at [963, 360] on button "Chamar próximo" at bounding box center [956, 354] width 126 height 32
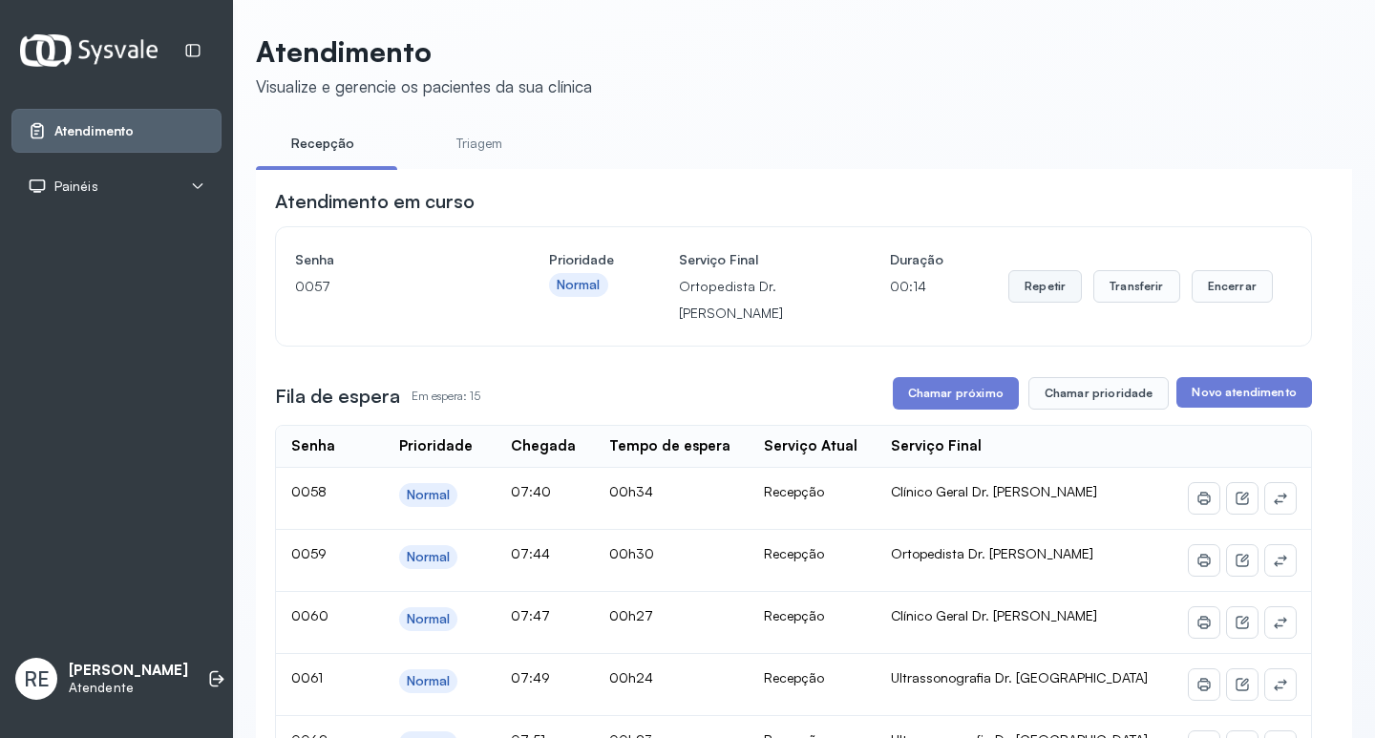
click at [1045, 296] on button "Repetir" at bounding box center [1045, 286] width 74 height 32
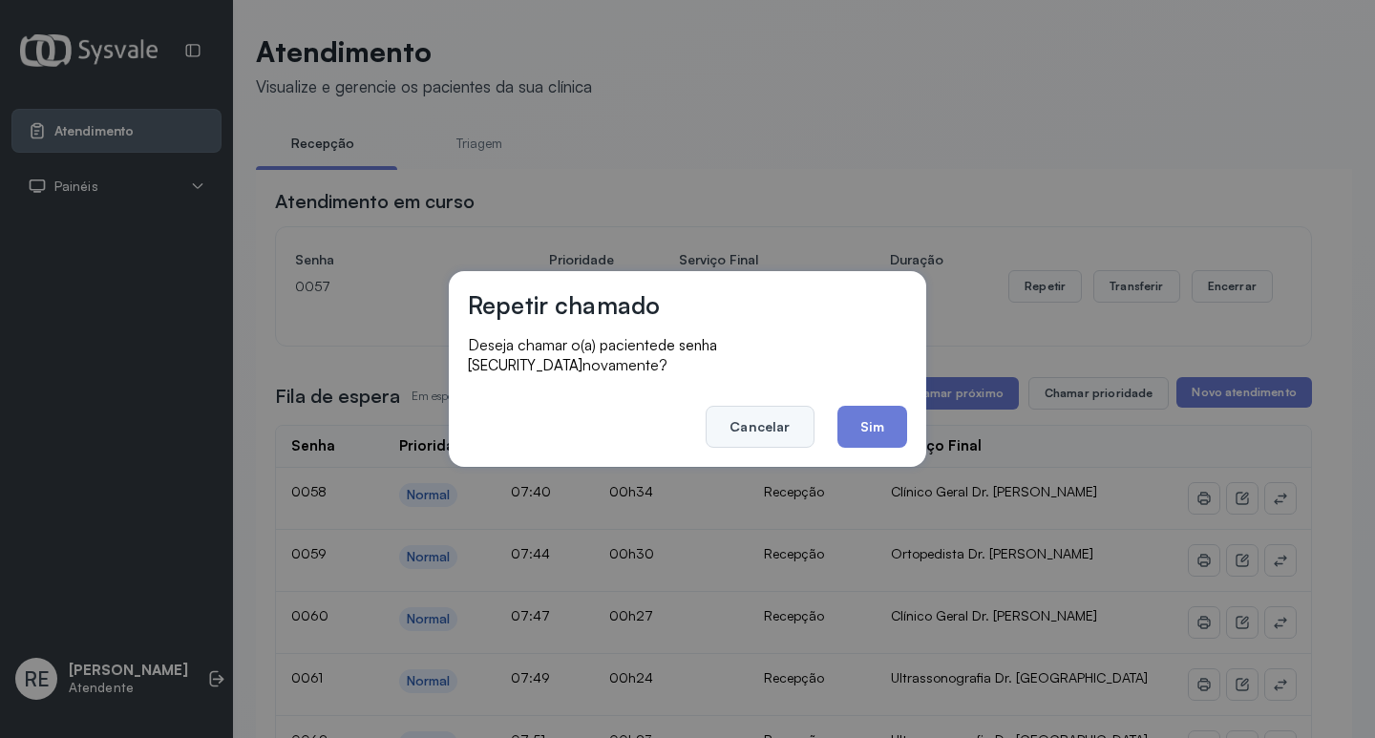
click at [758, 416] on button "Cancelar" at bounding box center [760, 427] width 108 height 42
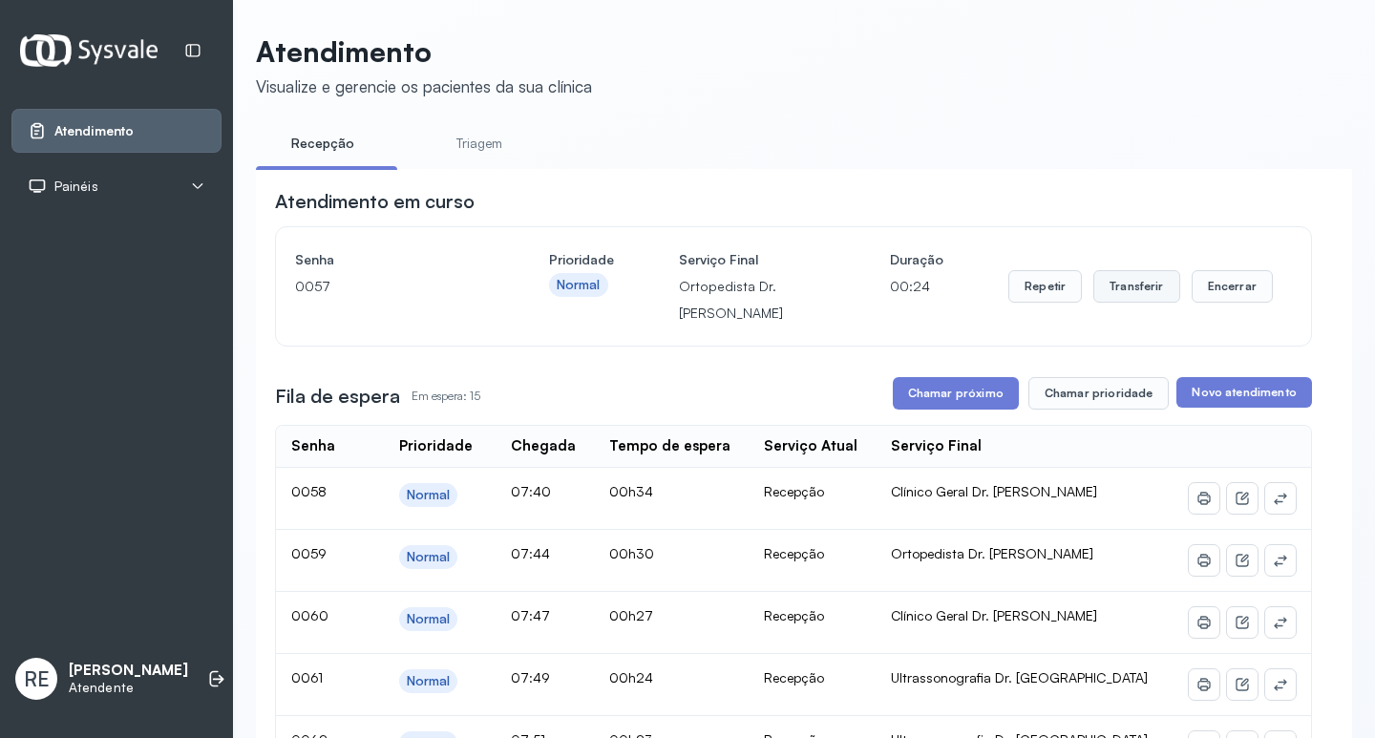
click at [1129, 292] on button "Transferir" at bounding box center [1136, 286] width 87 height 32
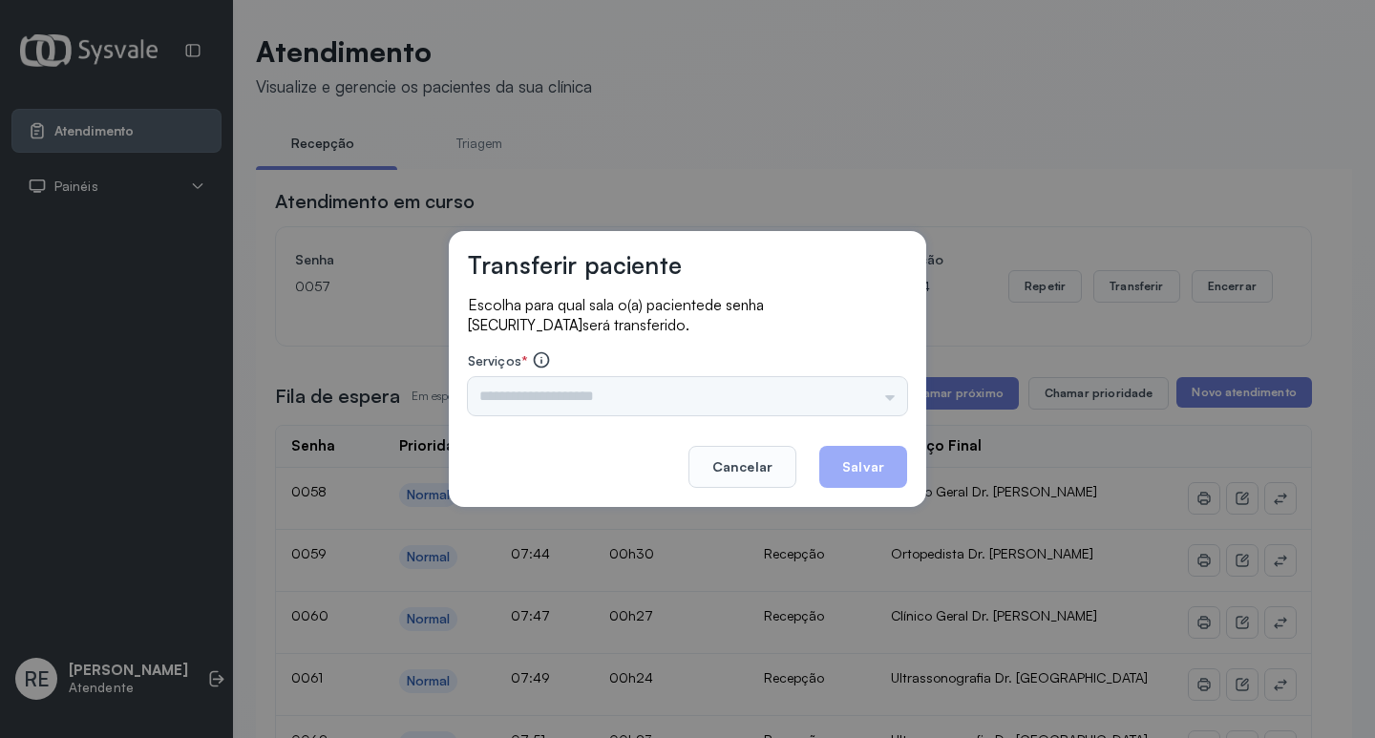
click at [490, 399] on div "Triagem Ortopedista Dr. Mauricio Ortopedista Dr. Ramon Ginecologista Dr. Amilto…" at bounding box center [687, 396] width 439 height 38
drag, startPoint x: 490, startPoint y: 399, endPoint x: 518, endPoint y: 392, distance: 29.4
click at [502, 395] on input "text" at bounding box center [687, 396] width 439 height 38
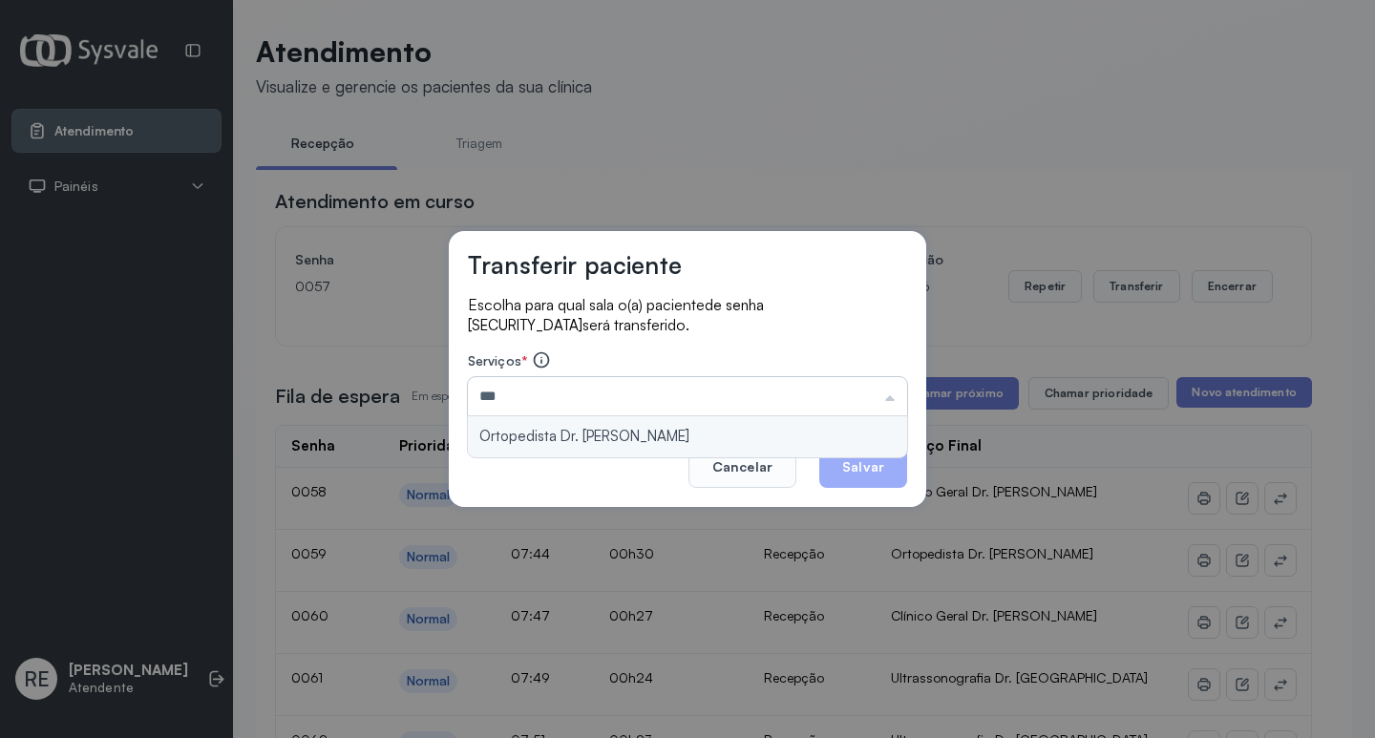
type input "**********"
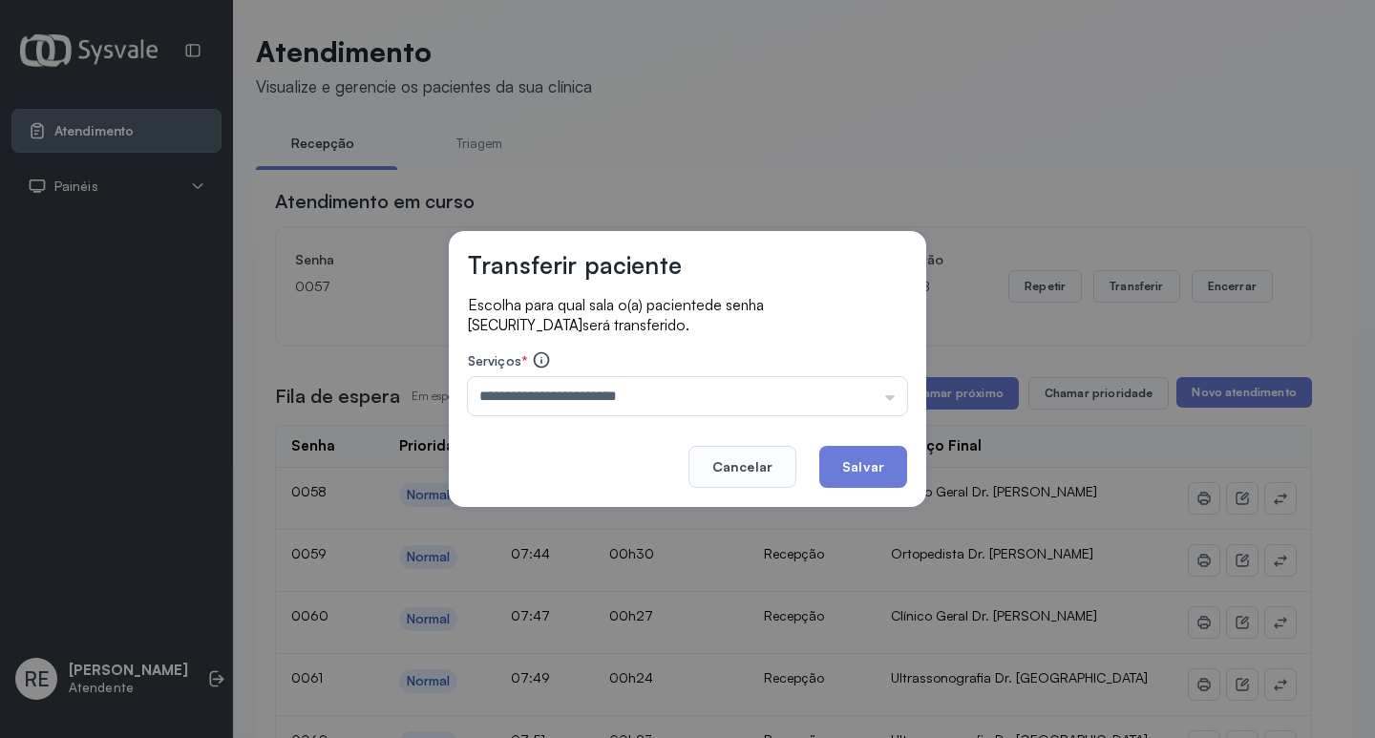
drag, startPoint x: 858, startPoint y: 463, endPoint x: 935, endPoint y: 448, distance: 77.9
click at [868, 461] on button "Salvar" at bounding box center [863, 467] width 88 height 42
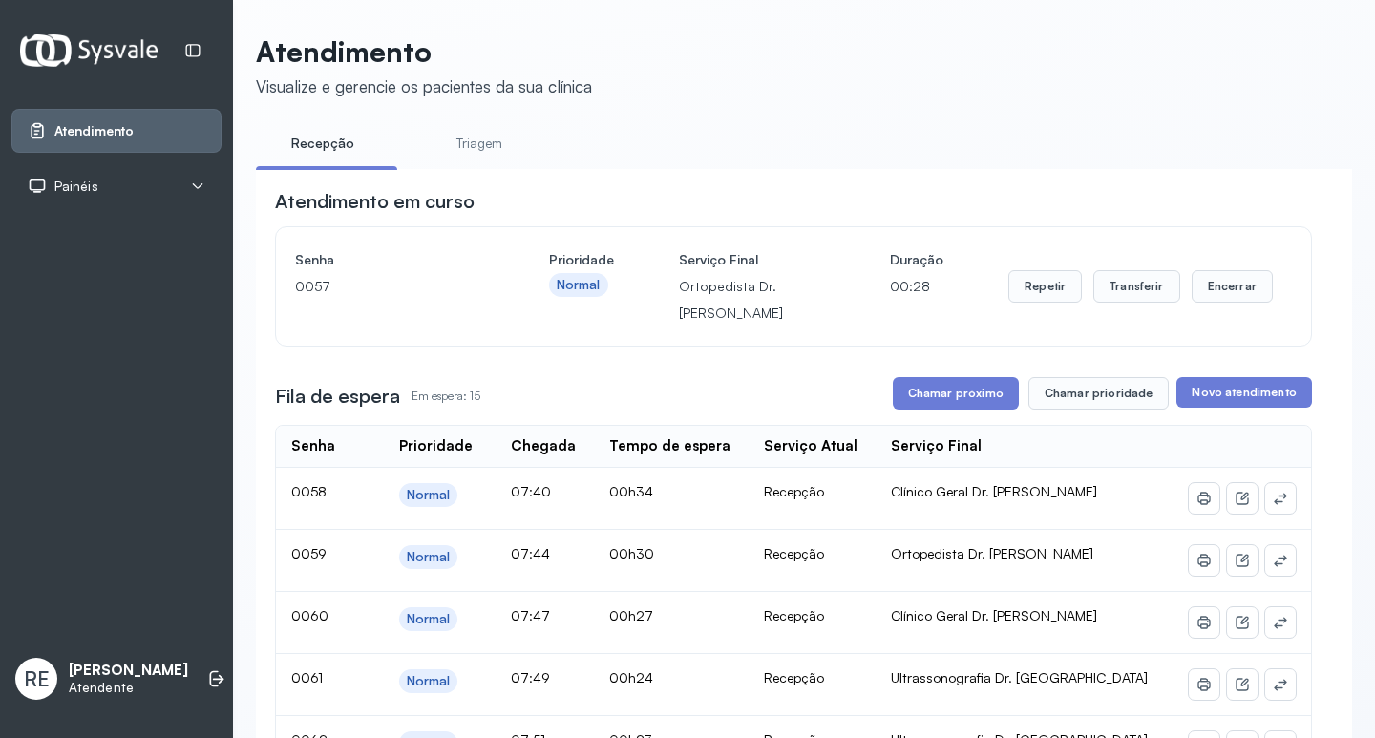
drag, startPoint x: 954, startPoint y: 418, endPoint x: 948, endPoint y: 402, distance: 17.2
click at [948, 402] on button "Chamar próximo" at bounding box center [956, 393] width 126 height 32
click at [1108, 296] on button "Transferir" at bounding box center [1136, 286] width 87 height 32
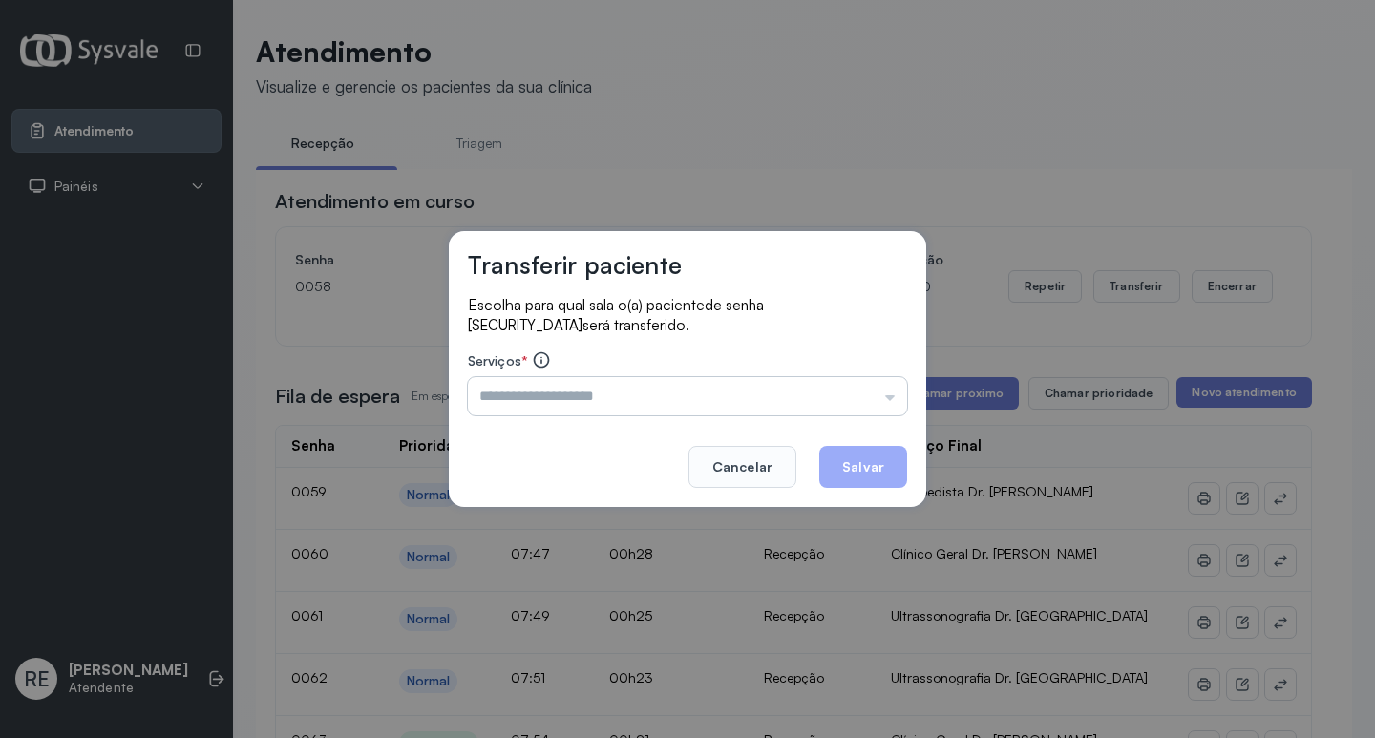
click at [629, 402] on div "Serviços * Triagem Ortopedista Dr. Mauricio Ortopedista Dr. Ramon Ginecologista…" at bounding box center [687, 382] width 439 height 65
click at [629, 402] on input "text" at bounding box center [687, 396] width 439 height 38
type input "**********"
drag, startPoint x: 846, startPoint y: 460, endPoint x: 944, endPoint y: 449, distance: 99.0
click at [847, 460] on button "Salvar" at bounding box center [863, 467] width 88 height 42
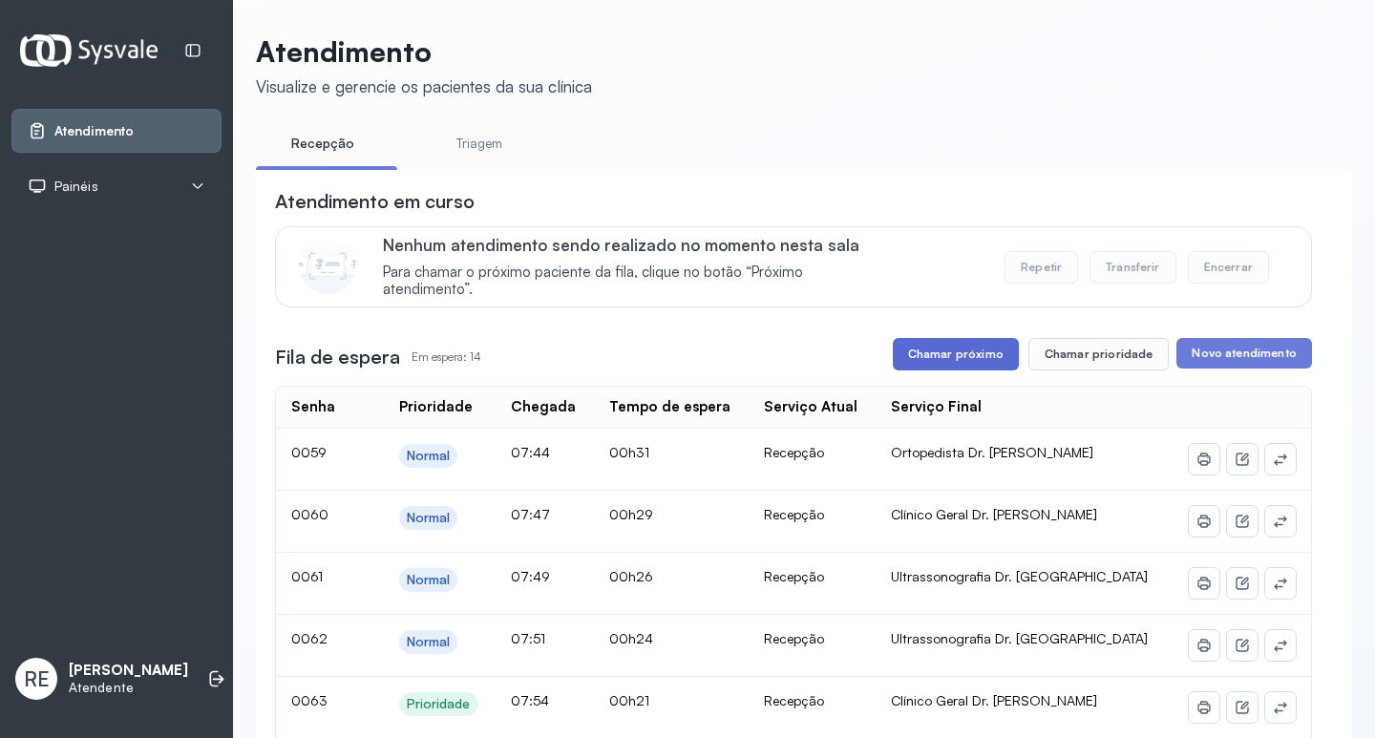
click at [954, 368] on button "Chamar próximo" at bounding box center [956, 354] width 126 height 32
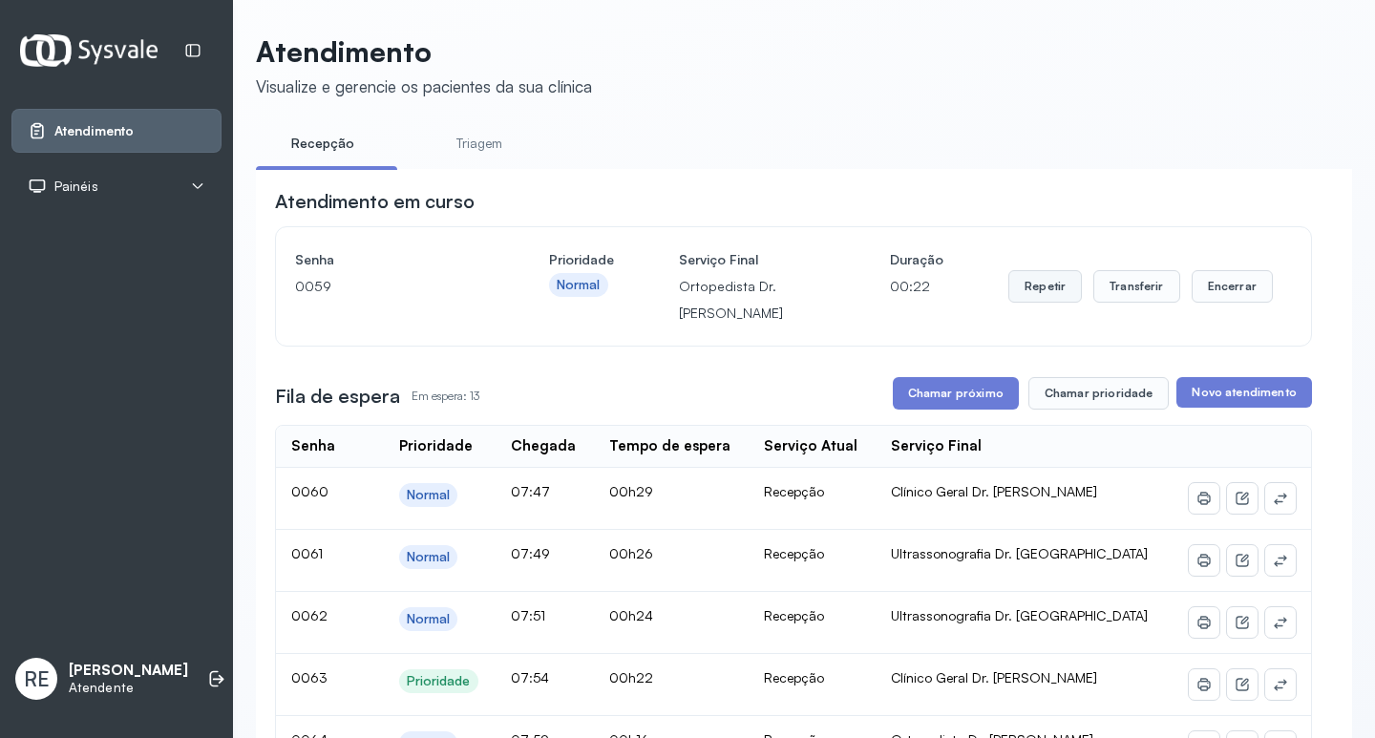
click at [1015, 285] on button "Repetir" at bounding box center [1045, 286] width 74 height 32
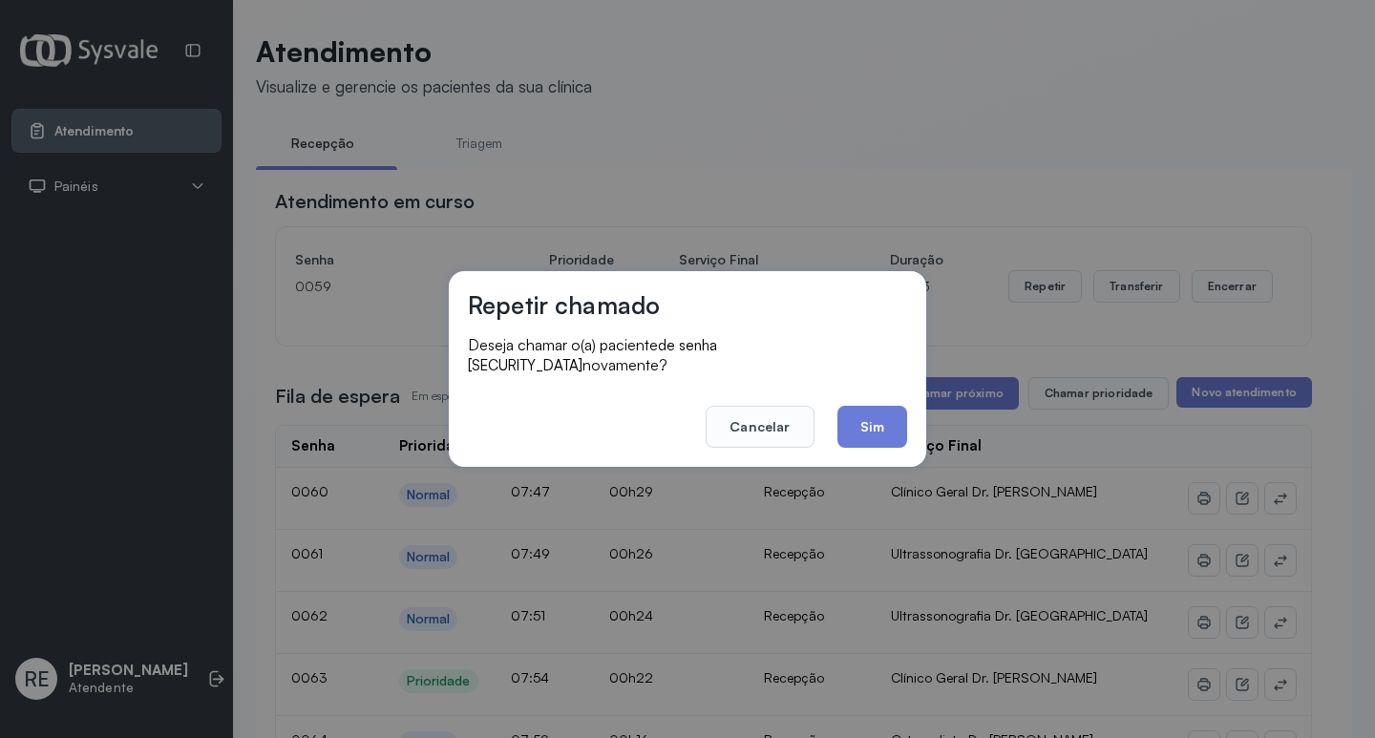
click at [756, 393] on footer "Cancelar Sim" at bounding box center [687, 413] width 439 height 69
click at [770, 406] on button "Cancelar" at bounding box center [760, 427] width 108 height 42
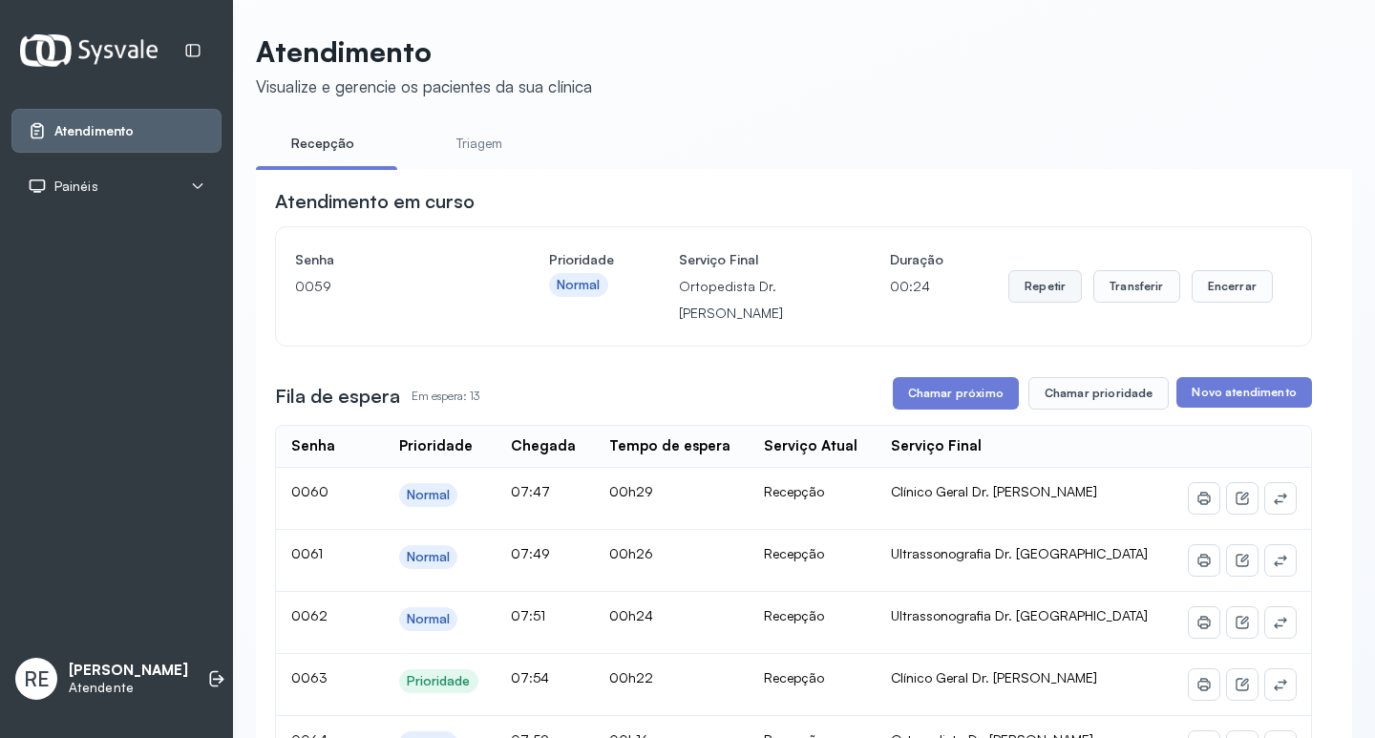
click at [1052, 301] on button "Repetir" at bounding box center [1045, 286] width 74 height 32
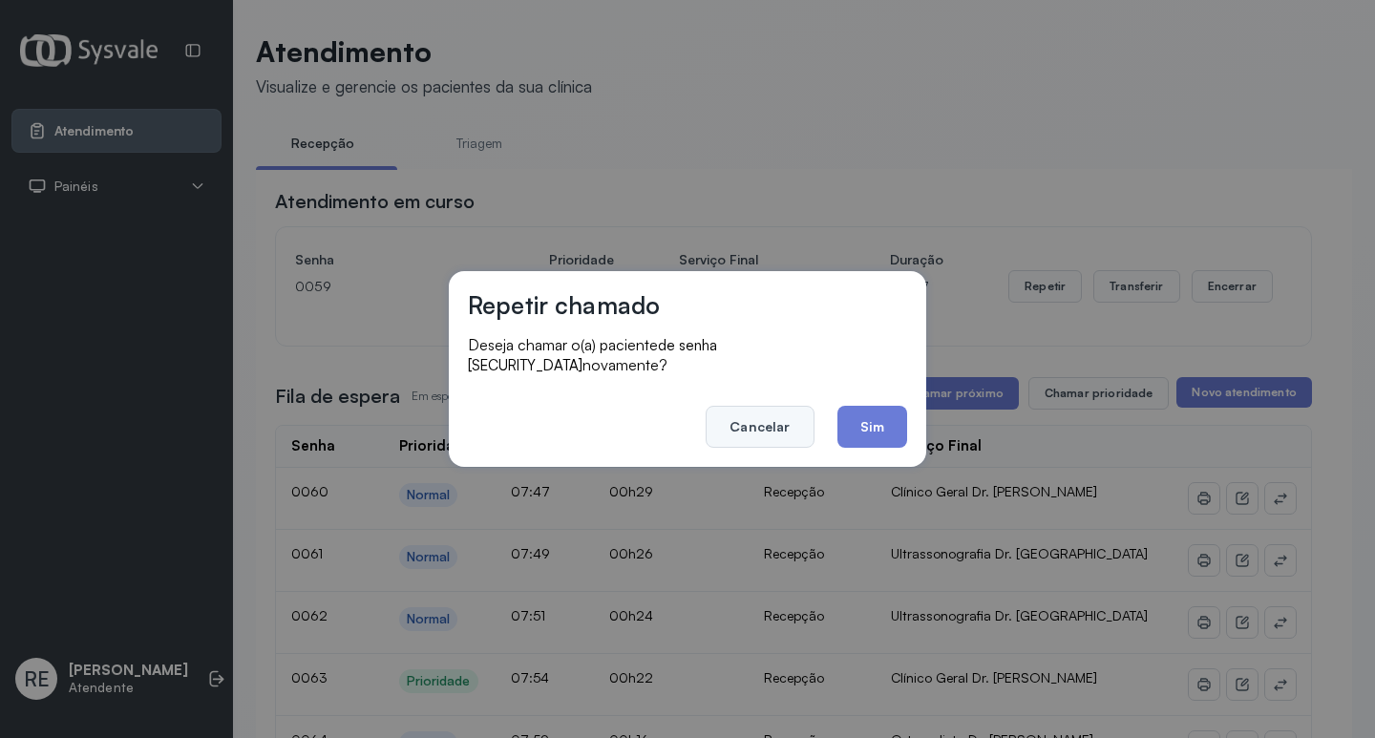
click at [775, 431] on button "Cancelar" at bounding box center [760, 427] width 108 height 42
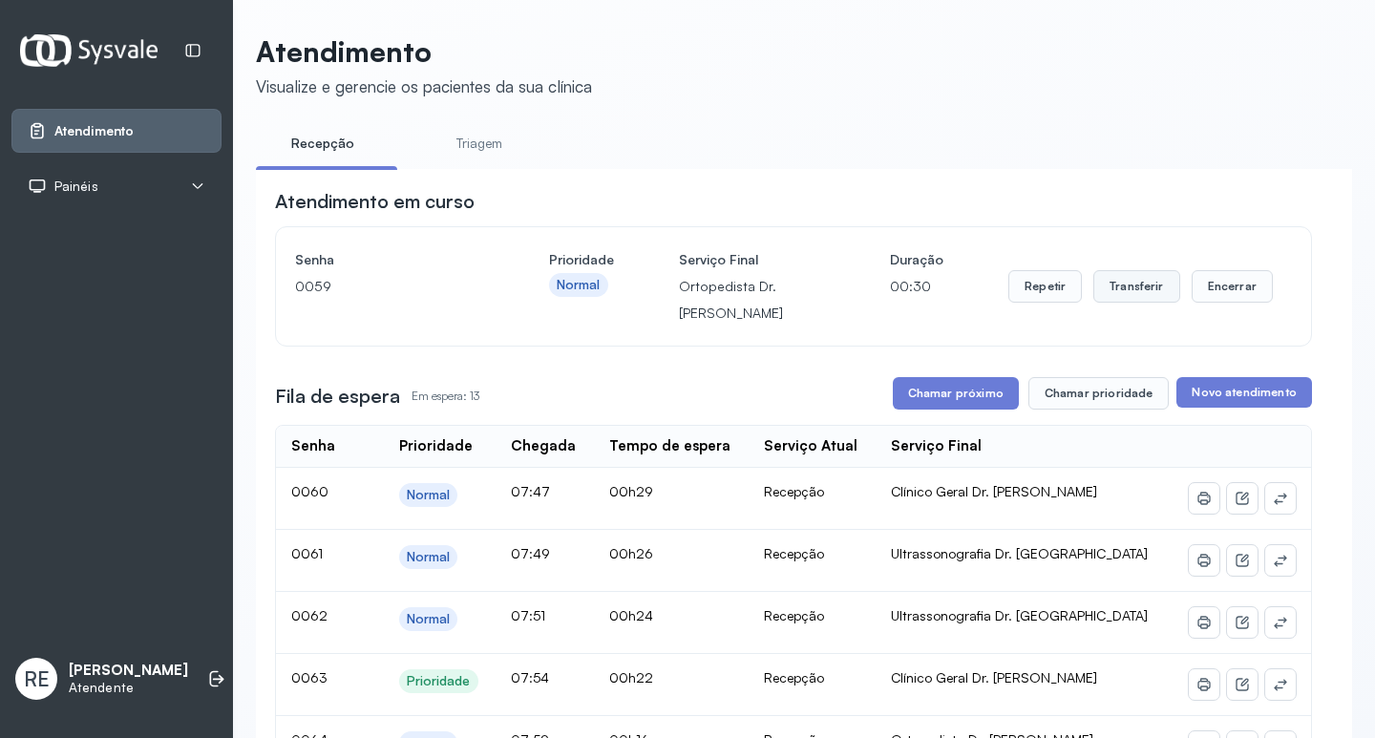
click at [1143, 285] on button "Transferir" at bounding box center [1136, 286] width 87 height 32
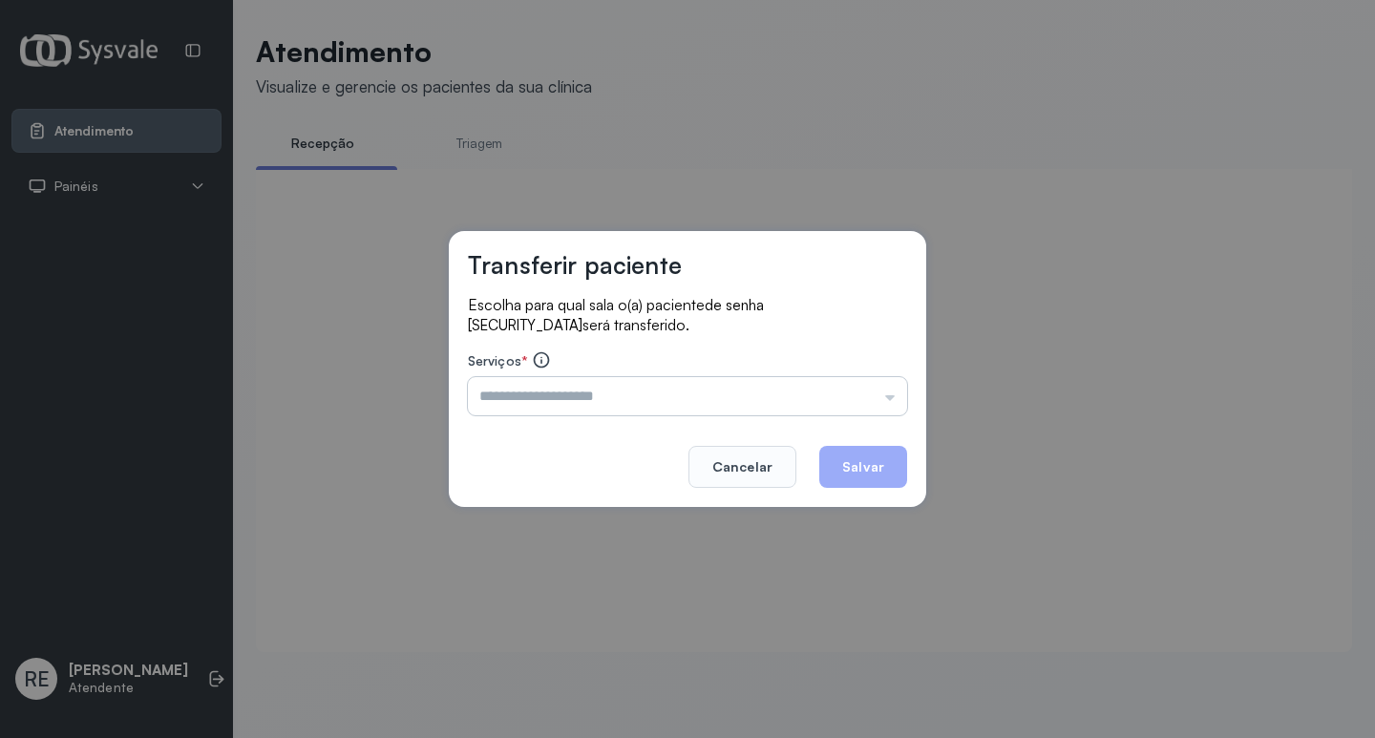
click at [498, 404] on input "text" at bounding box center [687, 396] width 439 height 38
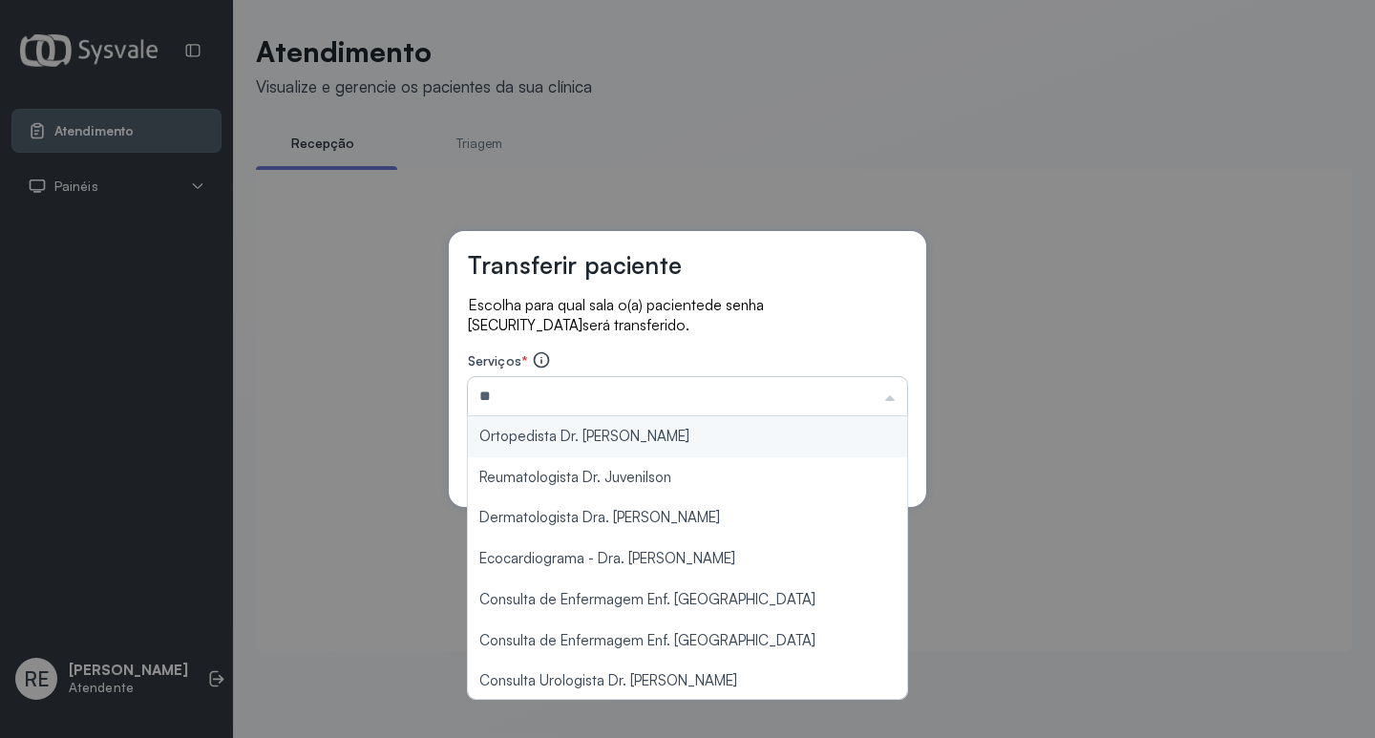
type input "*"
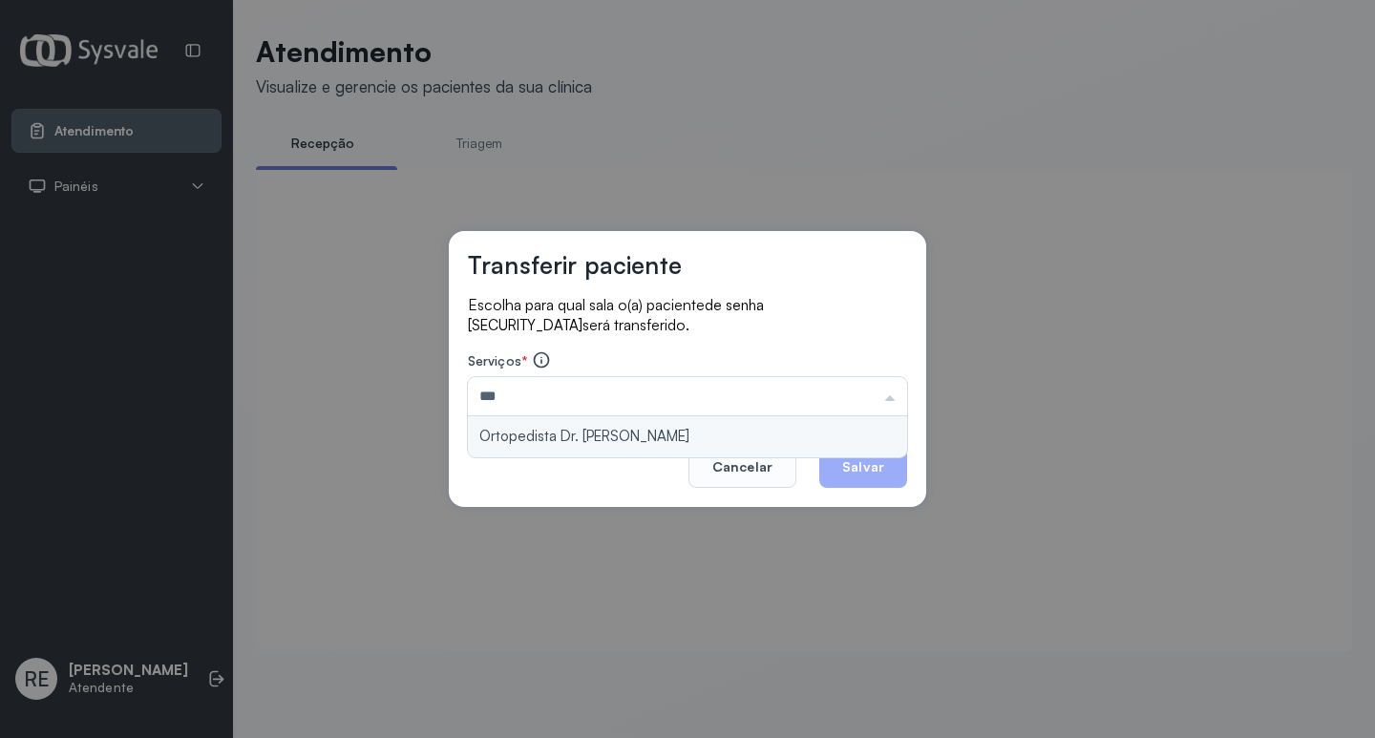
type input "**********"
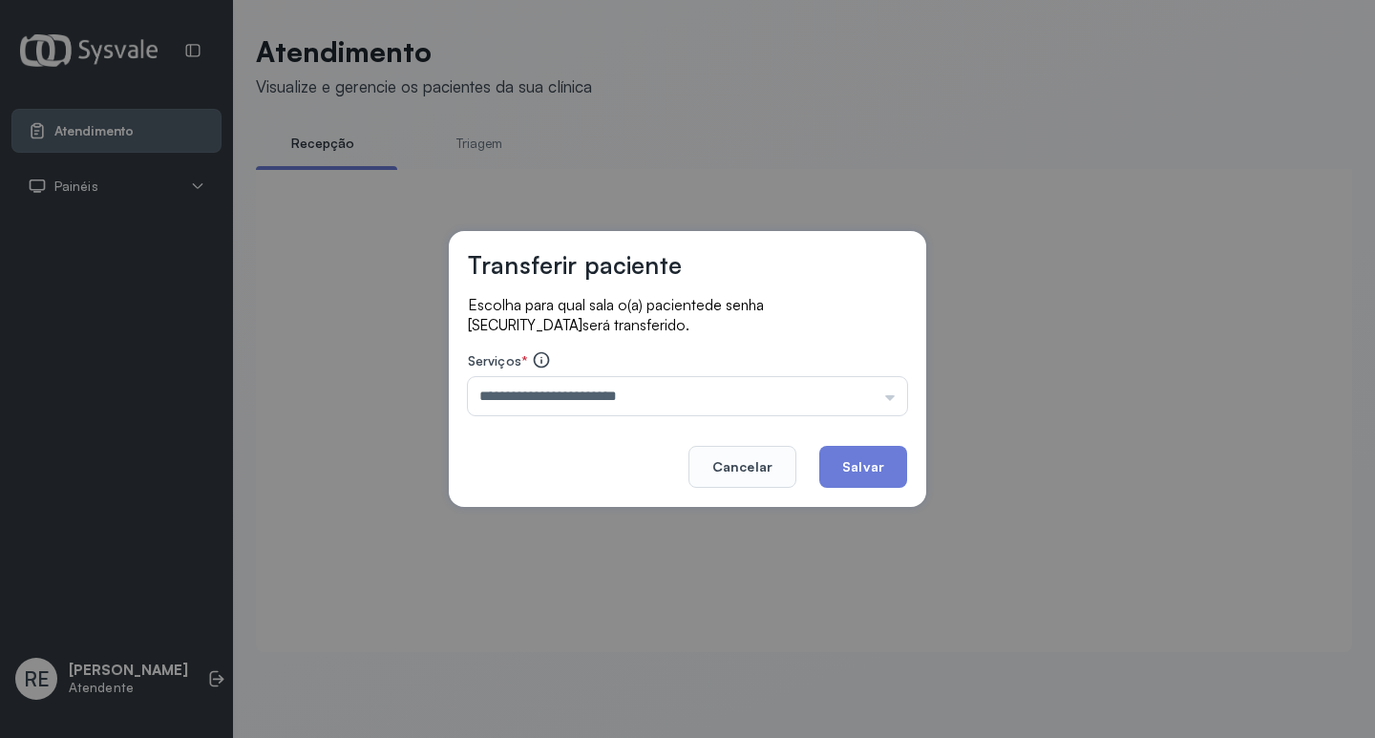
click at [531, 432] on div "**********" at bounding box center [687, 369] width 477 height 276
click at [866, 460] on button "Salvar" at bounding box center [863, 467] width 88 height 42
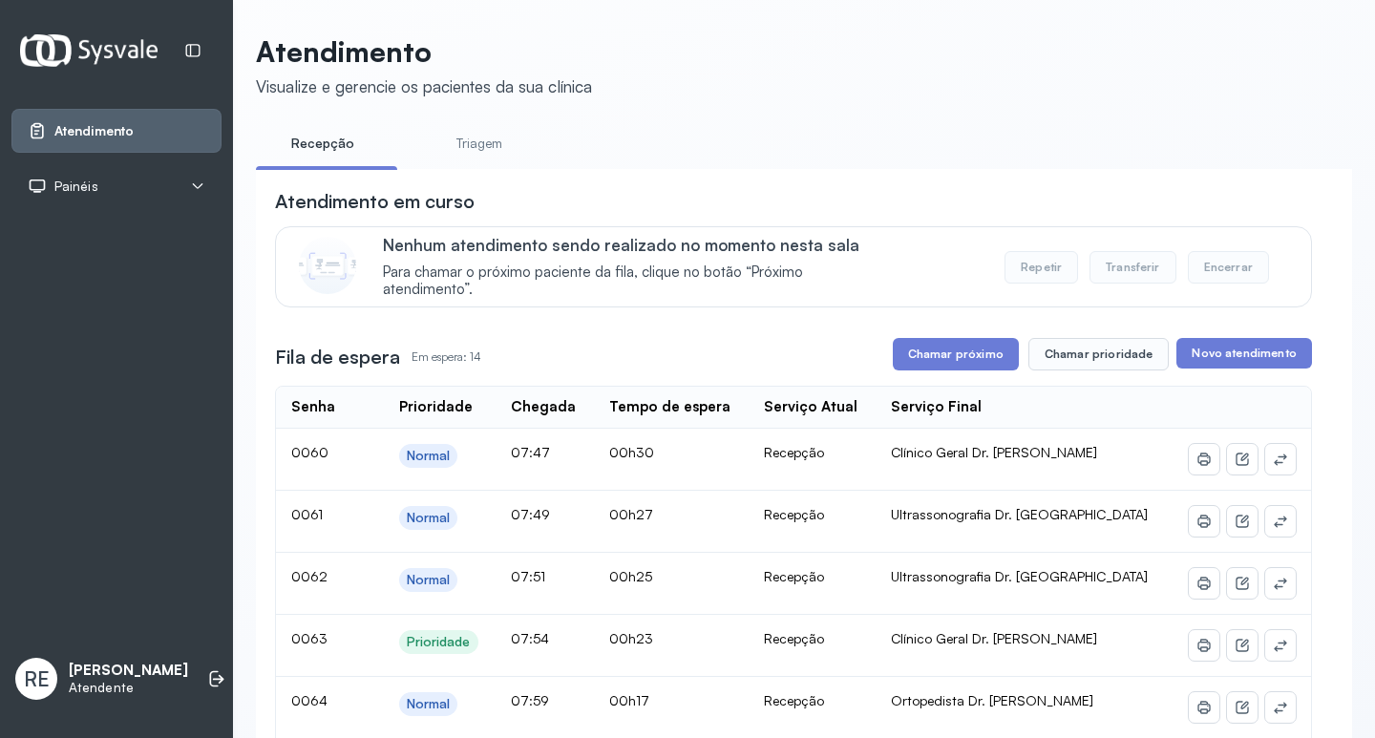
click at [937, 361] on button "Chamar próximo" at bounding box center [956, 354] width 126 height 32
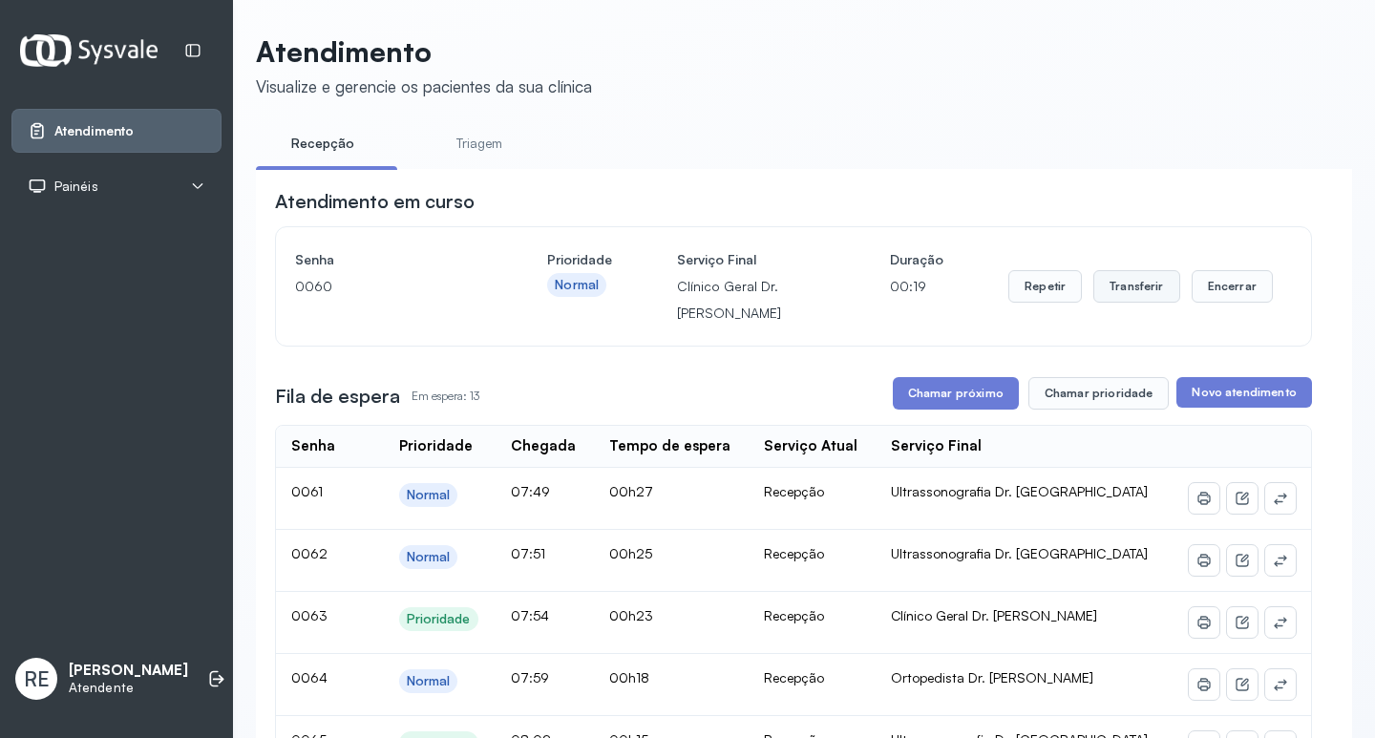
click at [1101, 303] on button "Transferir" at bounding box center [1136, 286] width 87 height 32
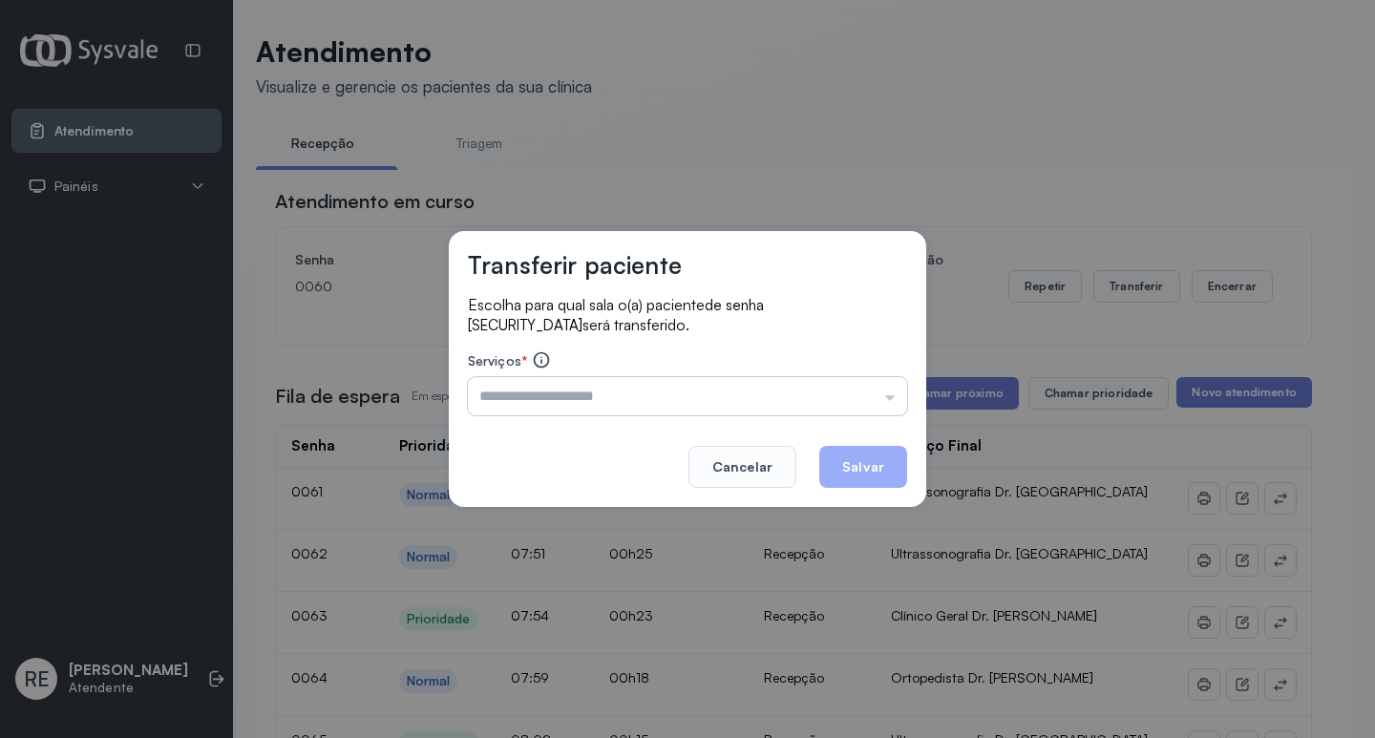
drag, startPoint x: 618, startPoint y: 408, endPoint x: 608, endPoint y: 403, distance: 10.7
click at [612, 405] on input "text" at bounding box center [687, 396] width 439 height 38
type input "**********"
click at [864, 466] on button "Salvar" at bounding box center [863, 467] width 88 height 42
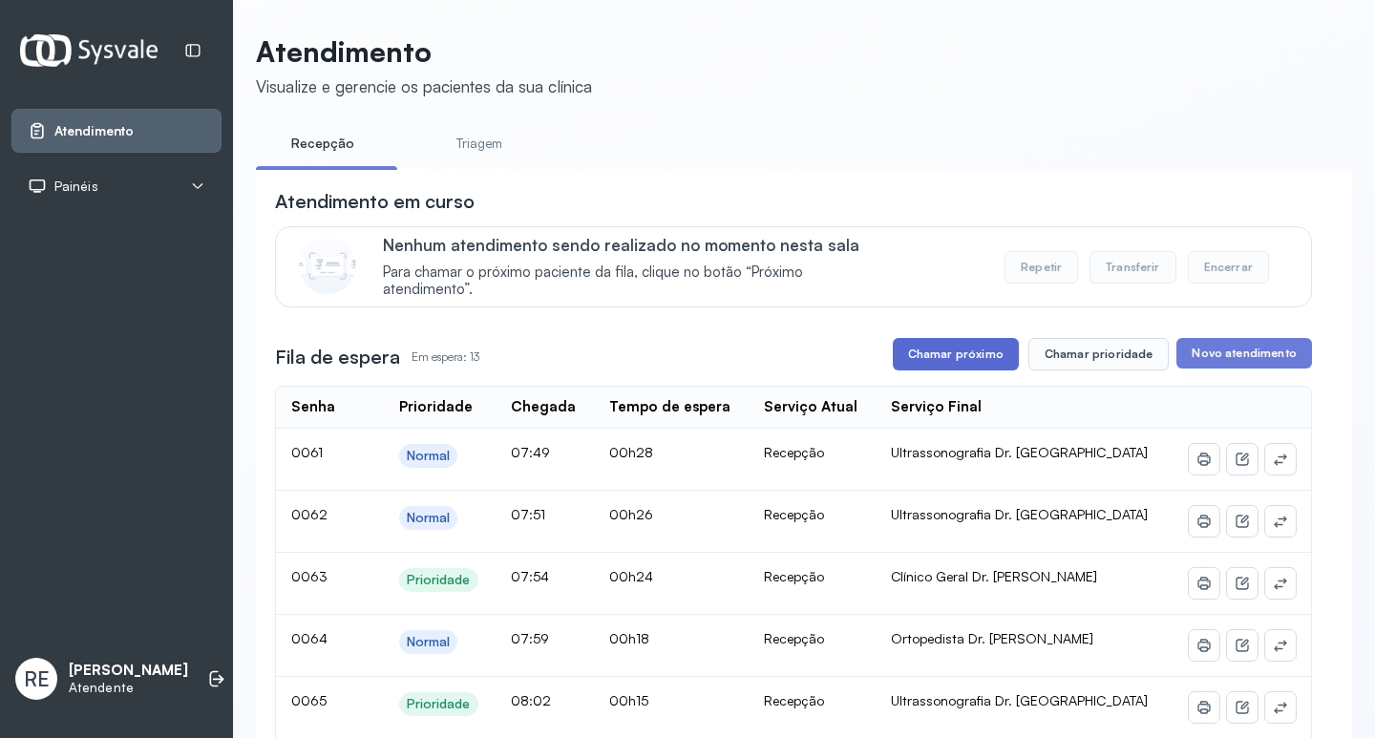
click at [936, 365] on button "Chamar próximo" at bounding box center [956, 354] width 126 height 32
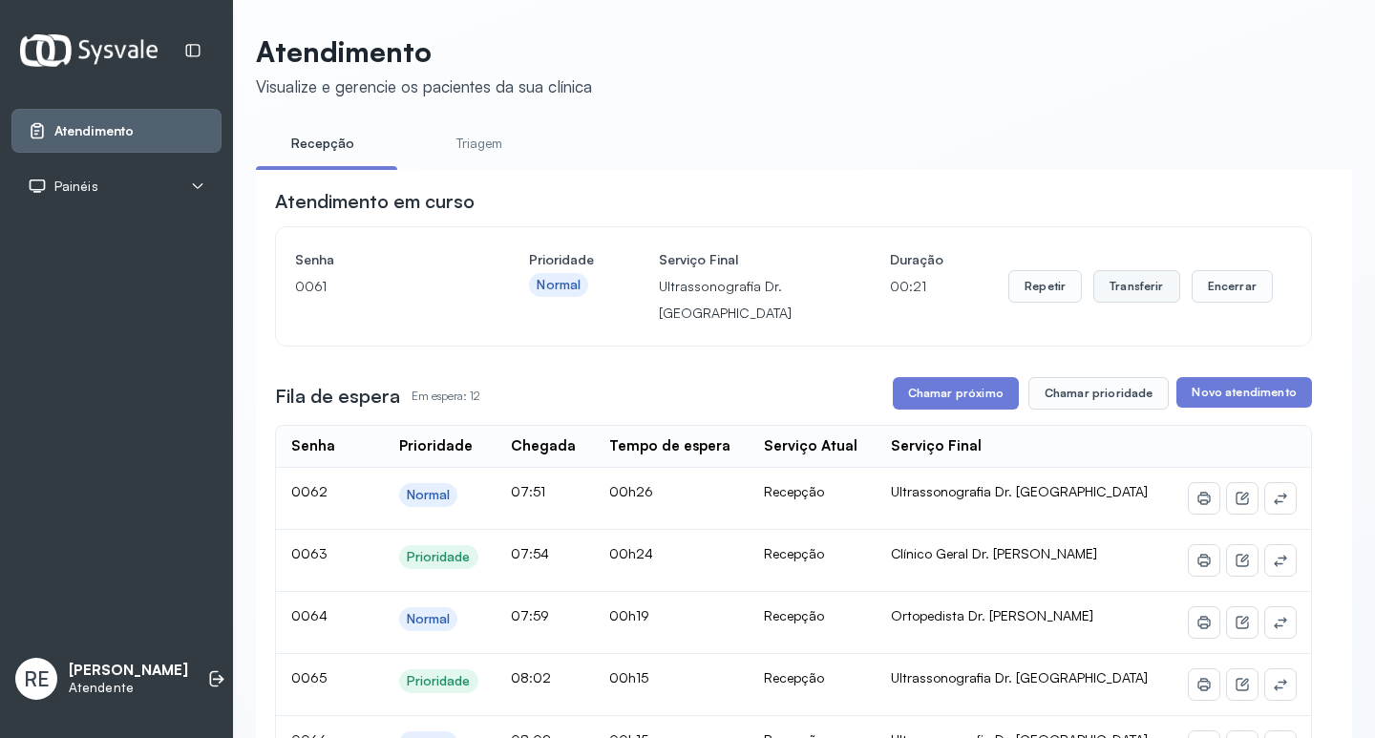
click at [1110, 293] on button "Transferir" at bounding box center [1136, 286] width 87 height 32
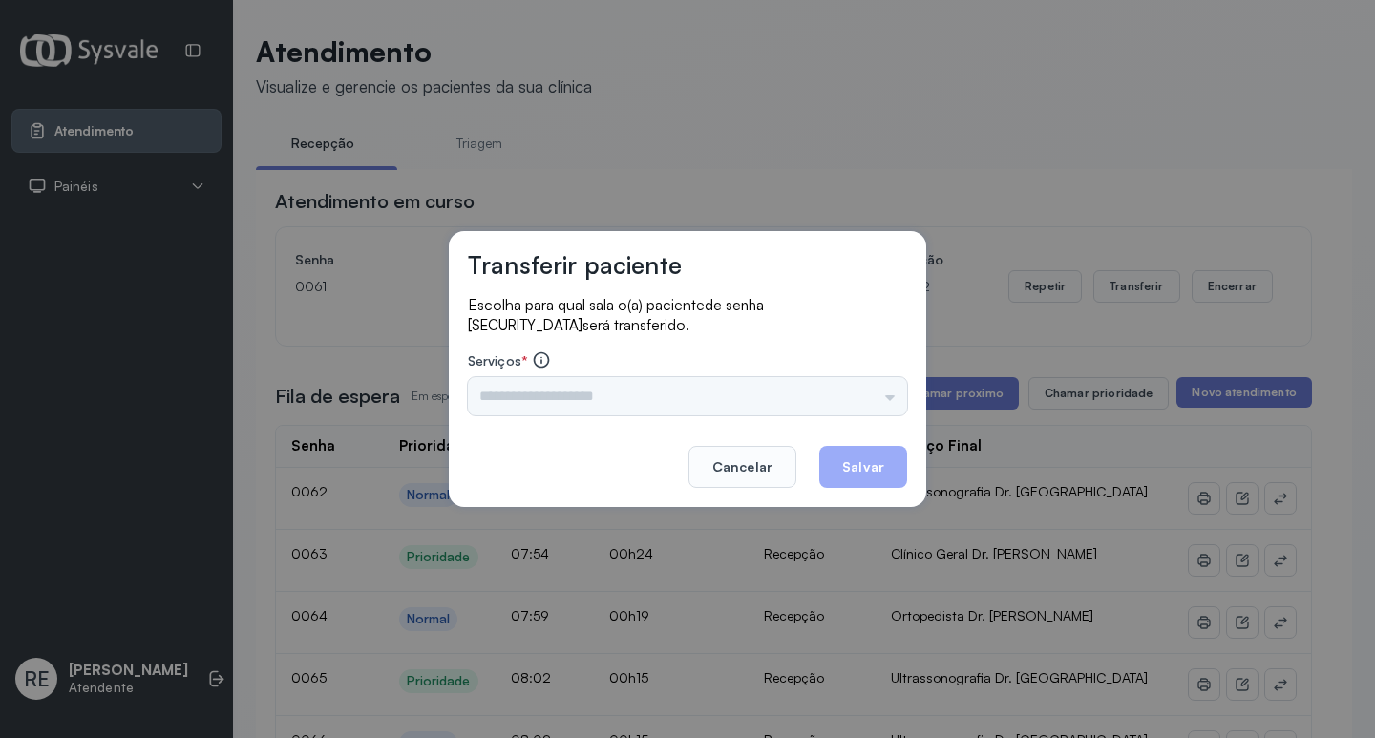
click at [602, 397] on div "Triagem Ortopedista Dr. Mauricio Ortopedista Dr. Ramon Ginecologista Dr. Amilto…" at bounding box center [687, 396] width 439 height 38
click at [602, 397] on input "text" at bounding box center [687, 396] width 439 height 38
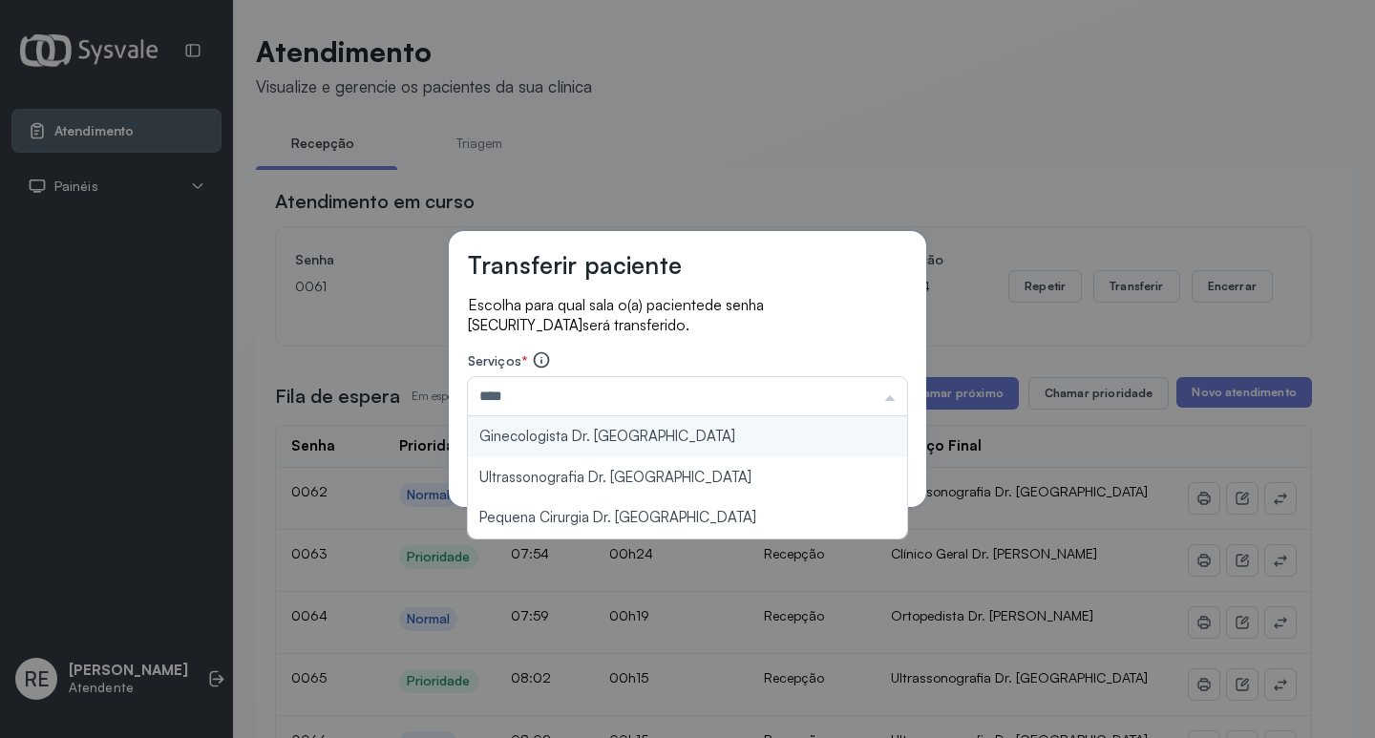
type input "**********"
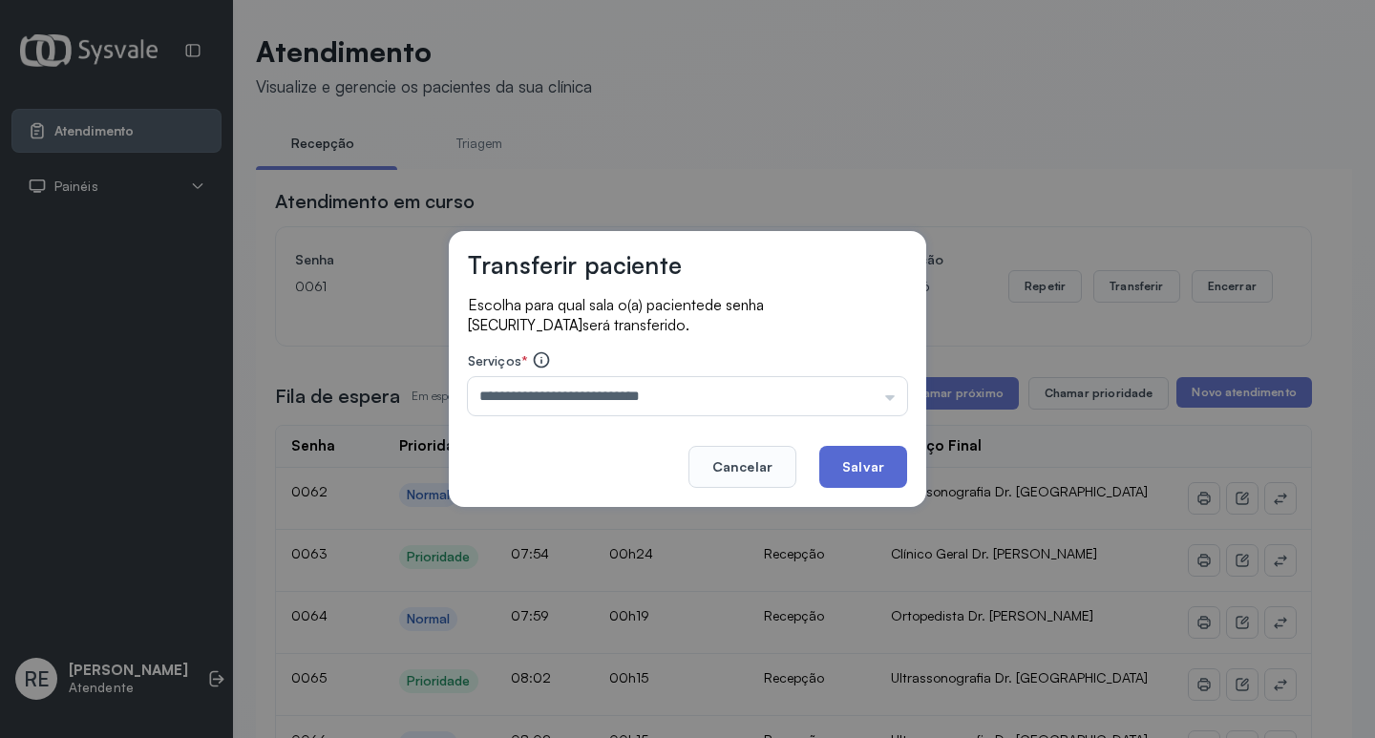
click at [867, 464] on button "Salvar" at bounding box center [863, 467] width 88 height 42
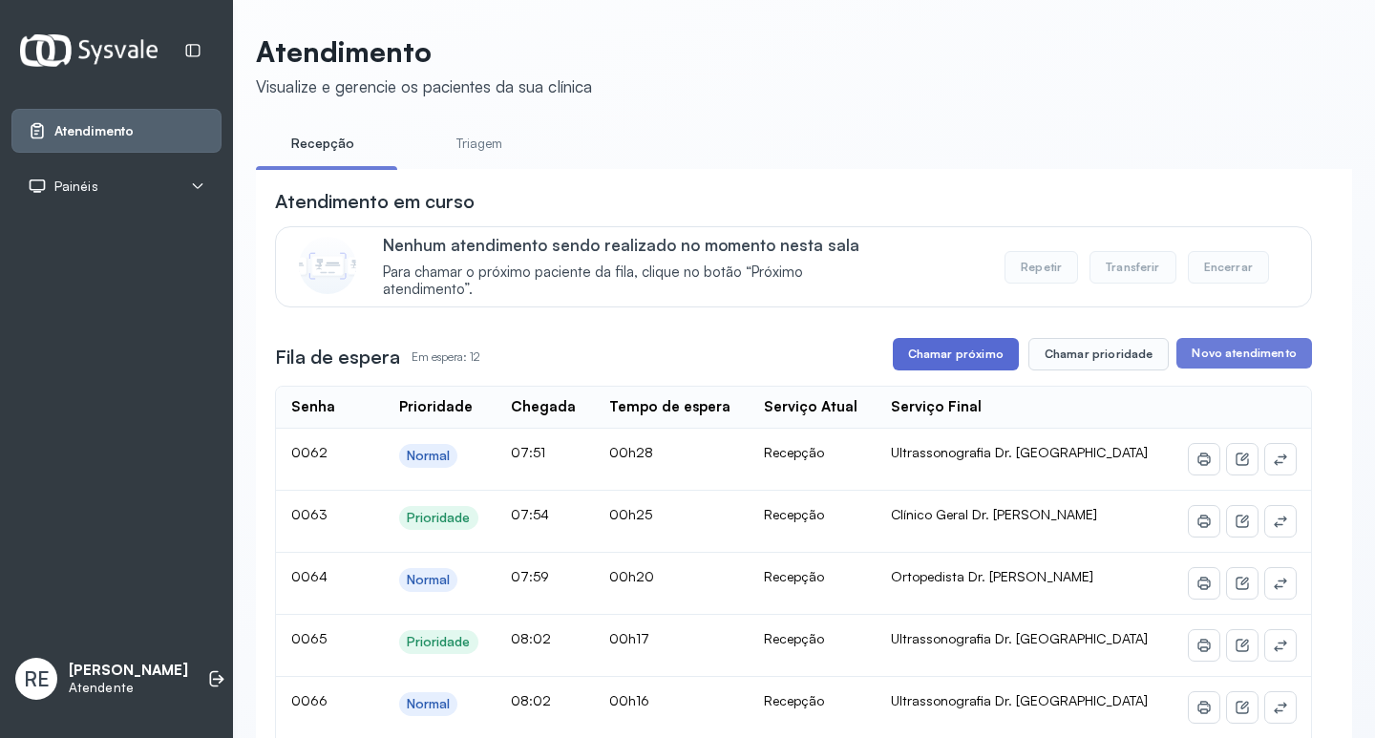
click at [995, 355] on button "Chamar próximo" at bounding box center [956, 354] width 126 height 32
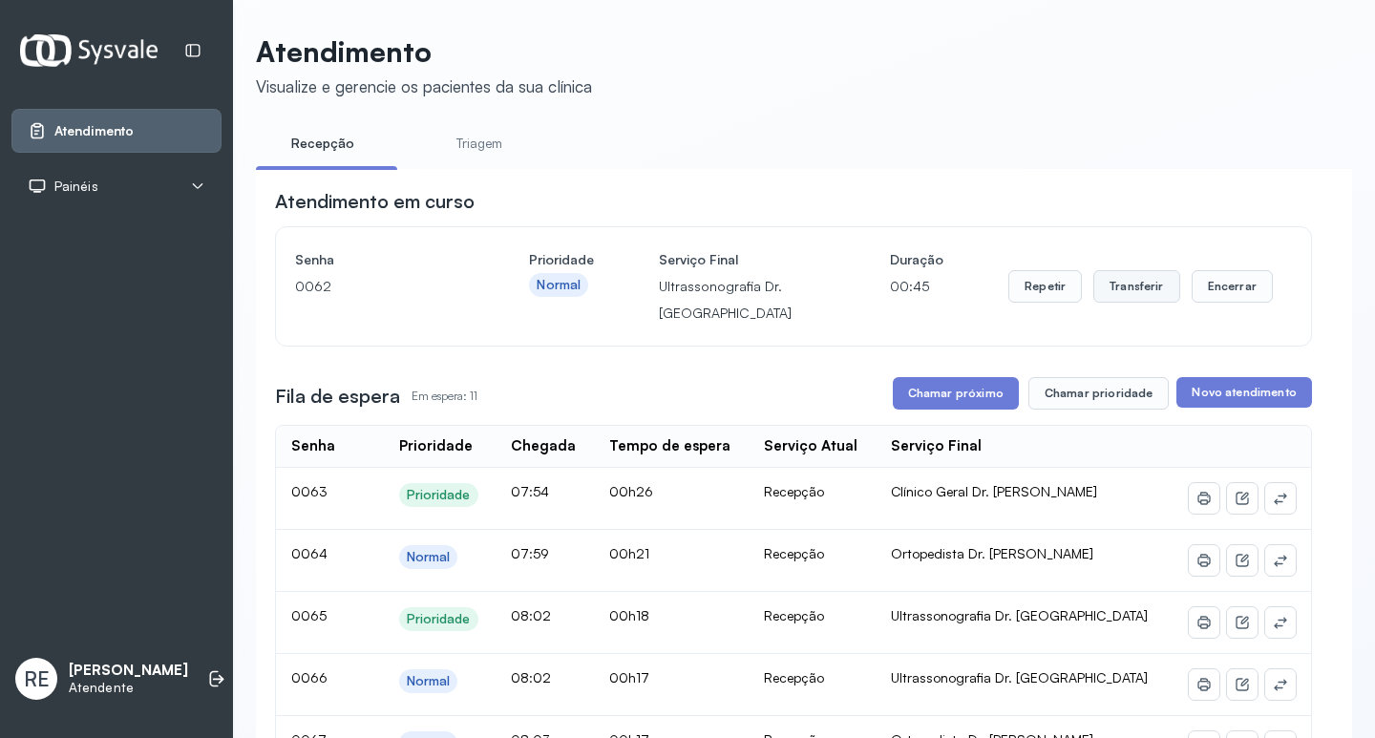
click at [1105, 290] on button "Transferir" at bounding box center [1136, 286] width 87 height 32
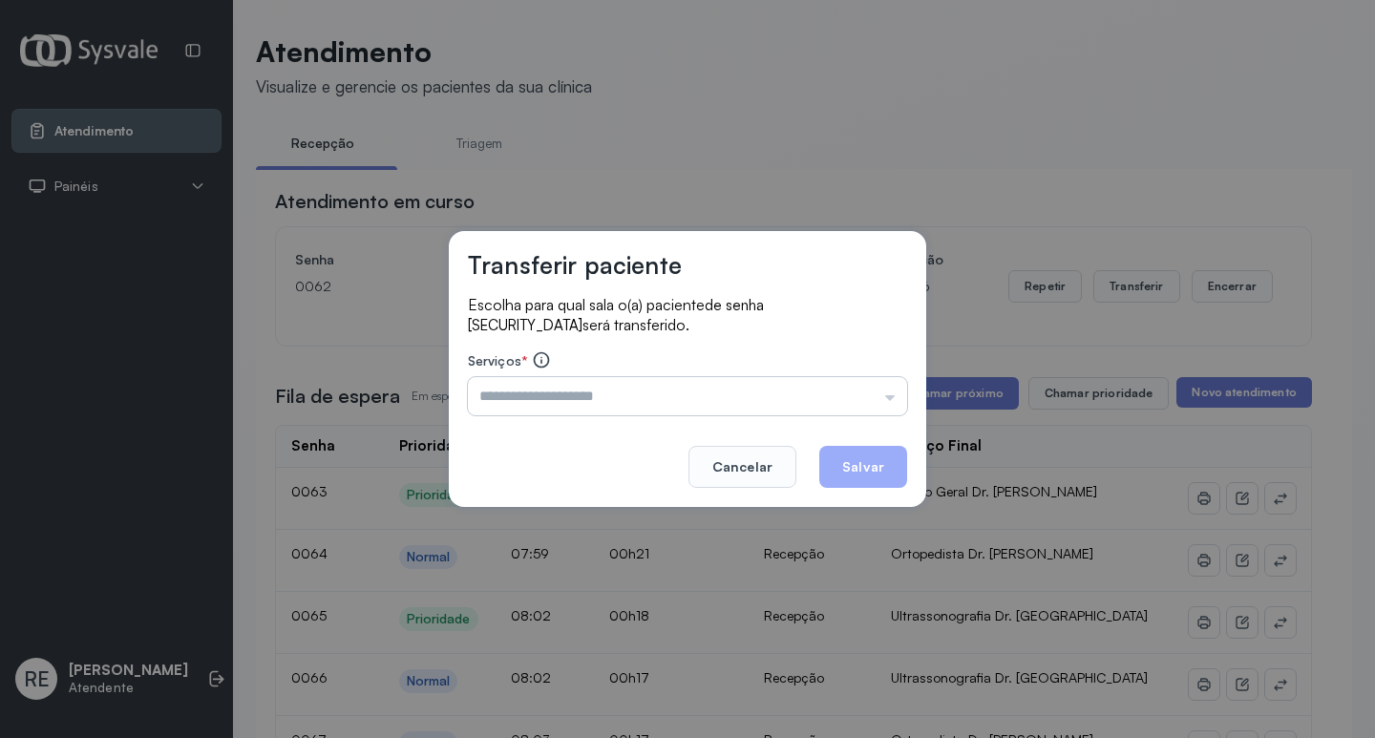
click at [472, 395] on input "text" at bounding box center [687, 396] width 439 height 38
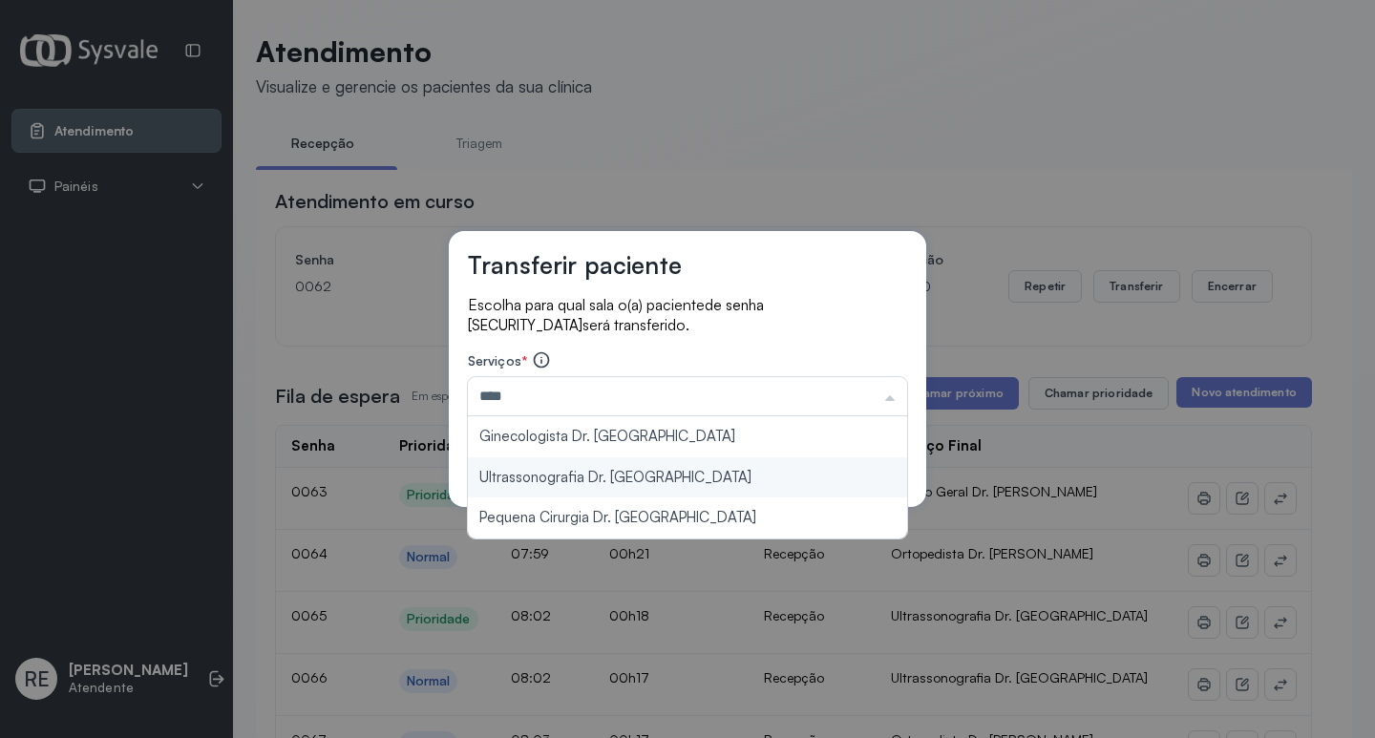
type input "**********"
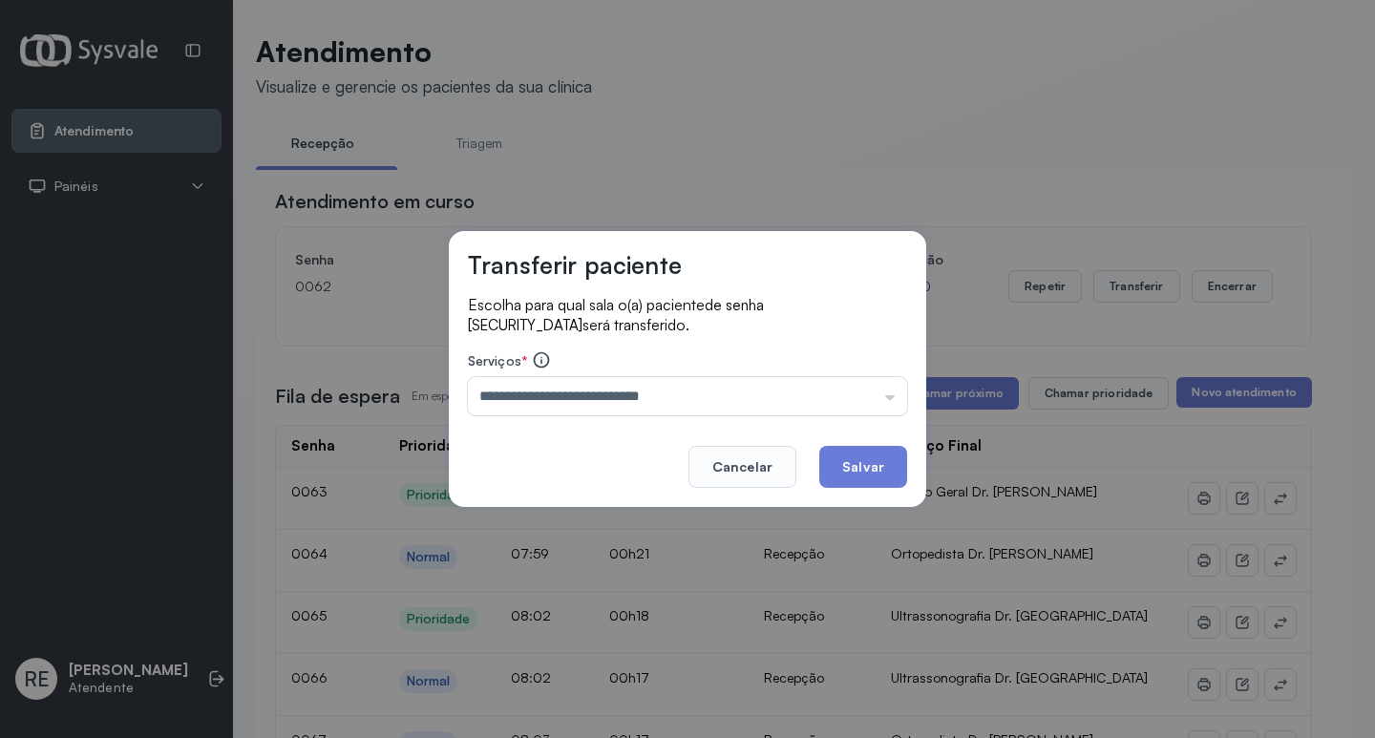
click at [569, 486] on div "**********" at bounding box center [687, 369] width 477 height 276
click at [855, 451] on button "Salvar" at bounding box center [863, 467] width 88 height 42
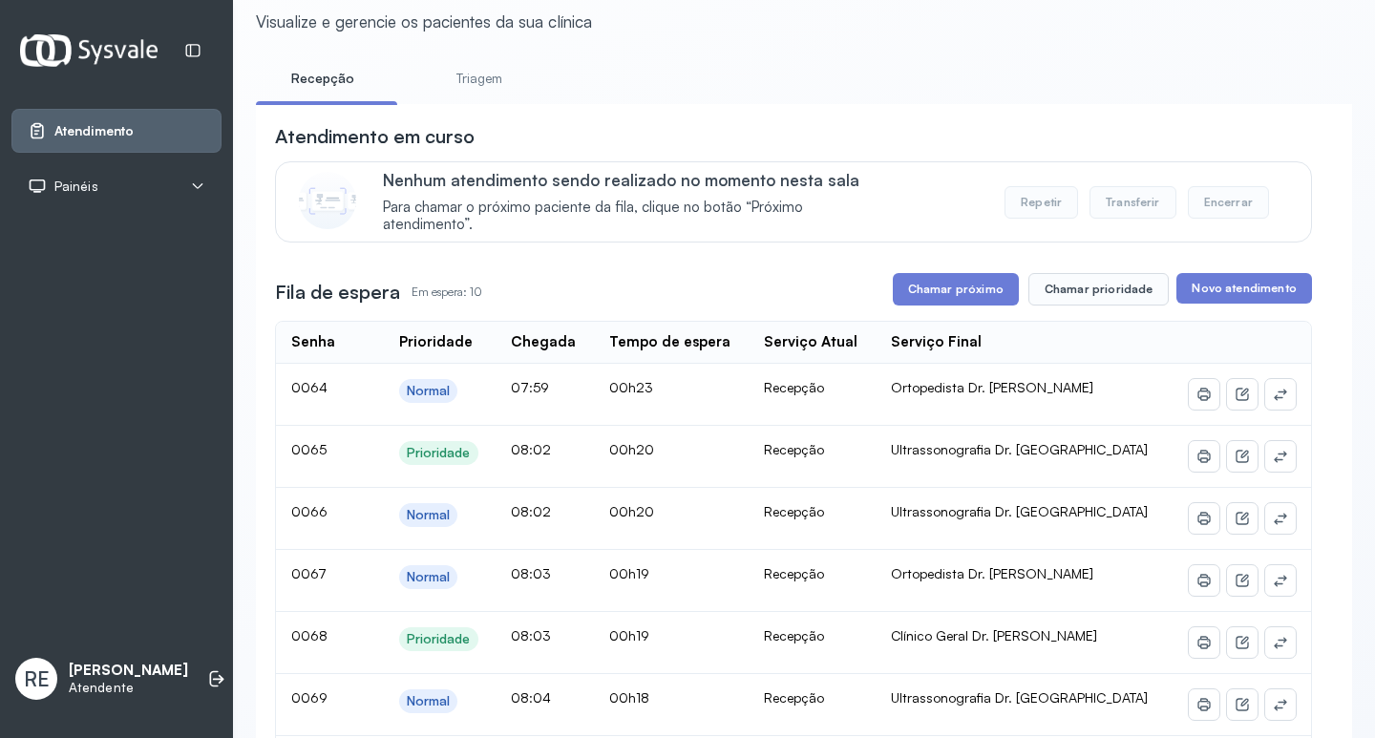
scroll to position [191, 0]
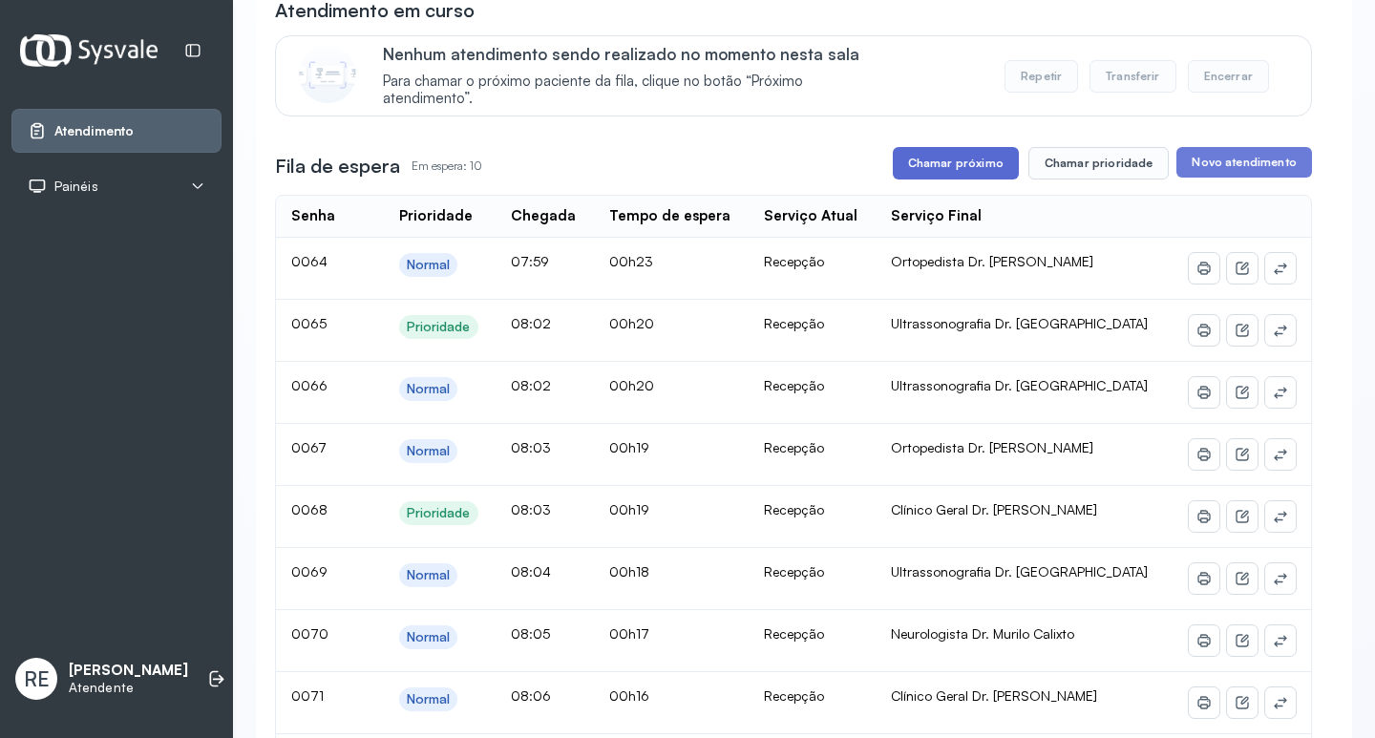
click at [944, 168] on button "Chamar próximo" at bounding box center [956, 163] width 126 height 32
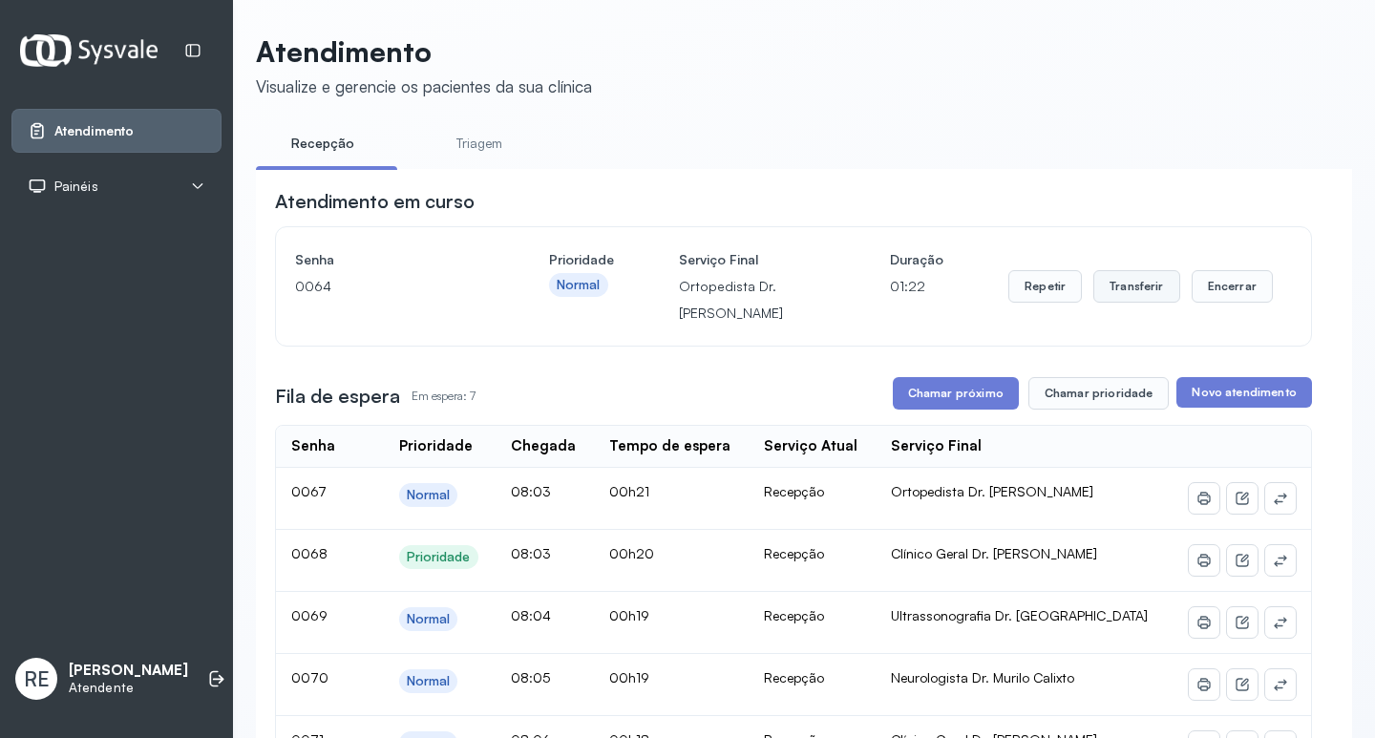
click at [1110, 294] on button "Transferir" at bounding box center [1136, 286] width 87 height 32
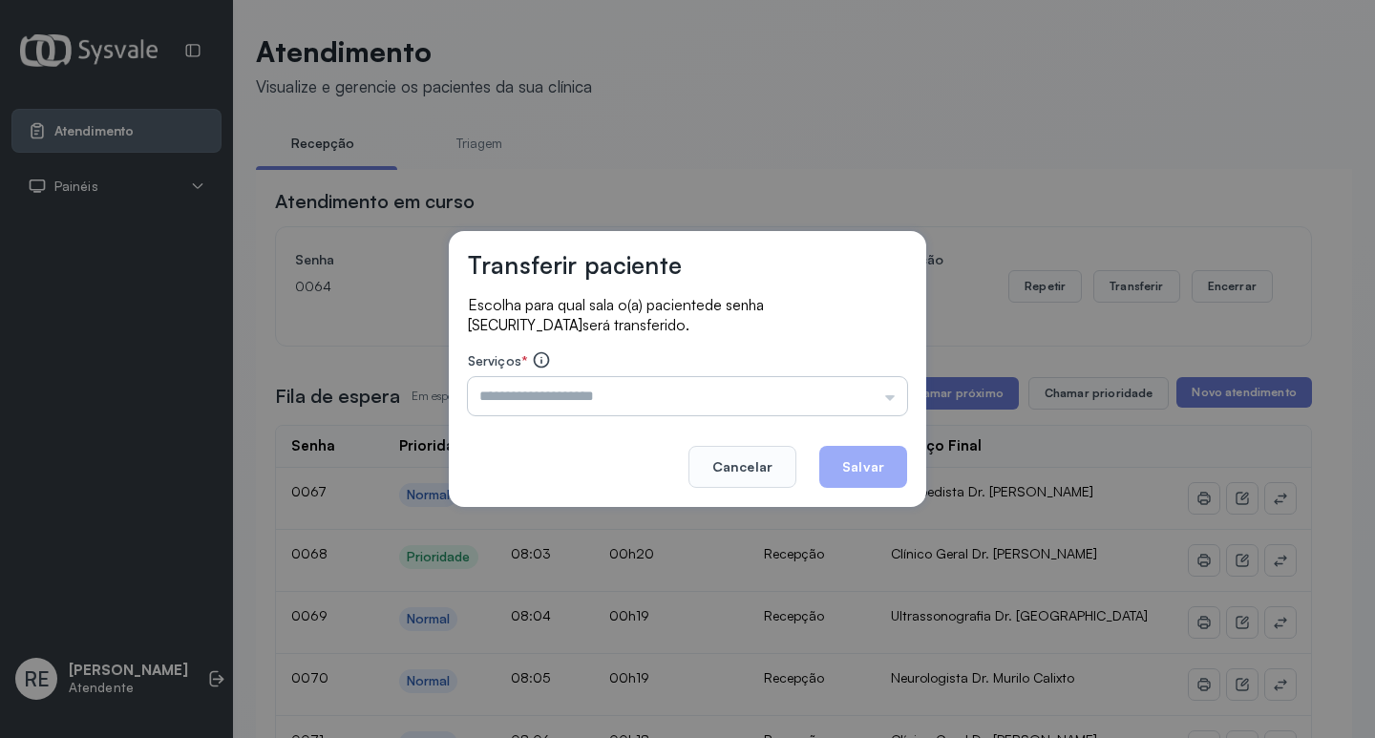
click at [508, 400] on input "text" at bounding box center [687, 396] width 439 height 38
type input "**********"
click at [889, 464] on button "Salvar" at bounding box center [863, 467] width 88 height 42
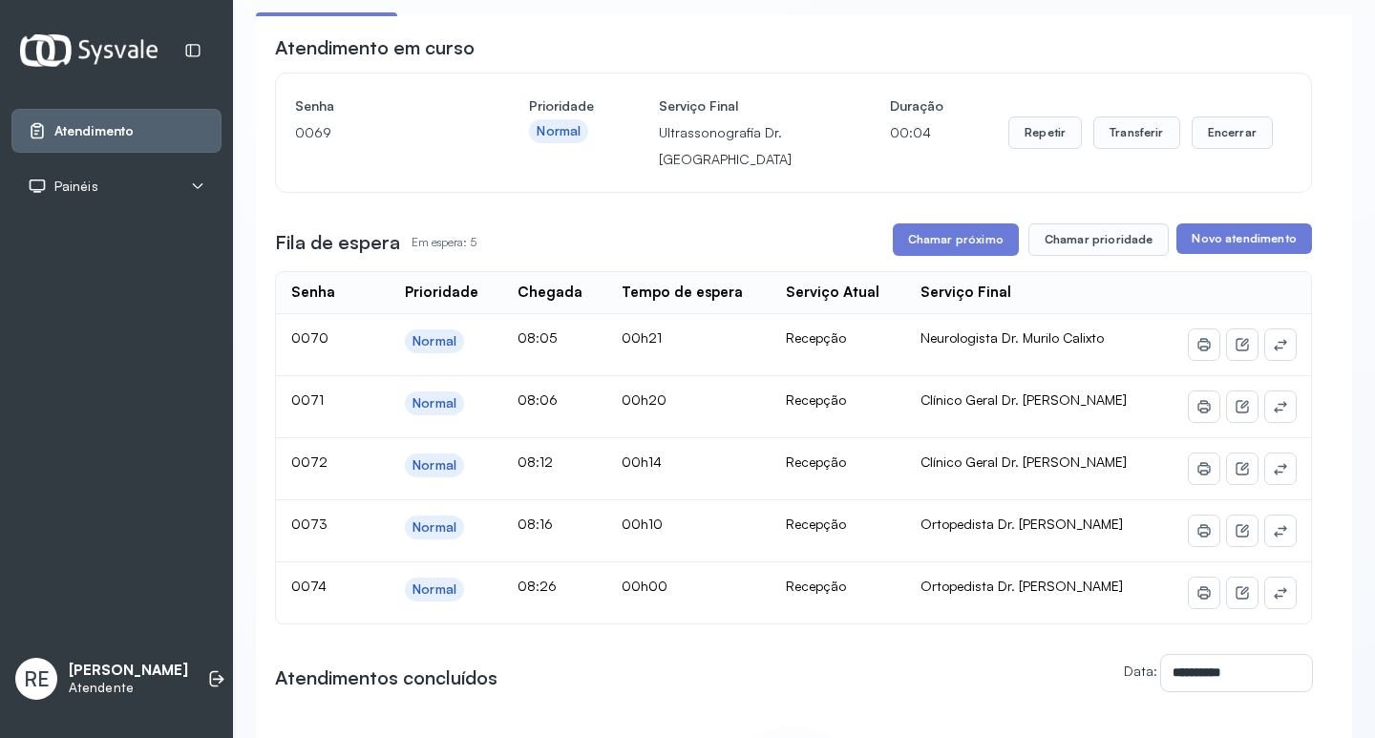
scroll to position [147, 0]
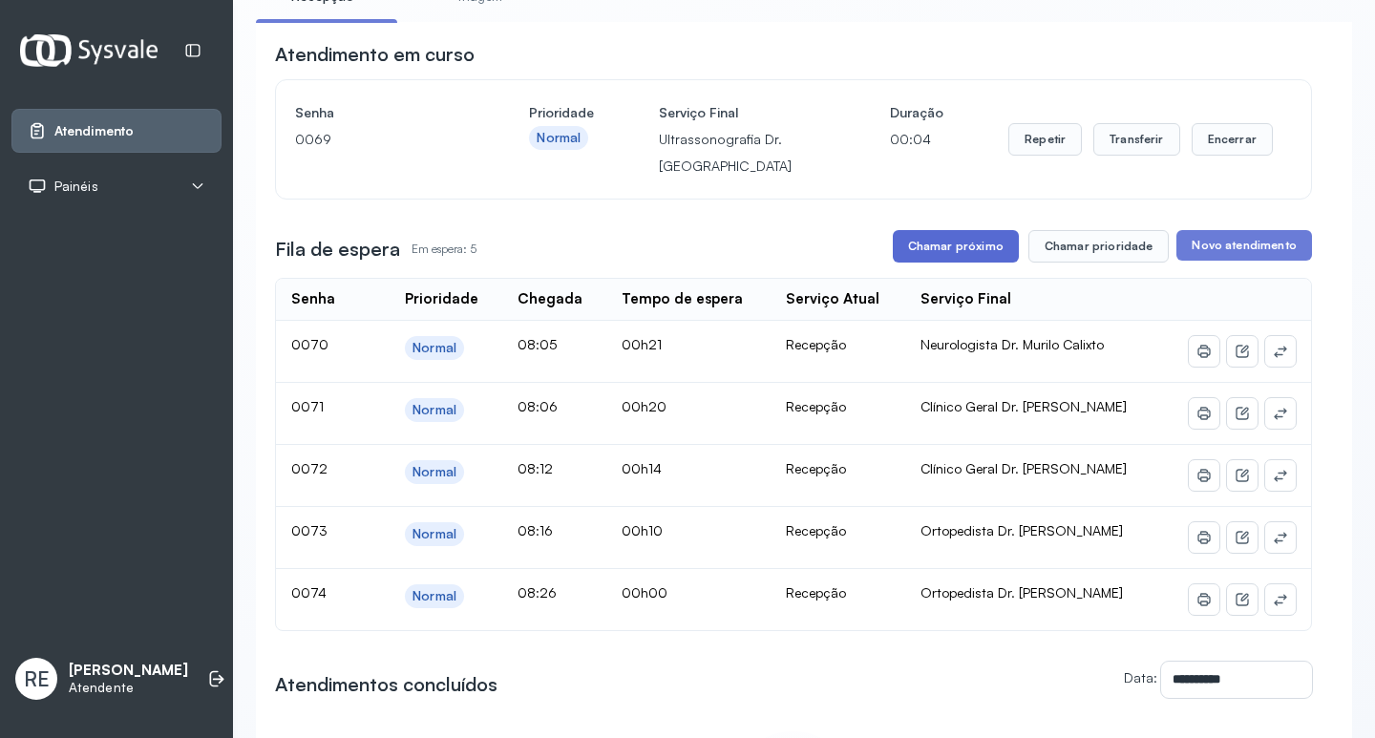
click at [927, 251] on button "Chamar próximo" at bounding box center [956, 246] width 126 height 32
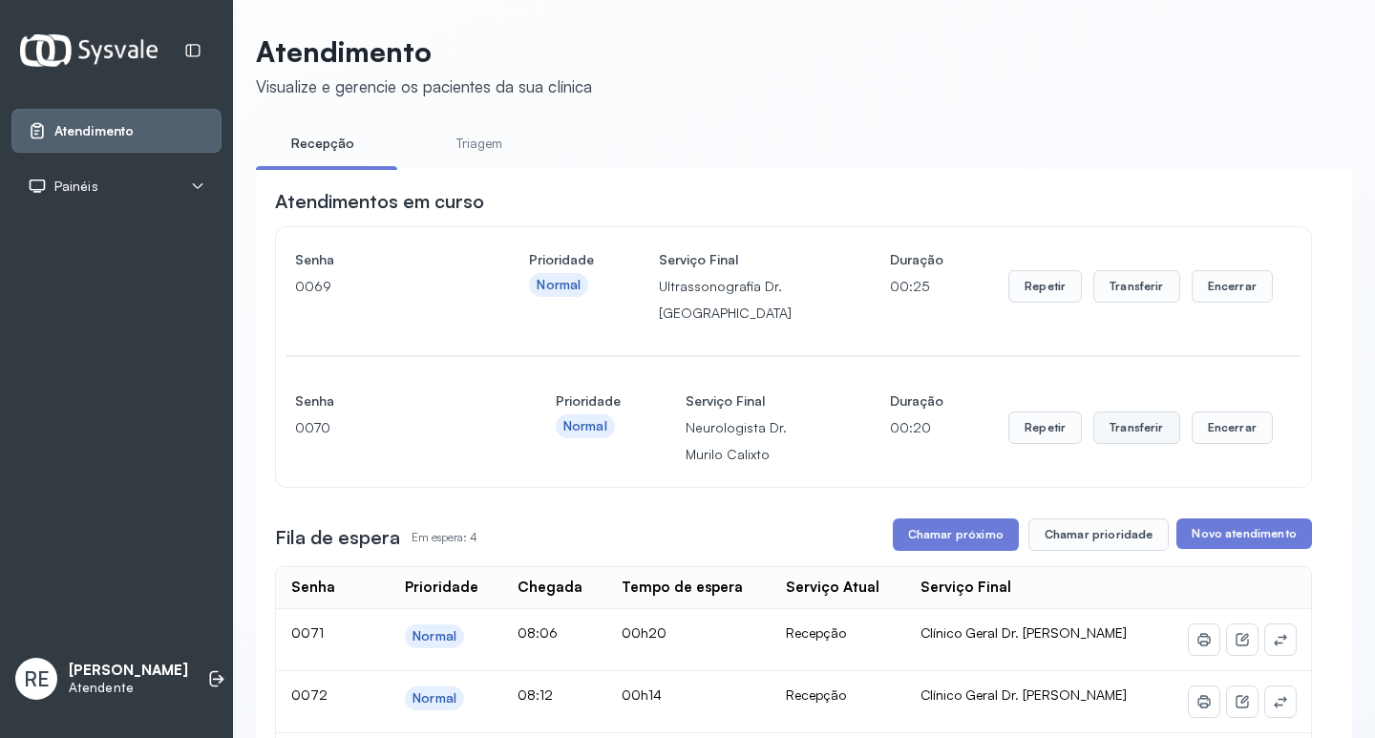
click at [1116, 431] on button "Transferir" at bounding box center [1136, 428] width 87 height 32
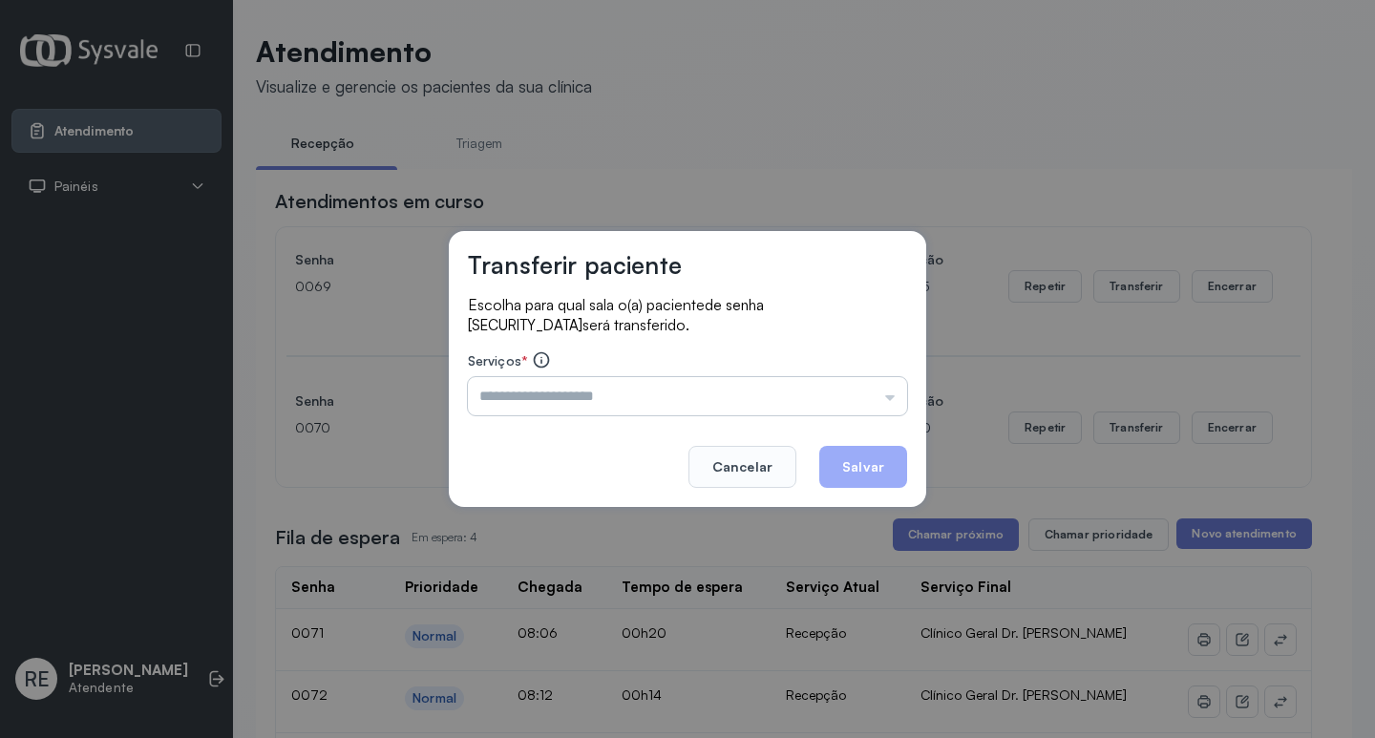
click at [575, 398] on input "text" at bounding box center [687, 396] width 439 height 38
type input "**********"
click at [887, 468] on button "Salvar" at bounding box center [863, 467] width 88 height 42
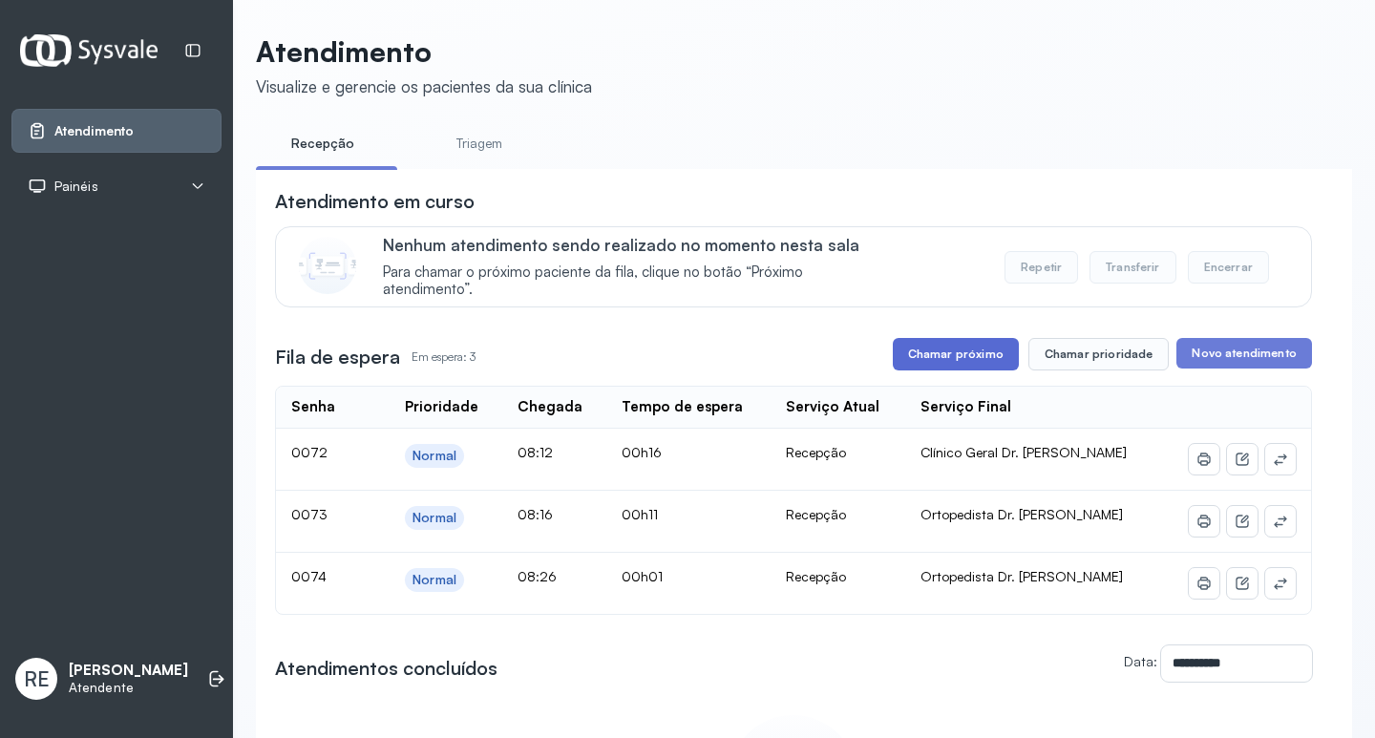
click at [941, 360] on button "Chamar próximo" at bounding box center [956, 354] width 126 height 32
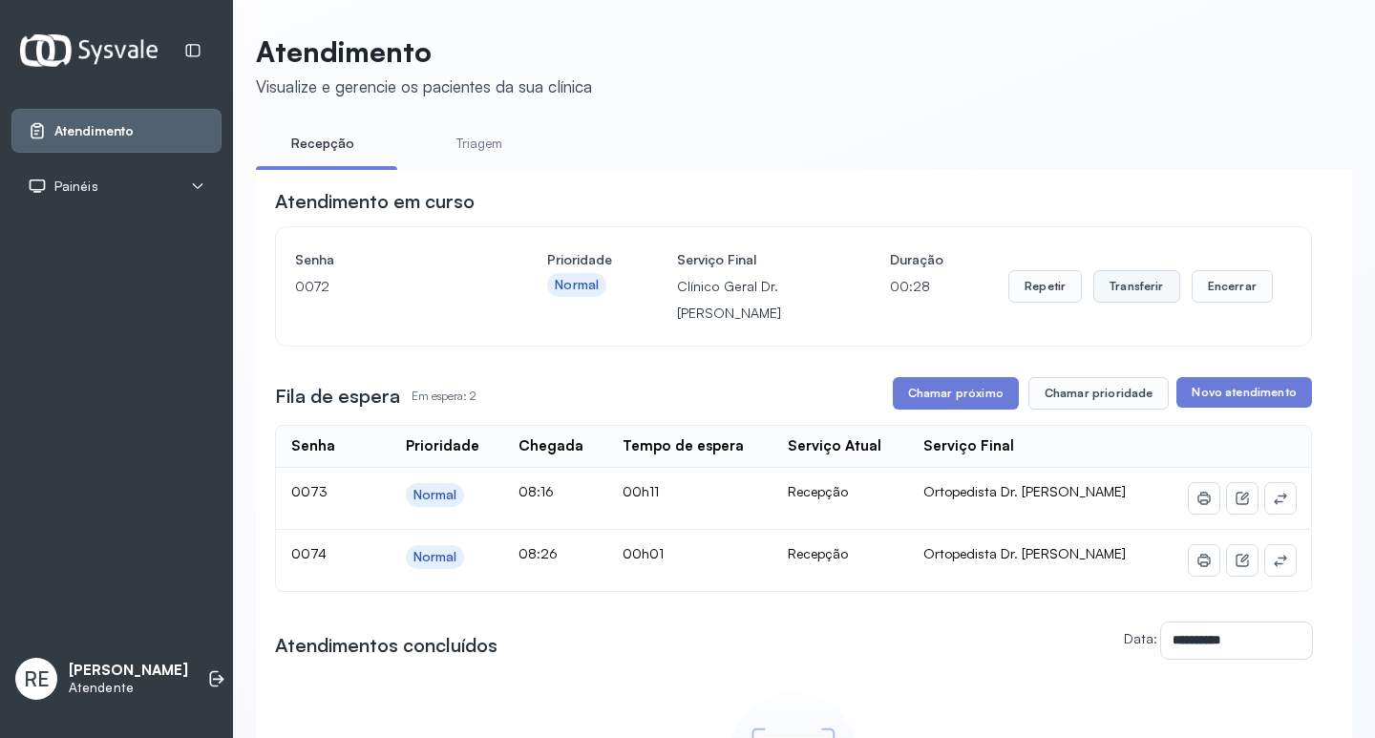
click at [1108, 300] on button "Transferir" at bounding box center [1136, 286] width 87 height 32
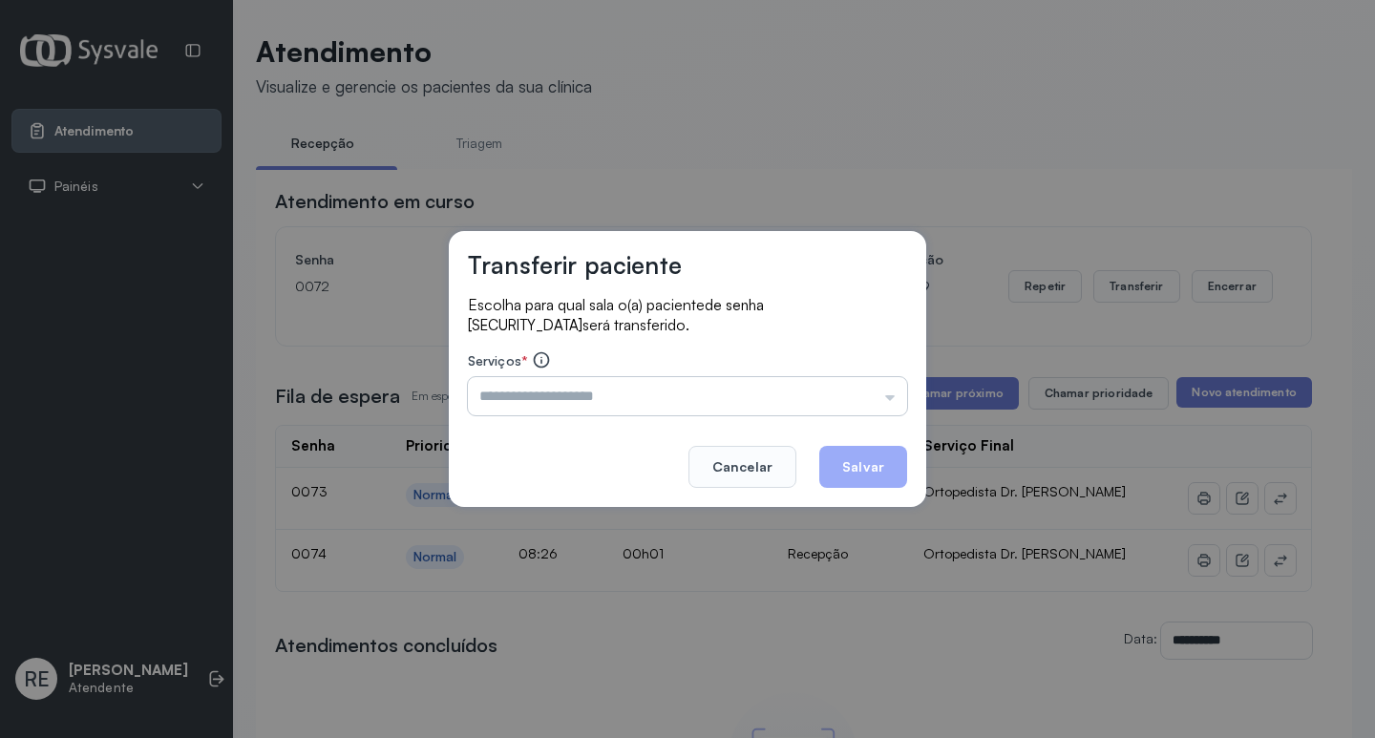
click at [495, 409] on input "text" at bounding box center [687, 396] width 439 height 38
type input "**********"
click at [890, 461] on button "Salvar" at bounding box center [863, 467] width 88 height 42
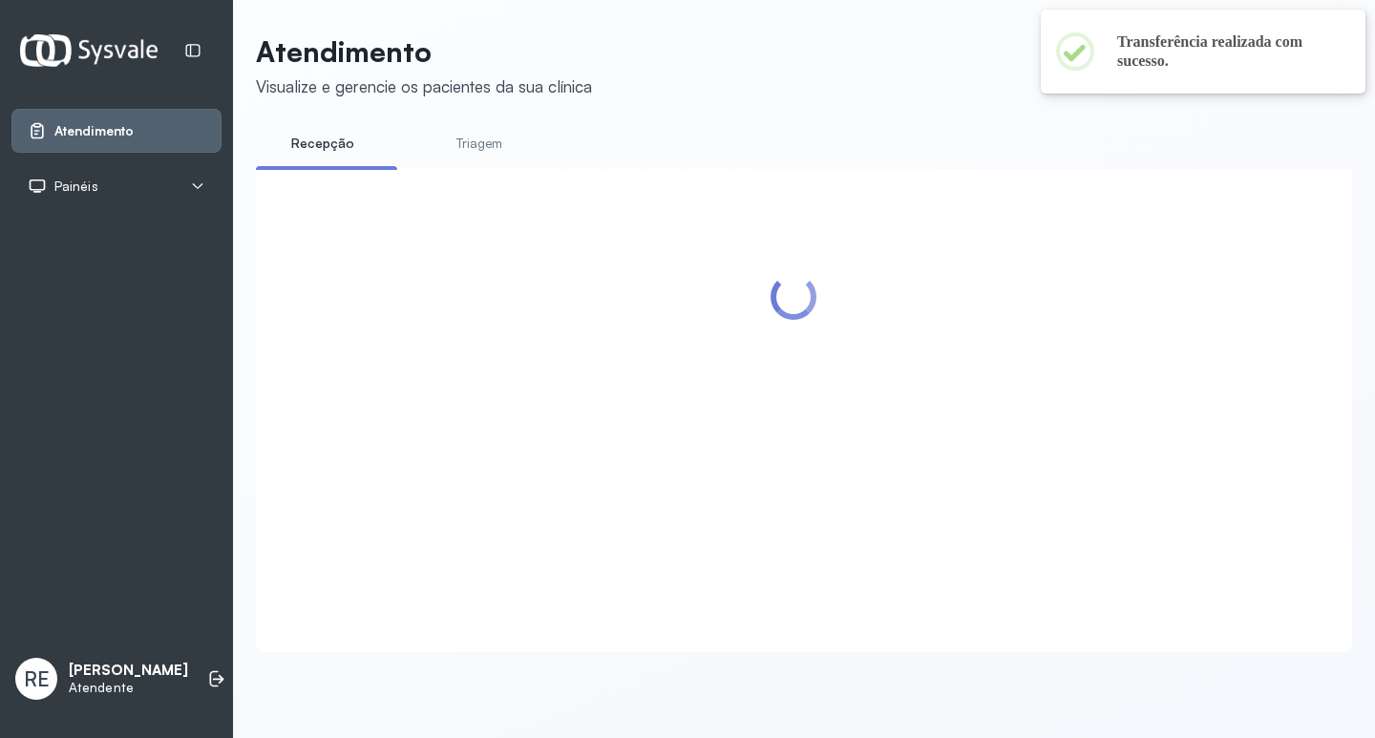
click at [937, 383] on div at bounding box center [793, 387] width 1037 height 398
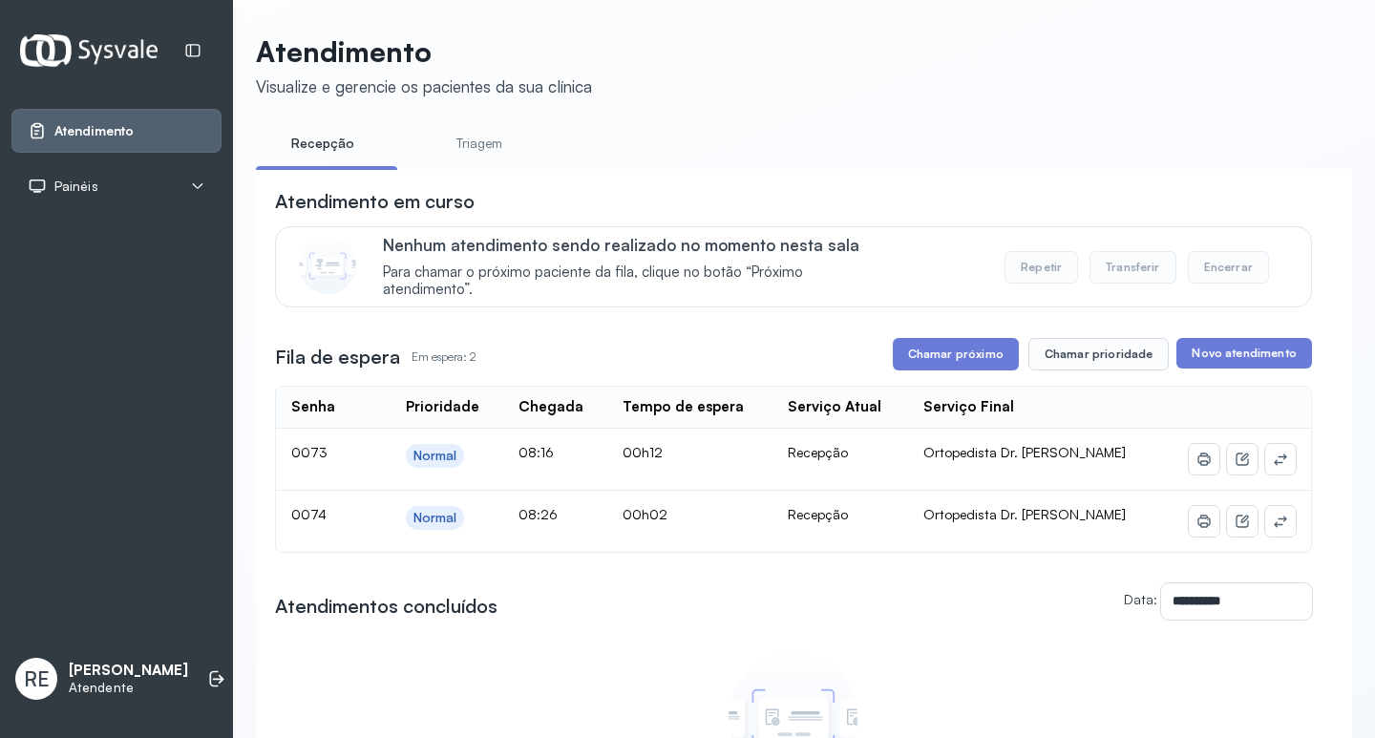
click at [901, 370] on button "Chamar próximo" at bounding box center [956, 354] width 126 height 32
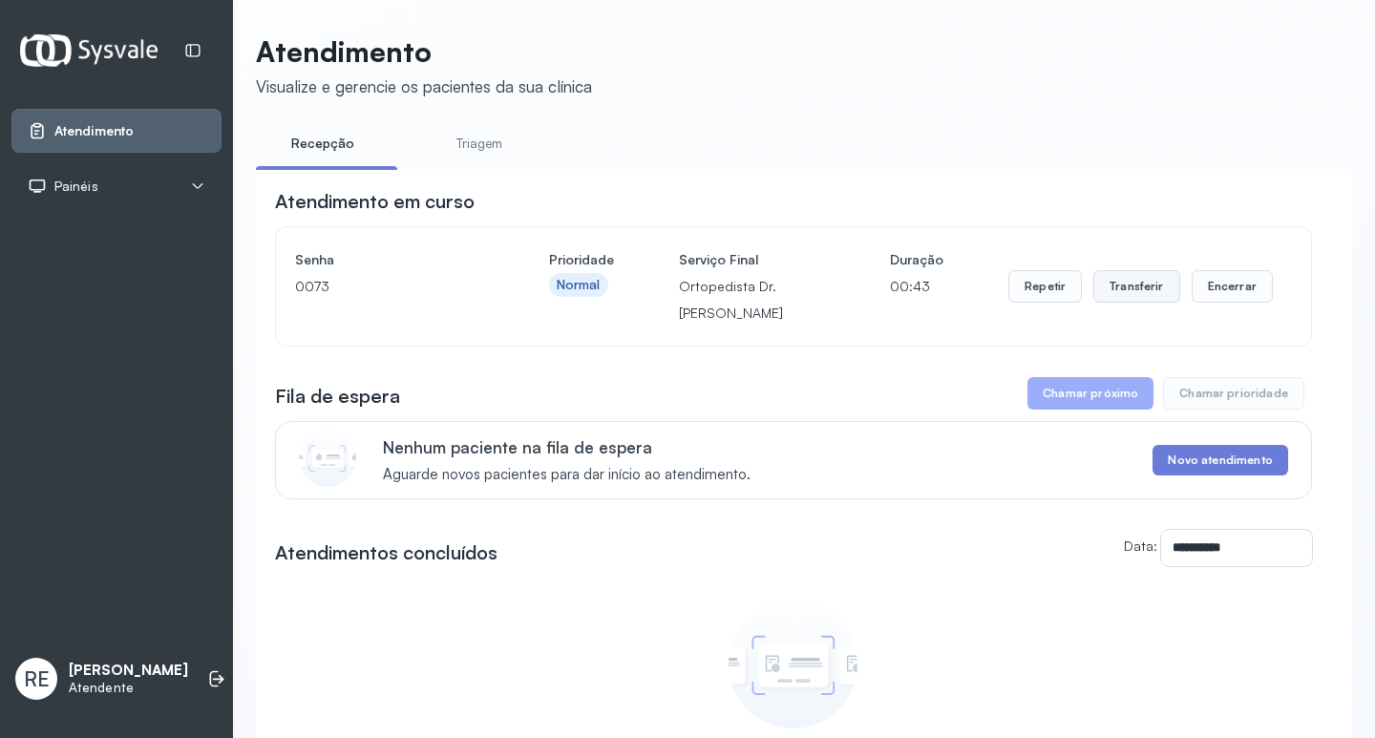
click at [1117, 293] on button "Transferir" at bounding box center [1136, 286] width 87 height 32
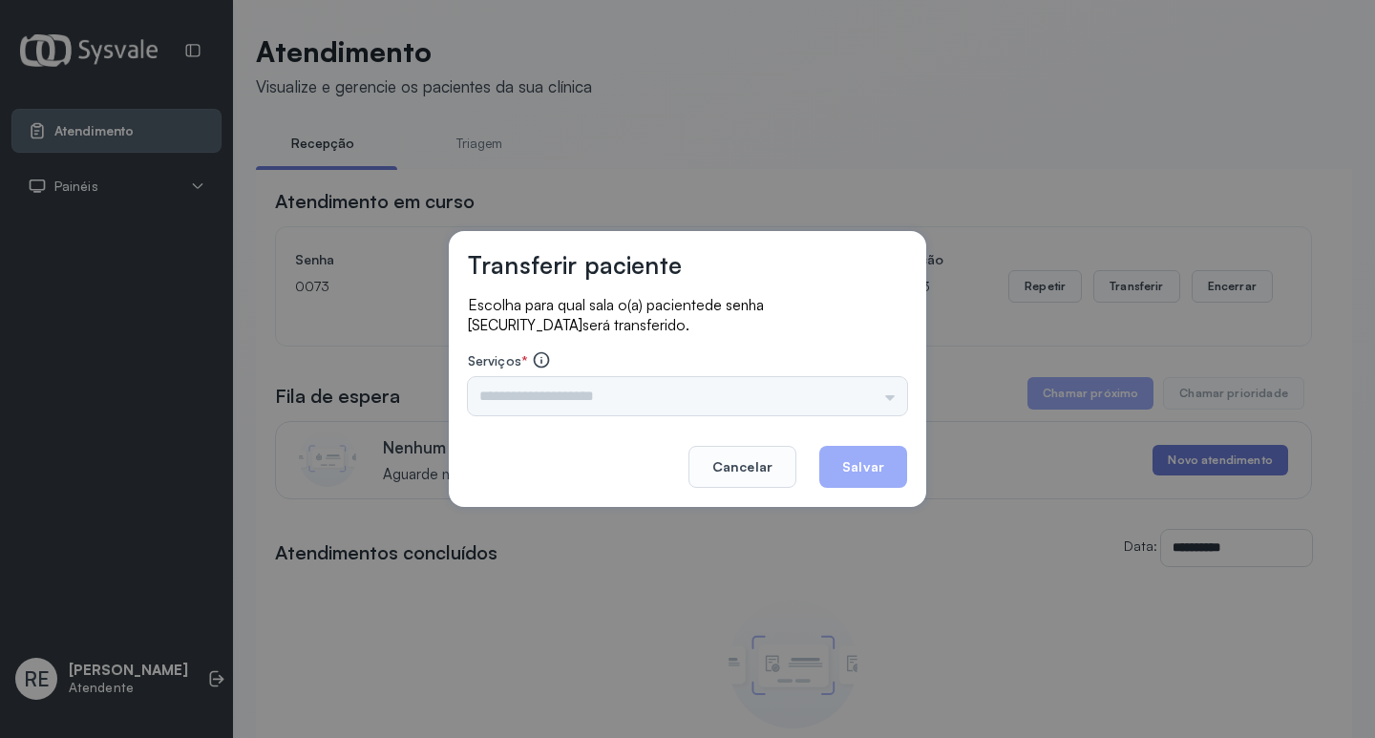
click at [821, 392] on input "text" at bounding box center [687, 396] width 439 height 38
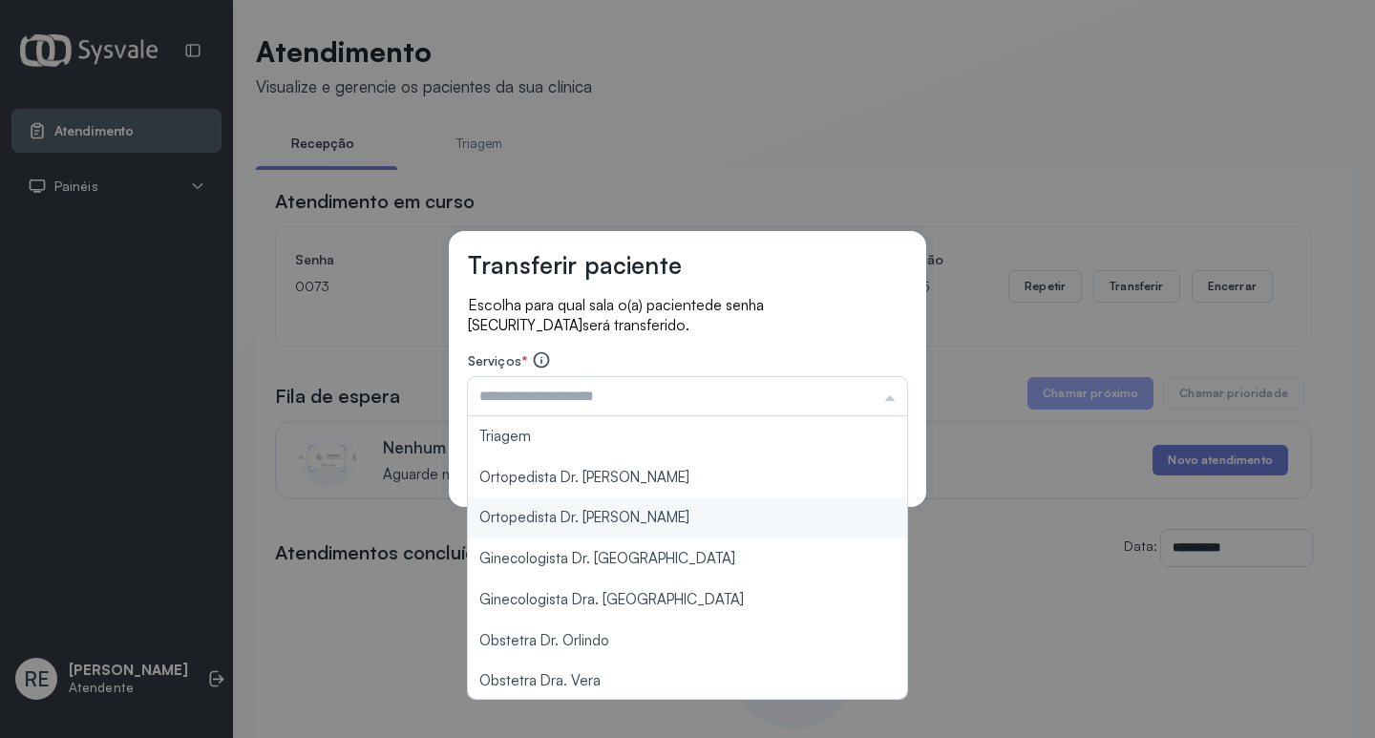
type input "**********"
click at [621, 514] on div "**********" at bounding box center [687, 369] width 1375 height 738
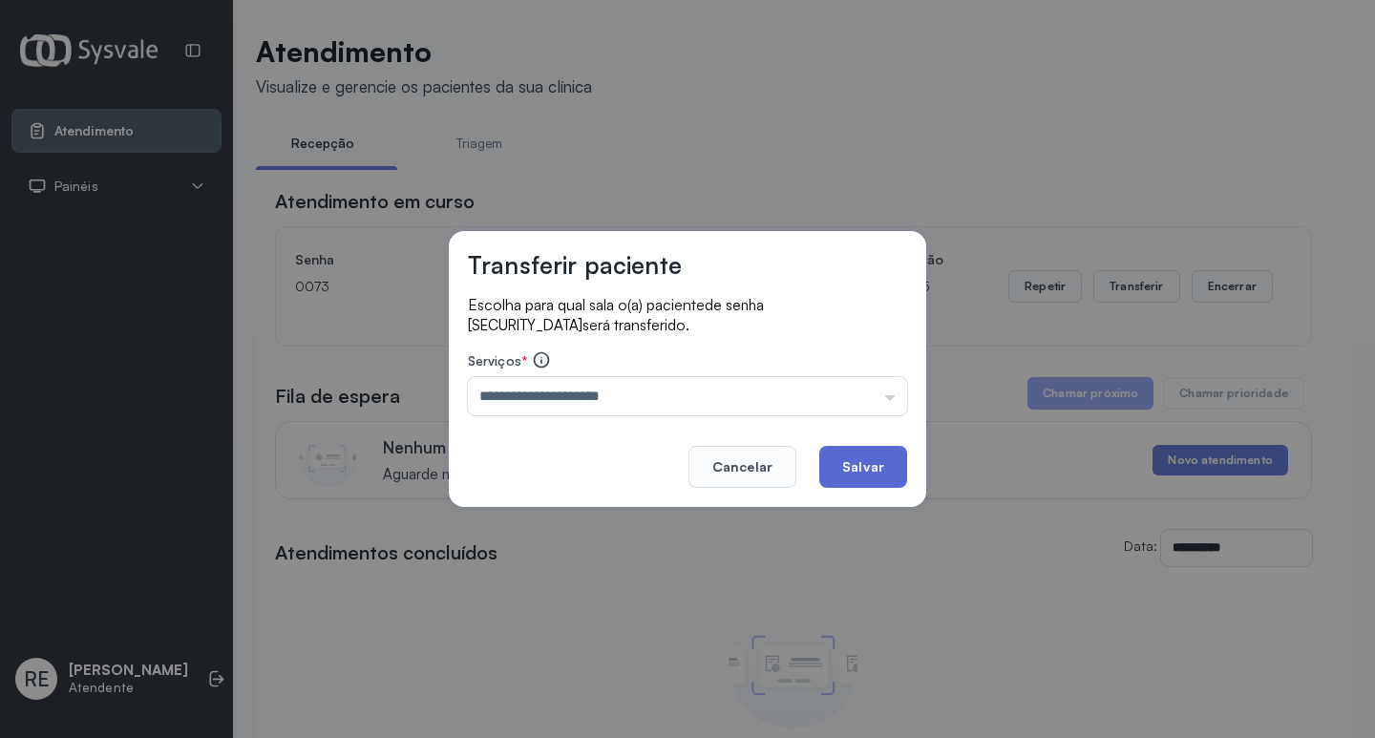
click at [876, 468] on button "Salvar" at bounding box center [863, 467] width 88 height 42
